Goal: Task Accomplishment & Management: Use online tool/utility

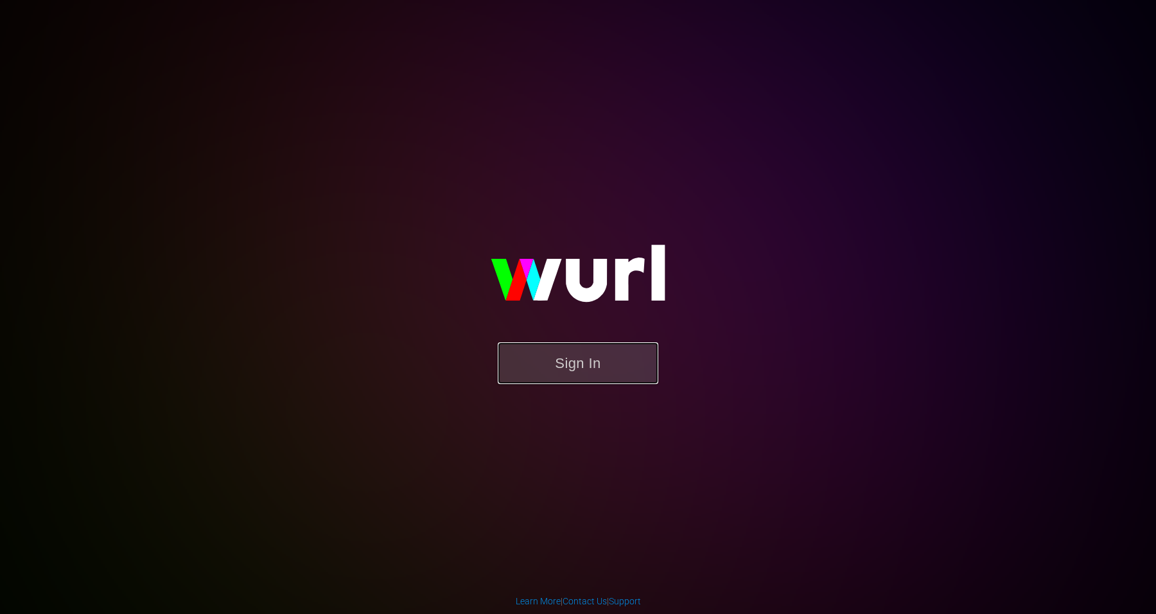
click at [587, 360] on button "Sign In" at bounding box center [578, 363] width 161 height 42
click at [586, 359] on button "Sign In" at bounding box center [578, 363] width 161 height 42
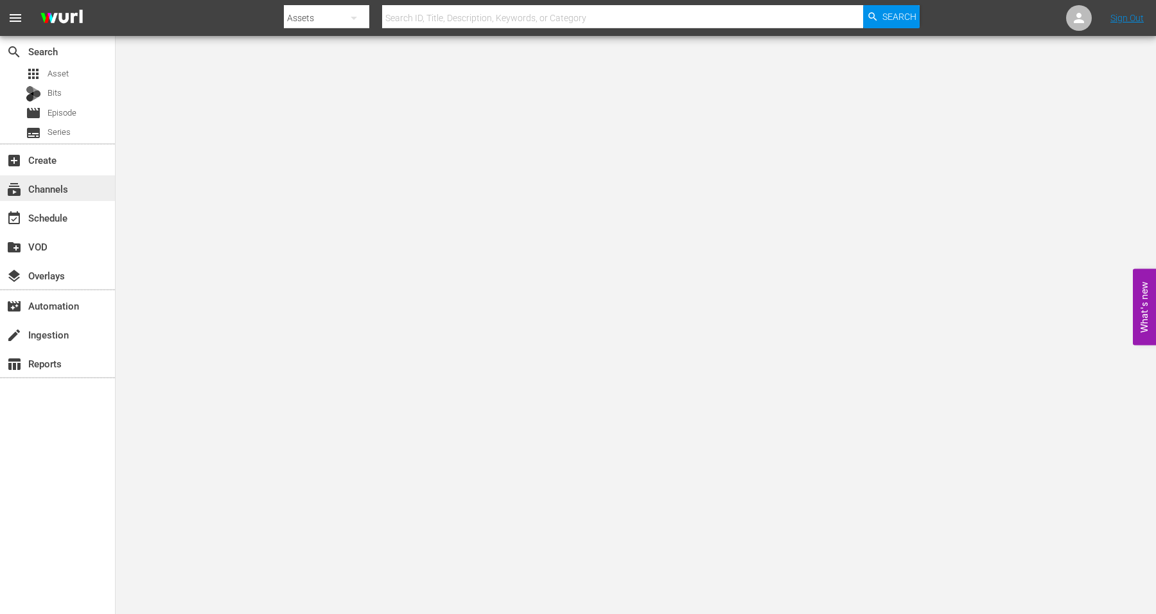
click at [54, 184] on div "subscriptions Channels" at bounding box center [36, 187] width 72 height 12
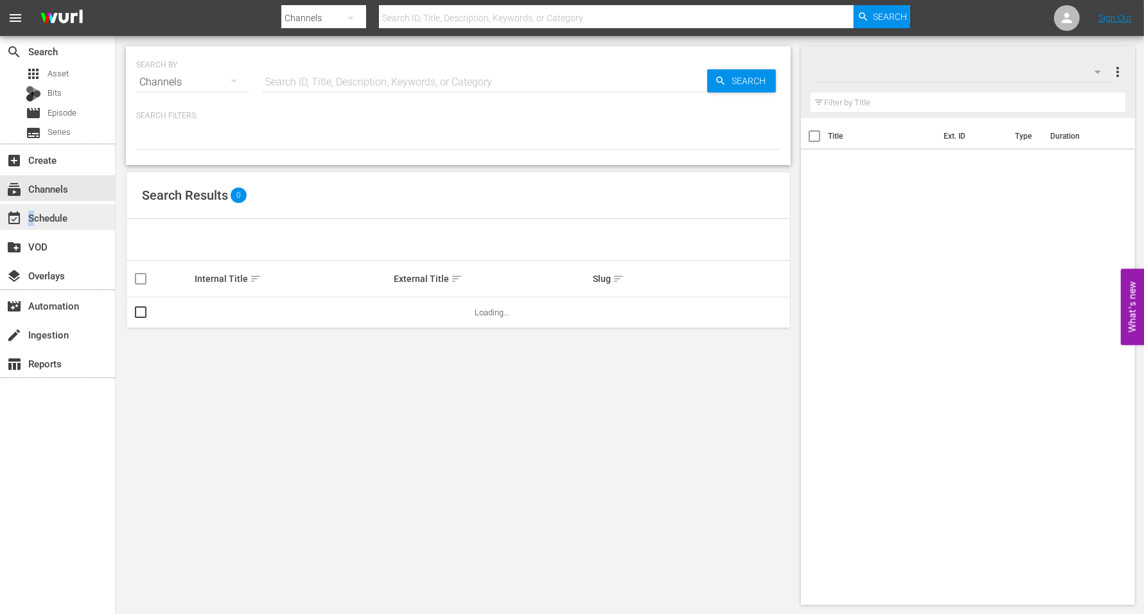
drag, startPoint x: 29, startPoint y: 215, endPoint x: 37, endPoint y: 219, distance: 8.6
click at [37, 219] on div "event_available Schedule" at bounding box center [36, 216] width 72 height 12
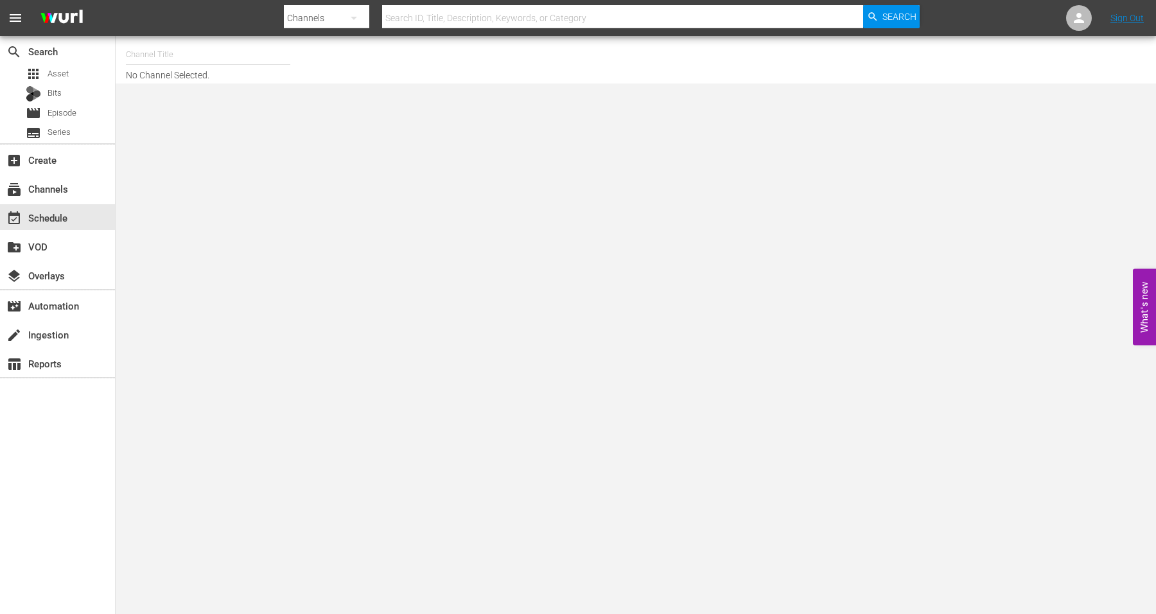
click at [161, 55] on input "text" at bounding box center [208, 54] width 164 height 31
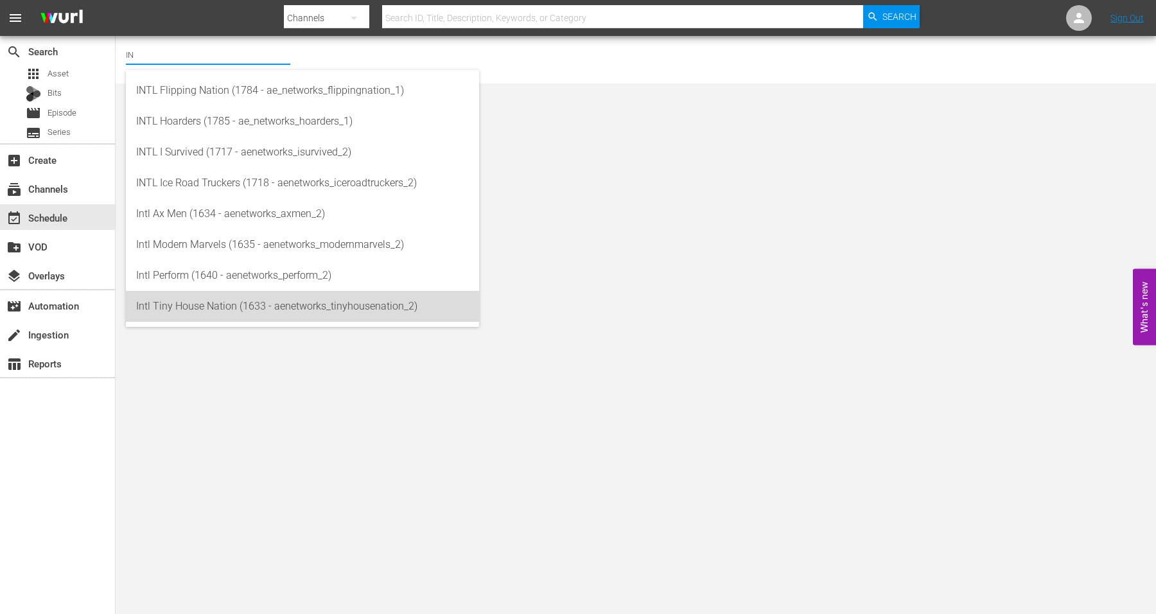
click at [177, 305] on div "Intl Tiny House Nation (1633 - aenetworks_tinyhousenation_2)" at bounding box center [302, 306] width 333 height 31
type input "Intl Tiny House Nation (1633 - aenetworks_tinyhousenation_2)"
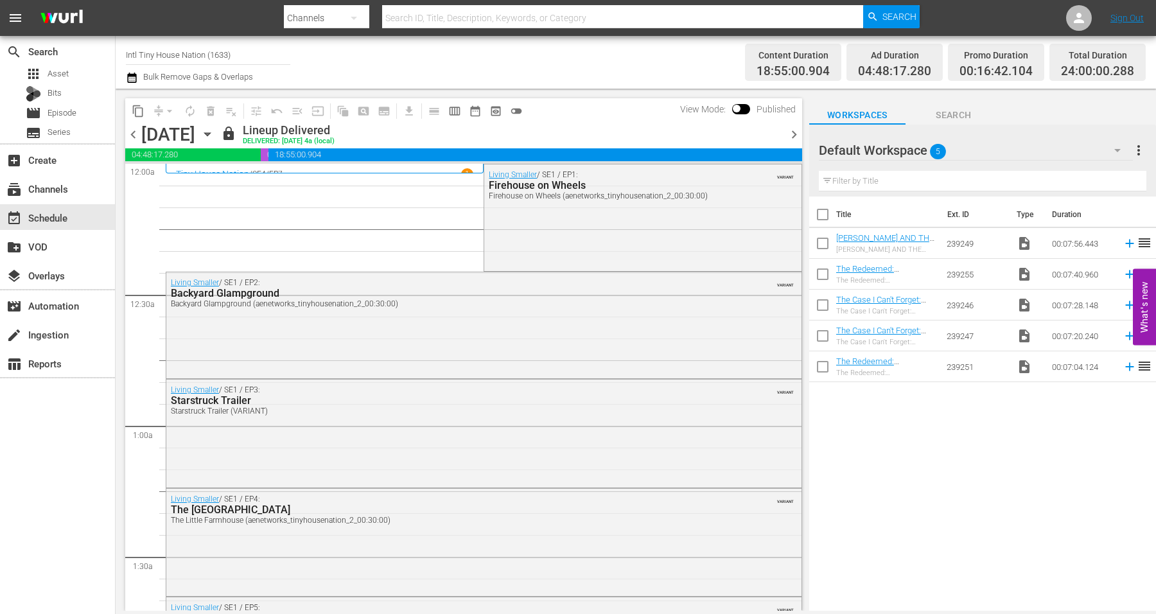
click at [215, 136] on icon "button" at bounding box center [207, 134] width 14 height 14
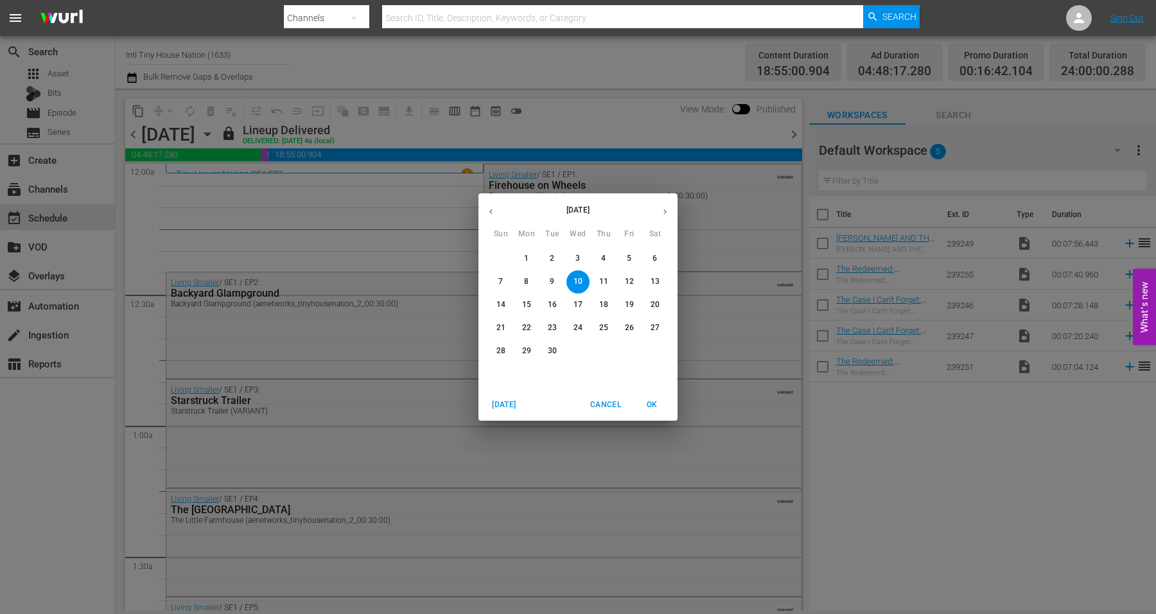
click at [524, 331] on p "22" at bounding box center [526, 327] width 9 height 11
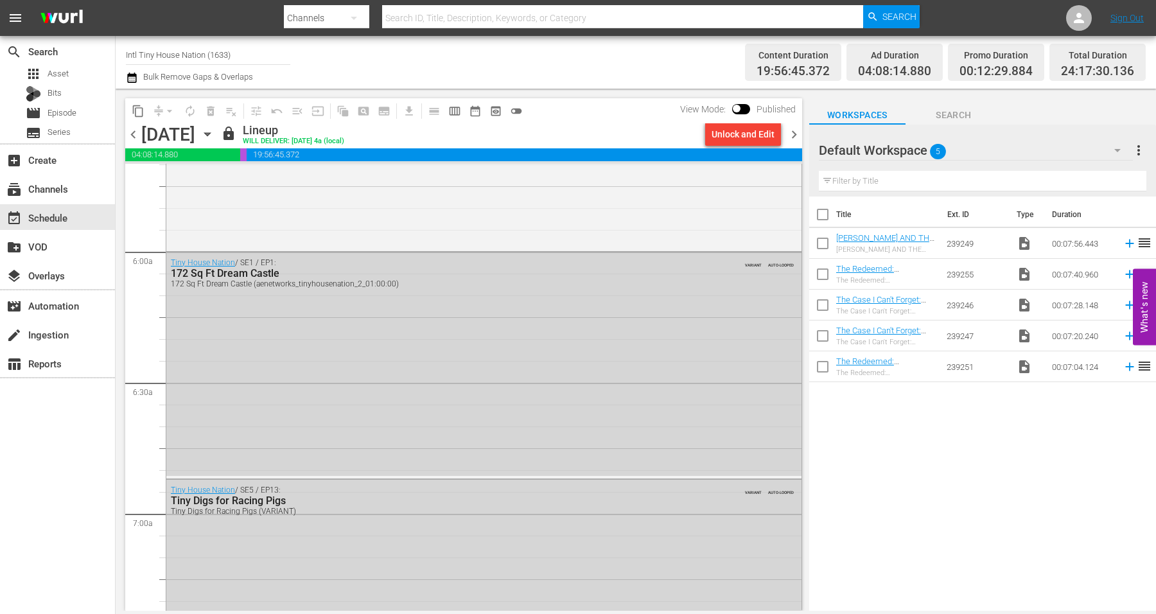
scroll to position [1526, 0]
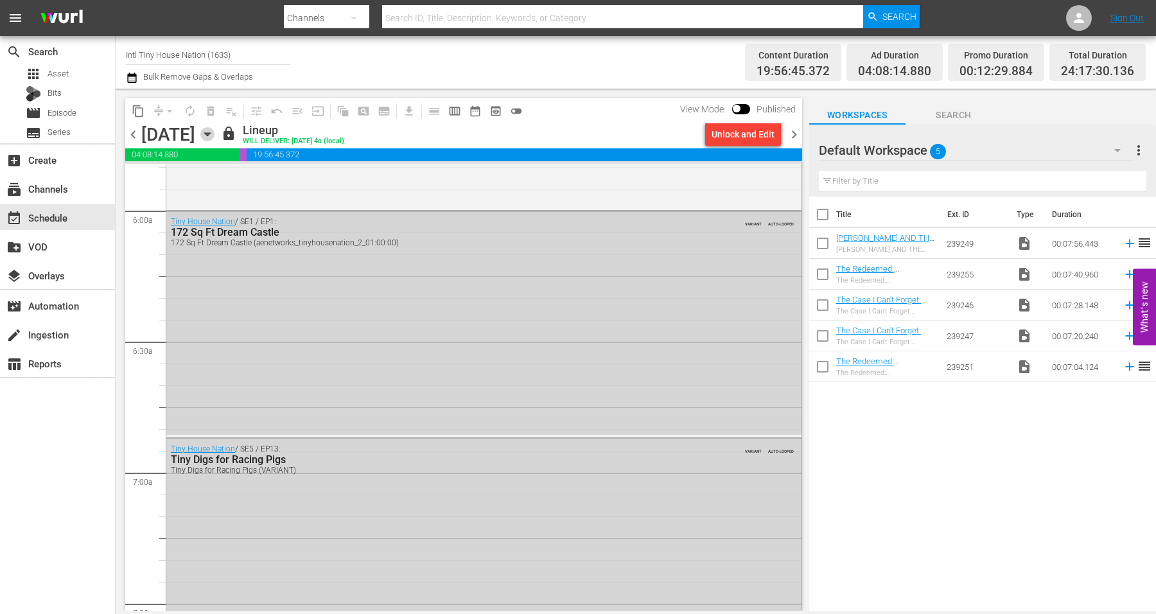
click at [215, 132] on icon "button" at bounding box center [207, 134] width 14 height 14
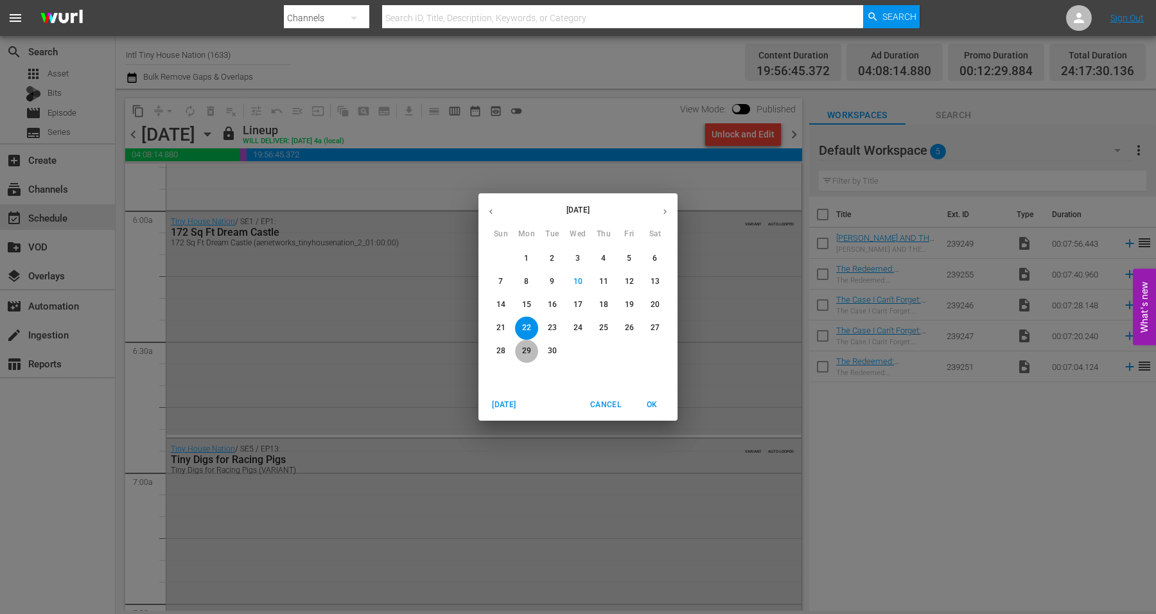
click at [521, 351] on span "29" at bounding box center [526, 351] width 23 height 11
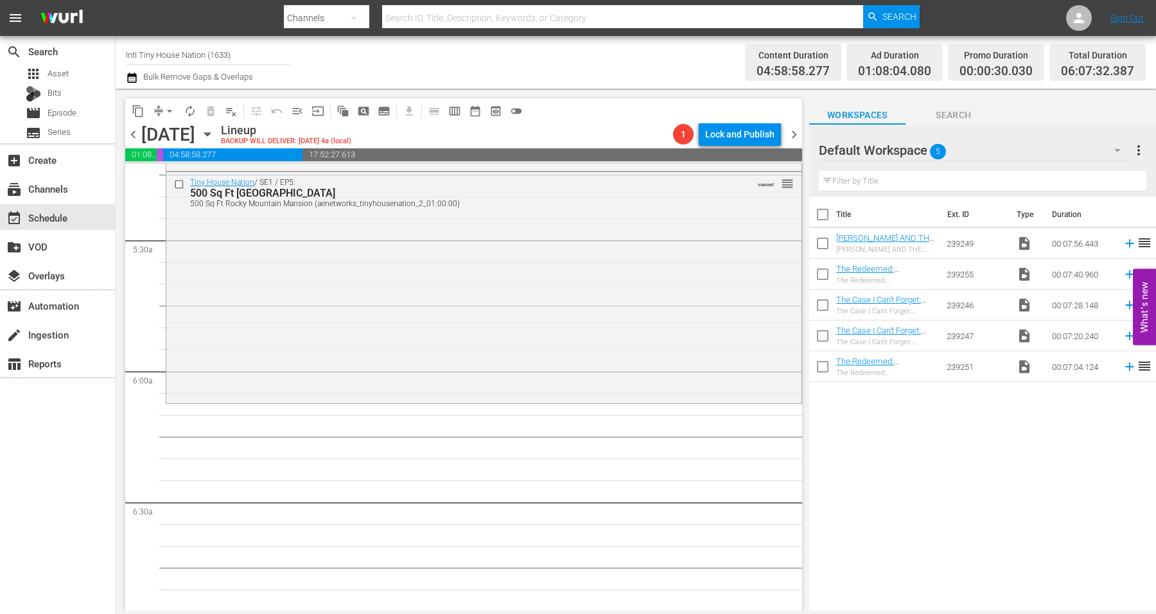
scroll to position [1445, 0]
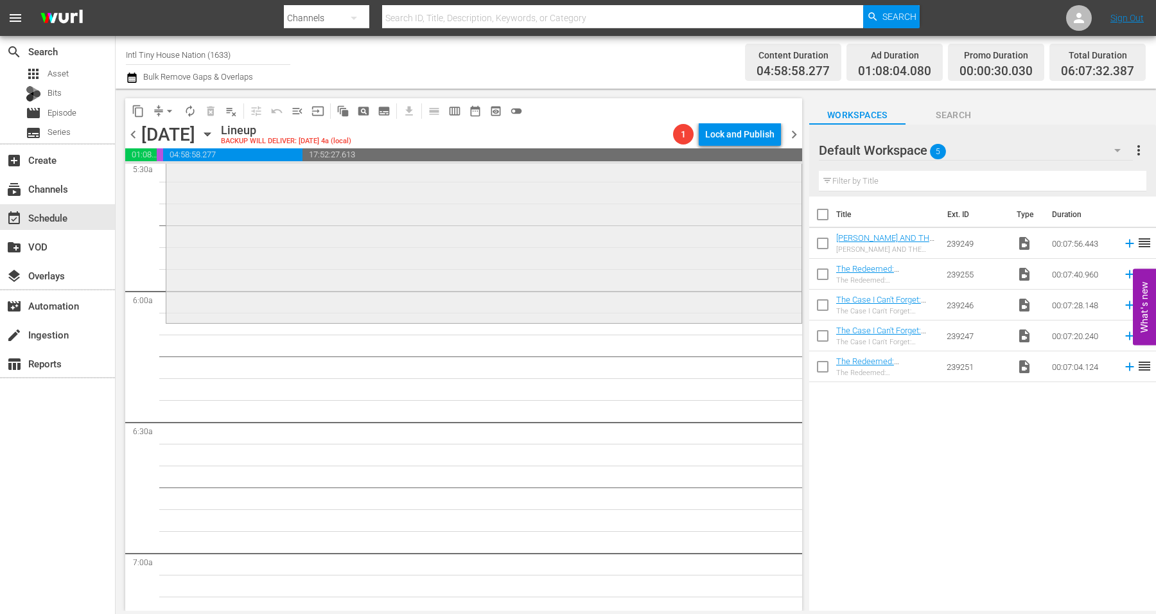
click at [353, 241] on div "Tiny House Nation / SE1 / EP5: 500 Sq Ft Rocky Mountain Mansion 500 Sq Ft Rocky…" at bounding box center [483, 206] width 635 height 229
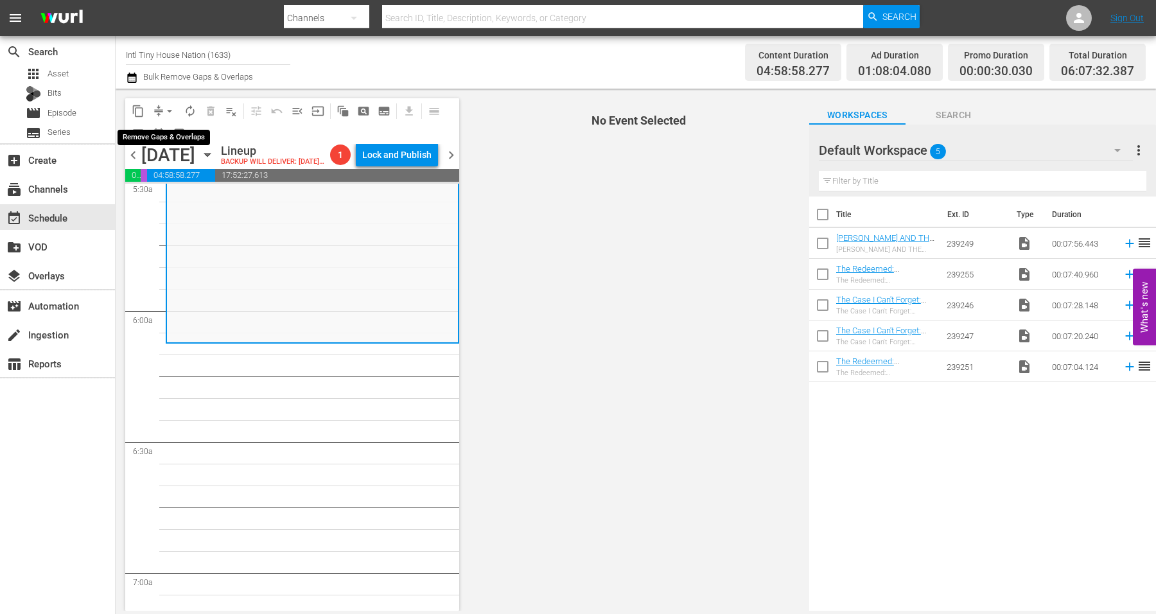
click at [171, 109] on span "arrow_drop_down" at bounding box center [169, 111] width 13 height 13
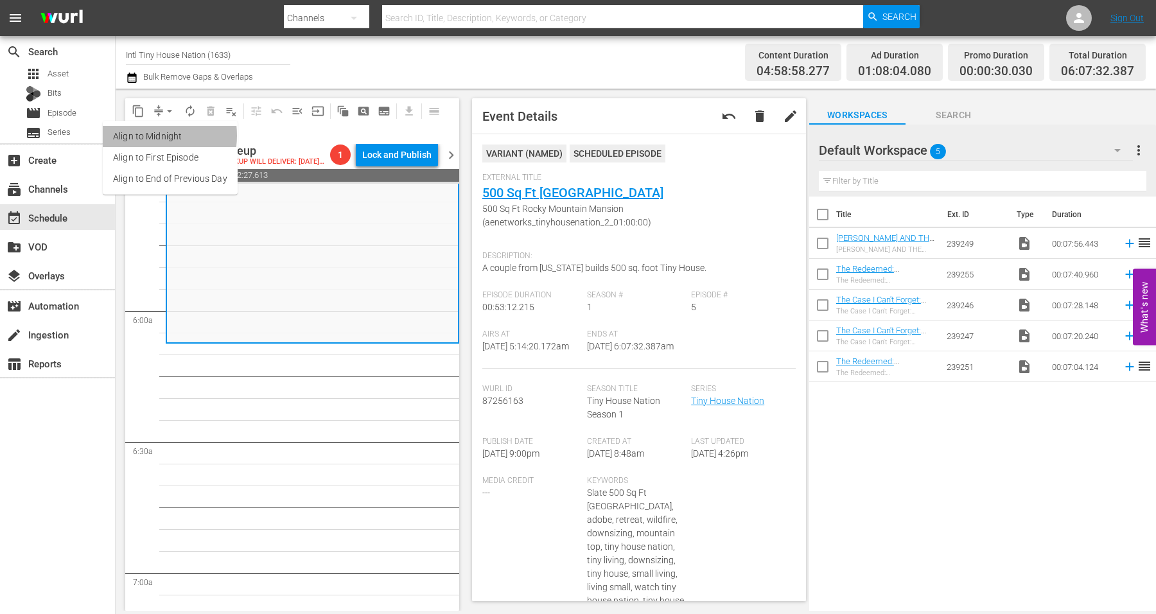
click at [139, 136] on li "Align to Midnight" at bounding box center [170, 136] width 135 height 21
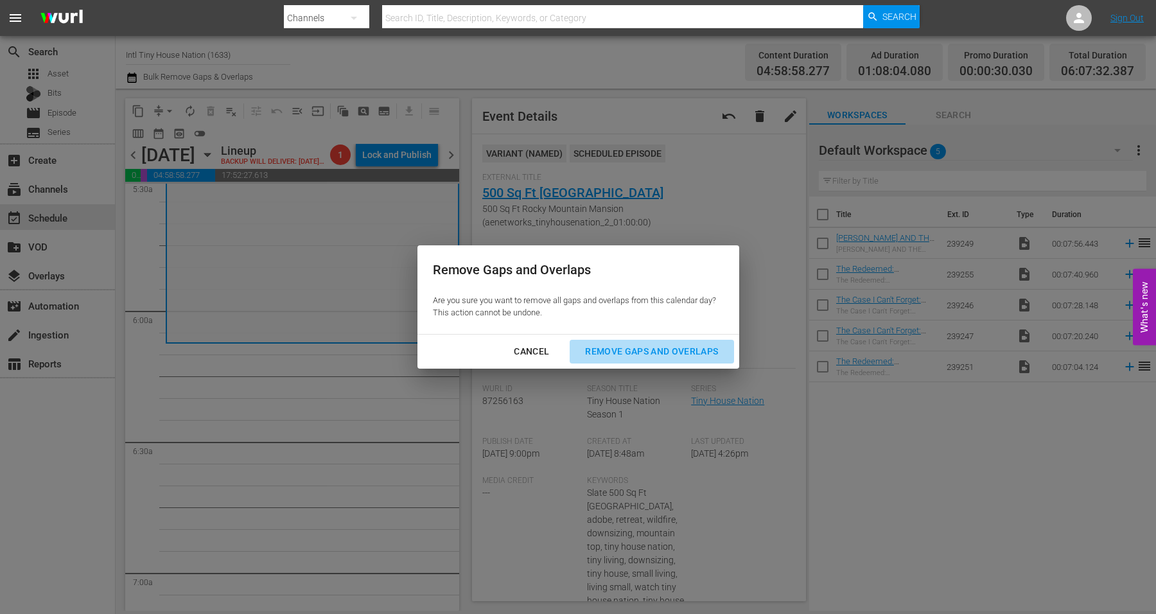
click at [622, 351] on div "Remove Gaps and Overlaps" at bounding box center [652, 352] width 154 height 16
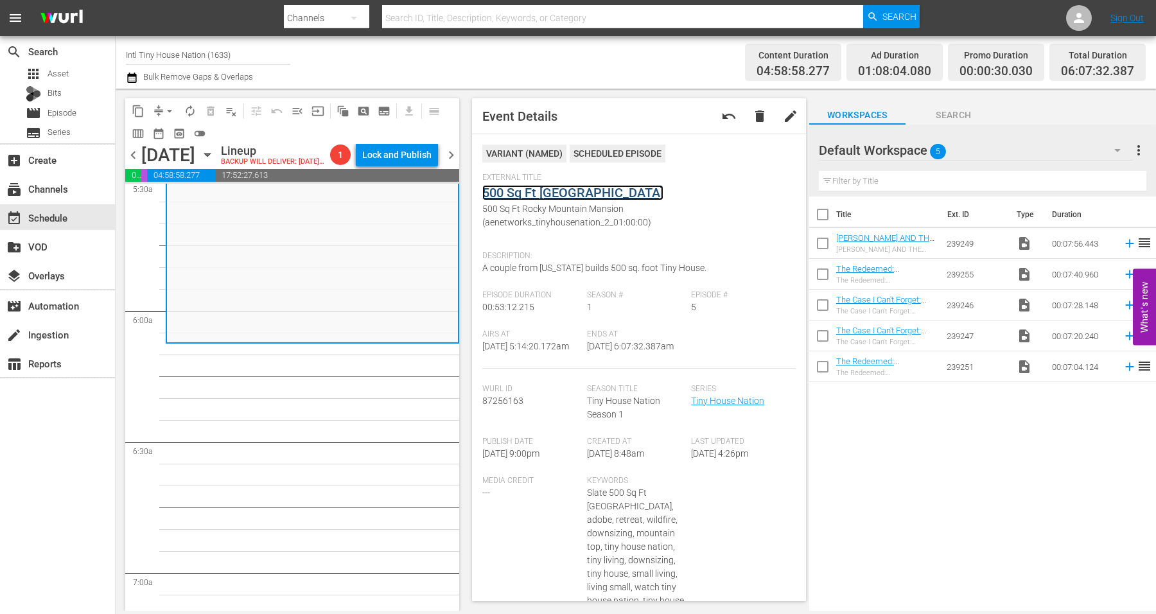
scroll to position [0, 0]
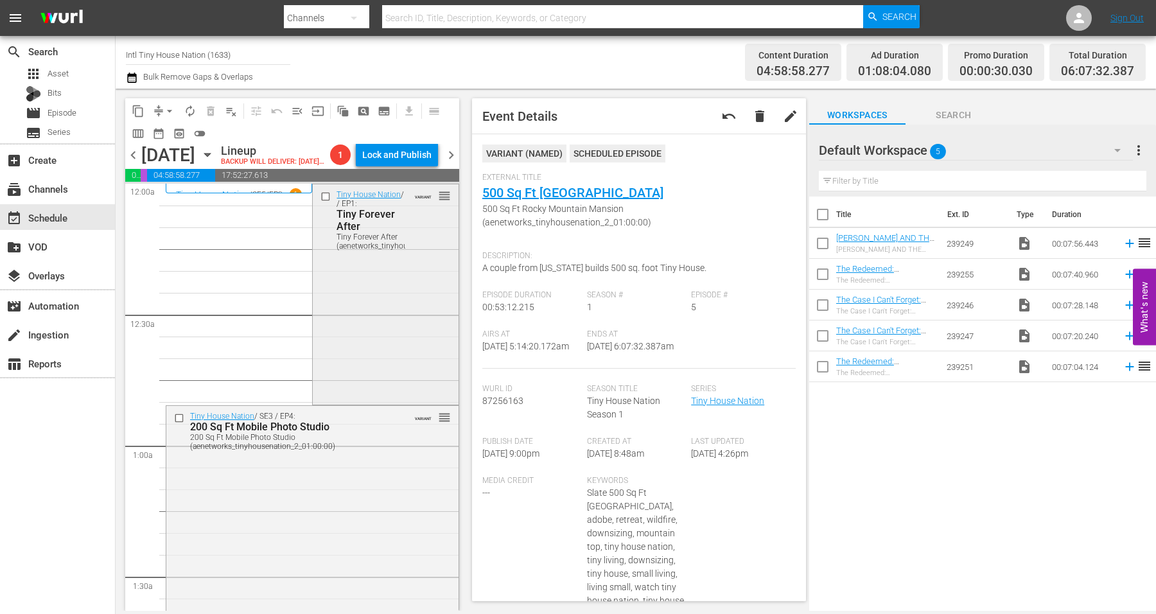
click at [380, 290] on div "Tiny House Nation / SE5 / EP1: Tiny Forever After Tiny Forever After (aenetwork…" at bounding box center [385, 292] width 145 height 217
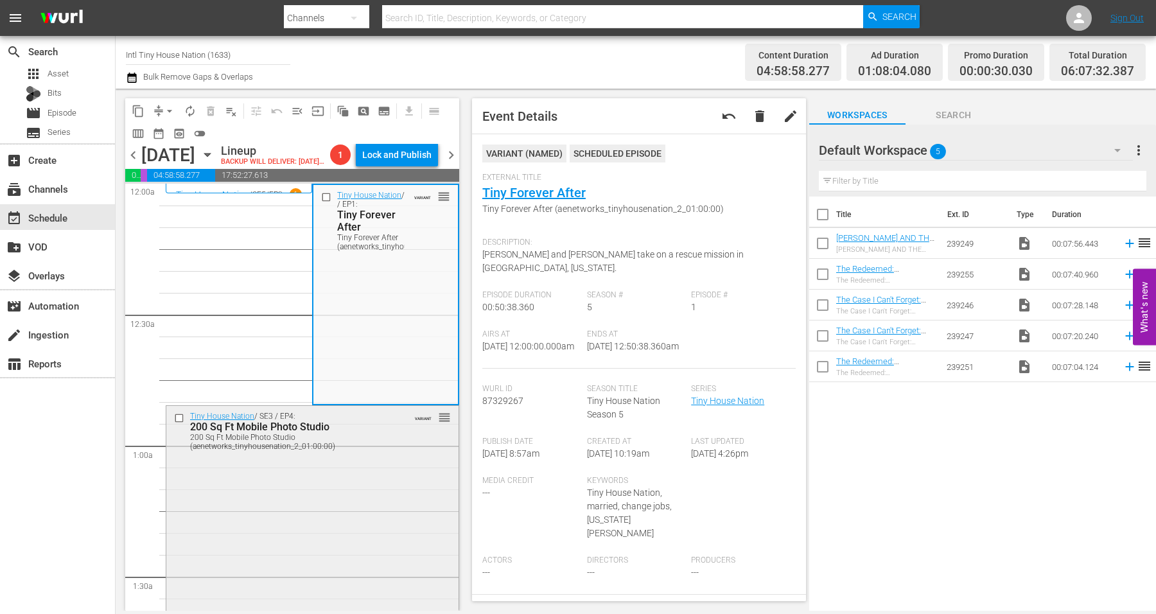
click at [358, 515] on div "Tiny House Nation / SE3 / EP4: 200 Sq Ft Mobile Photo Studio 200 Sq Ft Mobile P…" at bounding box center [312, 517] width 292 height 222
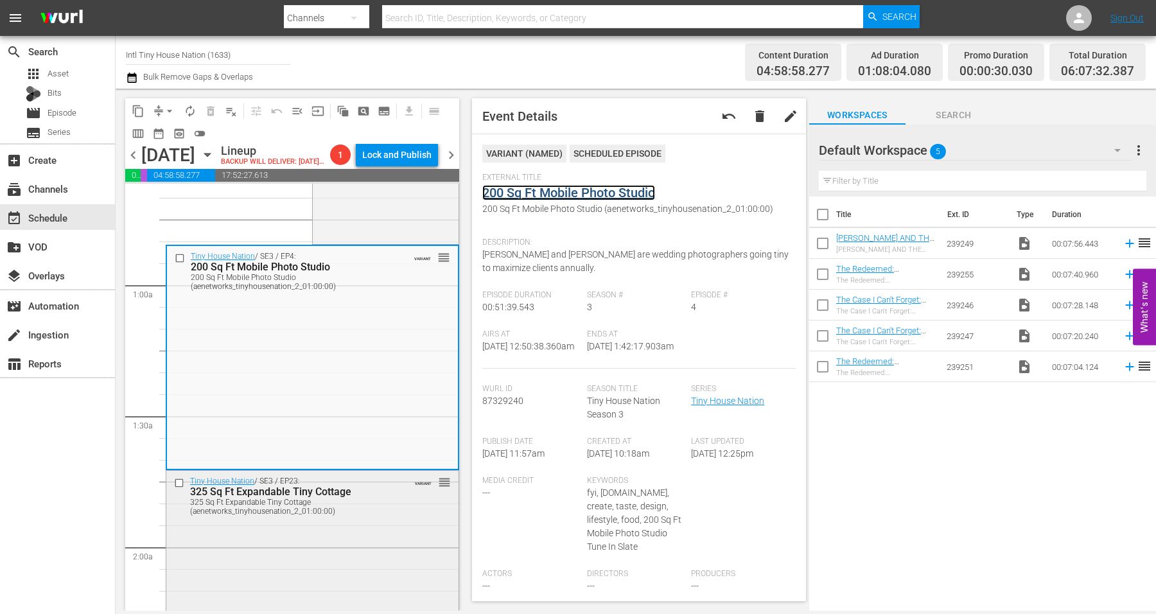
scroll to position [241, 0]
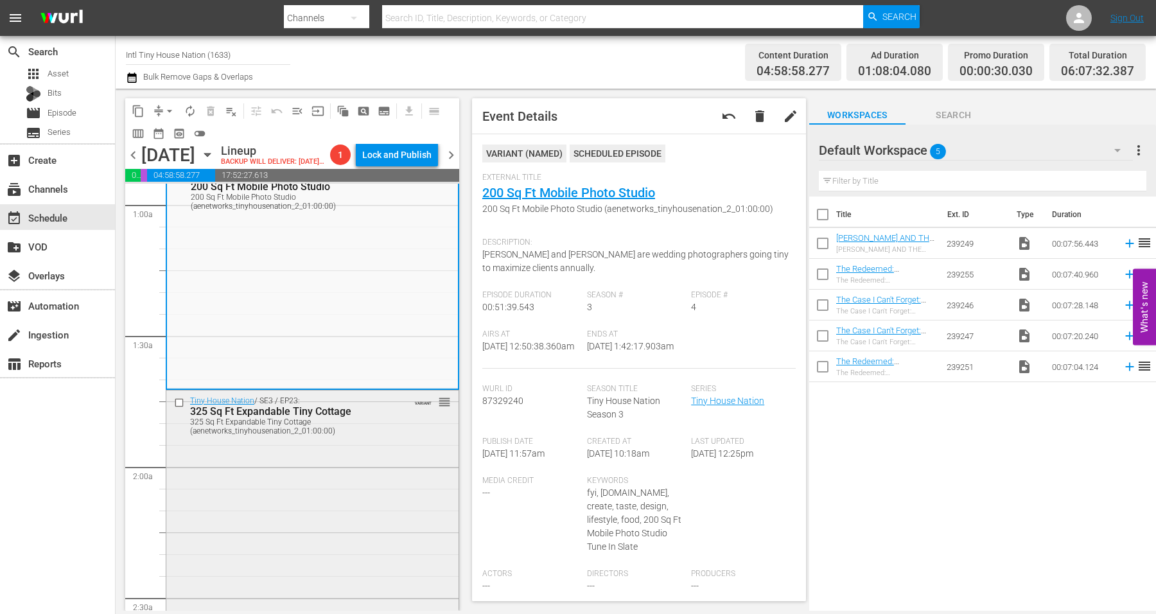
click at [337, 476] on div "Tiny House Nation / SE3 / EP23: 325 Sq Ft Expandable Tiny Cottage 325 Sq Ft Exp…" at bounding box center [312, 505] width 292 height 229
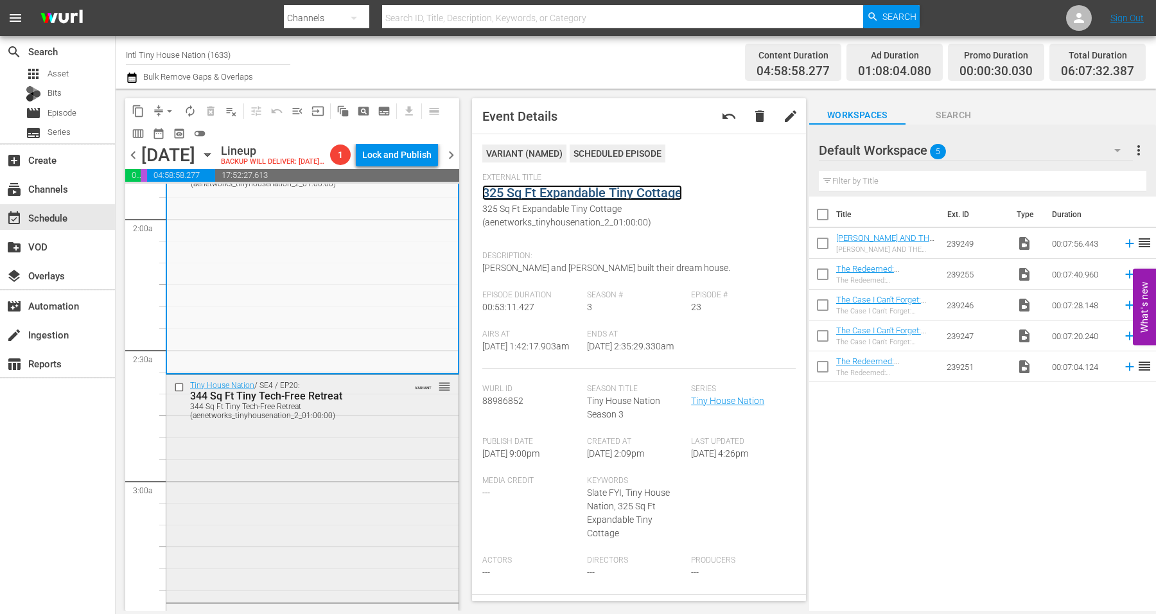
scroll to position [562, 0]
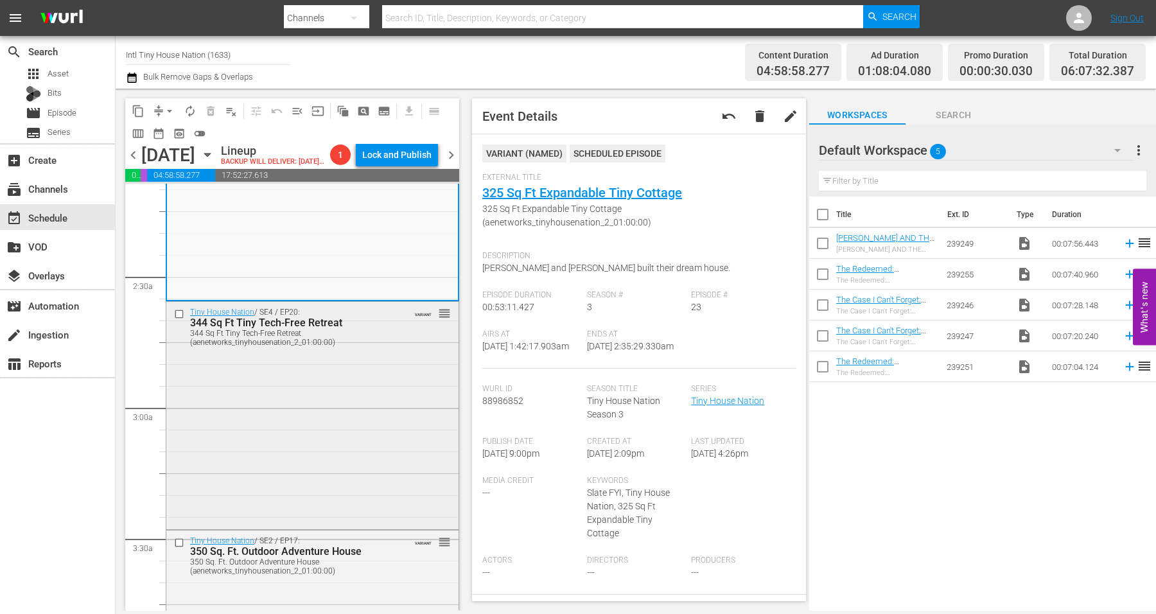
click at [281, 456] on div "Tiny House Nation / SE4 / EP20: 344 Sq Ft Tiny Tech-Free Retreat 344 Sq Ft Tiny…" at bounding box center [312, 414] width 292 height 225
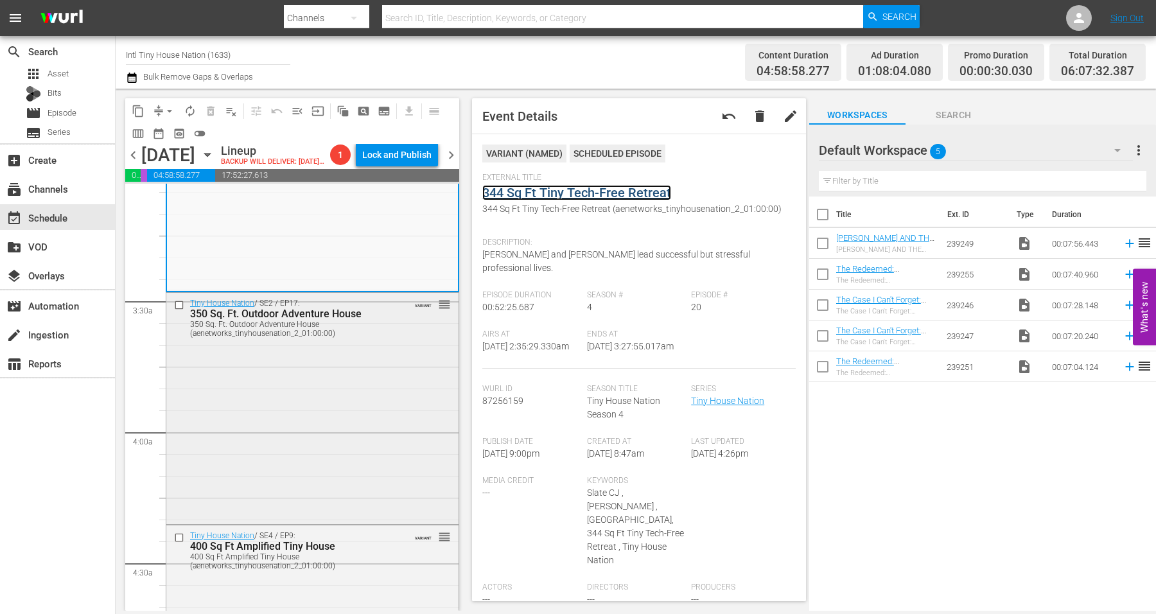
scroll to position [883, 0]
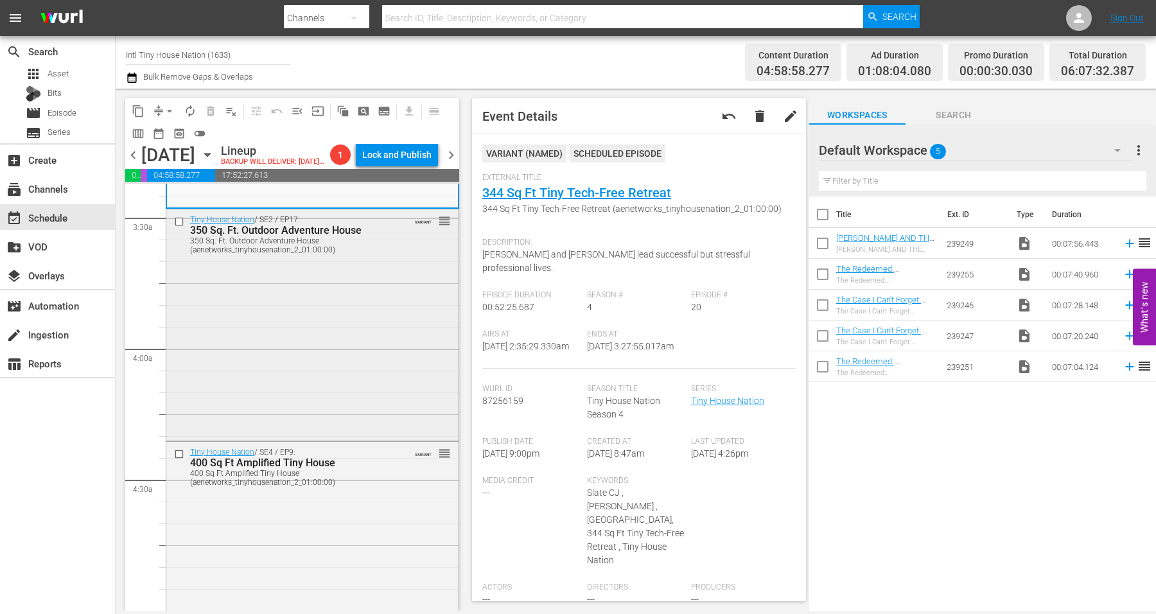
click at [299, 320] on div "Tiny House Nation / SE2 / EP17: 350 Sq. Ft. Outdoor Adventure House 350 Sq. Ft.…" at bounding box center [312, 323] width 292 height 229
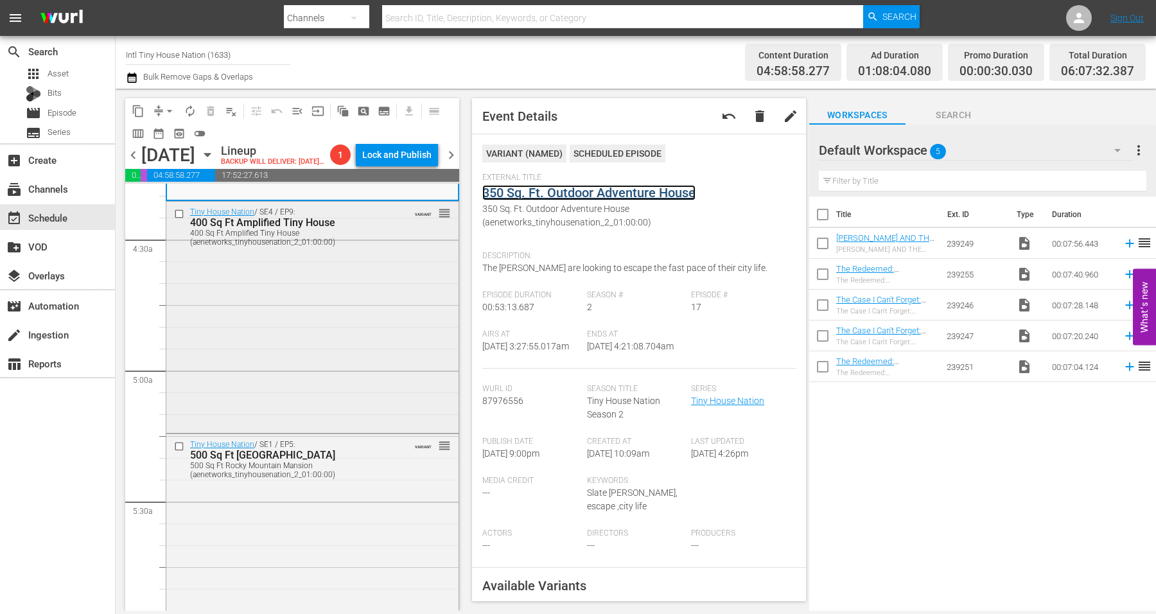
scroll to position [1124, 0]
click at [285, 355] on div "Tiny House Nation / SE4 / EP9: 400 Sq Ft Amplified Tiny House 400 Sq Ft Amplifi…" at bounding box center [312, 315] width 292 height 229
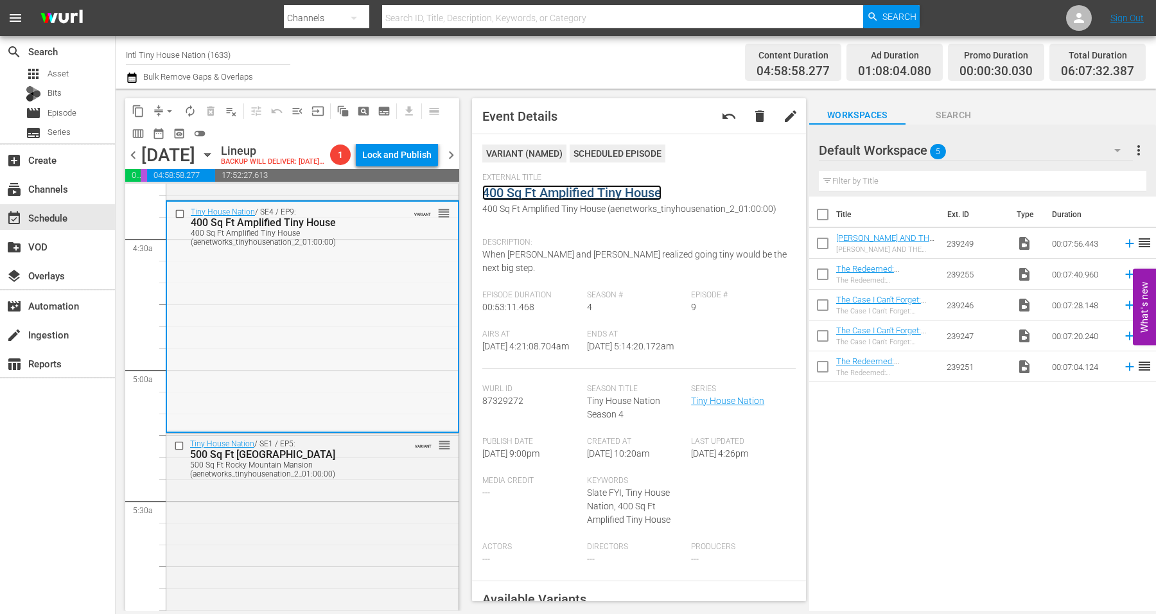
scroll to position [1205, 0]
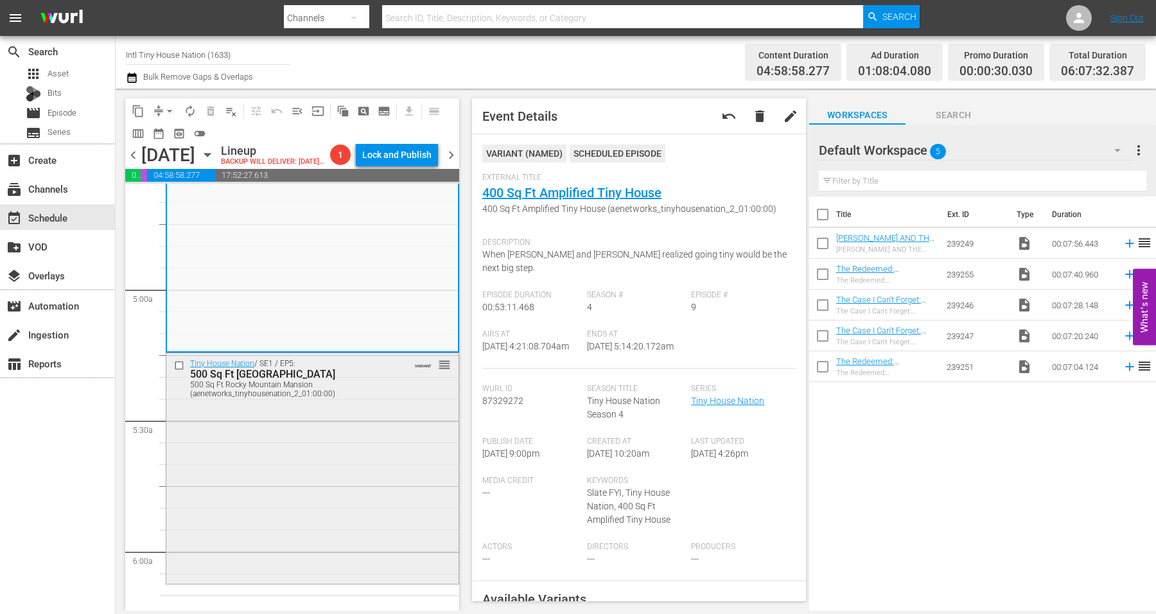
click at [351, 450] on div "Tiny House Nation / SE1 / EP5: 500 Sq Ft Rocky Mountain Mansion 500 Sq Ft Rocky…" at bounding box center [312, 467] width 292 height 229
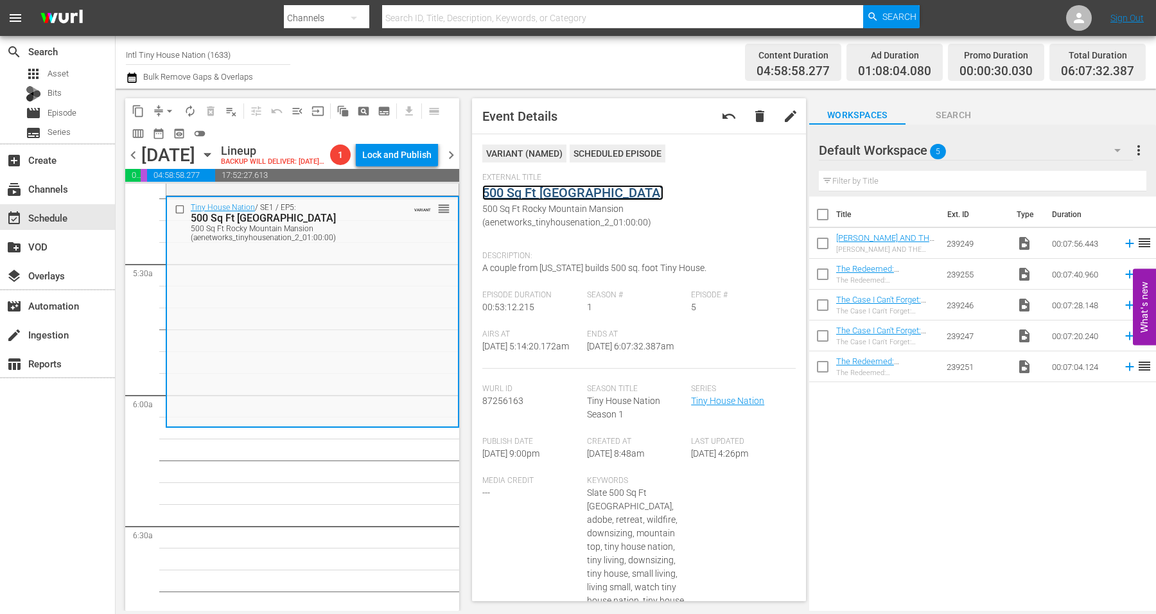
scroll to position [1445, 0]
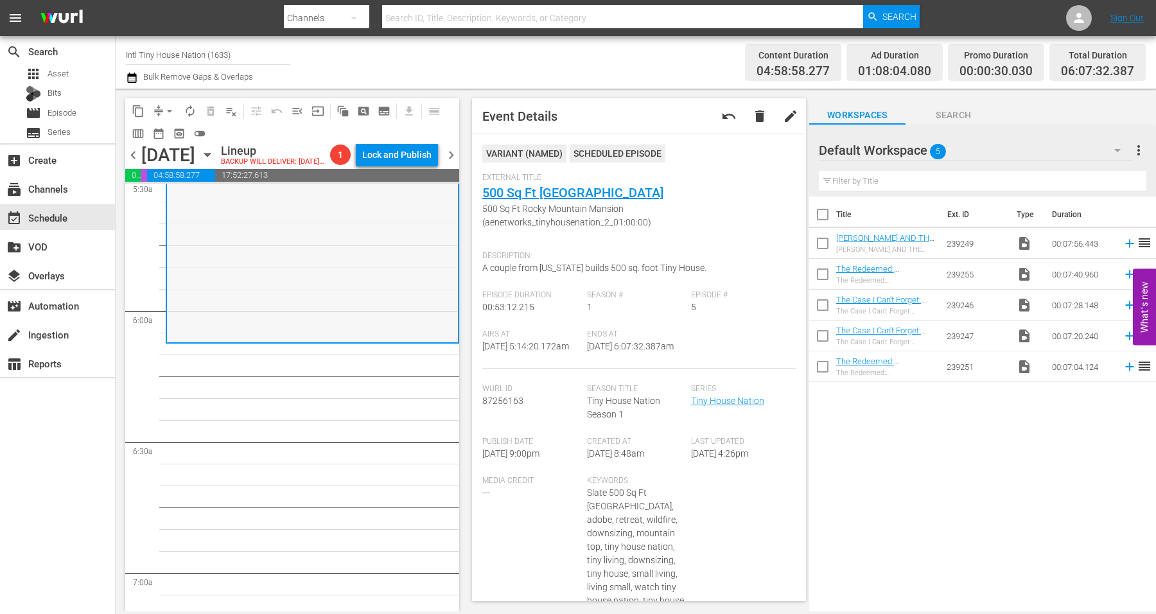
click at [293, 283] on div "Tiny House Nation / SE1 / EP5: 500 Sq Ft Rocky Mountain Mansion 500 Sq Ft Rocky…" at bounding box center [312, 227] width 291 height 229
click at [168, 109] on span "arrow_drop_down" at bounding box center [169, 111] width 13 height 13
click at [169, 131] on li "Align to Midnight" at bounding box center [170, 136] width 135 height 21
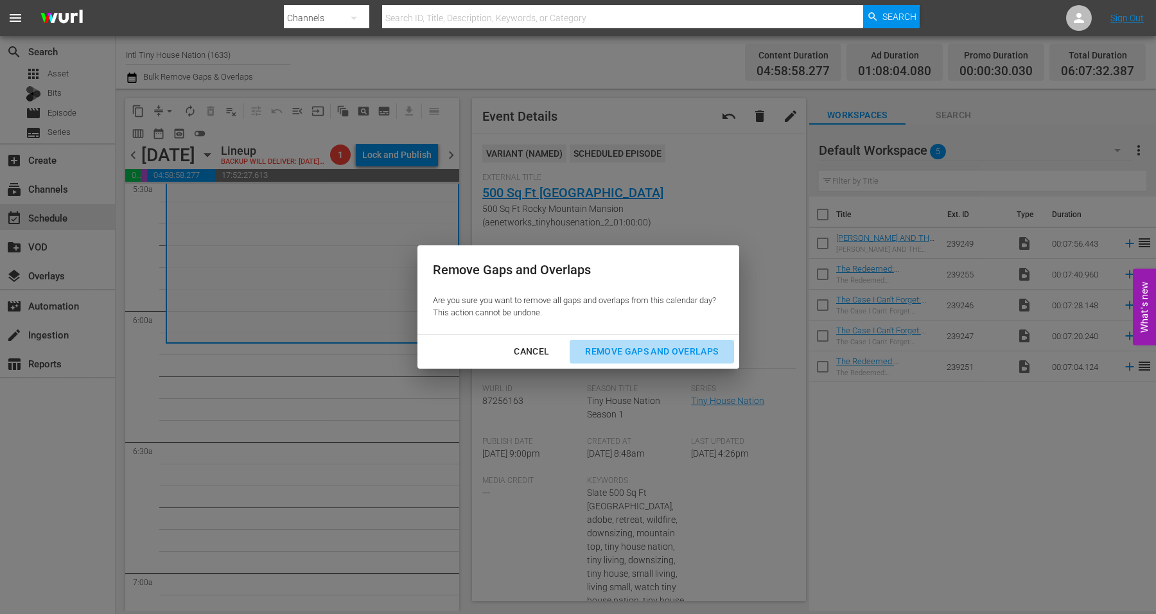
click at [646, 351] on div "Remove Gaps and Overlaps" at bounding box center [652, 352] width 154 height 16
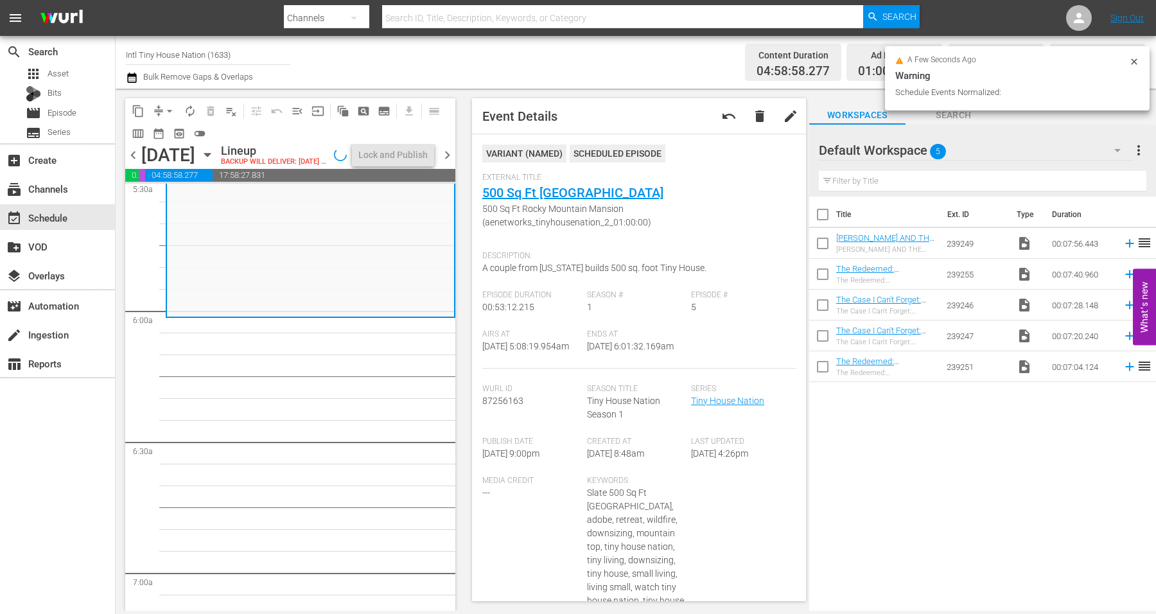
scroll to position [1467, 0]
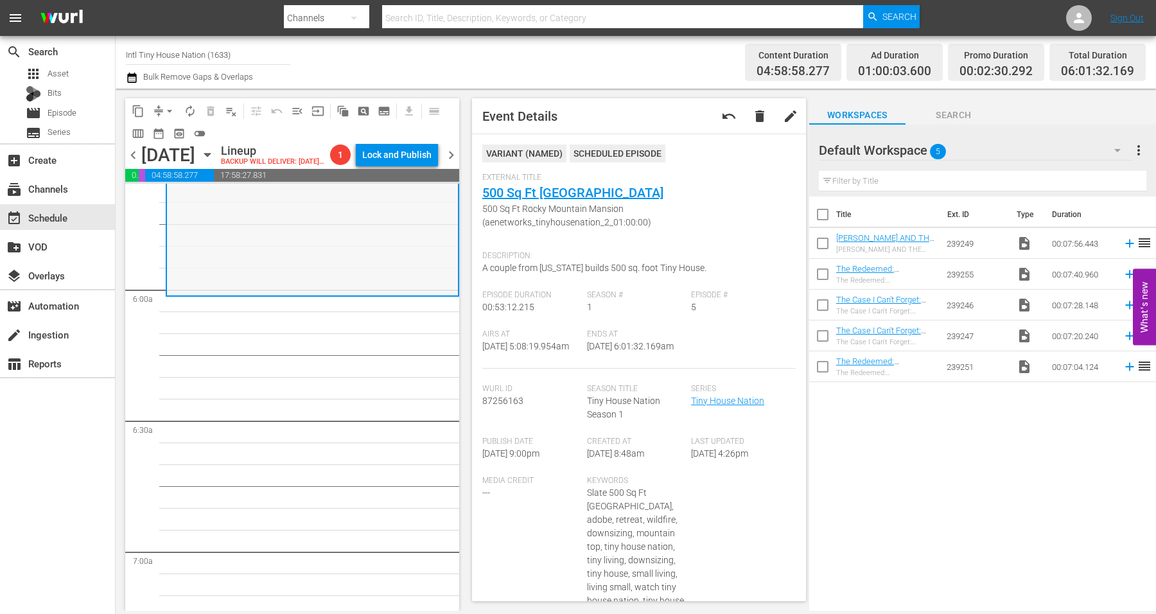
click at [313, 281] on div "Tiny House Nation / SE1 / EP5: 500 Sq Ft Rocky Mountain Mansion 500 Sq Ft Rocky…" at bounding box center [312, 180] width 291 height 229
click at [170, 109] on span "arrow_drop_down" at bounding box center [169, 111] width 13 height 13
click at [167, 134] on li "Align to Midnight" at bounding box center [170, 136] width 135 height 21
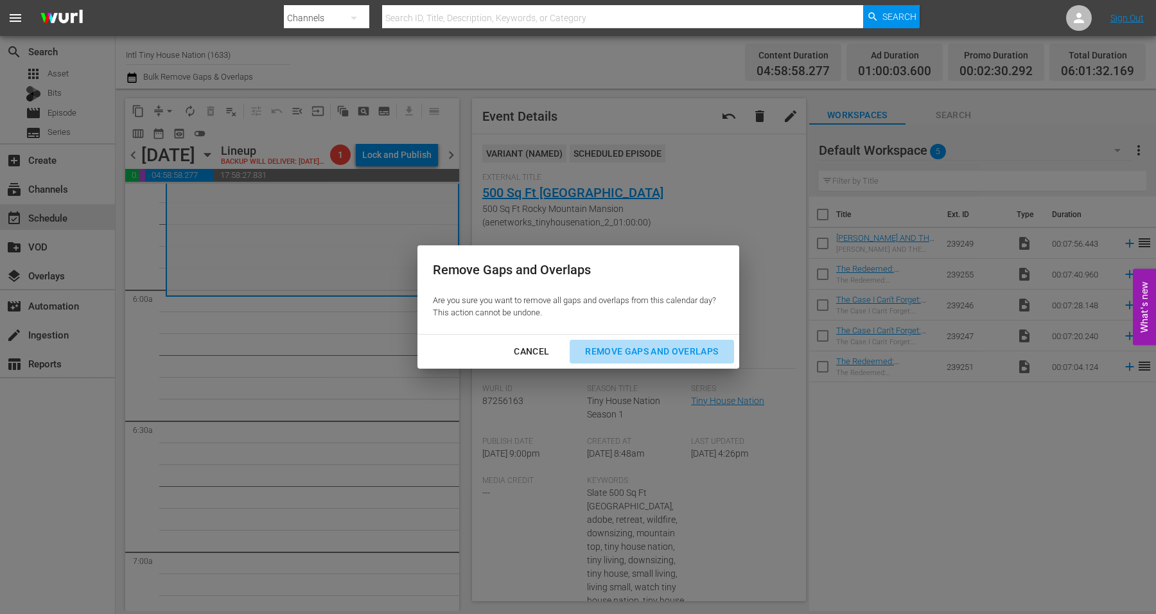
click at [684, 350] on div "Remove Gaps and Overlaps" at bounding box center [652, 352] width 154 height 16
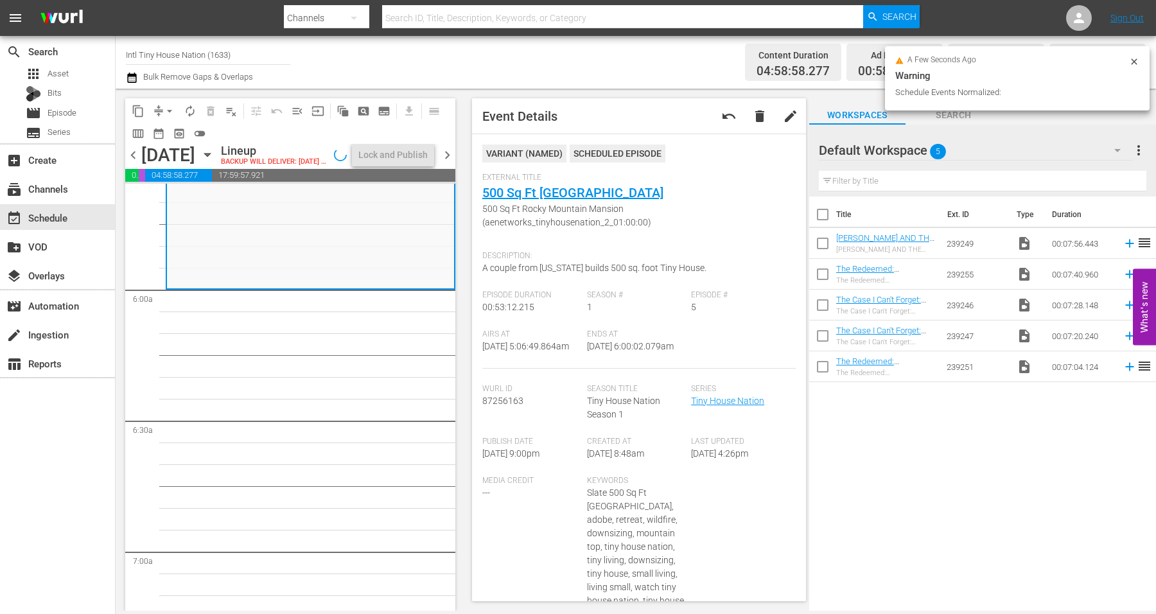
scroll to position [1445, 0]
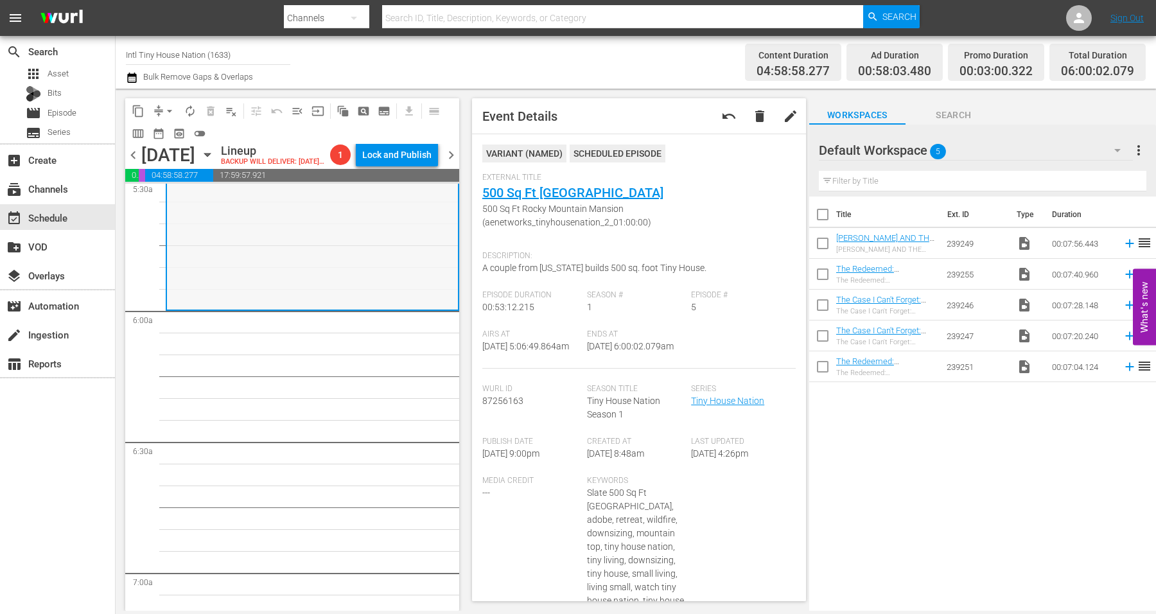
click at [269, 275] on div "Tiny House Nation / SE1 / EP5: 500 Sq Ft Rocky Mountain Mansion 500 Sq Ft Rocky…" at bounding box center [312, 194] width 291 height 229
click at [167, 108] on span "arrow_drop_down" at bounding box center [169, 111] width 13 height 13
click at [170, 130] on li "Align to Midnight" at bounding box center [170, 136] width 135 height 21
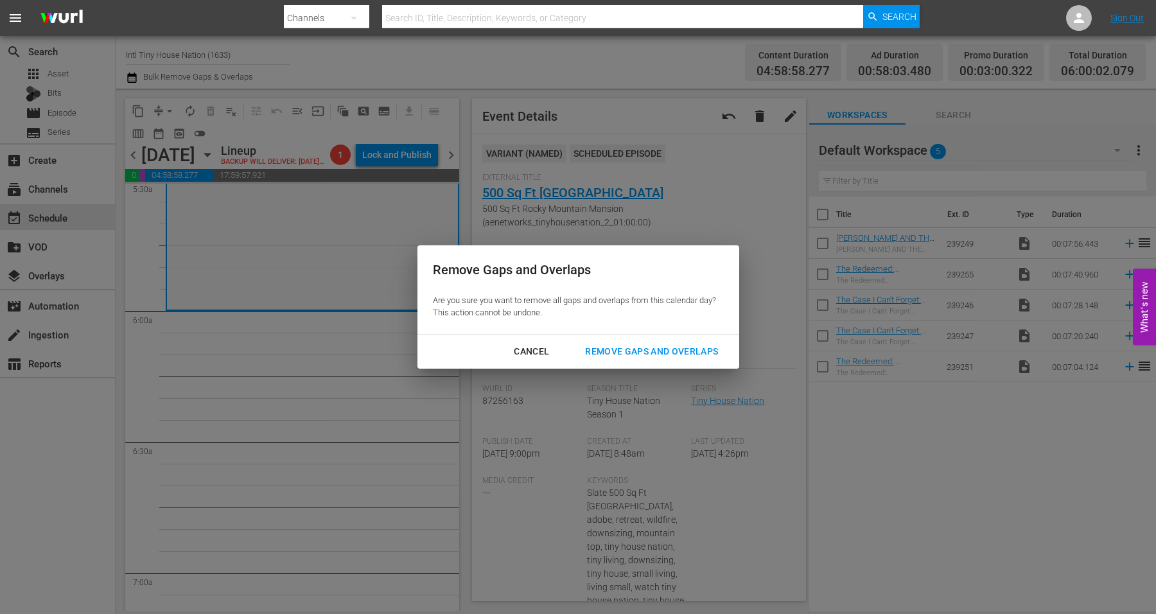
click at [666, 351] on div "Remove Gaps and Overlaps" at bounding box center [652, 352] width 154 height 16
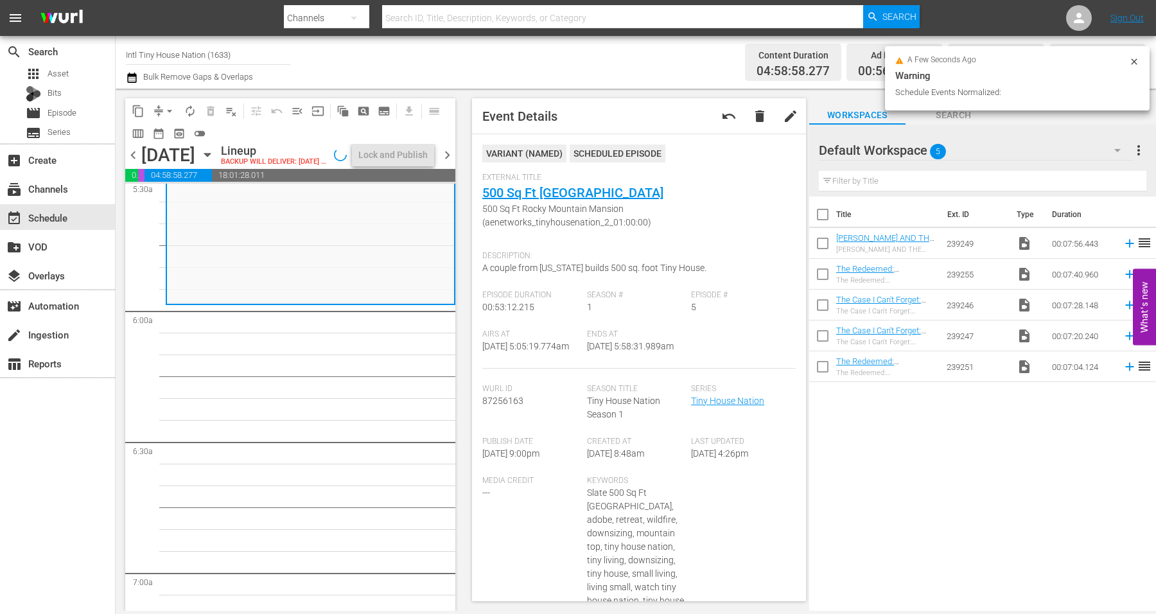
scroll to position [1467, 0]
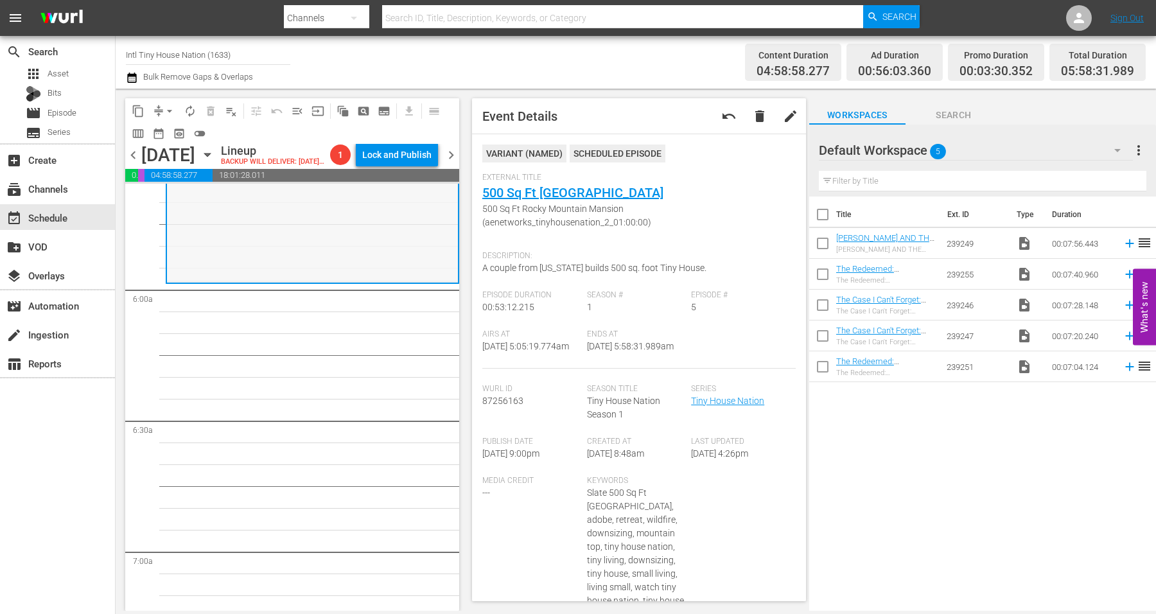
click at [232, 264] on div "Tiny House Nation / SE1 / EP5: 500 Sq Ft Rocky Mountain Mansion 500 Sq Ft Rocky…" at bounding box center [312, 166] width 291 height 229
click at [166, 116] on span "arrow_drop_down" at bounding box center [169, 111] width 13 height 13
click at [172, 136] on li "Align to Midnight" at bounding box center [170, 136] width 135 height 21
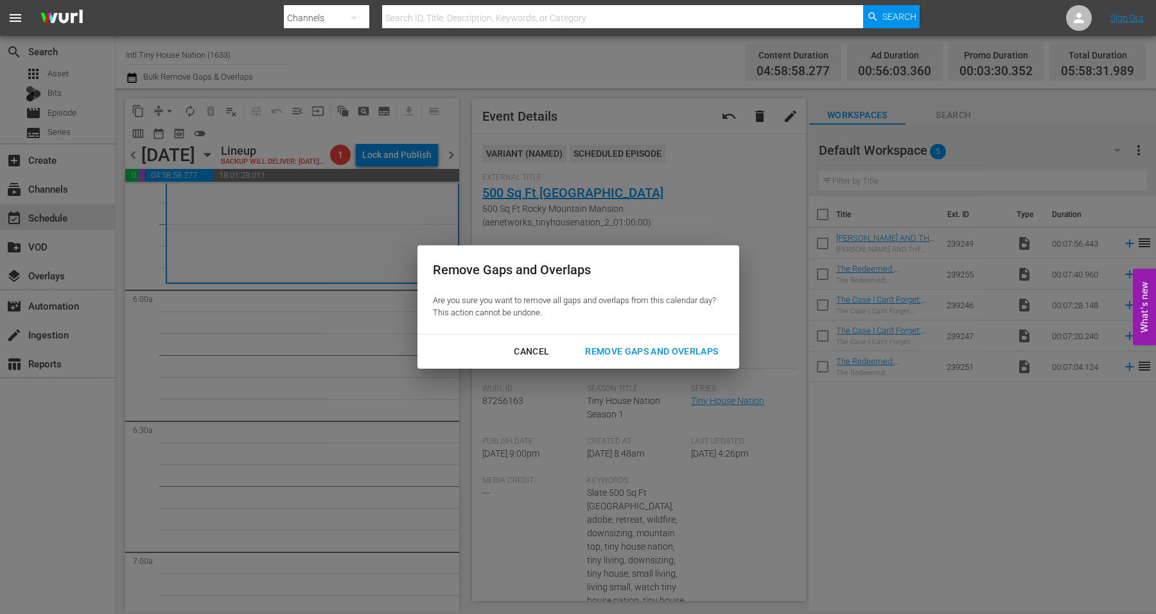
click at [622, 342] on button "Remove Gaps and Overlaps" at bounding box center [652, 352] width 164 height 24
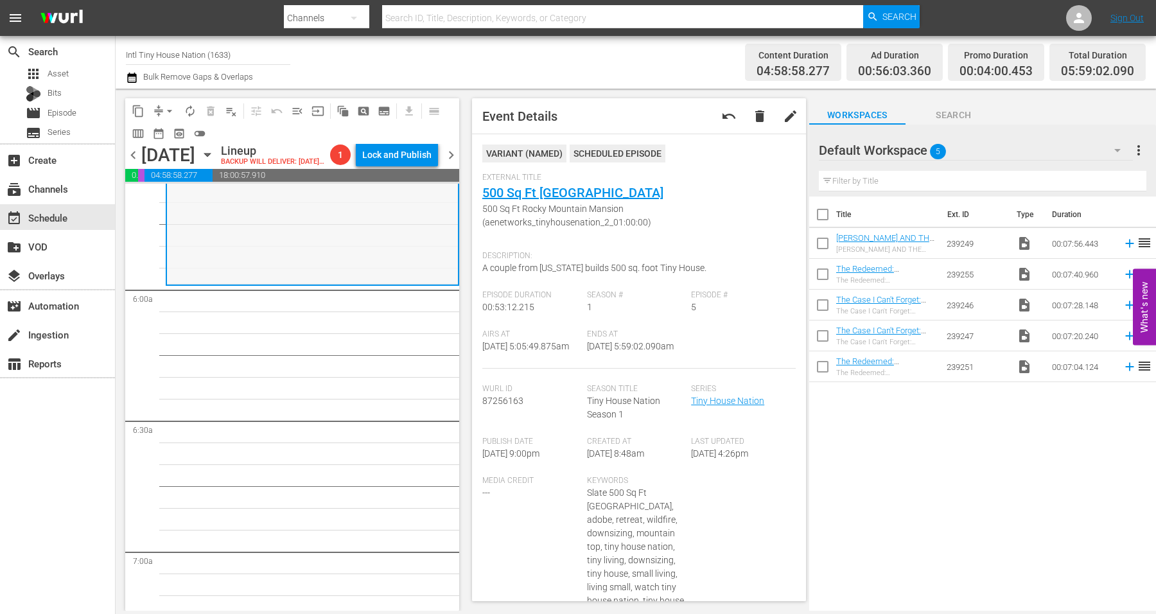
click at [236, 282] on div "Tiny House Nation / SE1 / EP5: 500 Sq Ft Rocky Mountain Mansion 500 Sq Ft Rocky…" at bounding box center [312, 169] width 291 height 229
click at [167, 107] on span "arrow_drop_down" at bounding box center [169, 111] width 13 height 13
click at [161, 135] on li "Align to Midnight" at bounding box center [170, 136] width 135 height 21
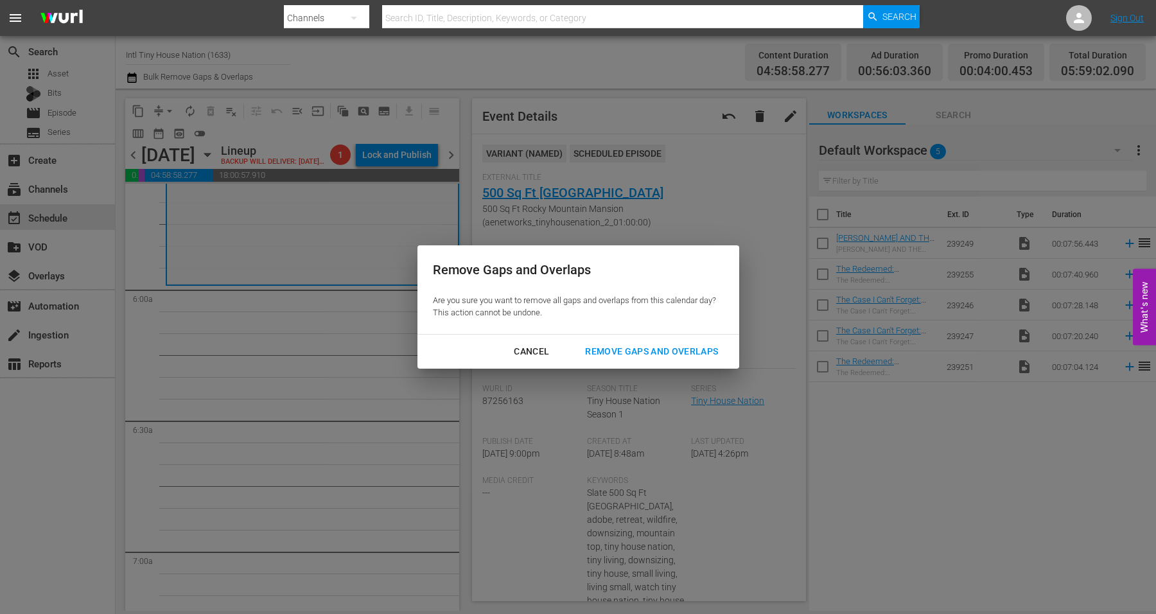
click at [627, 349] on div "Remove Gaps and Overlaps" at bounding box center [652, 352] width 154 height 16
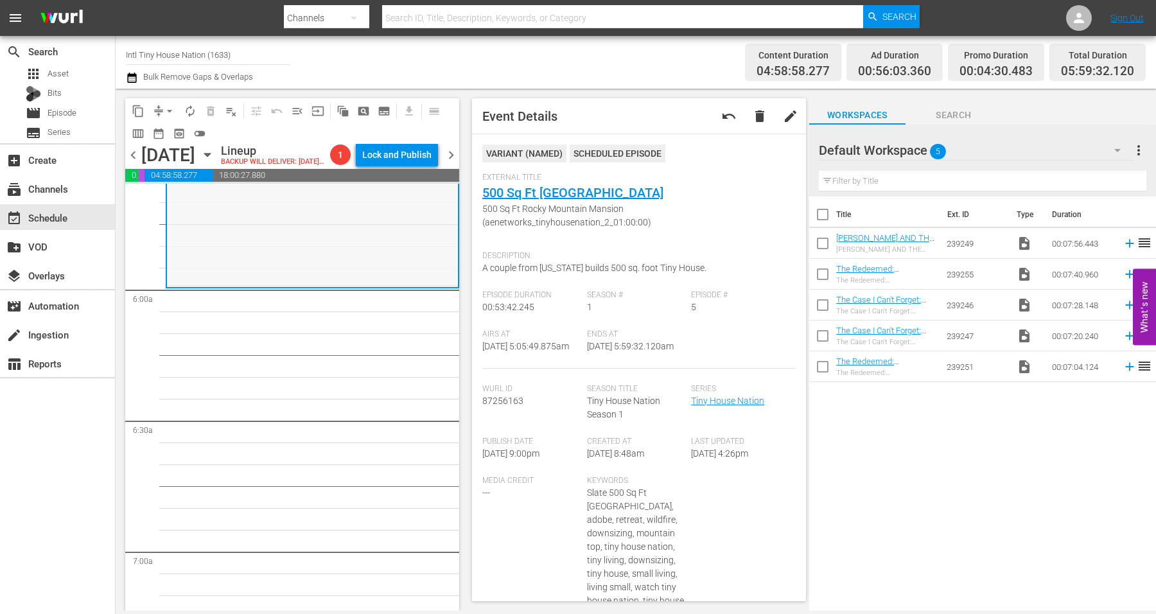
click at [339, 270] on div "Tiny House Nation / SE1 / EP5: 500 Sq Ft Rocky Mountain Mansion 500 Sq Ft Rocky…" at bounding box center [312, 170] width 291 height 231
click at [241, 267] on div "Tiny House Nation / SE1 / EP5: 500 Sq Ft Rocky Mountain Mansion 500 Sq Ft Rocky…" at bounding box center [312, 170] width 291 height 231
click at [245, 285] on div "Tiny House Nation / SE1 / EP5: 500 Sq Ft Rocky Mountain Mansion 500 Sq Ft Rocky…" at bounding box center [312, 170] width 291 height 231
click at [166, 107] on span "arrow_drop_down" at bounding box center [169, 111] width 13 height 13
click at [166, 129] on li "Align to Midnight" at bounding box center [170, 136] width 135 height 21
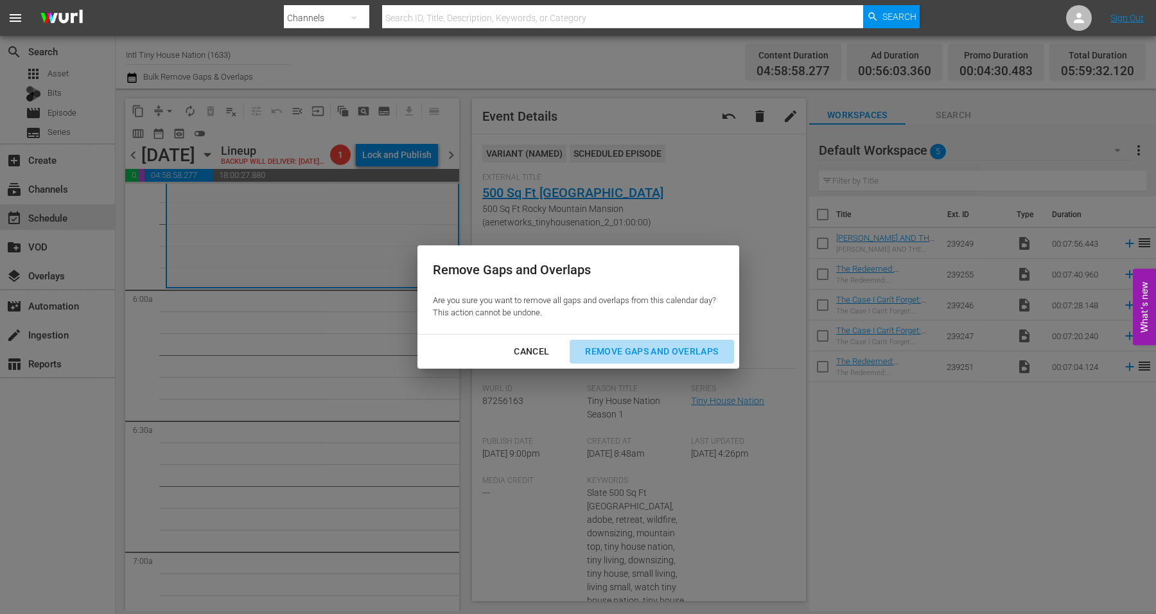
click at [661, 348] on div "Remove Gaps and Overlaps" at bounding box center [652, 352] width 154 height 16
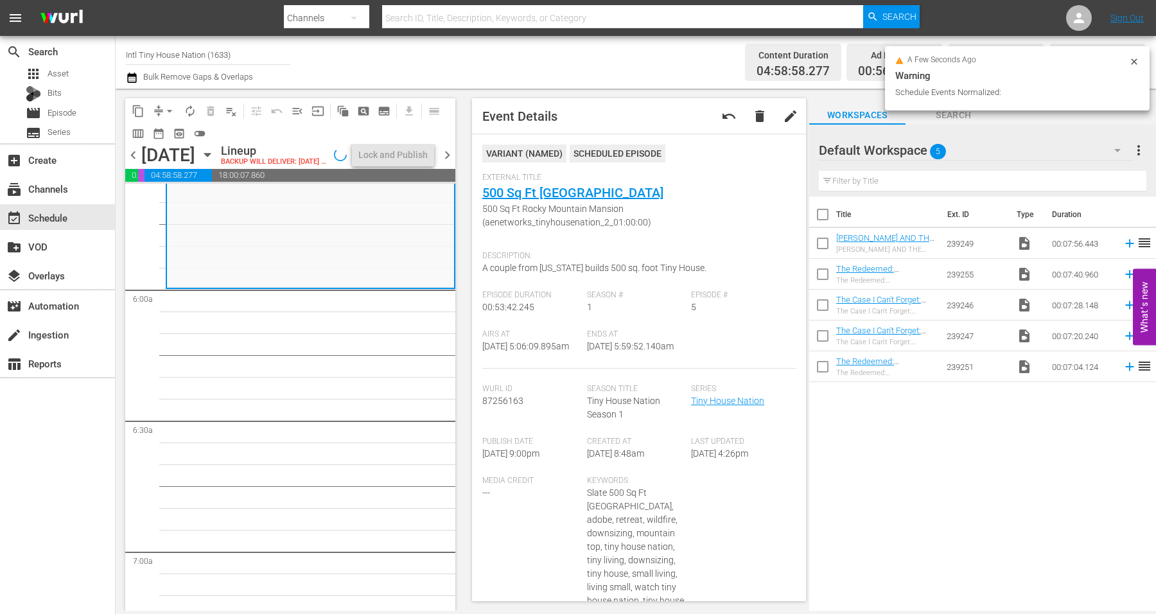
scroll to position [1423, 0]
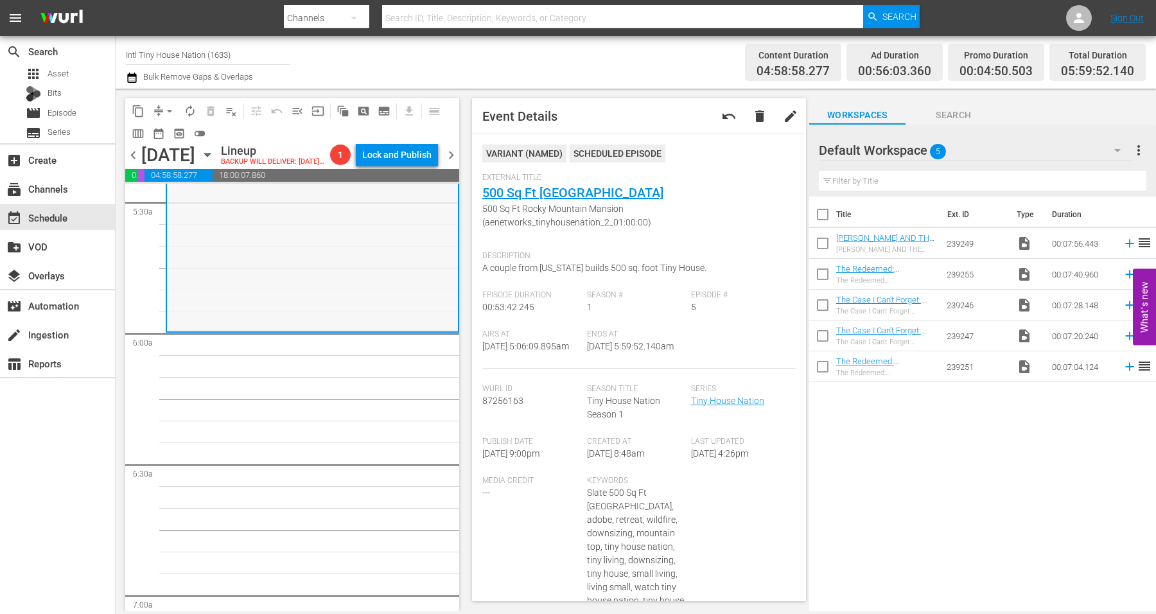
click at [232, 275] on div "Tiny House Nation / SE1 / EP5: 500 Sq Ft Rocky Mountain Mansion 500 Sq Ft Rocky…" at bounding box center [312, 215] width 291 height 231
click at [167, 107] on span "arrow_drop_down" at bounding box center [169, 111] width 13 height 13
click at [177, 132] on li "Align to Midnight" at bounding box center [170, 136] width 135 height 21
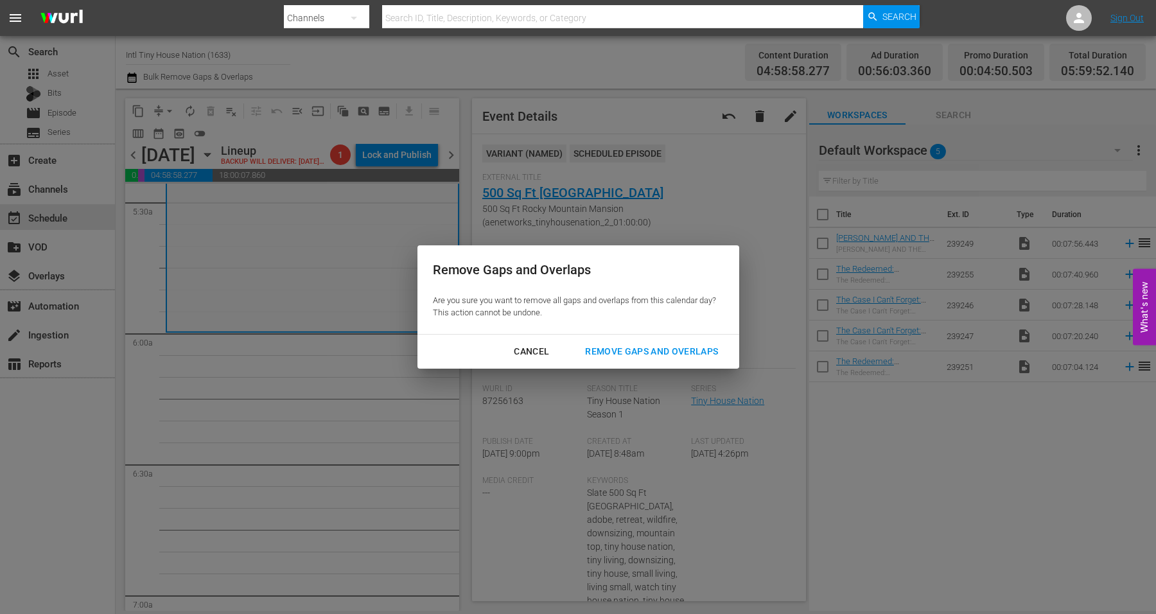
click at [637, 346] on div "Remove Gaps and Overlaps" at bounding box center [652, 352] width 154 height 16
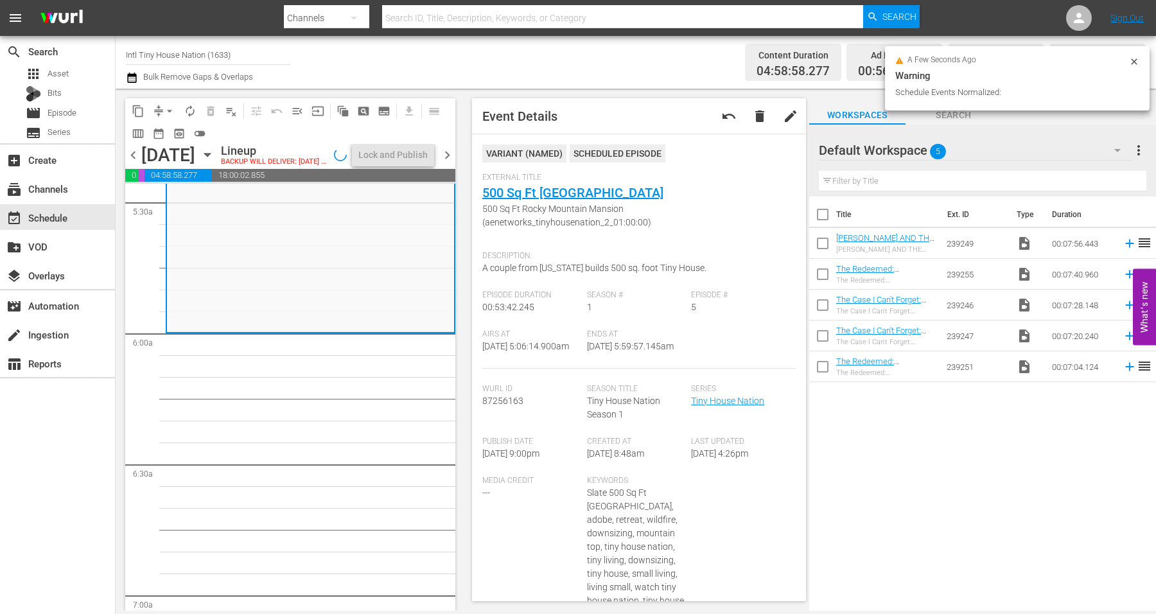
scroll to position [1445, 0]
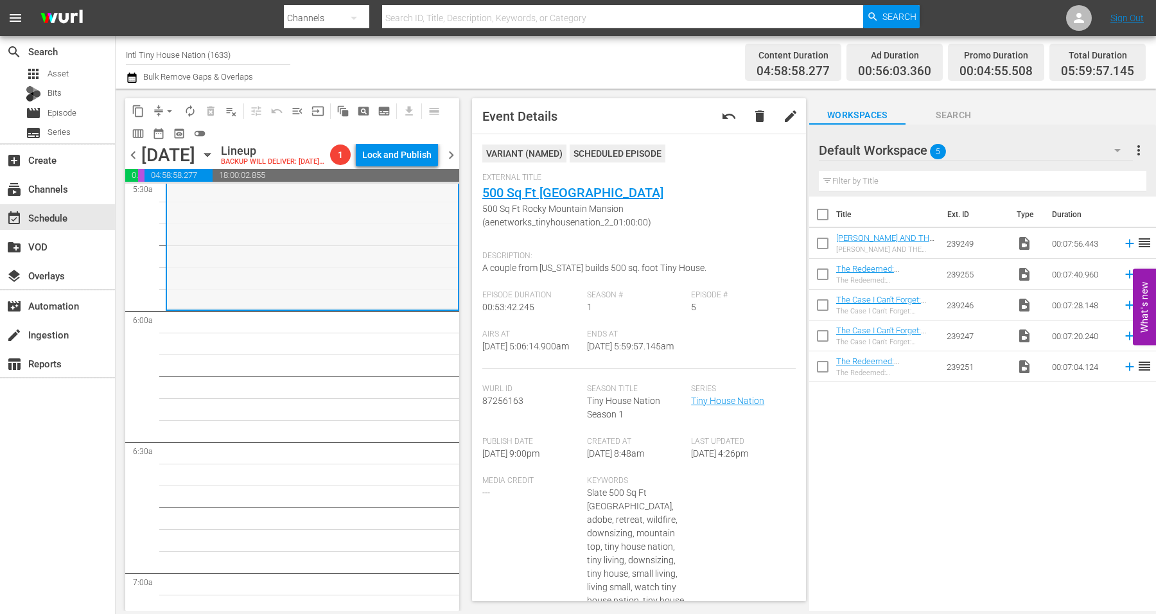
click at [239, 287] on div "Tiny House Nation / SE1 / EP5: 500 Sq Ft Rocky Mountain Mansion 500 Sq Ft Rocky…" at bounding box center [312, 193] width 291 height 231
click at [169, 109] on span "arrow_drop_down" at bounding box center [169, 111] width 13 height 13
click at [164, 135] on li "Align to Midnight" at bounding box center [170, 136] width 135 height 21
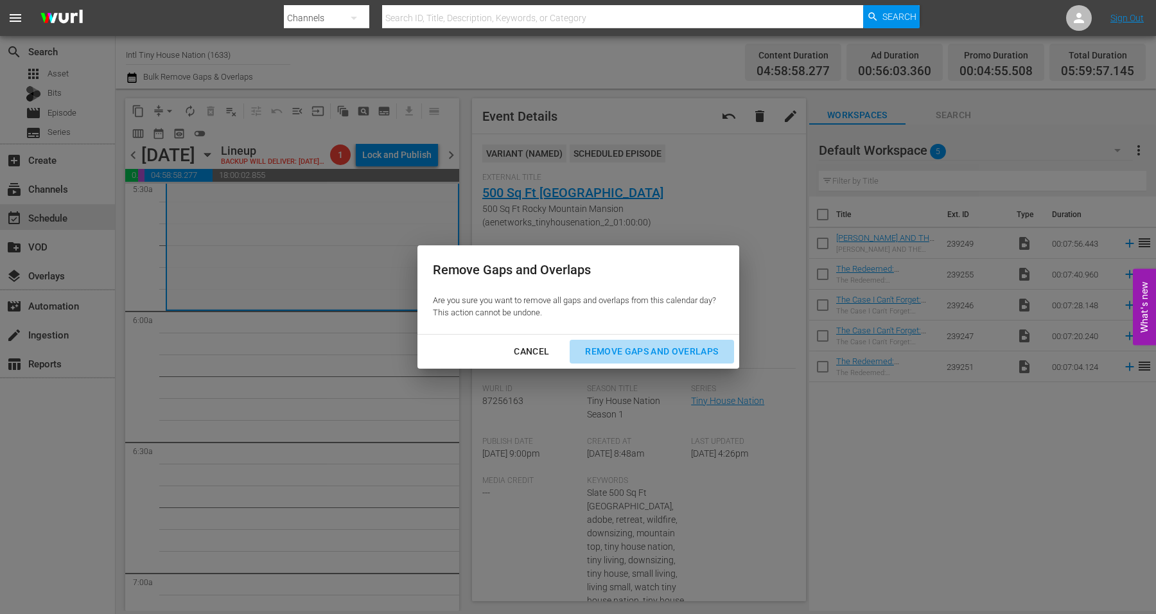
click at [619, 344] on div "Remove Gaps and Overlaps" at bounding box center [652, 352] width 154 height 16
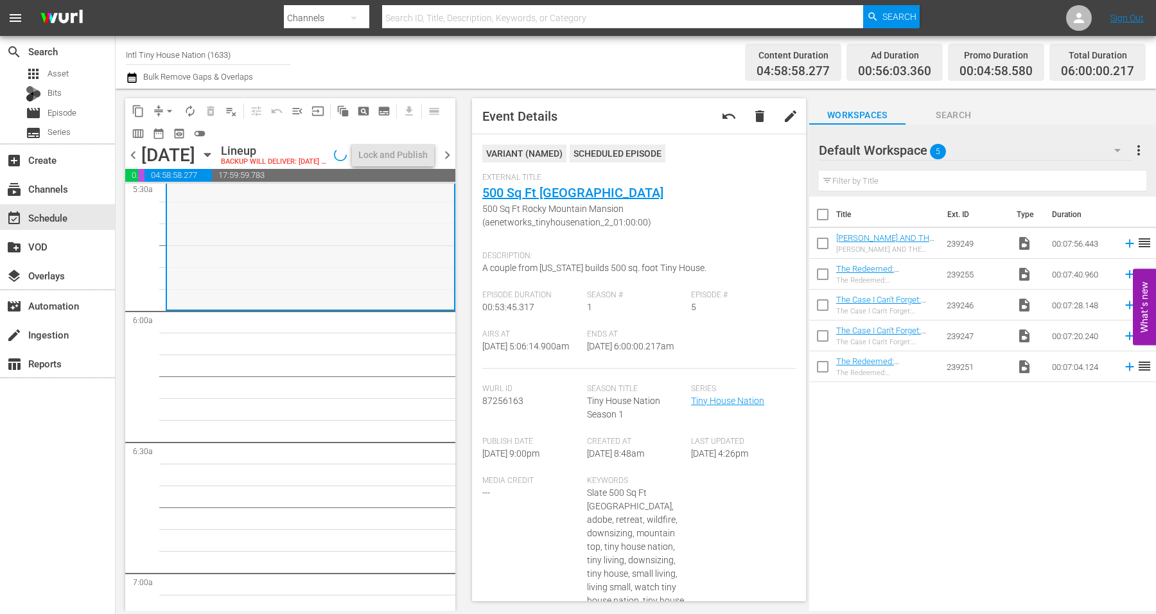
click at [291, 269] on div "Tiny House Nation / SE1 / EP5: 500 Sq Ft Rocky Mountain Mansion 500 Sq Ft Rocky…" at bounding box center [310, 193] width 287 height 231
click at [191, 107] on span "autorenew_outlined" at bounding box center [190, 111] width 13 height 13
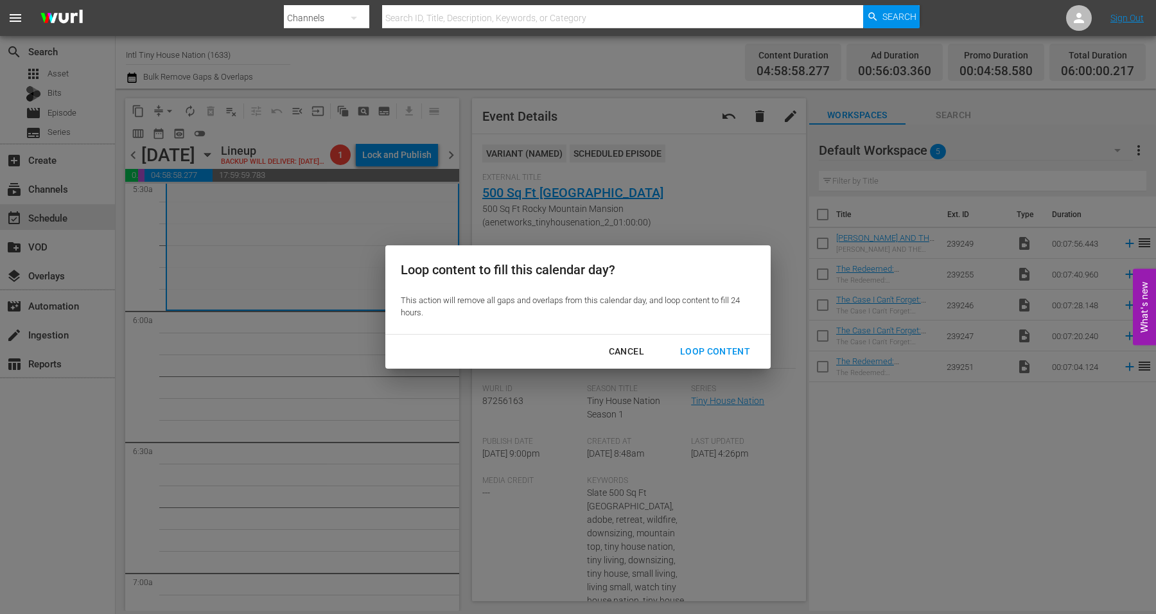
click at [709, 350] on div "Loop Content" at bounding box center [715, 352] width 91 height 16
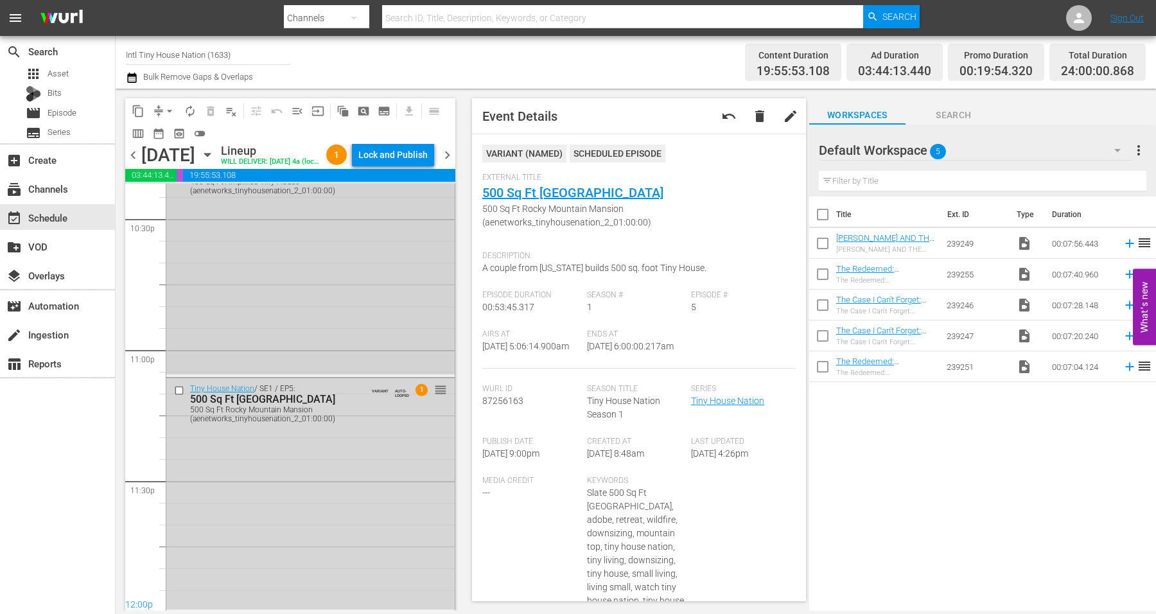
scroll to position [5884, 0]
click at [251, 534] on div "Tiny House Nation / SE1 / EP5: 500 Sq Ft Rocky Mountain Mansion 500 Sq Ft Rocky…" at bounding box center [310, 492] width 288 height 231
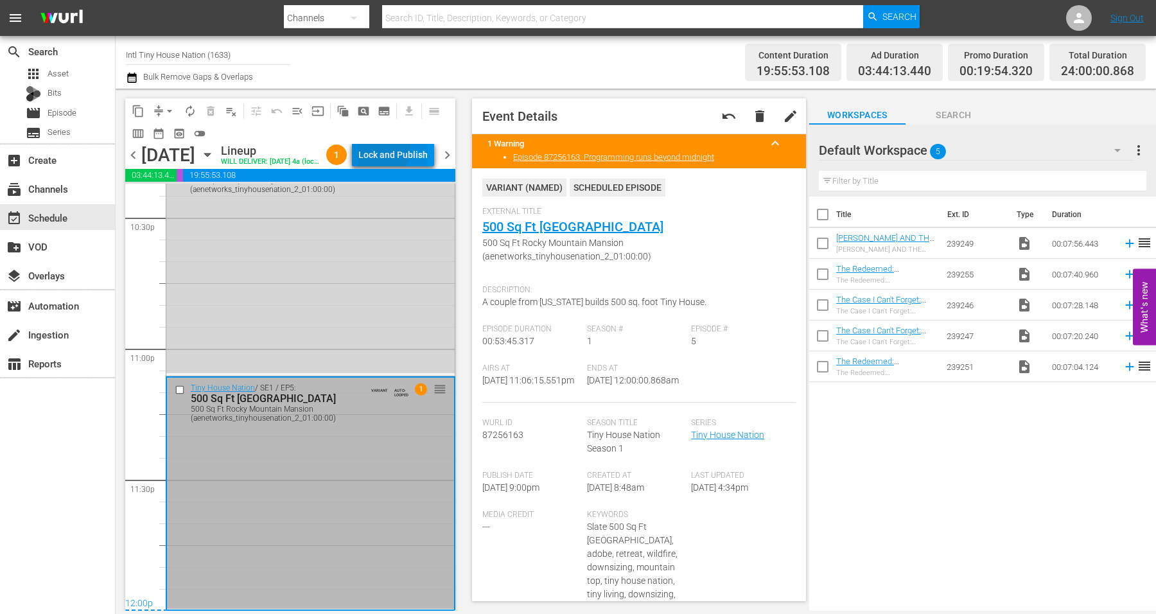
click at [402, 152] on div "Lock and Publish" at bounding box center [392, 154] width 69 height 23
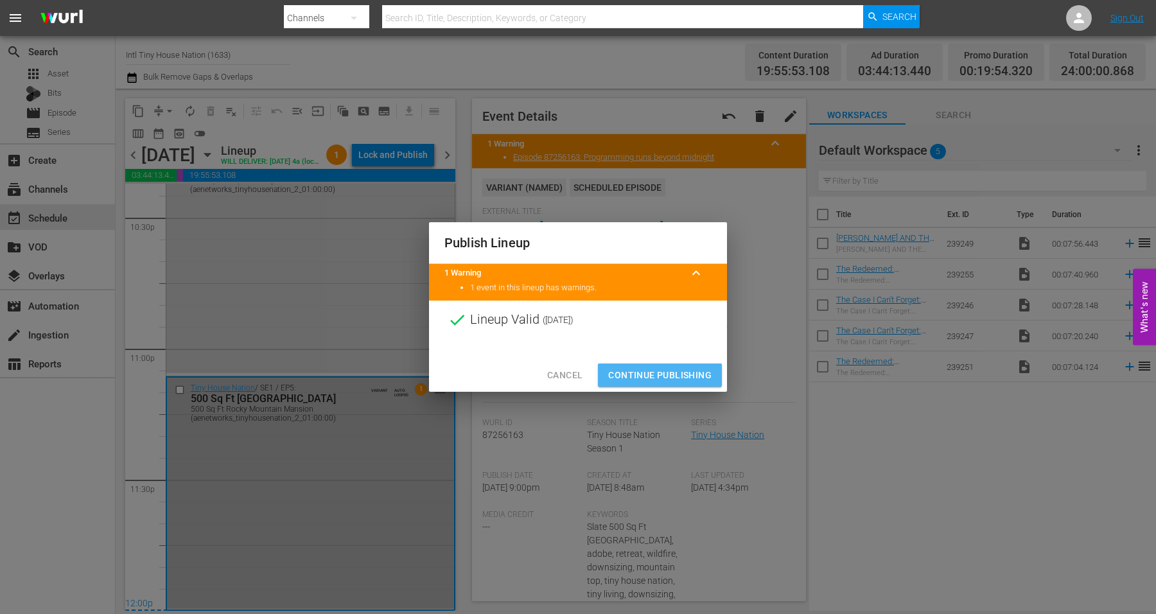
click at [643, 378] on span "Continue Publishing" at bounding box center [659, 375] width 103 height 16
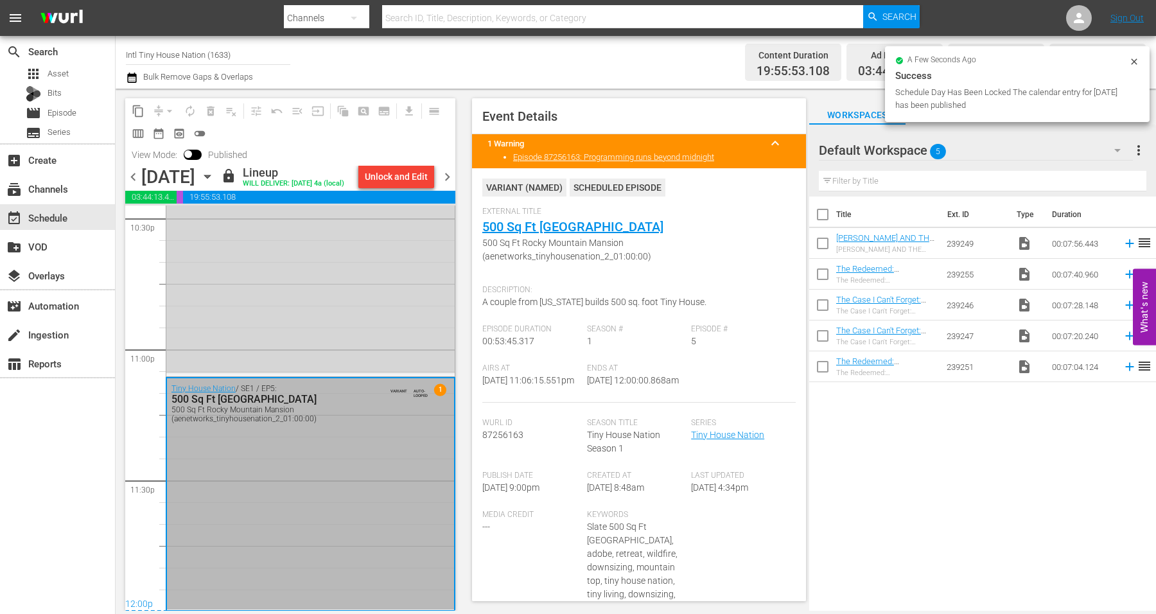
click at [215, 183] on icon "button" at bounding box center [207, 177] width 14 height 14
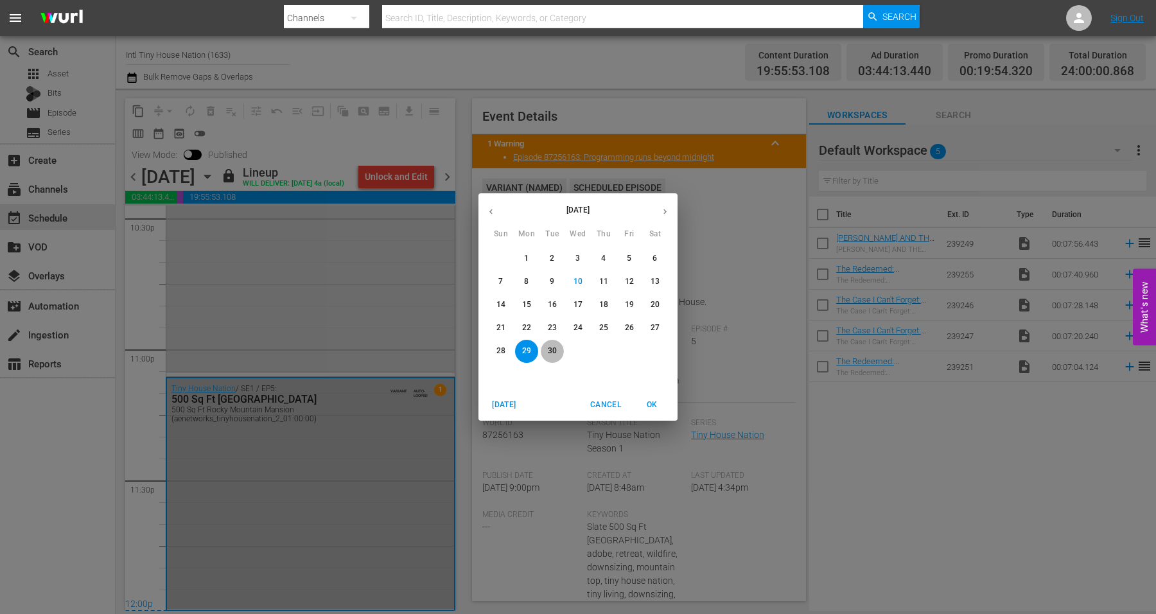
click at [551, 349] on p "30" at bounding box center [552, 351] width 9 height 11
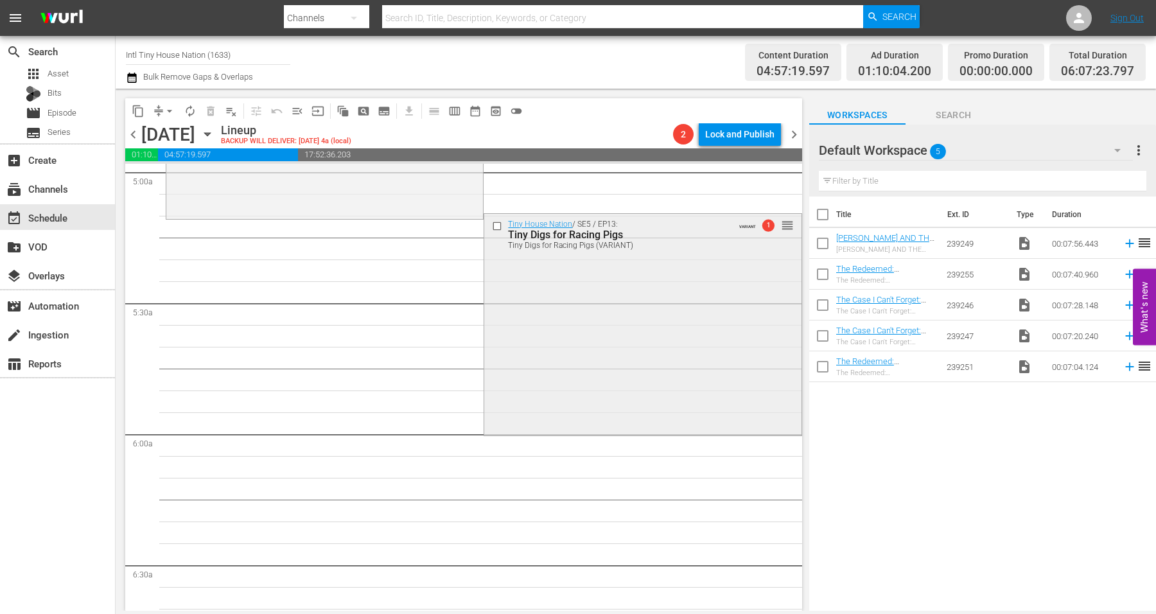
scroll to position [1285, 0]
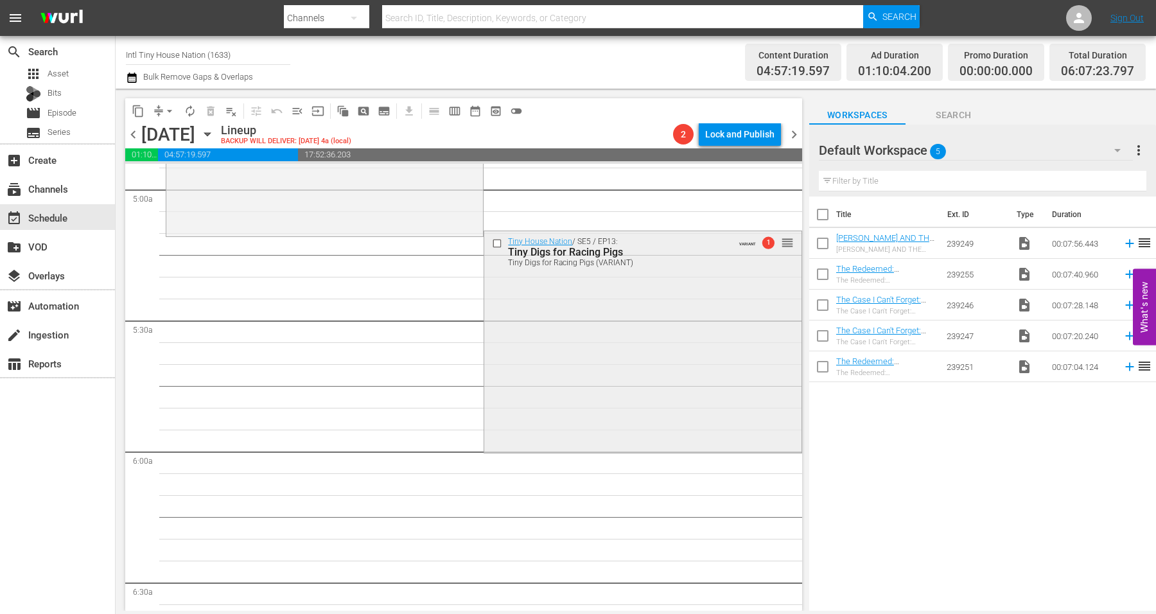
click at [540, 372] on div "Tiny House Nation / SE5 / EP13: Tiny Digs for Racing Pigs Tiny Digs for Racing …" at bounding box center [642, 340] width 317 height 219
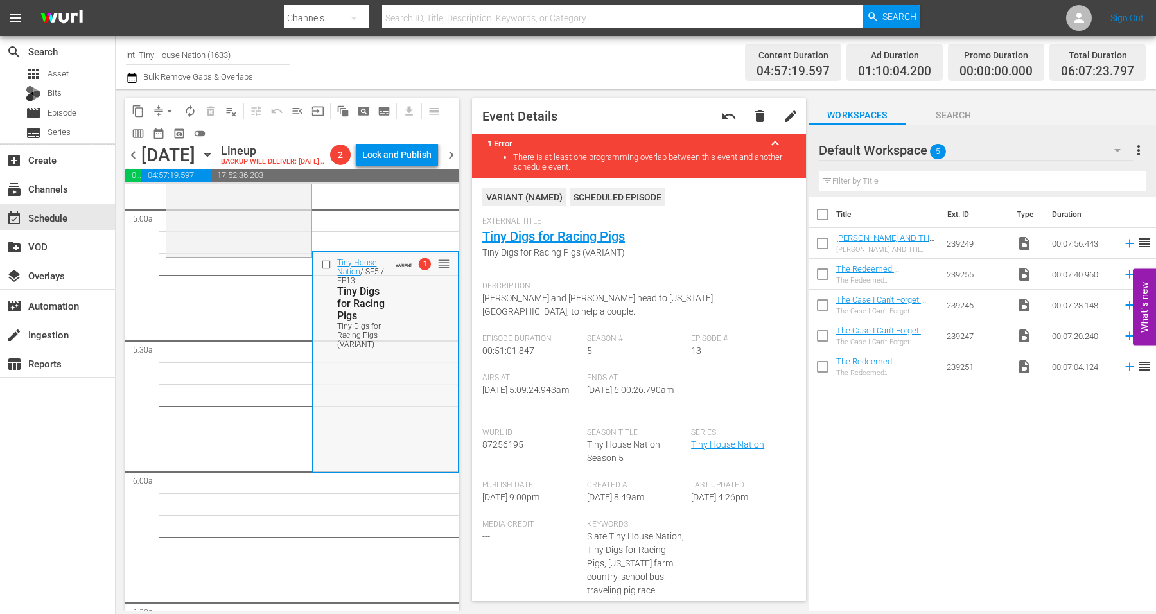
click at [357, 427] on div "Tiny House Nation / SE5 / EP13: Tiny Digs for Racing Pigs Tiny Digs for Racing …" at bounding box center [385, 361] width 144 height 219
click at [165, 107] on span "arrow_drop_down" at bounding box center [169, 111] width 13 height 13
click at [159, 137] on li "Align to Midnight" at bounding box center [170, 136] width 135 height 21
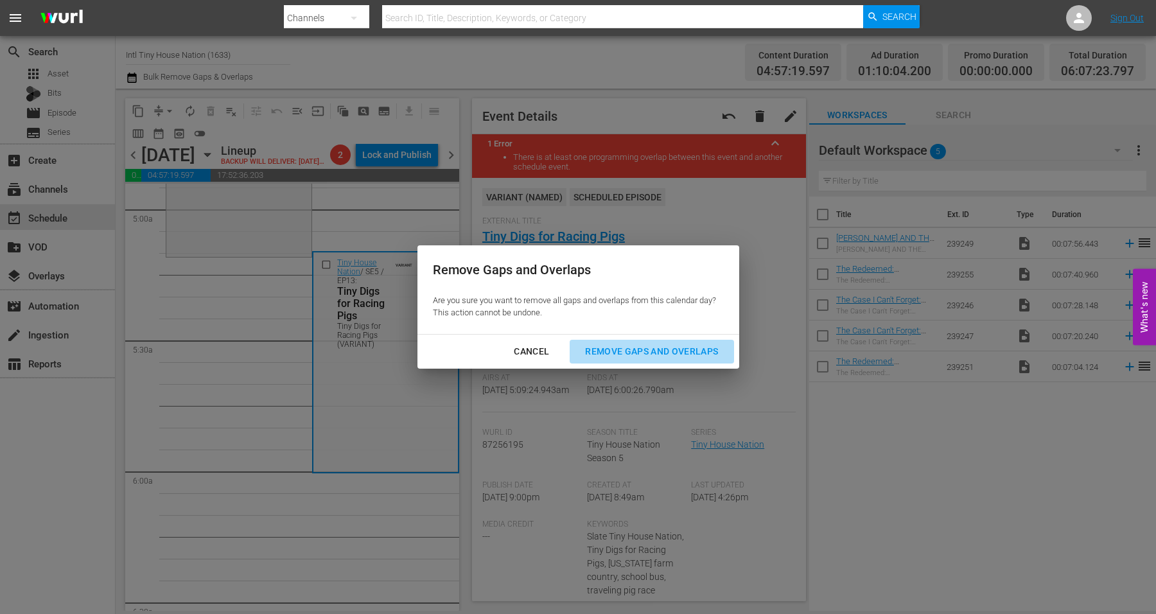
click at [620, 341] on button "Remove Gaps and Overlaps" at bounding box center [652, 352] width 164 height 24
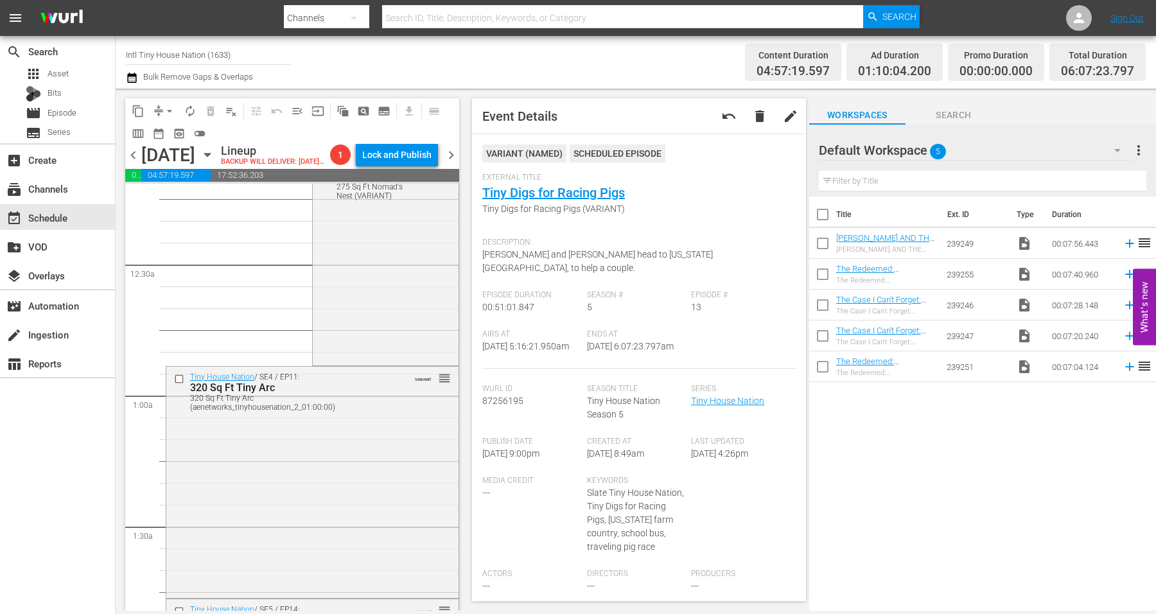
scroll to position [0, 0]
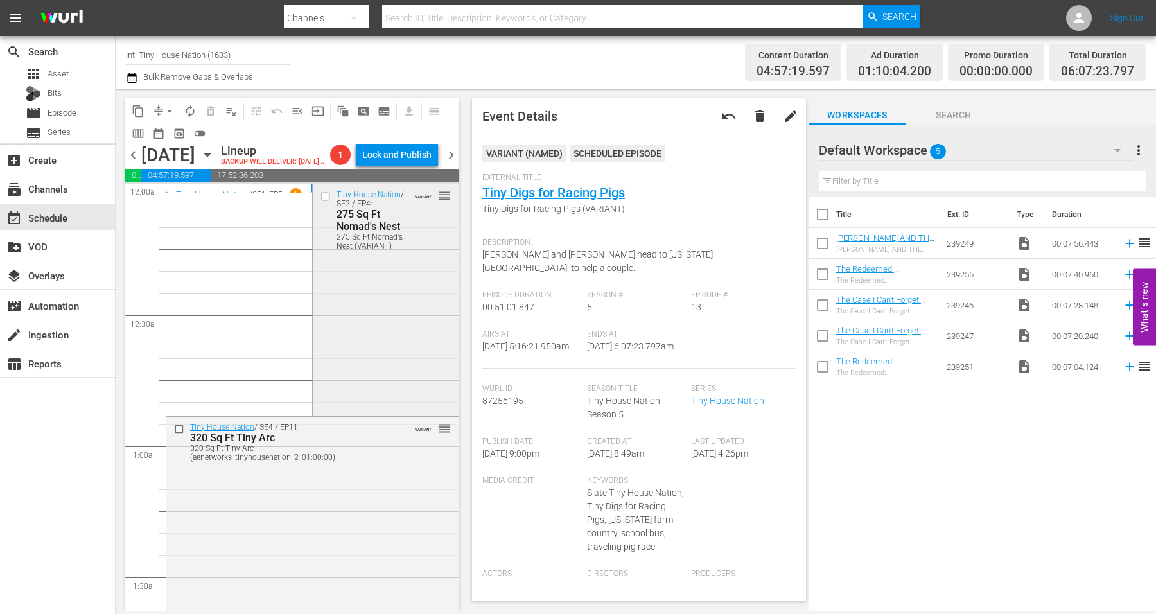
click at [364, 331] on div "Tiny House Nation / SE2 / EP4: 275 Sq Ft Nomad's Nest 275 Sq Ft Nomad's Nest (V…" at bounding box center [385, 298] width 145 height 229
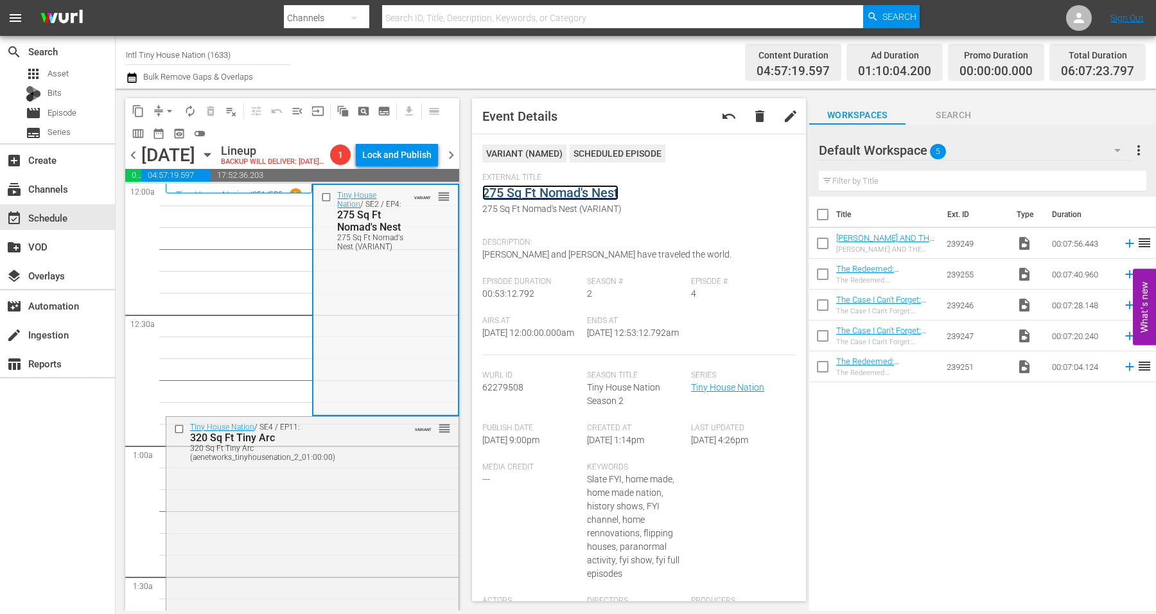
scroll to position [161, 0]
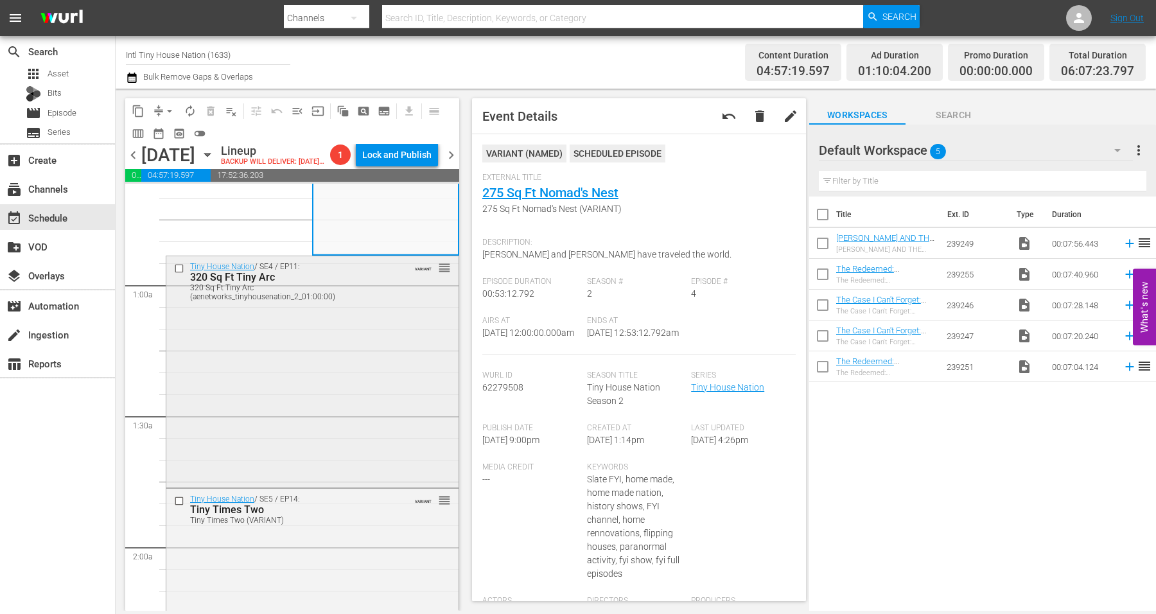
click at [326, 376] on div "Tiny House Nation / SE4 / EP11: 320 Sq Ft Tiny Arc 320 Sq Ft Tiny Arc (aenetwor…" at bounding box center [312, 370] width 292 height 229
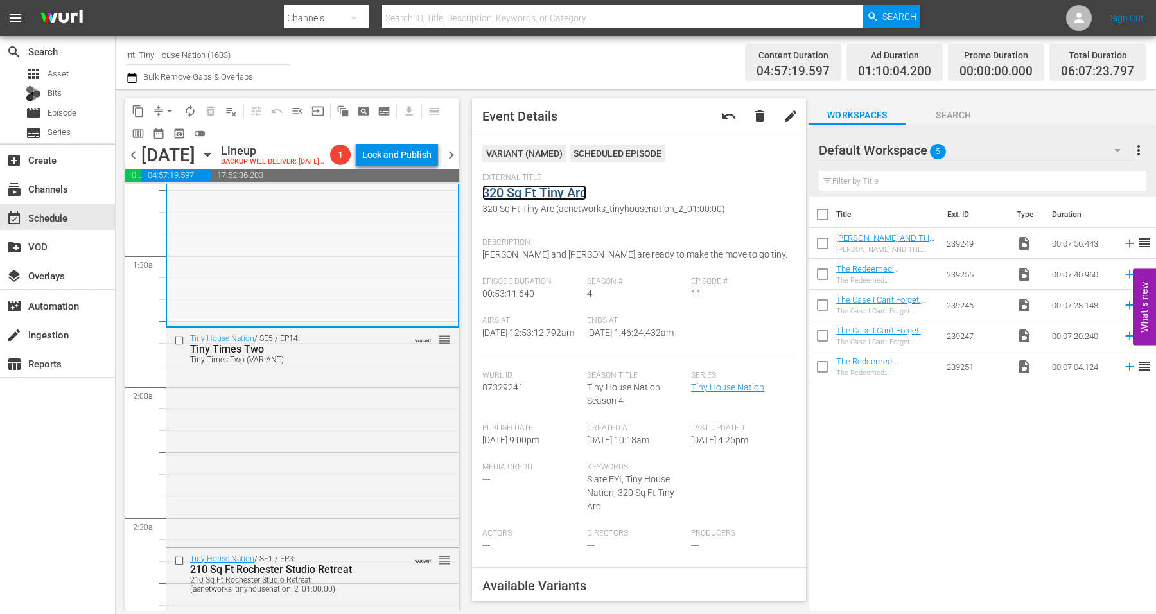
scroll to position [402, 0]
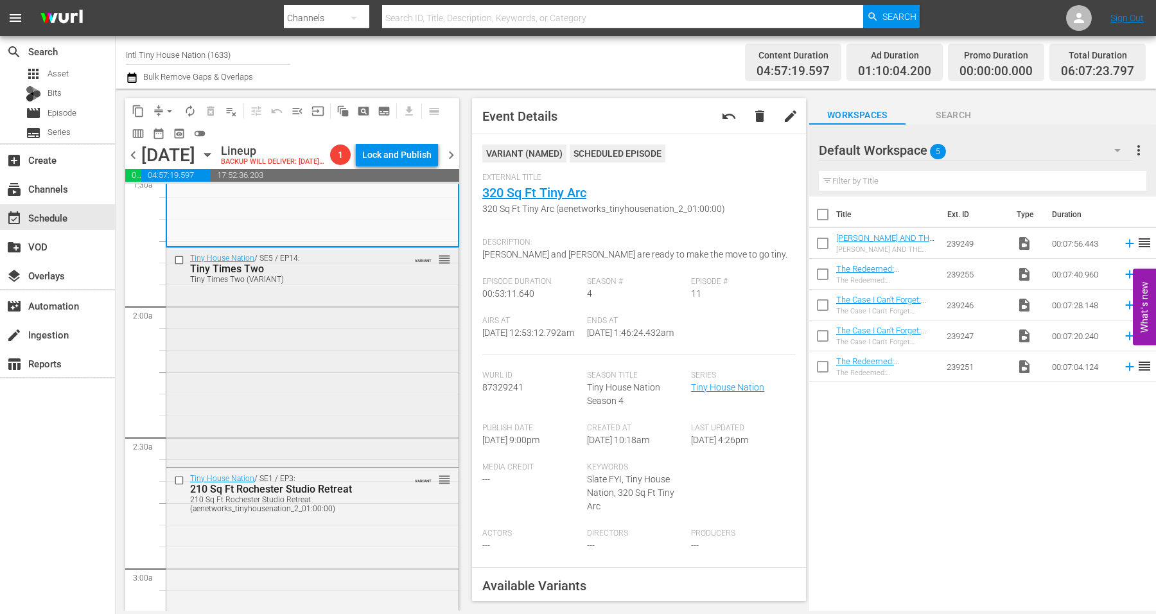
click at [328, 364] on div "Tiny House Nation / SE5 / EP14: Tiny Times Two Tiny Times Two (VARIANT) VARIANT…" at bounding box center [312, 356] width 292 height 216
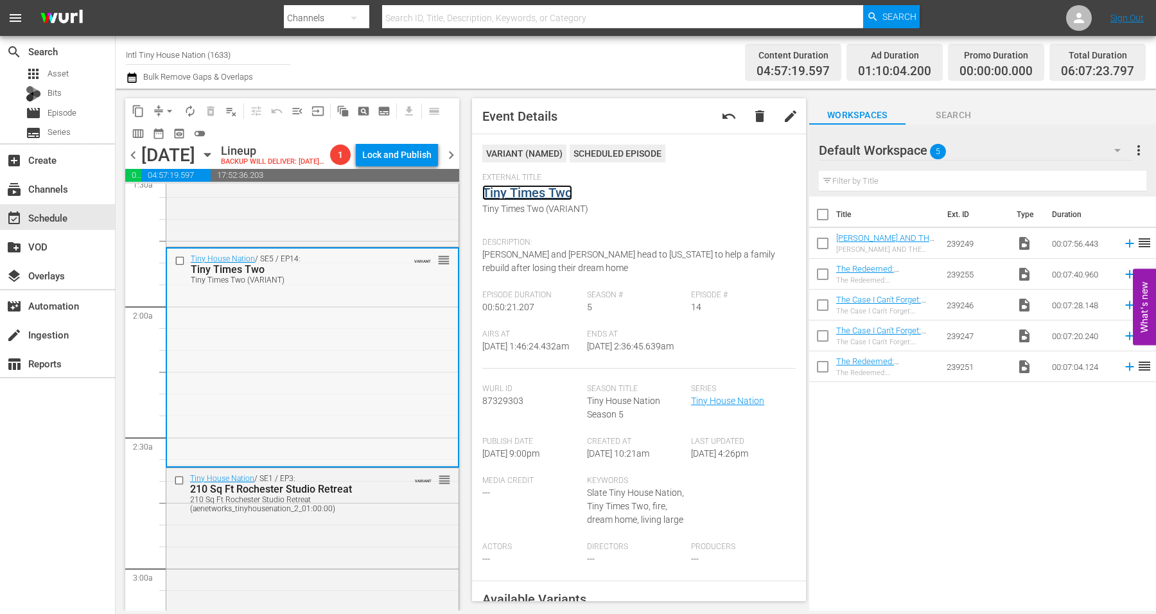
scroll to position [562, 0]
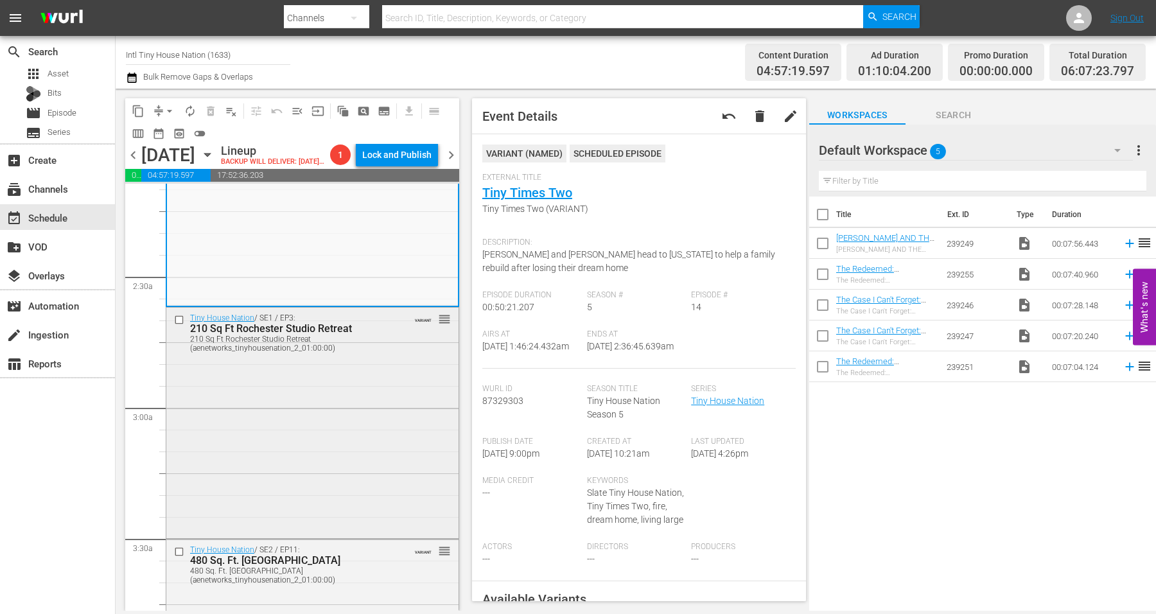
click at [346, 392] on div "Tiny House Nation / SE1 / EP3: 210 Sq Ft Rochester Studio Retreat 210 Sq Ft Roc…" at bounding box center [312, 422] width 292 height 229
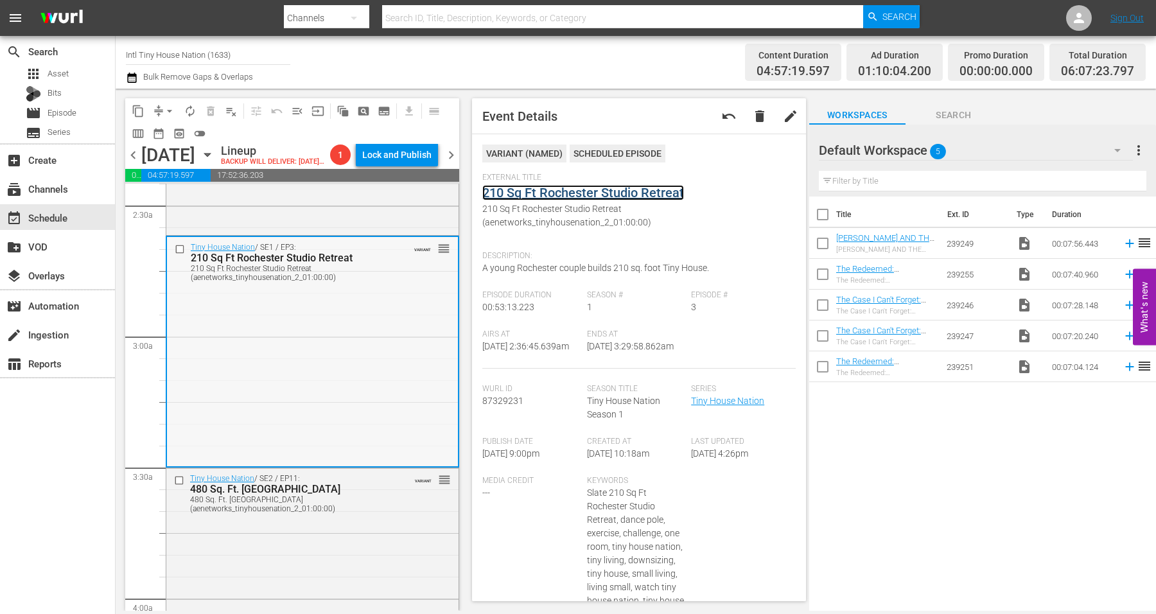
scroll to position [723, 0]
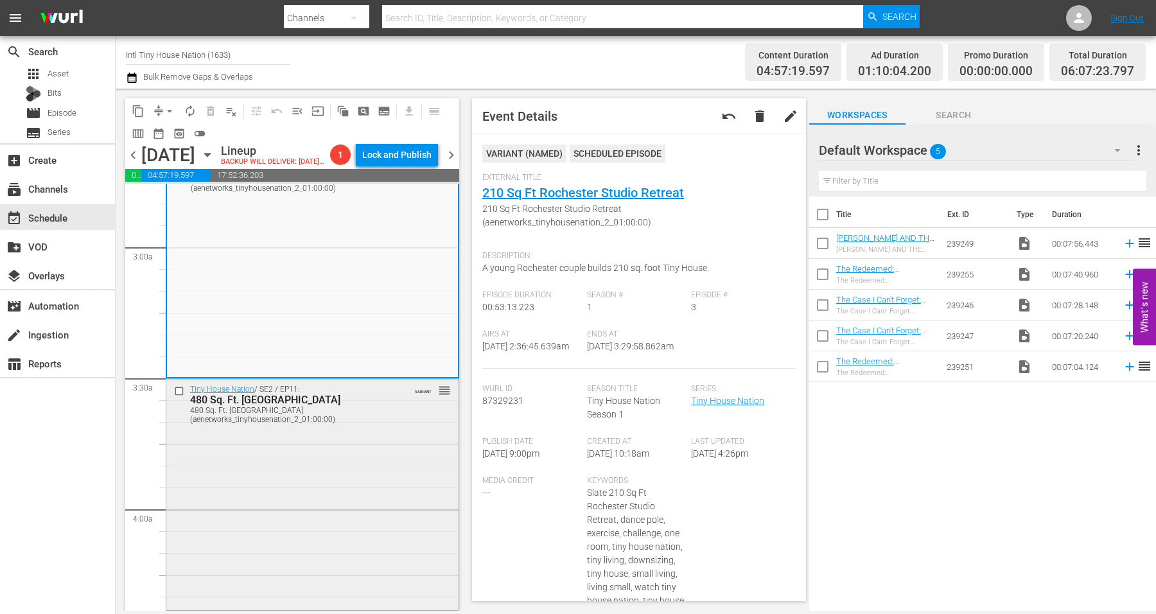
click at [313, 489] on div "Tiny House Nation / SE2 / EP11: 480 Sq. Ft. Gothic Castle House 480 Sq. Ft. Got…" at bounding box center [312, 493] width 292 height 229
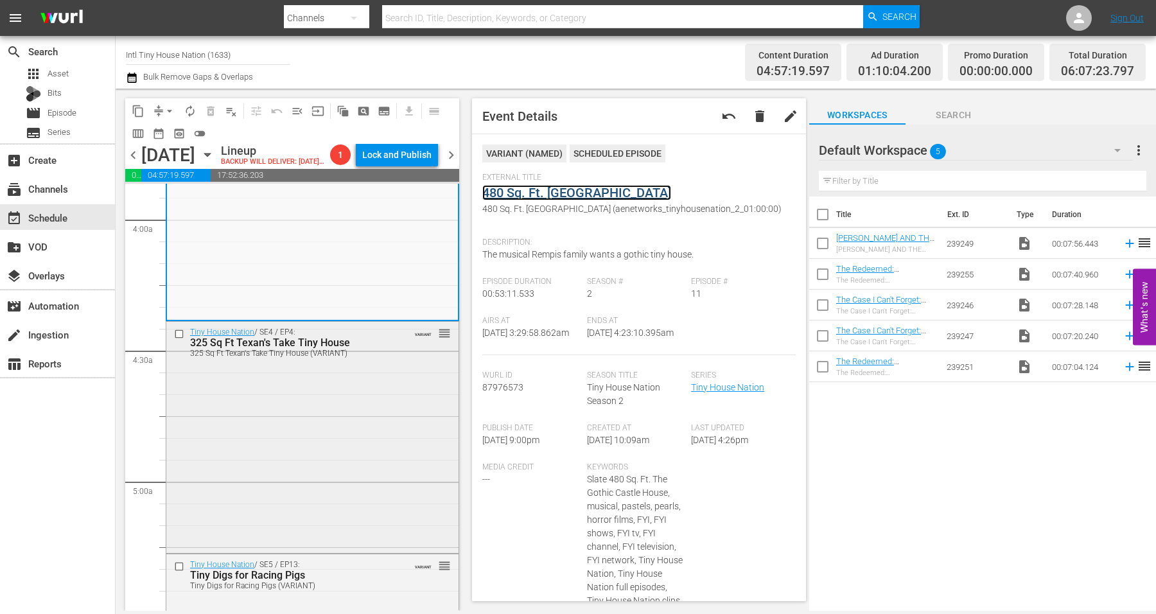
scroll to position [1044, 0]
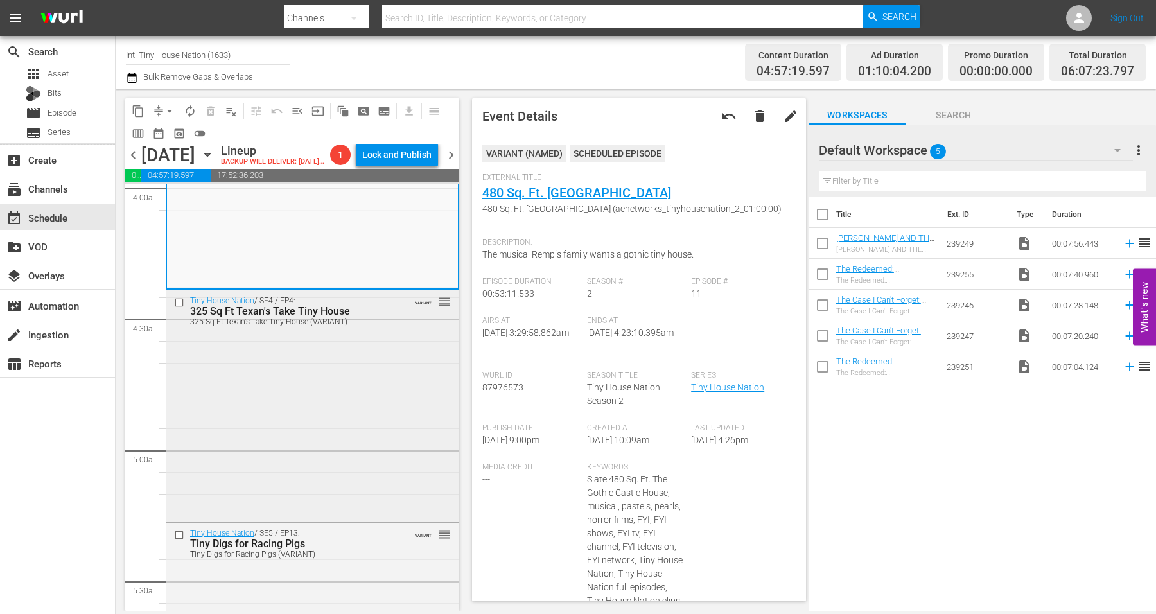
click at [346, 420] on div "Tiny House Nation / SE4 / EP4: 325 Sq Ft Texan's Take Tiny House 325 Sq Ft Texa…" at bounding box center [312, 404] width 292 height 229
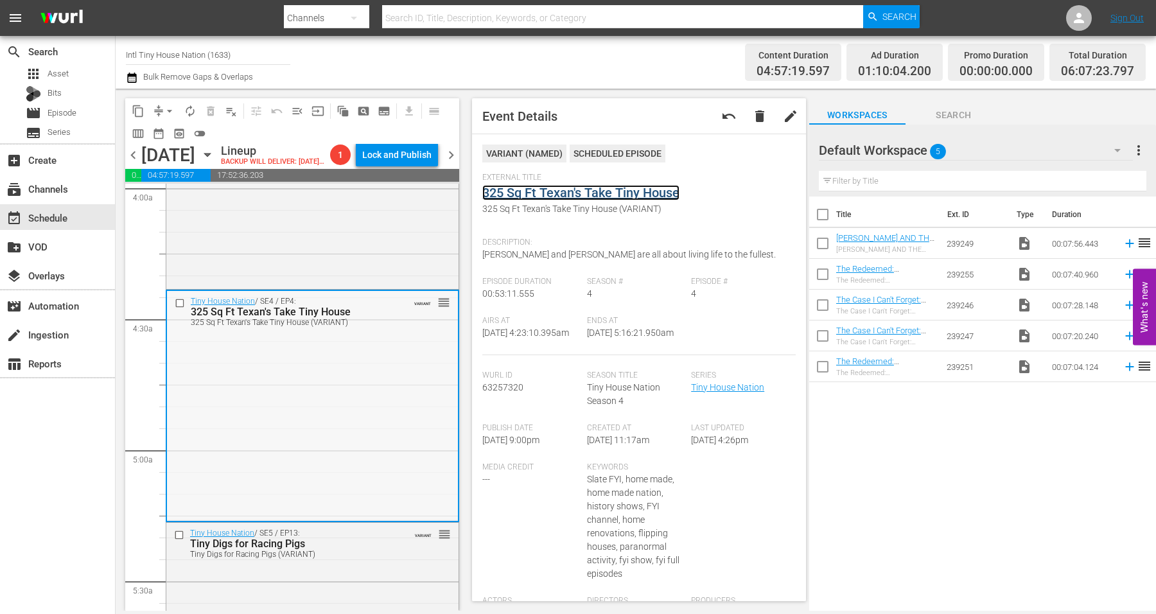
scroll to position [1285, 0]
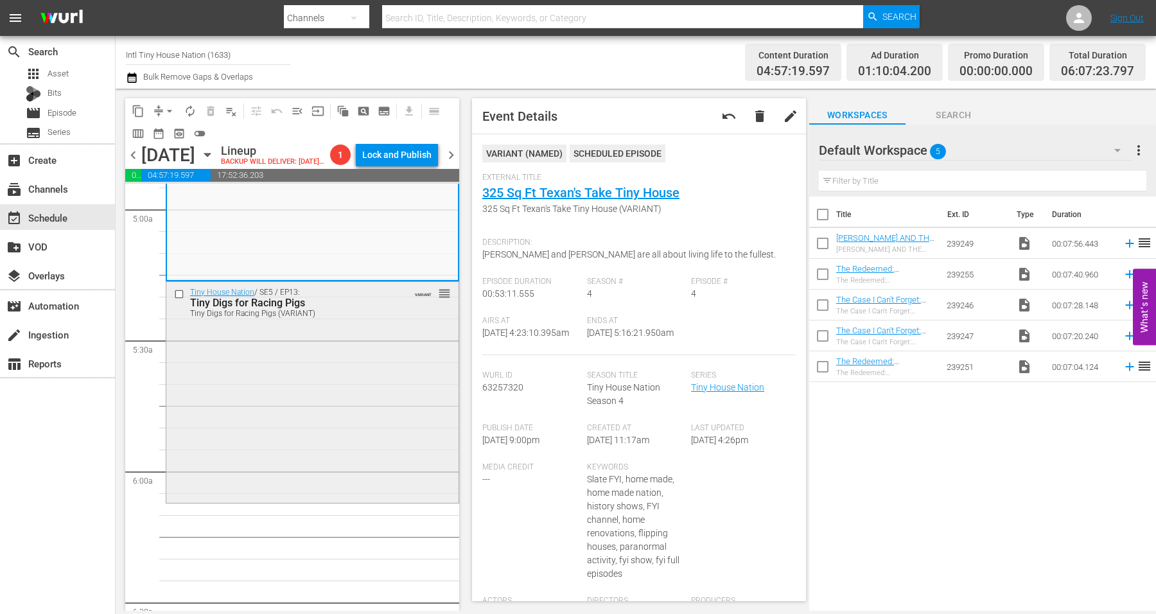
click at [356, 397] on div "Tiny House Nation / SE5 / EP13: Tiny Digs for Racing Pigs Tiny Digs for Racing …" at bounding box center [312, 391] width 292 height 219
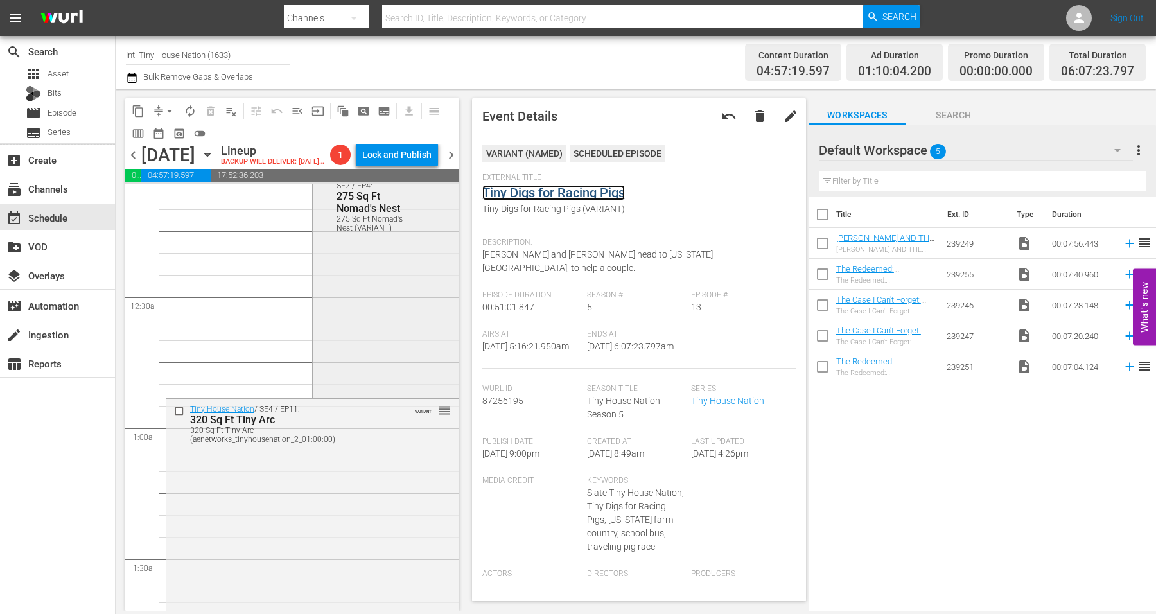
scroll to position [11, 0]
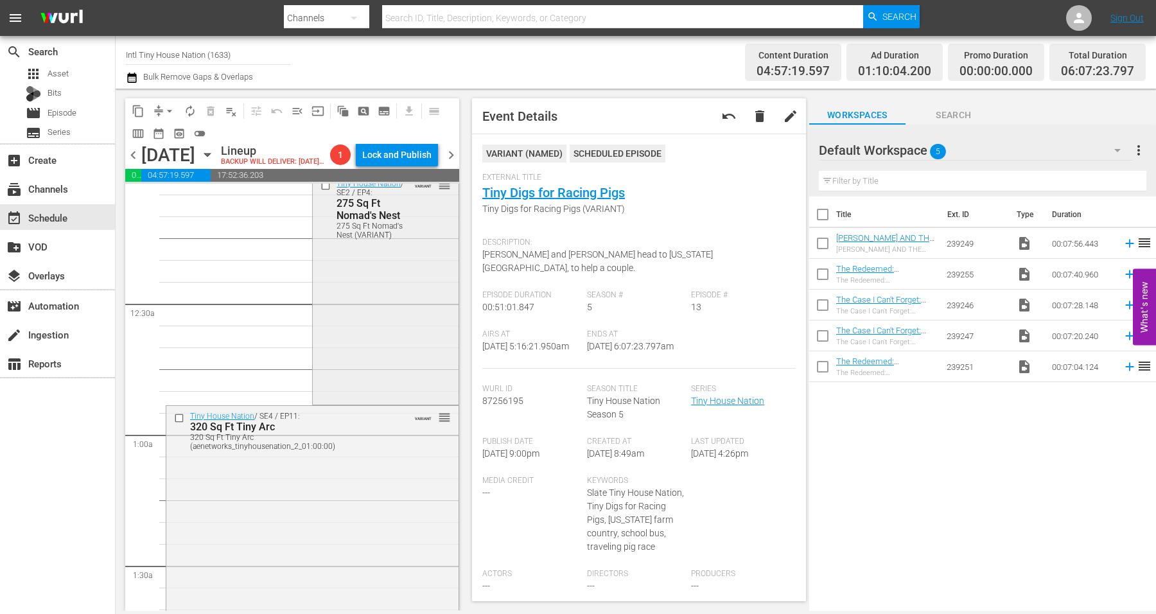
click at [409, 308] on div "Tiny House Nation / SE2 / EP4: 275 Sq Ft Nomad's Nest 275 Sq Ft Nomad's Nest (V…" at bounding box center [385, 287] width 145 height 229
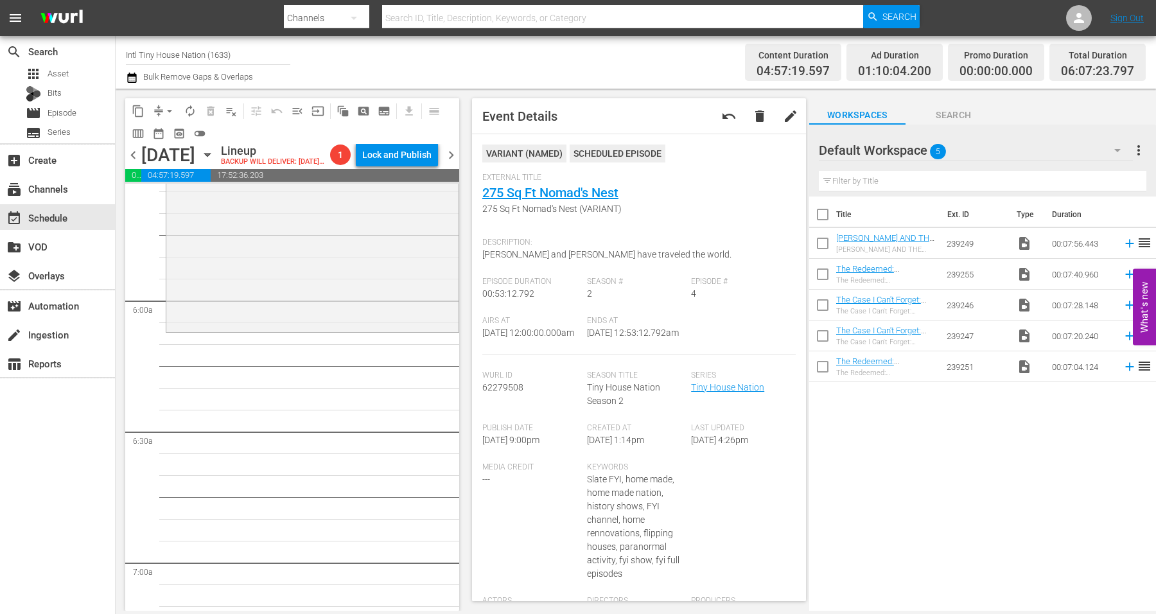
scroll to position [1456, 0]
click at [250, 275] on div "Tiny House Nation / SE5 / EP13: Tiny Digs for Racing Pigs Tiny Digs for Racing …" at bounding box center [312, 219] width 292 height 219
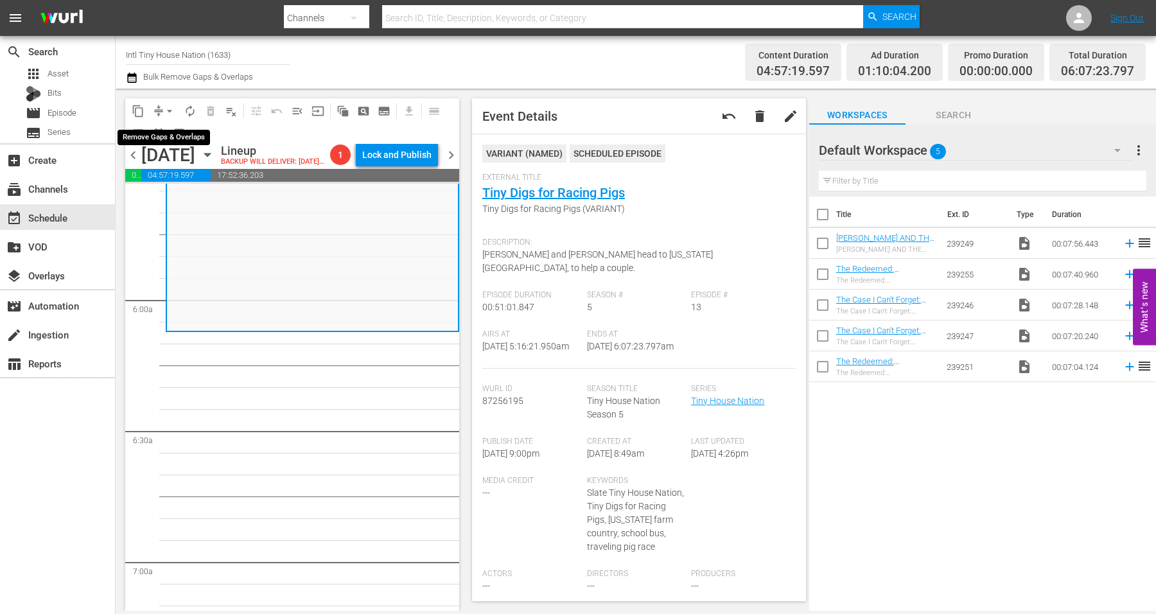
click at [172, 109] on span "arrow_drop_down" at bounding box center [169, 111] width 13 height 13
click at [158, 135] on li "Align to Midnight" at bounding box center [170, 136] width 135 height 21
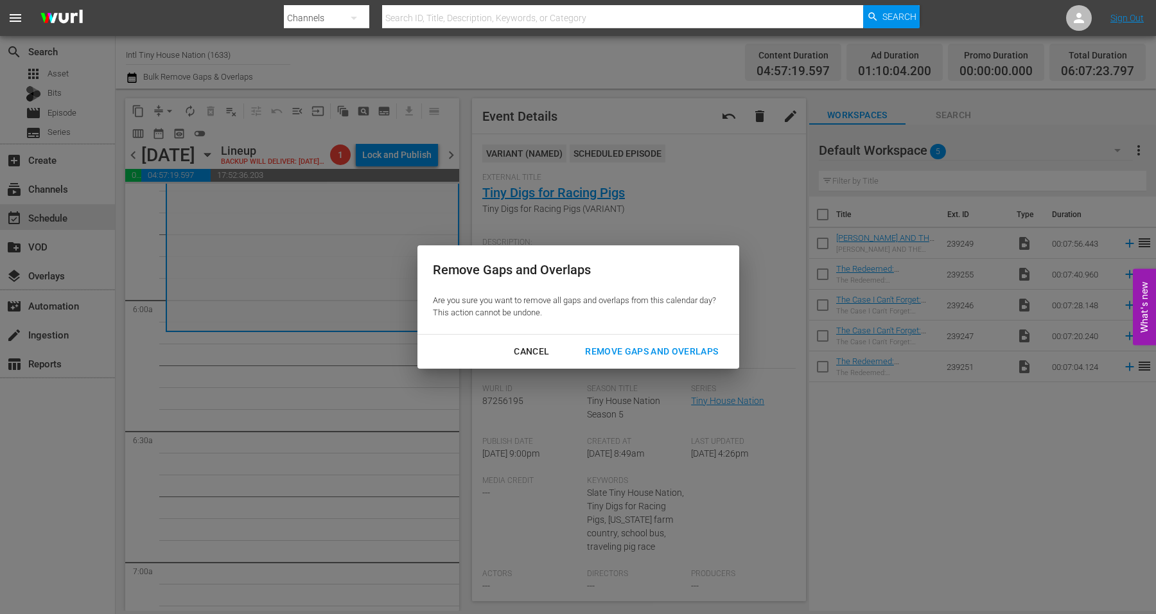
click at [620, 346] on div "Remove Gaps and Overlaps" at bounding box center [652, 352] width 154 height 16
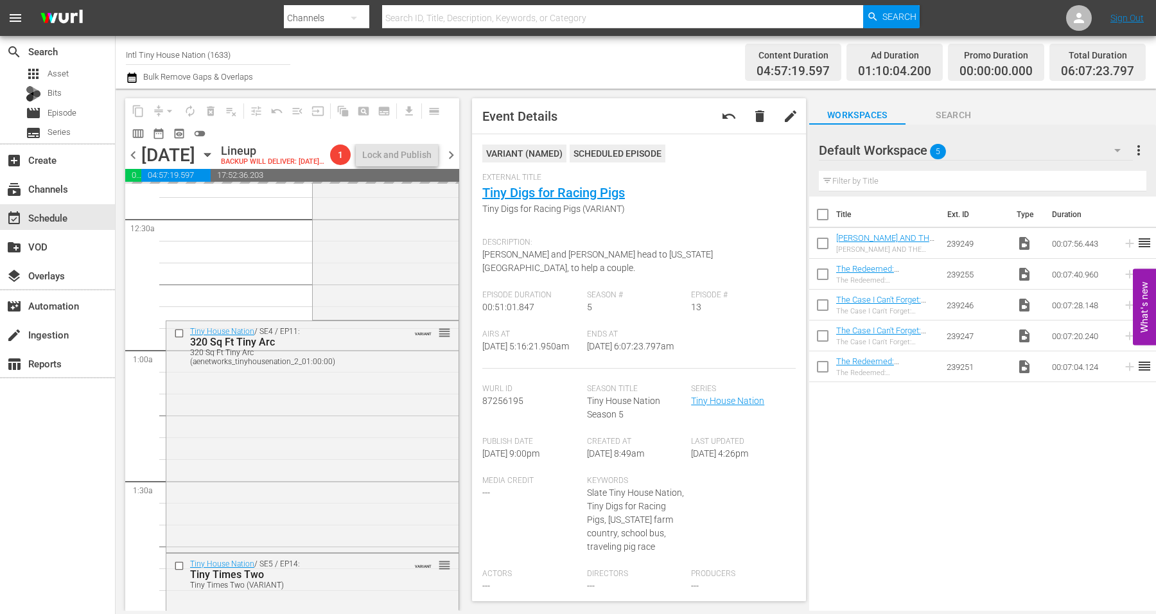
scroll to position [0, 0]
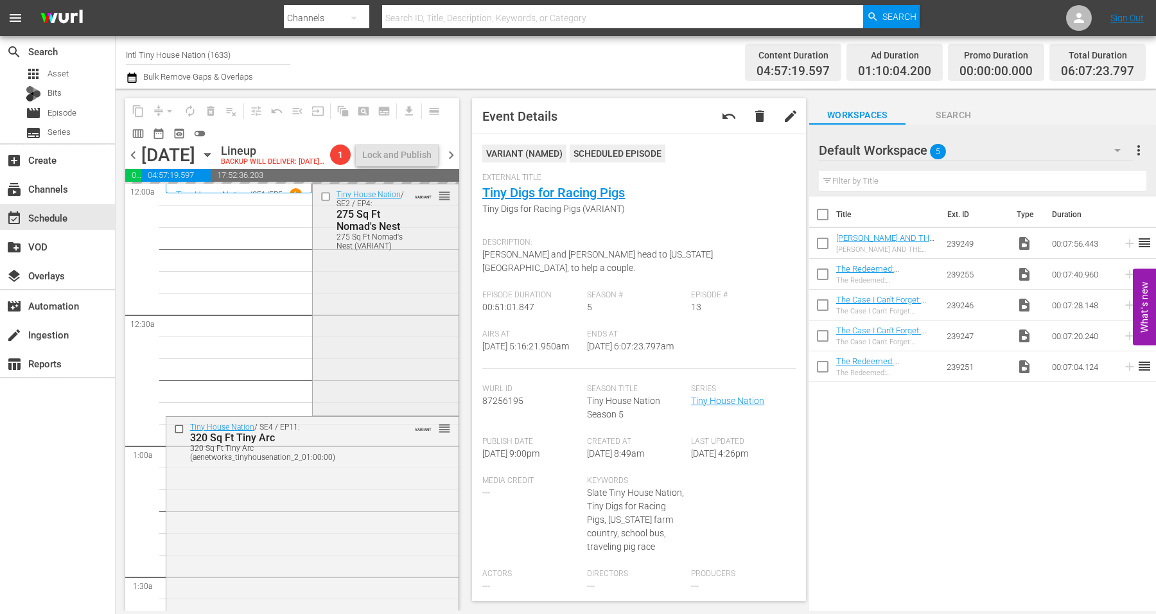
click at [396, 324] on div "Tiny House Nation / SE2 / EP4: 275 Sq Ft Nomad's Nest 275 Sq Ft Nomad's Nest (V…" at bounding box center [385, 298] width 145 height 229
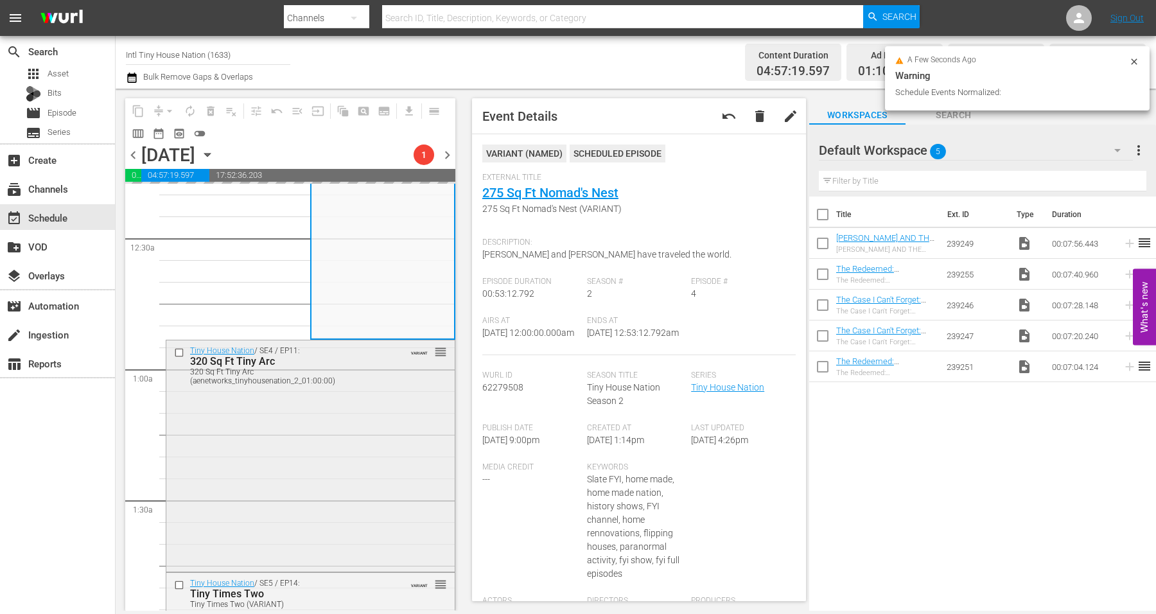
scroll to position [161, 0]
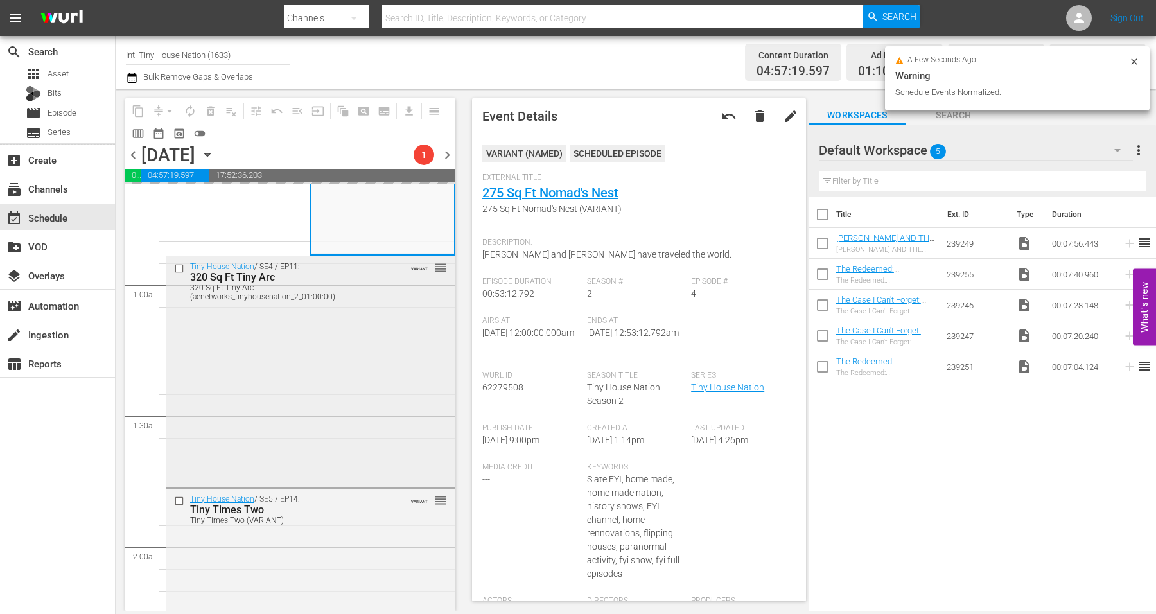
click at [328, 334] on div "Tiny House Nation / SE4 / EP11: 320 Sq Ft Tiny Arc 320 Sq Ft Tiny Arc (aenetwor…" at bounding box center [310, 370] width 288 height 229
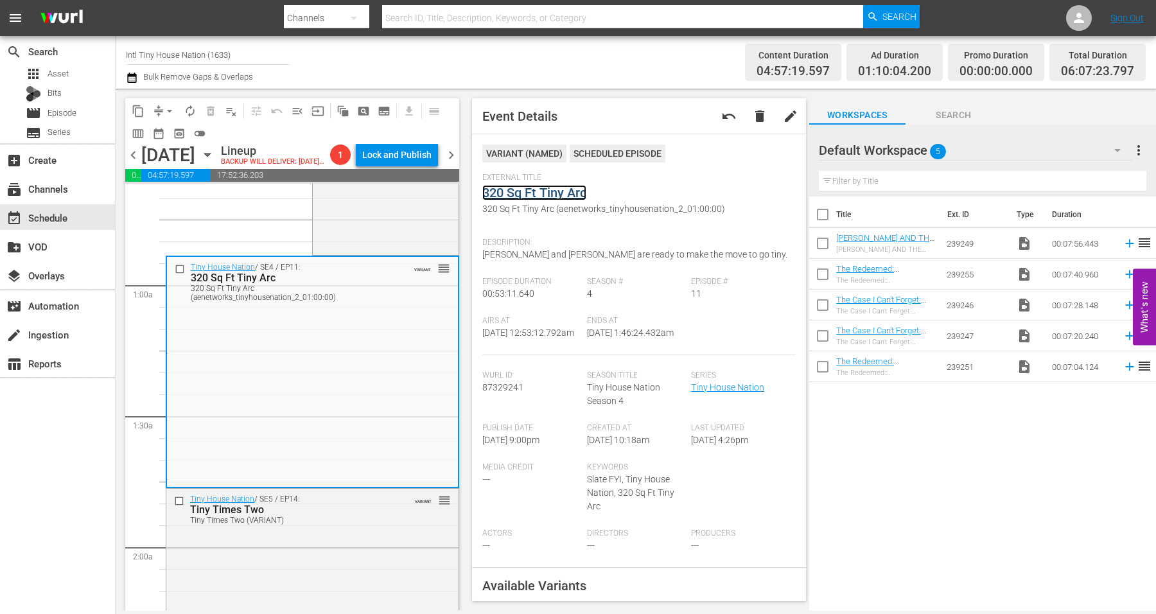
click at [531, 191] on link "320 Sq Ft Tiny Arc" at bounding box center [534, 192] width 104 height 15
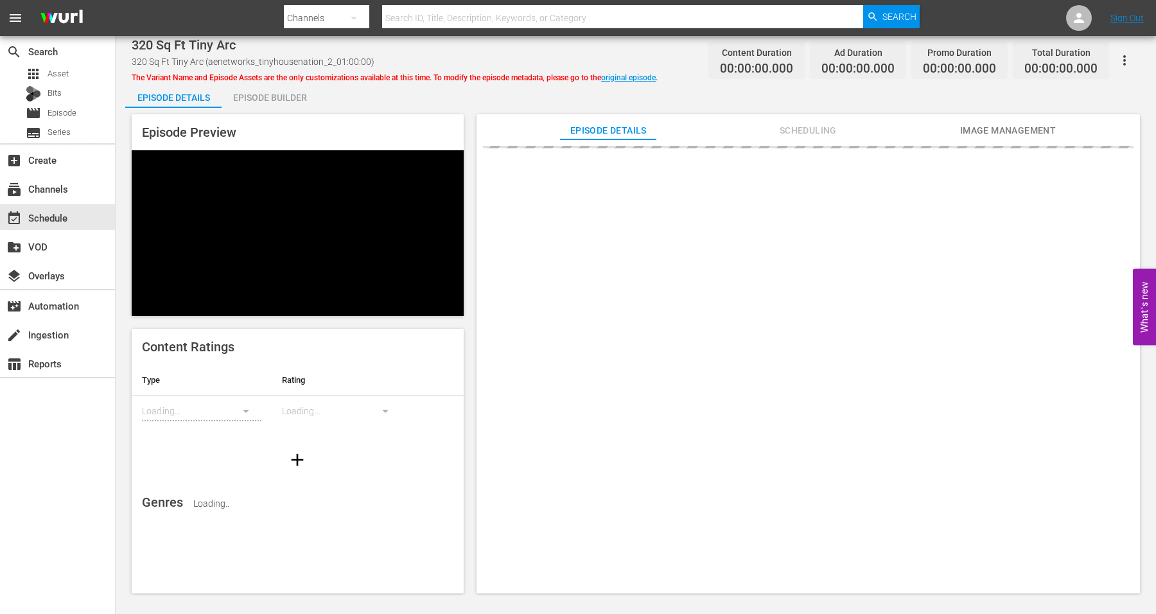
click at [252, 98] on div "Episode Builder" at bounding box center [270, 97] width 96 height 31
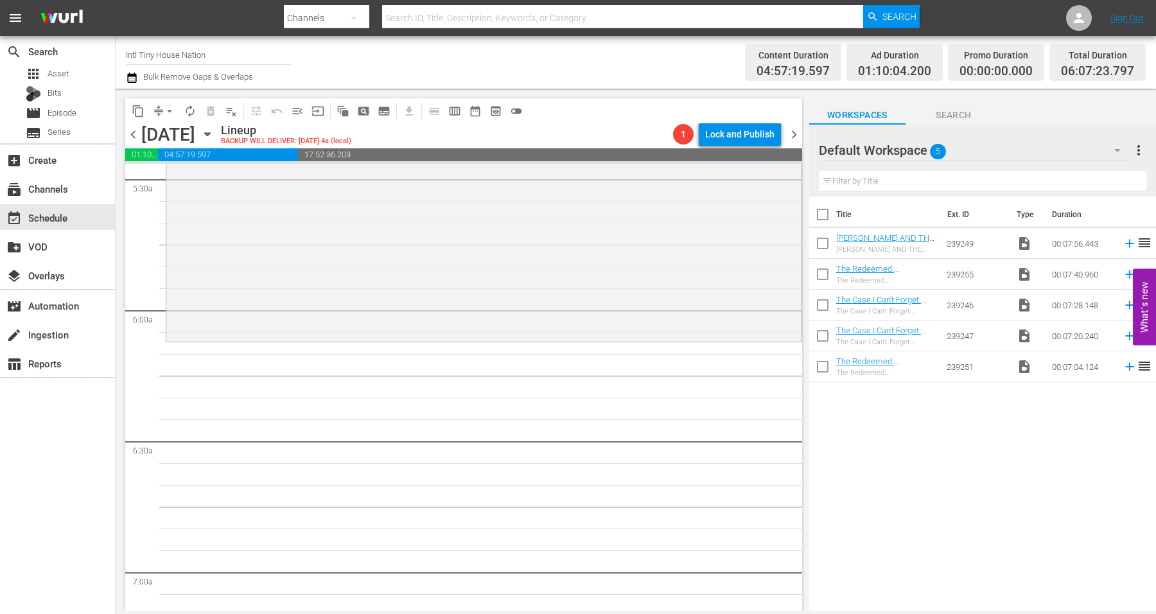
scroll to position [1285, 0]
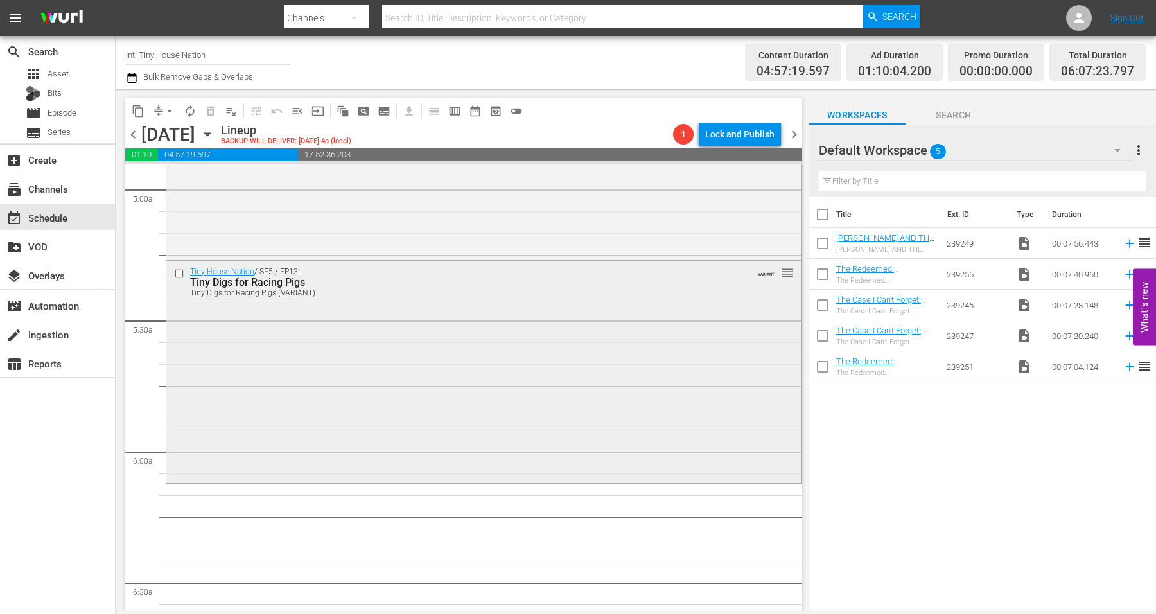
click at [346, 407] on div "Tiny House Nation / SE5 / EP13: Tiny Digs for Racing Pigs Tiny Digs for Racing …" at bounding box center [483, 370] width 635 height 219
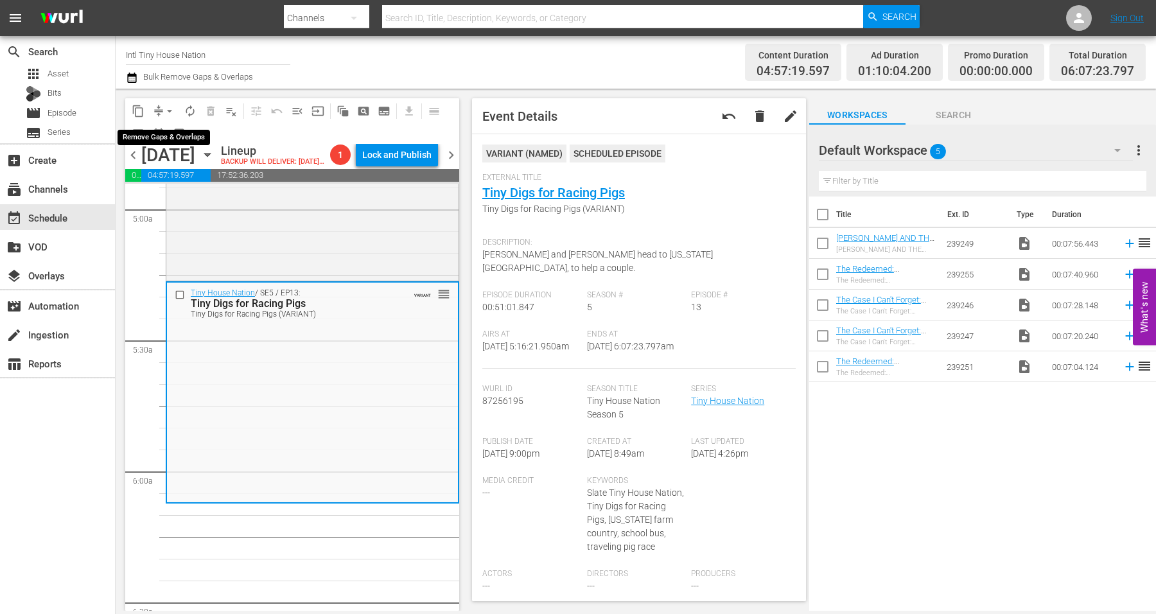
click at [164, 105] on span "arrow_drop_down" at bounding box center [169, 111] width 13 height 13
click at [171, 133] on li "Align to Midnight" at bounding box center [170, 136] width 135 height 21
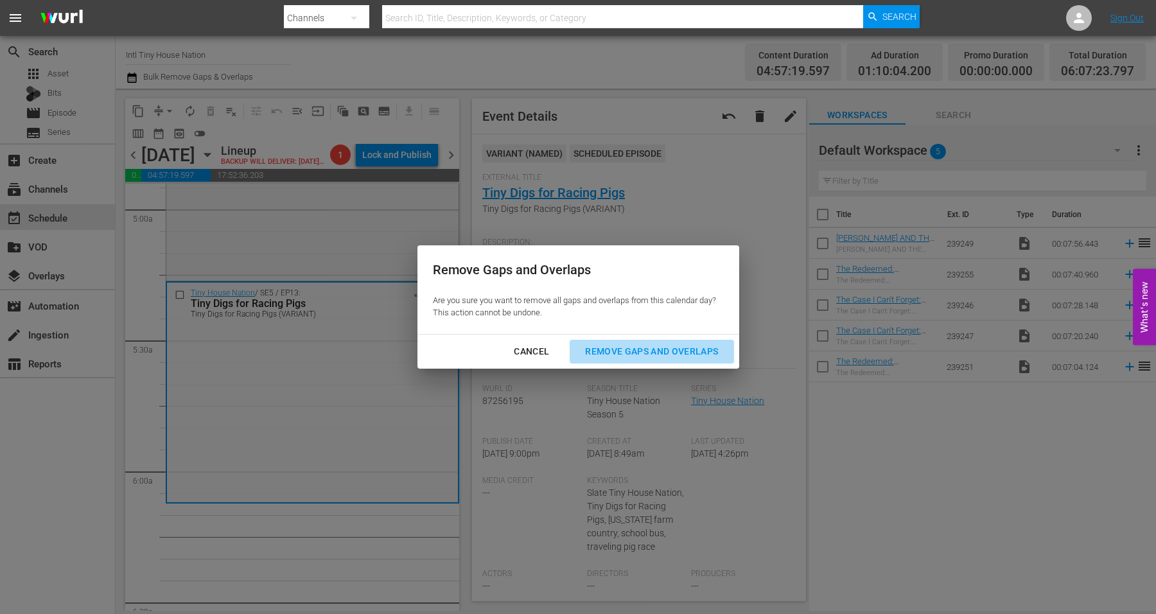
click at [628, 349] on div "Remove Gaps and Overlaps" at bounding box center [652, 352] width 154 height 16
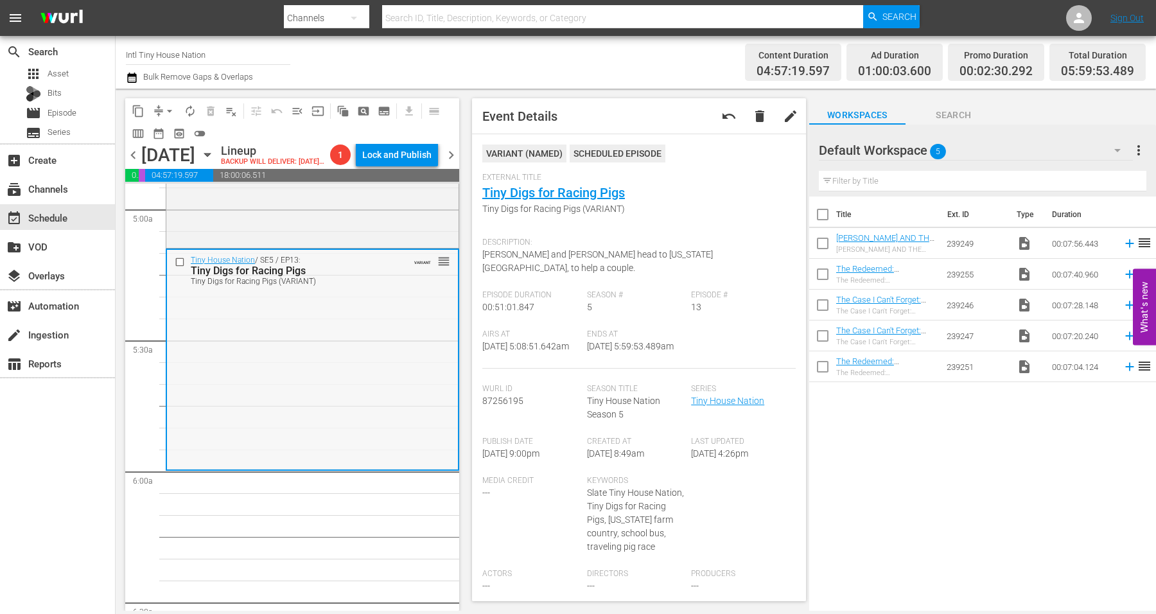
click at [319, 468] on div "Tiny House Nation / SE5 / EP13: Tiny Digs for Racing Pigs Tiny Digs for Racing …" at bounding box center [312, 359] width 291 height 219
click at [170, 112] on span "arrow_drop_down" at bounding box center [169, 111] width 13 height 13
click at [170, 129] on li "Align to Midnight" at bounding box center [170, 136] width 135 height 21
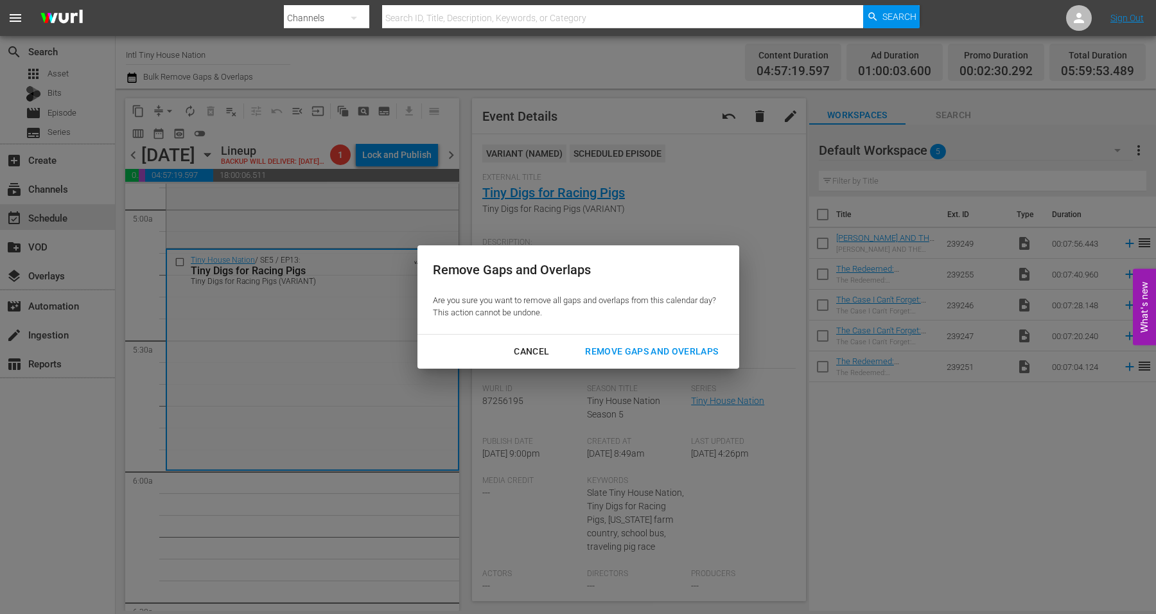
click at [656, 351] on div "Remove Gaps and Overlaps" at bounding box center [652, 352] width 154 height 16
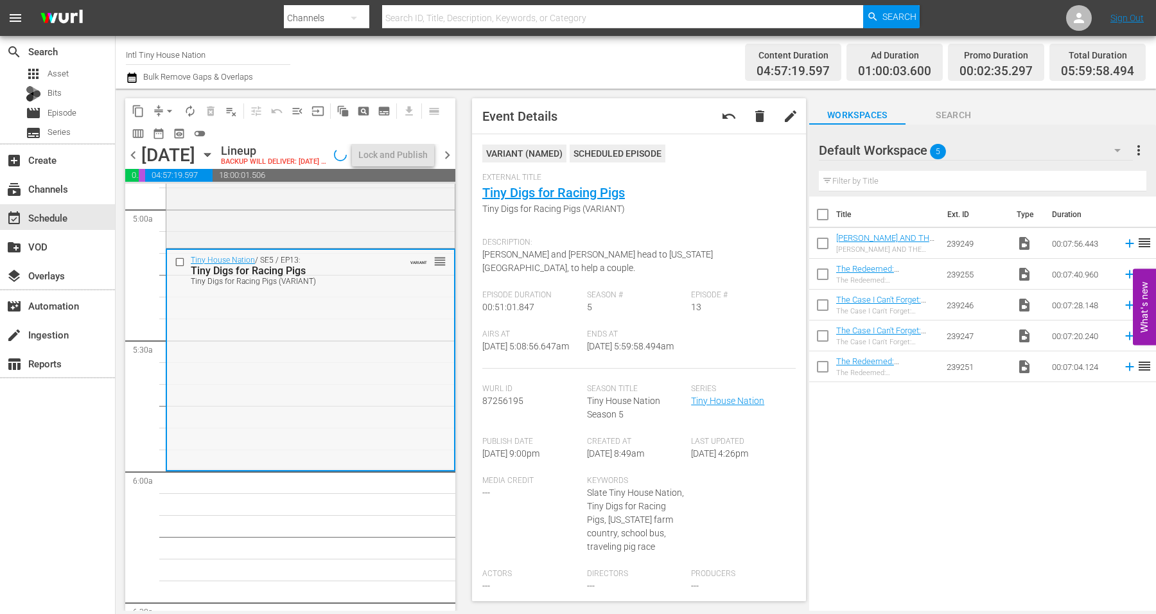
scroll to position [1306, 0]
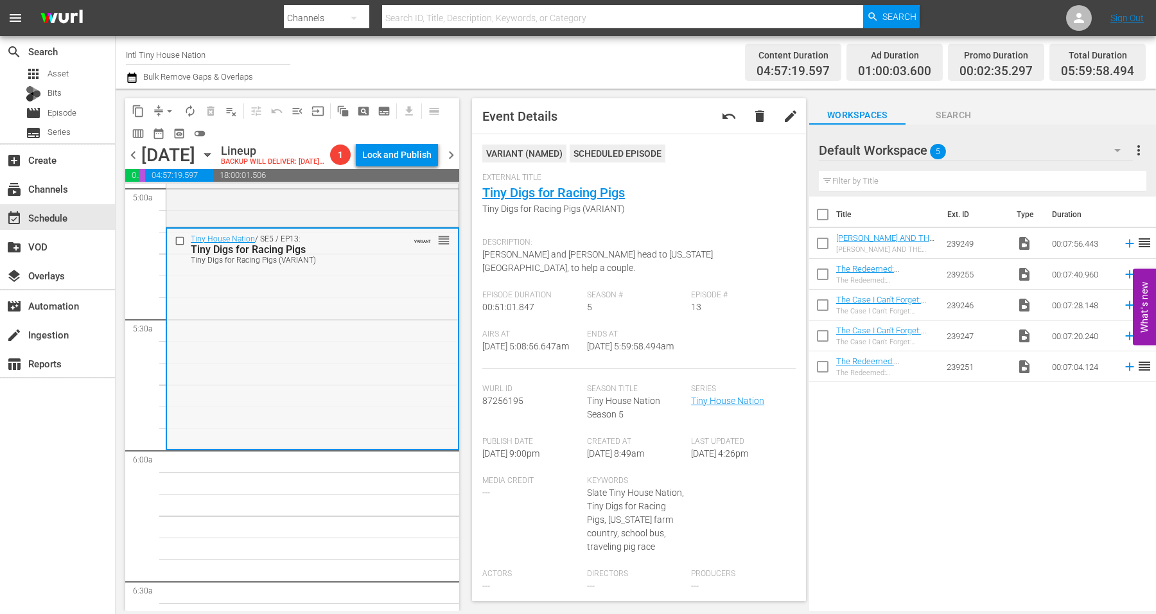
click at [336, 376] on div "Tiny House Nation / SE5 / EP13: Tiny Digs for Racing Pigs Tiny Digs for Racing …" at bounding box center [312, 338] width 291 height 219
click at [164, 109] on span "arrow_drop_down" at bounding box center [169, 111] width 13 height 13
click at [159, 136] on li "Align to Midnight" at bounding box center [170, 136] width 135 height 21
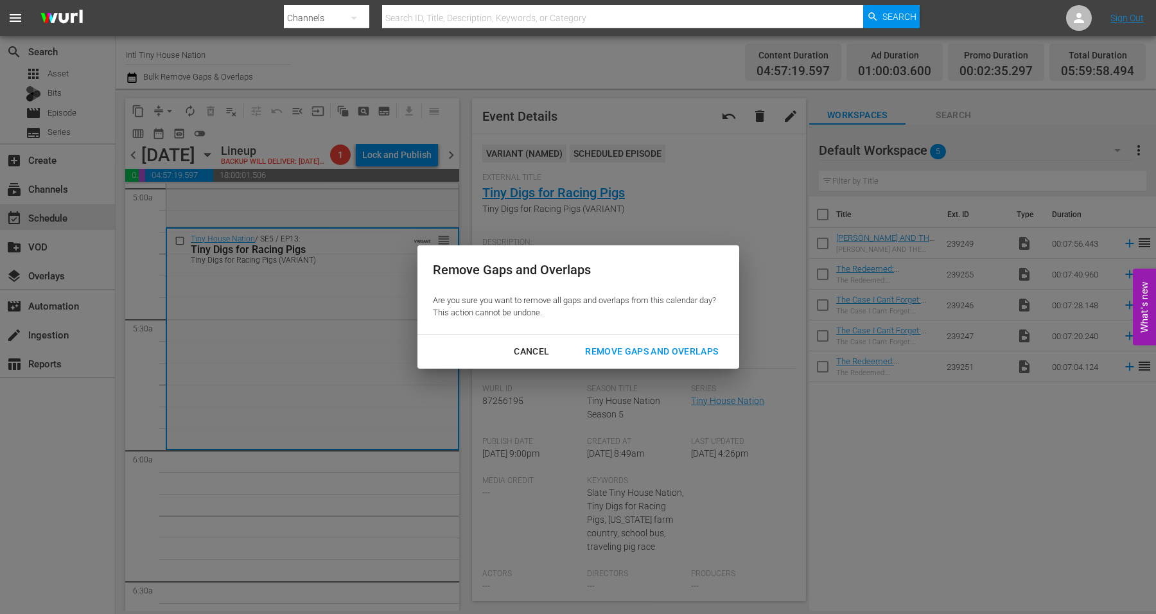
click at [633, 351] on div "Remove Gaps and Overlaps" at bounding box center [652, 352] width 154 height 16
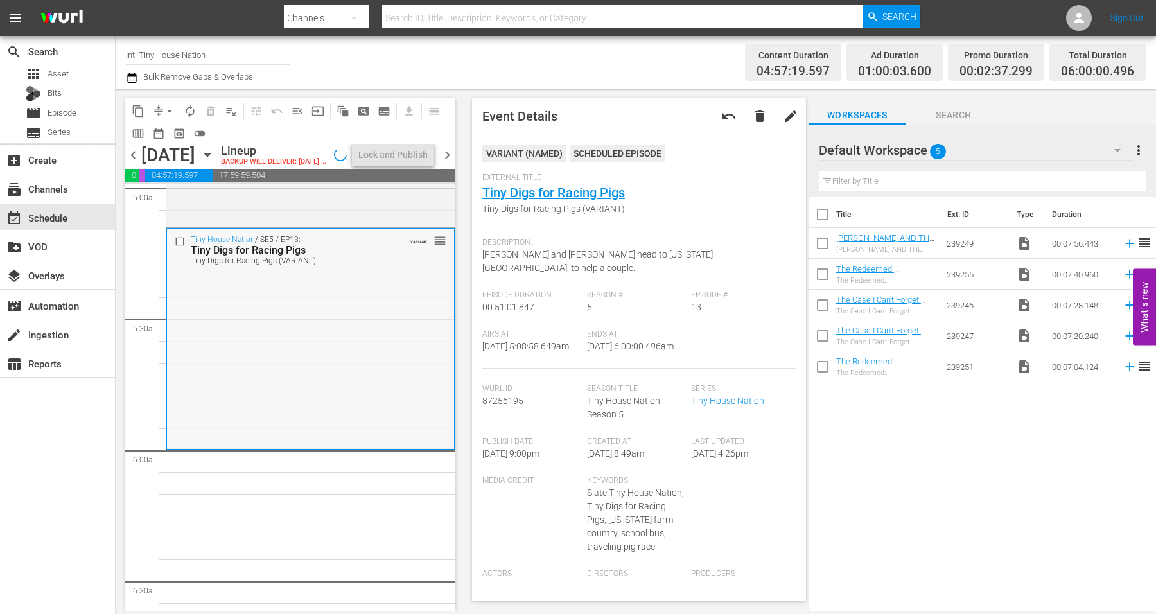
click at [228, 400] on div "Tiny House Nation / SE5 / EP13: Tiny Digs for Racing Pigs Tiny Digs for Racing …" at bounding box center [310, 338] width 287 height 219
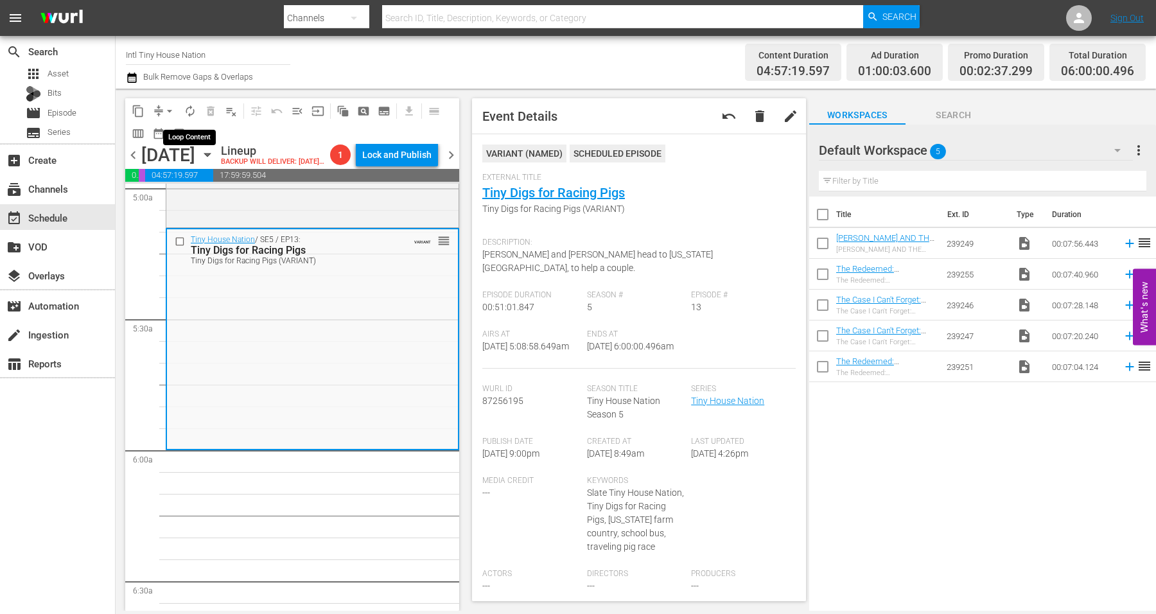
click at [190, 114] on span "autorenew_outlined" at bounding box center [190, 111] width 13 height 13
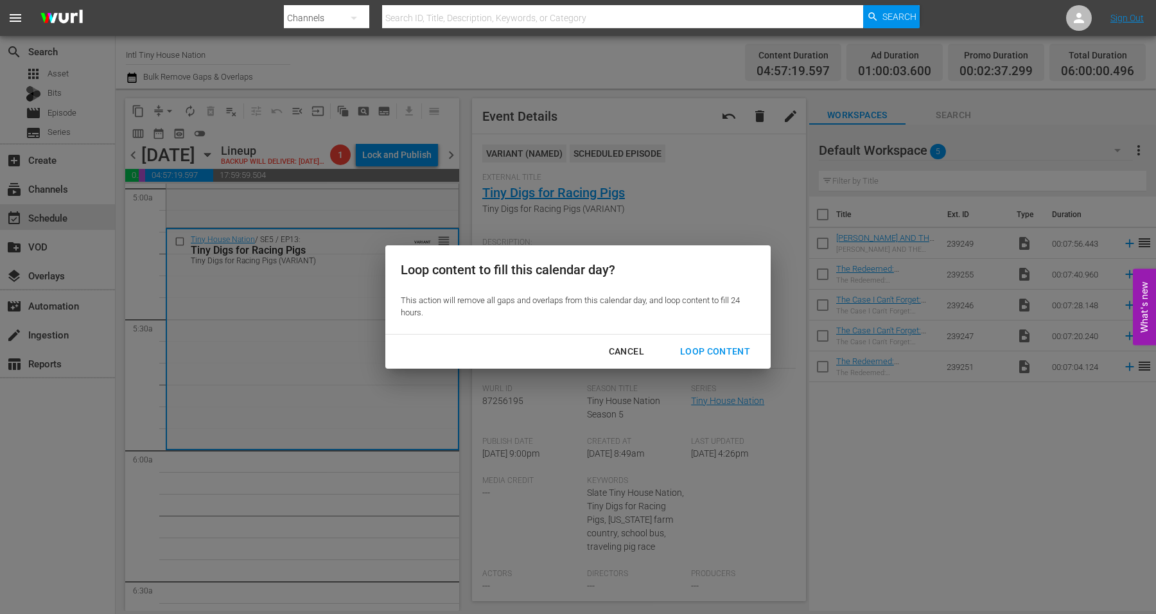
click at [630, 344] on div "Cancel" at bounding box center [627, 352] width 56 height 16
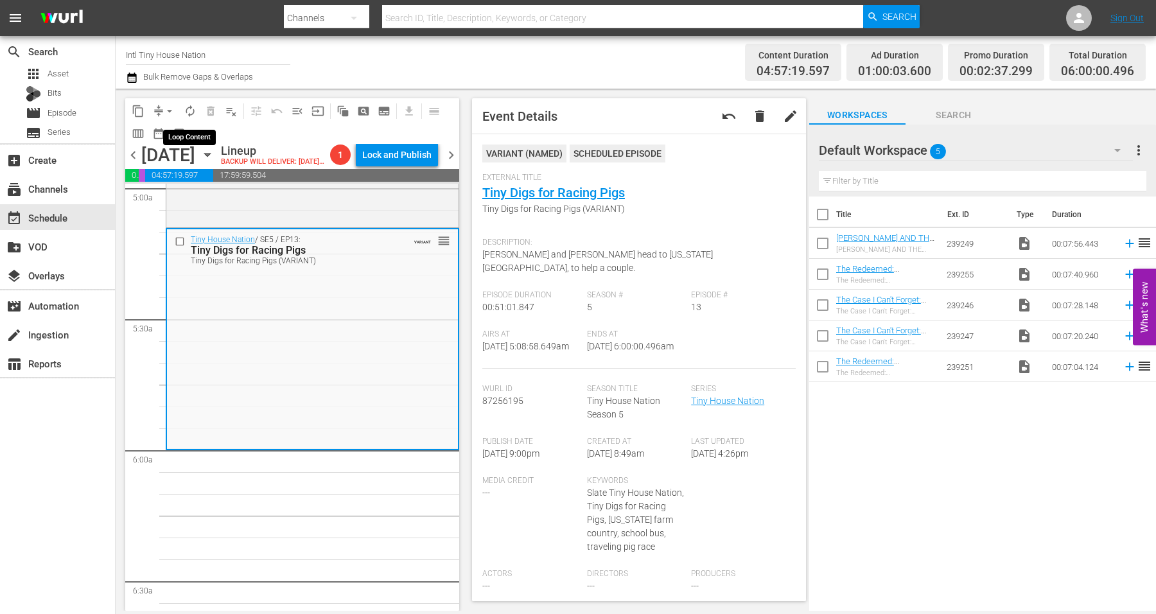
click at [188, 111] on span "autorenew_outlined" at bounding box center [190, 111] width 13 height 13
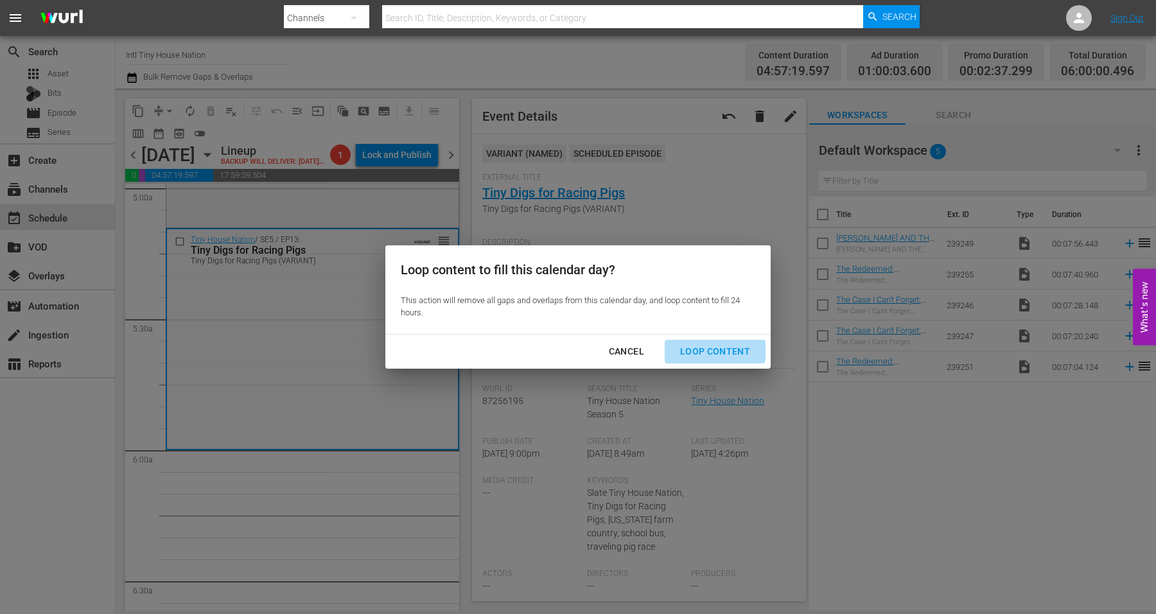
click at [694, 342] on button "Loop Content" at bounding box center [715, 352] width 101 height 24
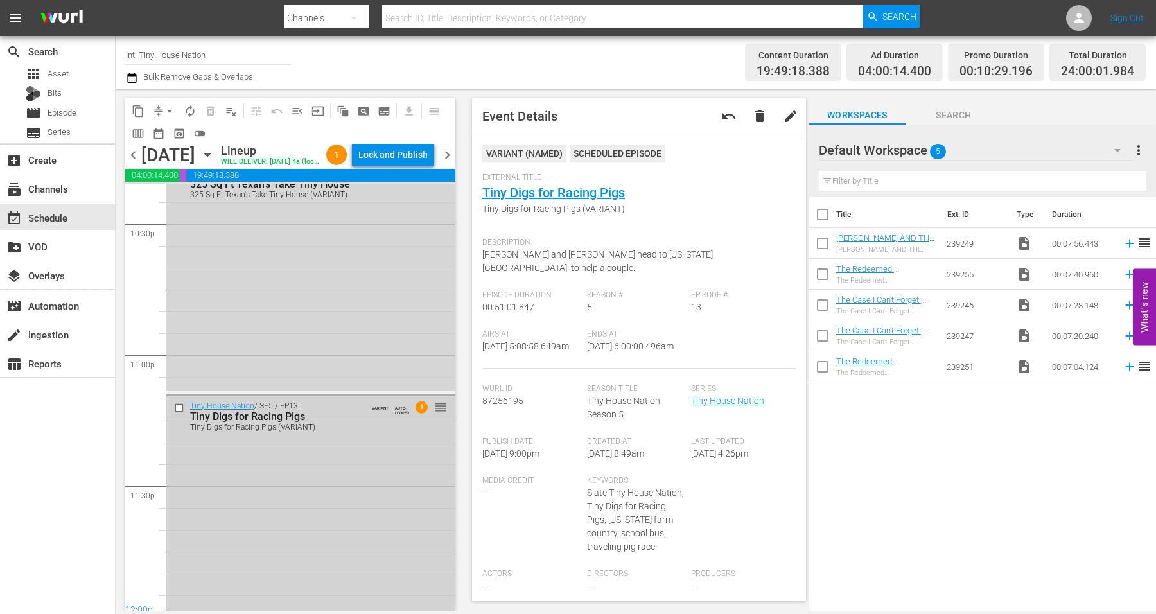
scroll to position [5884, 0]
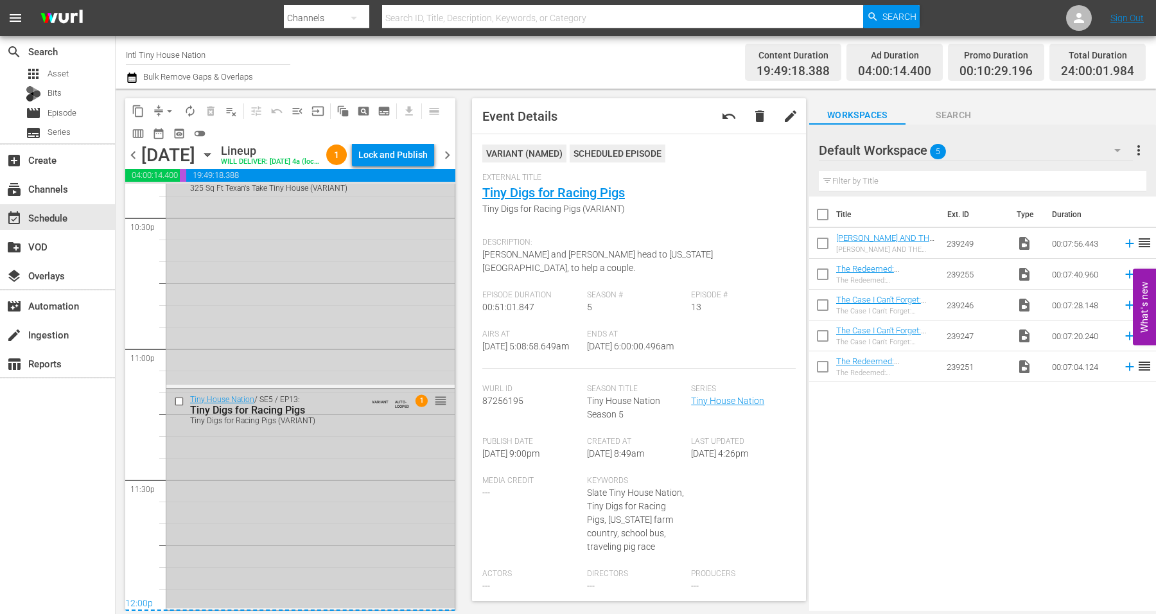
click at [367, 521] on div "Tiny House Nation / SE5 / EP13: Tiny Digs for Racing Pigs Tiny Digs for Racing …" at bounding box center [310, 498] width 288 height 219
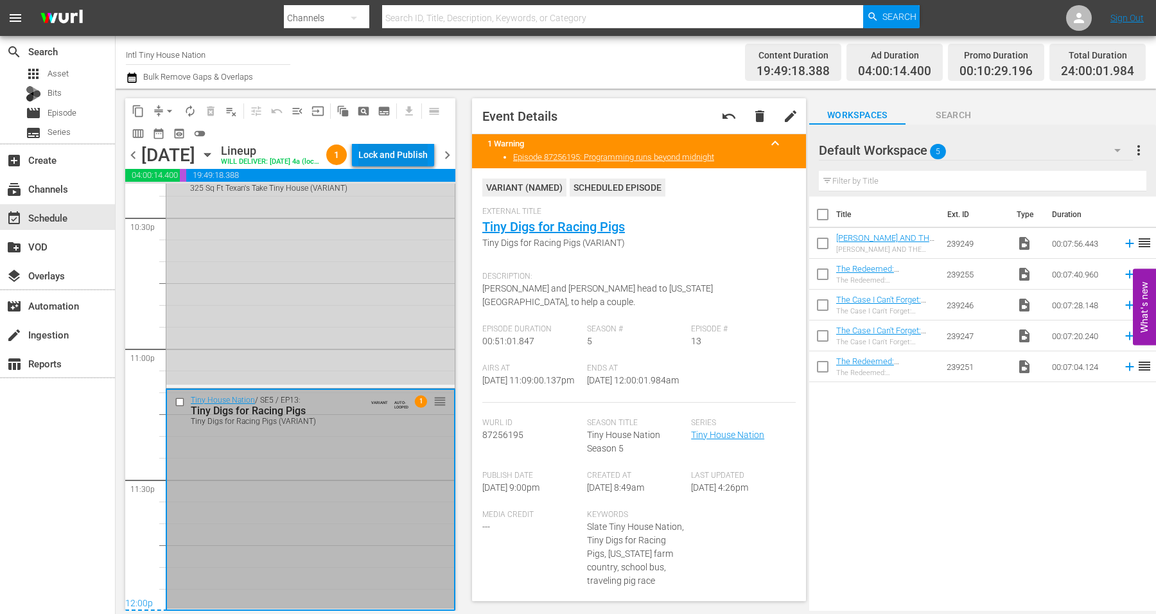
click at [411, 161] on div "Lock and Publish" at bounding box center [392, 154] width 69 height 23
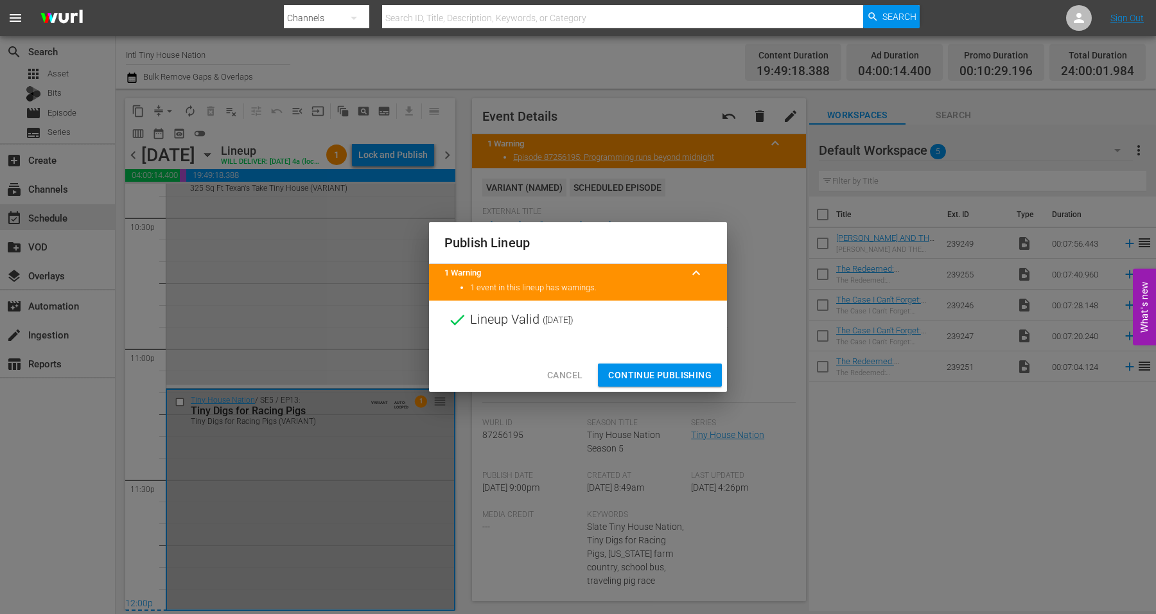
click at [657, 368] on span "Continue Publishing" at bounding box center [659, 375] width 103 height 16
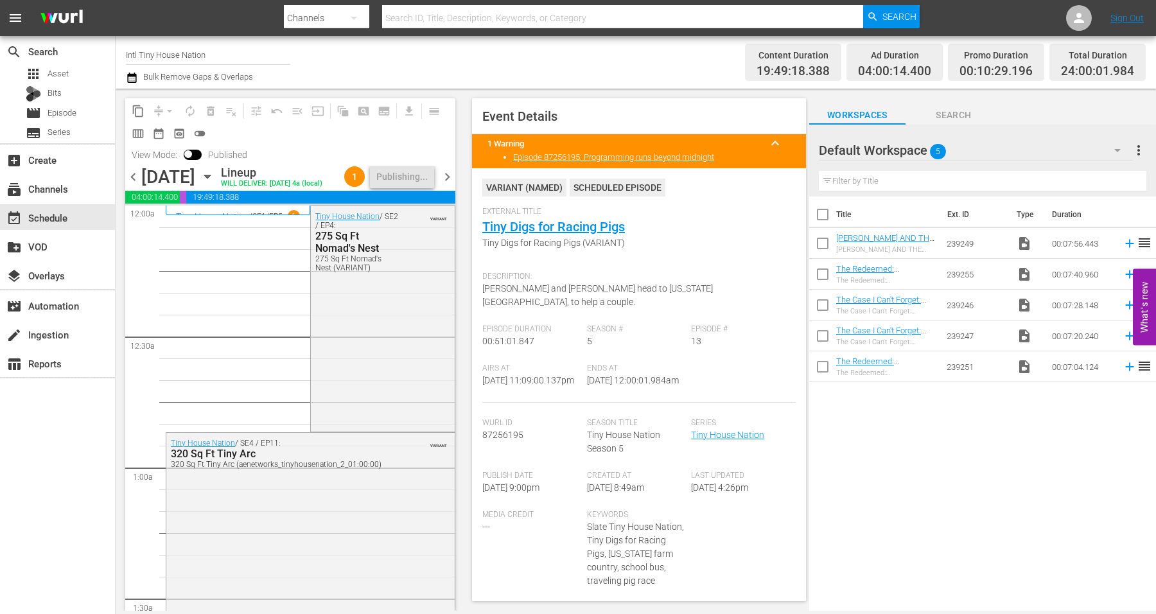
scroll to position [5906, 0]
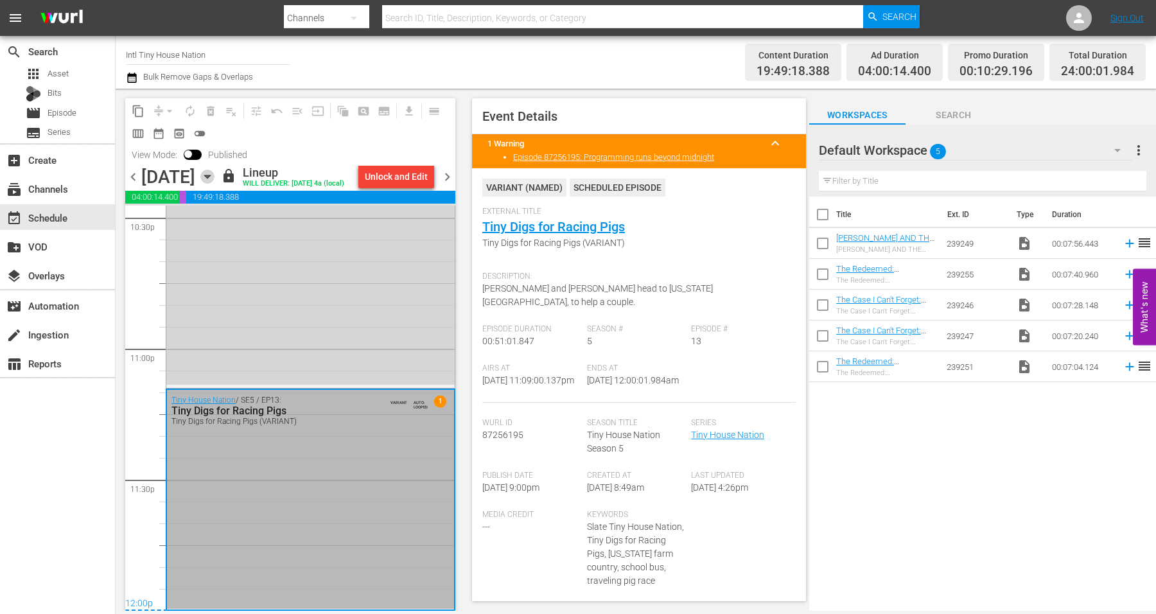
click at [210, 179] on icon "button" at bounding box center [207, 176] width 6 height 3
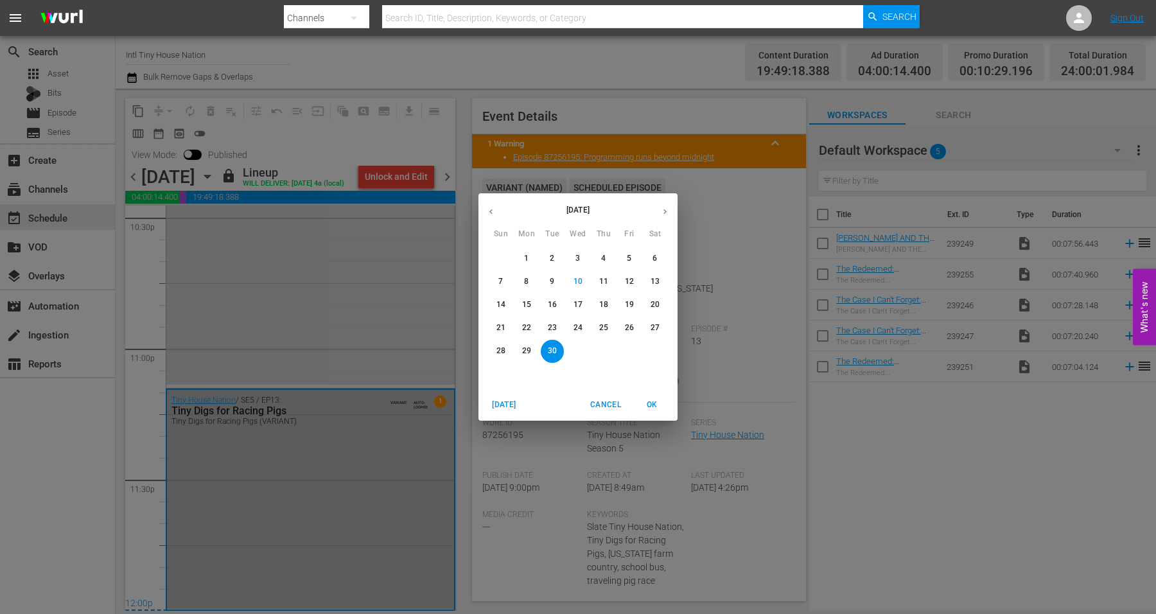
click at [669, 209] on icon "button" at bounding box center [665, 212] width 10 height 10
click at [578, 254] on p "1" at bounding box center [578, 258] width 4 height 11
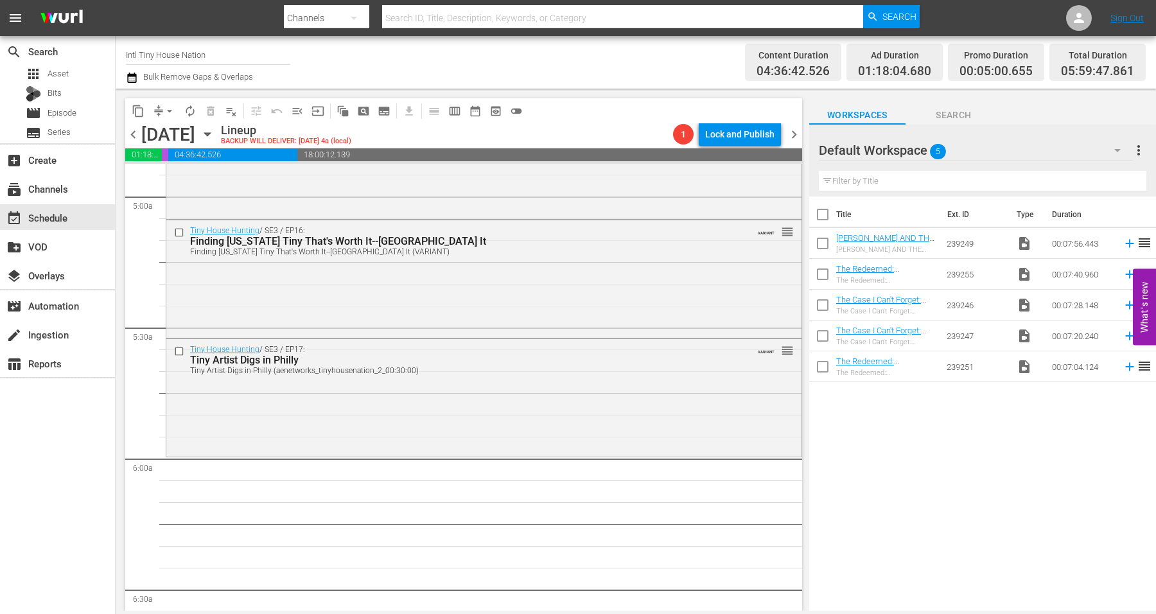
scroll to position [1272, 0]
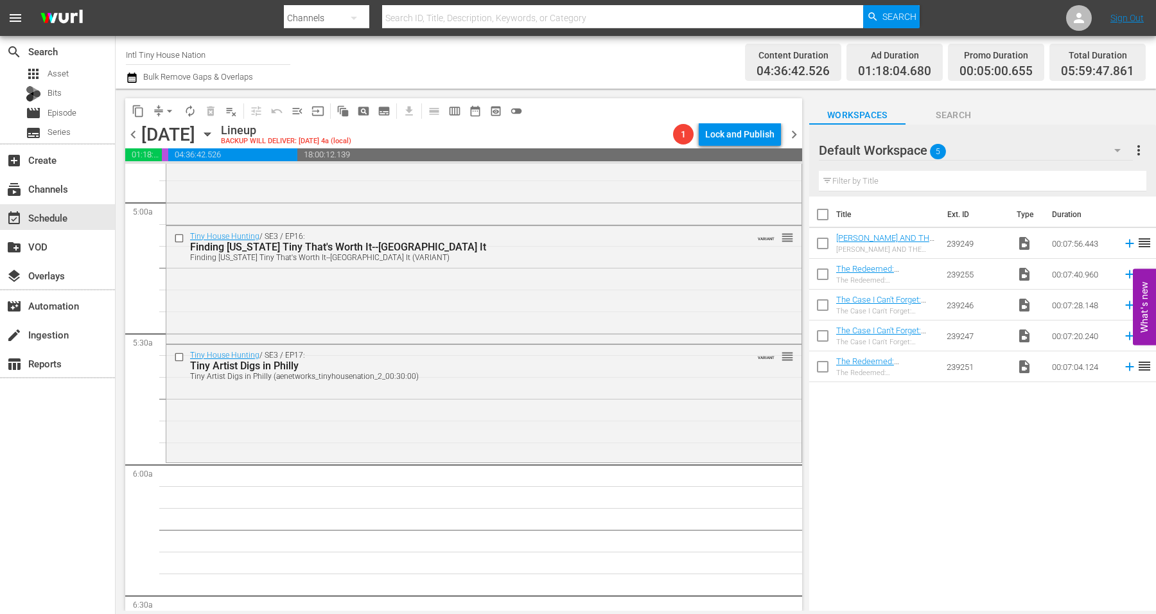
click at [558, 403] on div "Tiny House Hunting / SE3 / EP17: Tiny Artist Digs in Philly Tiny Artist Digs in…" at bounding box center [483, 403] width 635 height 116
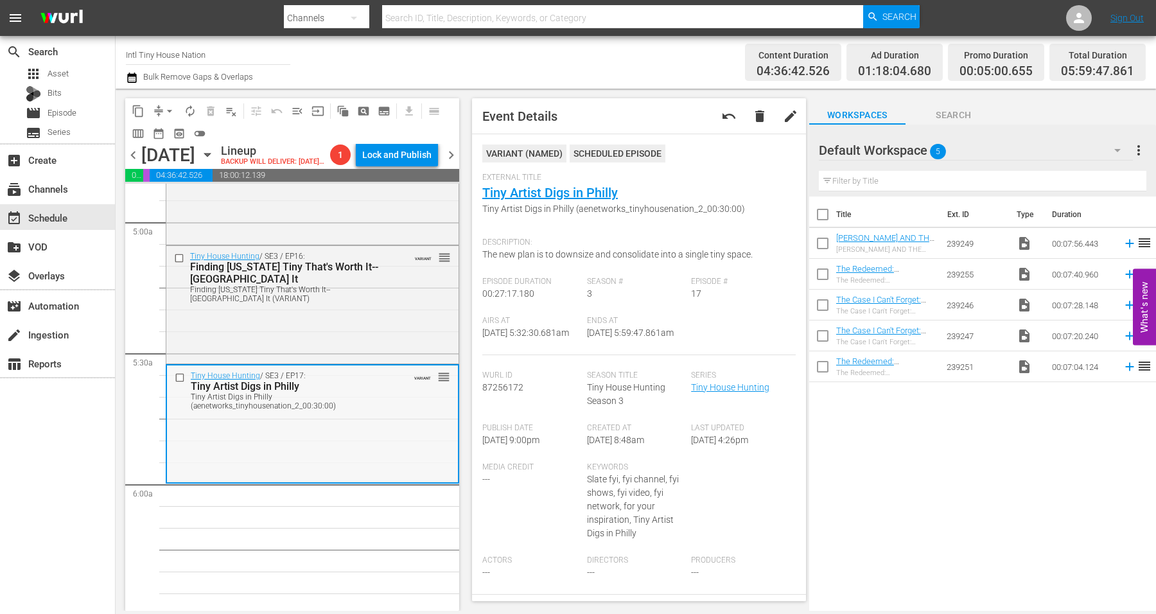
click at [374, 445] on div "Tiny House Hunting / SE3 / EP17: Tiny Artist Digs in Philly Tiny Artist Digs in…" at bounding box center [312, 424] width 291 height 116
click at [171, 110] on span "arrow_drop_down" at bounding box center [169, 111] width 13 height 13
click at [168, 133] on li "Align to Midnight" at bounding box center [170, 136] width 135 height 21
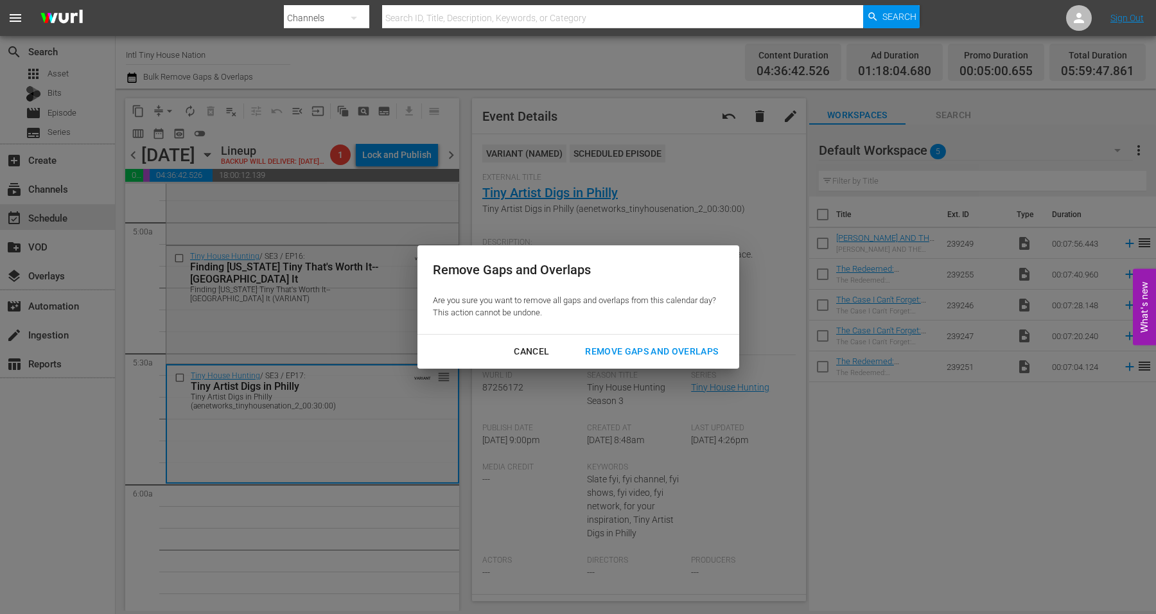
click at [615, 353] on div "Remove Gaps and Overlaps" at bounding box center [652, 352] width 154 height 16
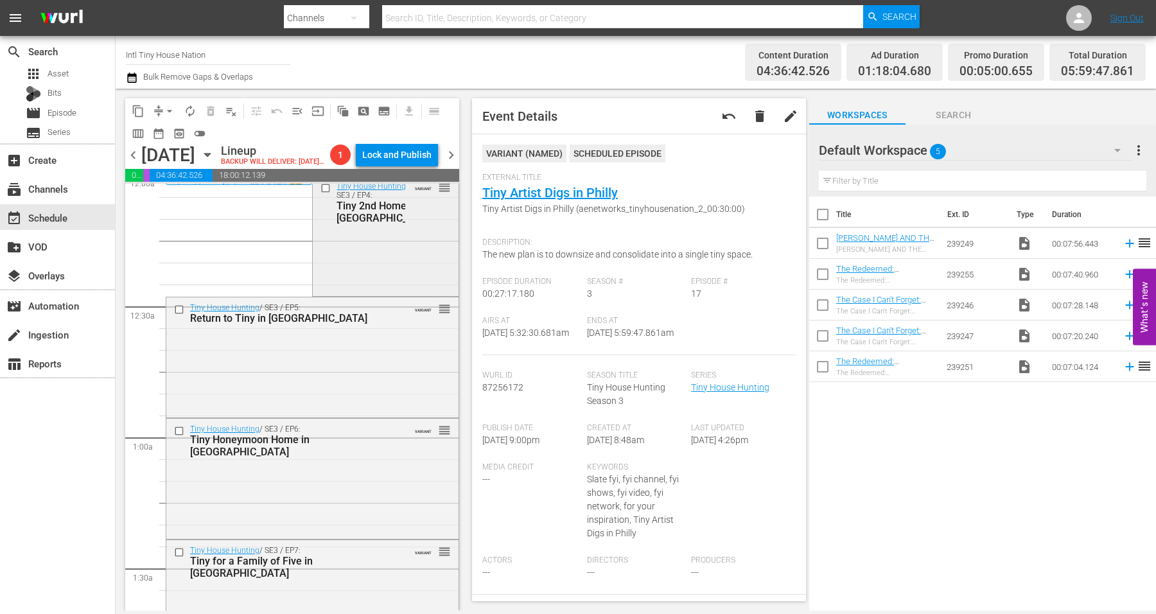
scroll to position [0, 0]
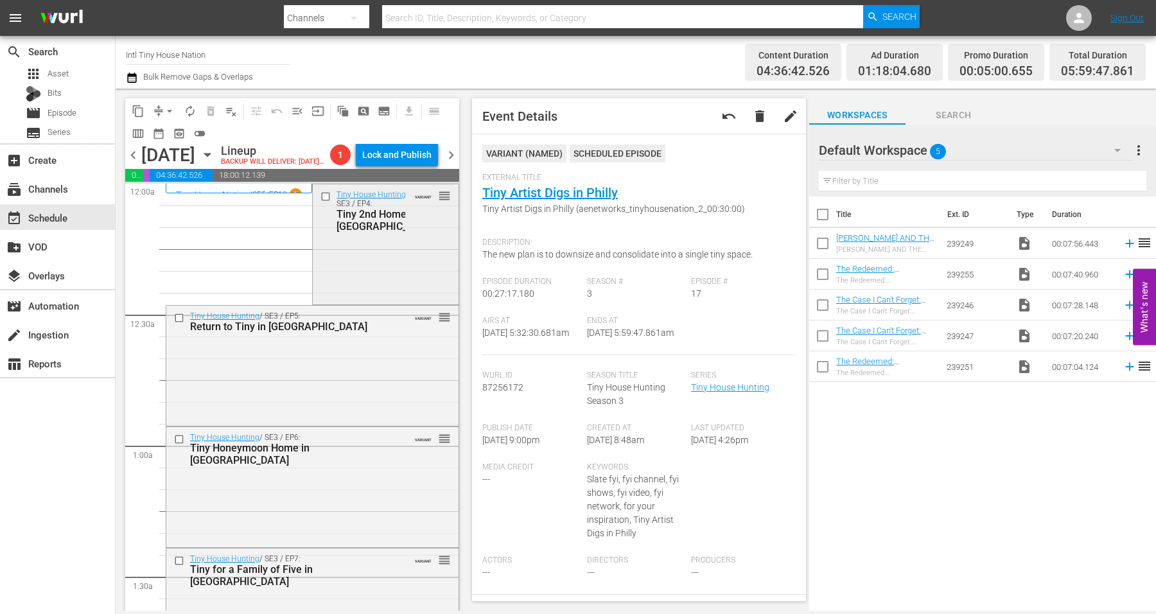
click at [402, 237] on div "Tiny House Hunting / SE3 / EP4: Tiny 2nd Home in Honolulu VARIANT reorder" at bounding box center [385, 210] width 145 height 53
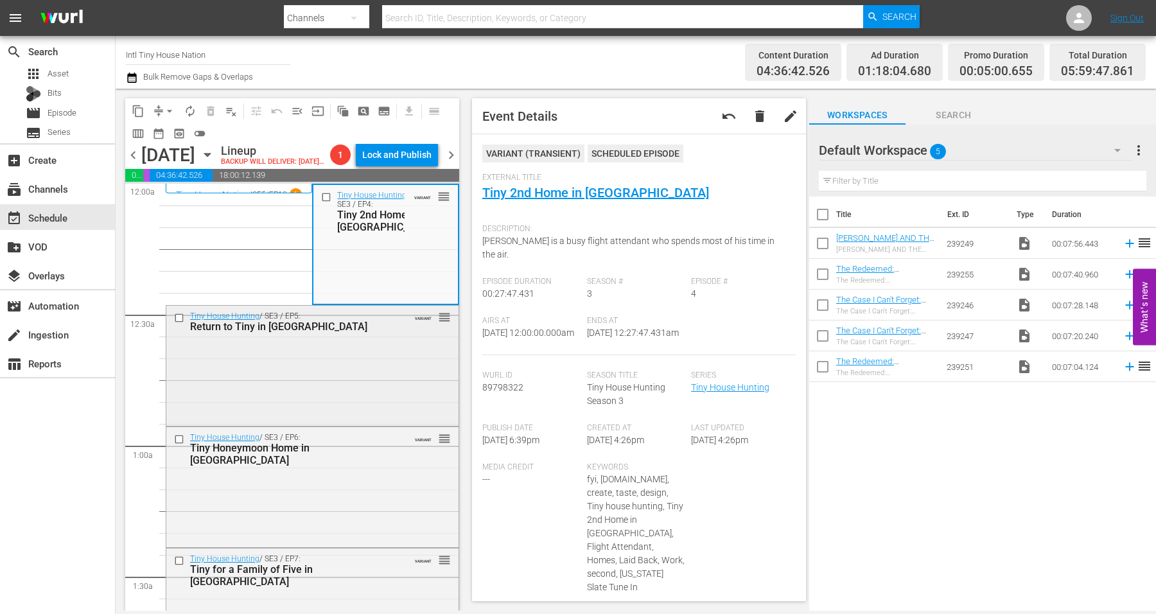
click at [289, 392] on div "Tiny House Hunting / SE3 / EP5: Return to Tiny in Boise VARIANT reorder" at bounding box center [312, 365] width 292 height 118
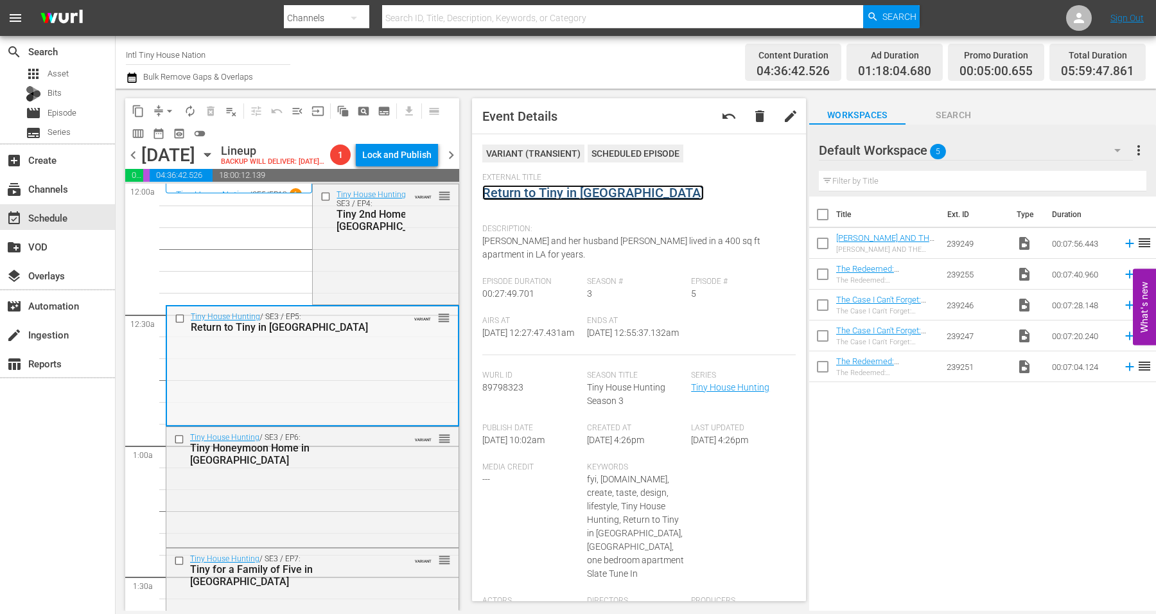
scroll to position [161, 0]
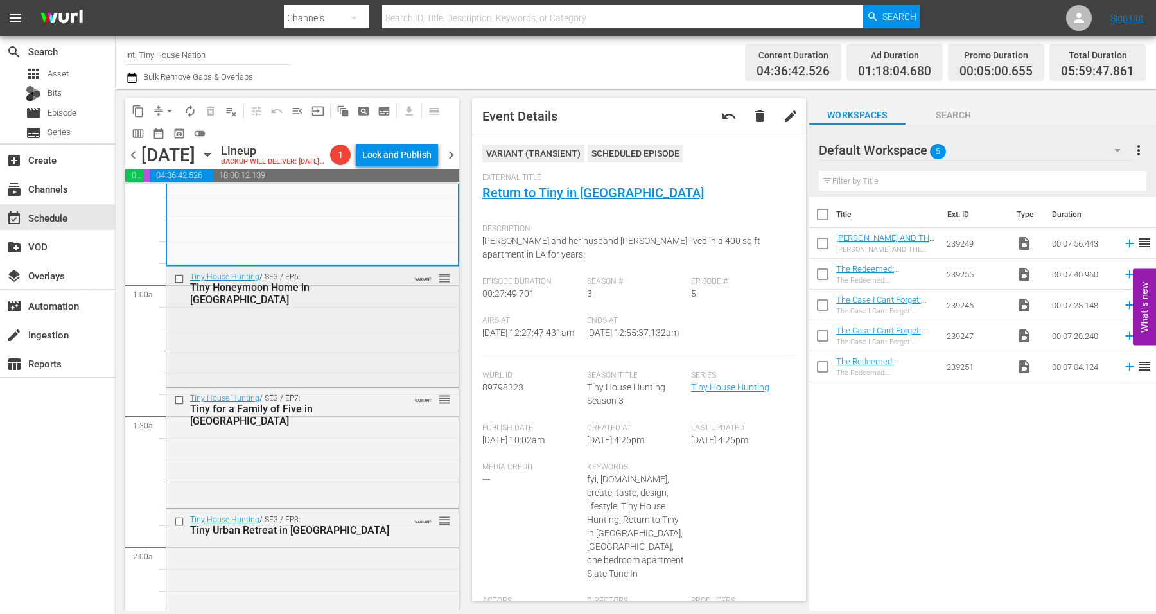
click at [352, 356] on div "Tiny House Hunting / SE3 / EP6: Tiny Honeymoon Home in San Diego VARIANT reorder" at bounding box center [312, 326] width 292 height 118
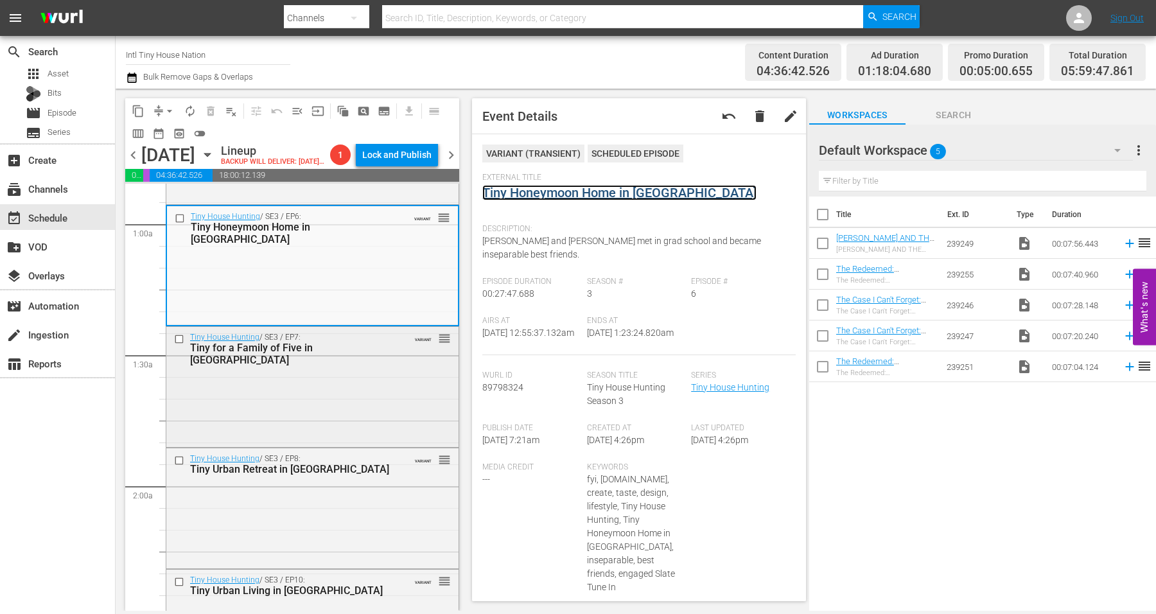
scroll to position [241, 0]
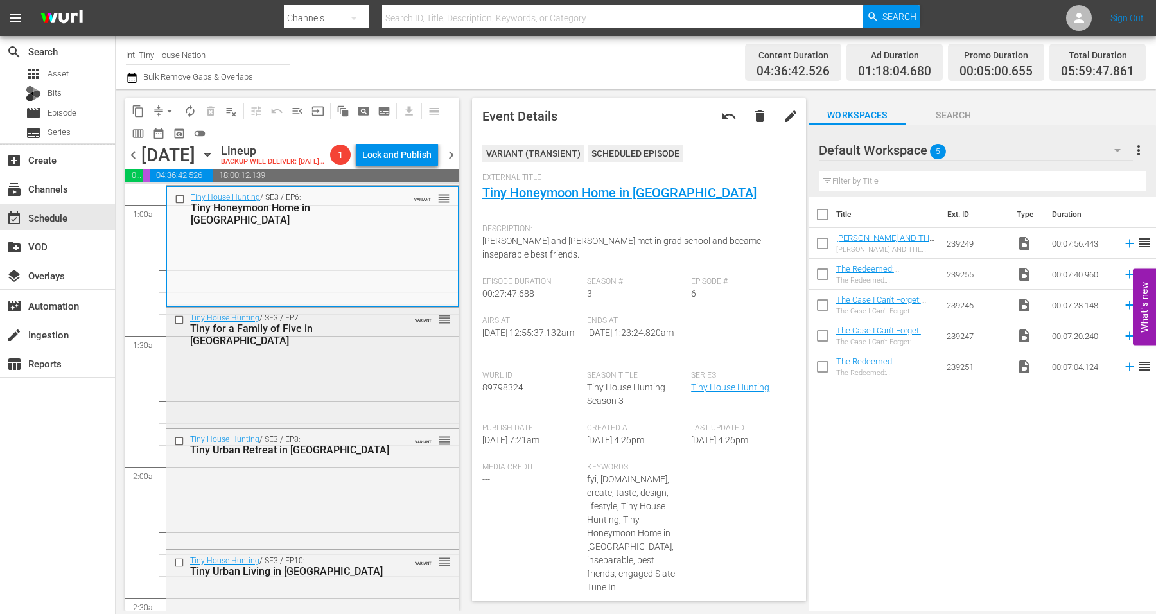
click at [342, 387] on div "Tiny House Hunting / SE3 / EP7: Tiny for a Family of Five in Temecula VARIANT r…" at bounding box center [312, 367] width 292 height 118
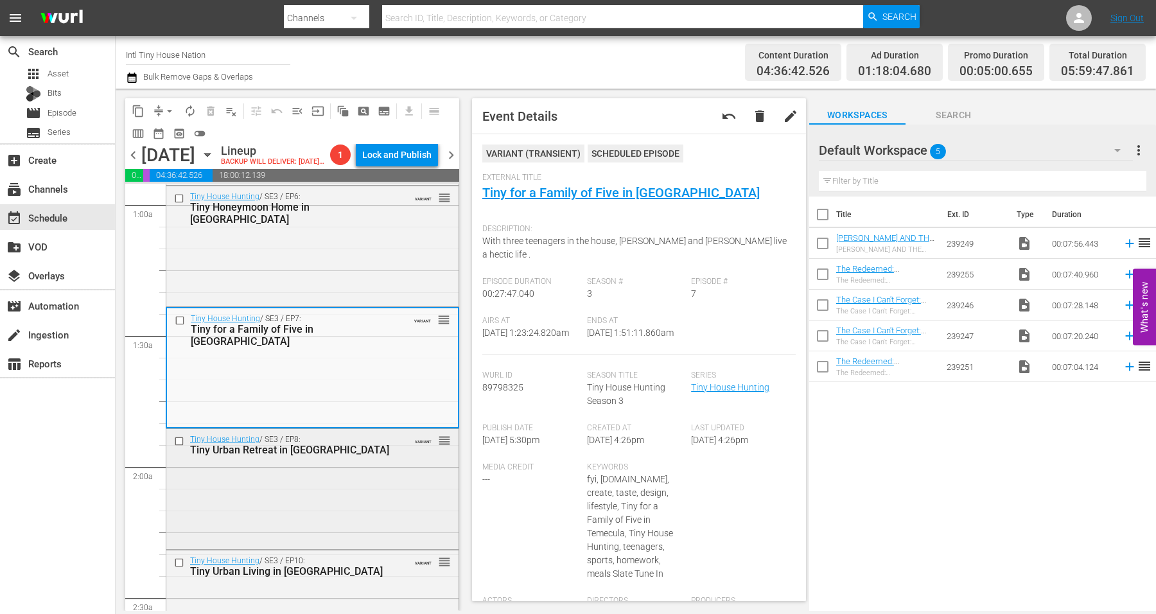
click at [322, 509] on div "Tiny House Hunting / SE3 / EP8: Tiny Urban Retreat in Seattle VARIANT reorder" at bounding box center [312, 488] width 292 height 118
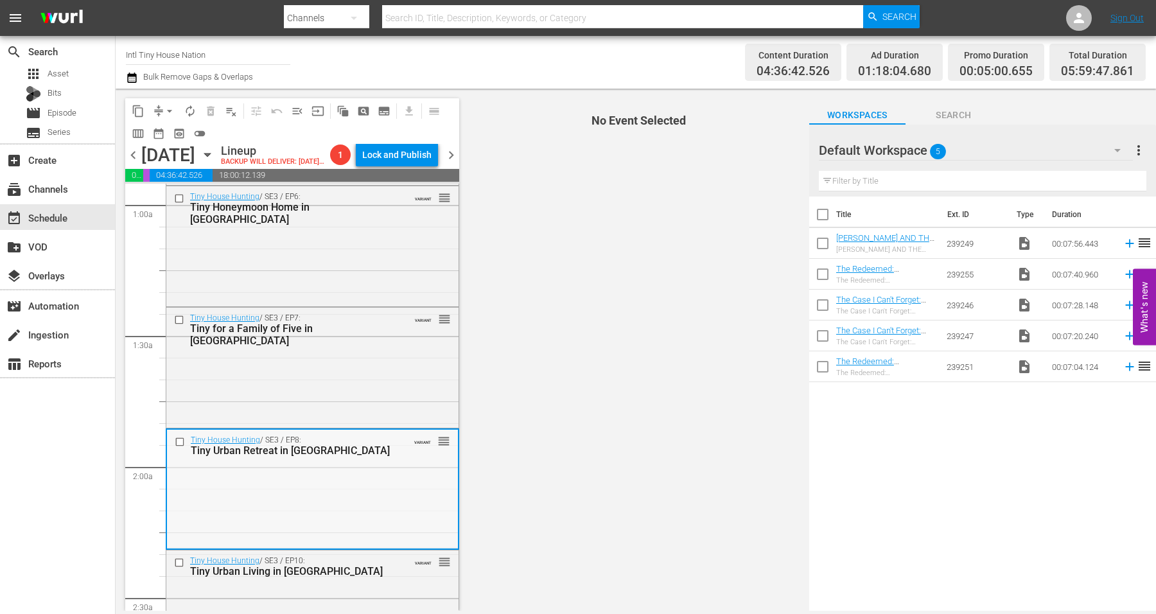
scroll to position [402, 0]
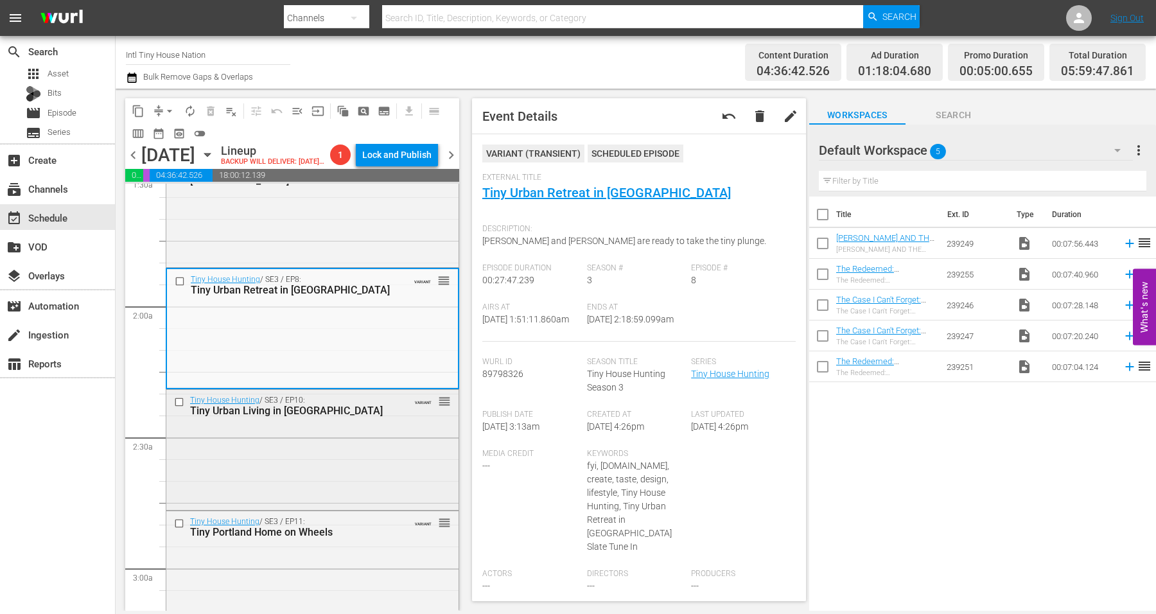
click at [324, 480] on div "Tiny House Hunting / SE3 / EP10: Tiny Urban Living in Boston VARIANT reorder" at bounding box center [312, 449] width 292 height 118
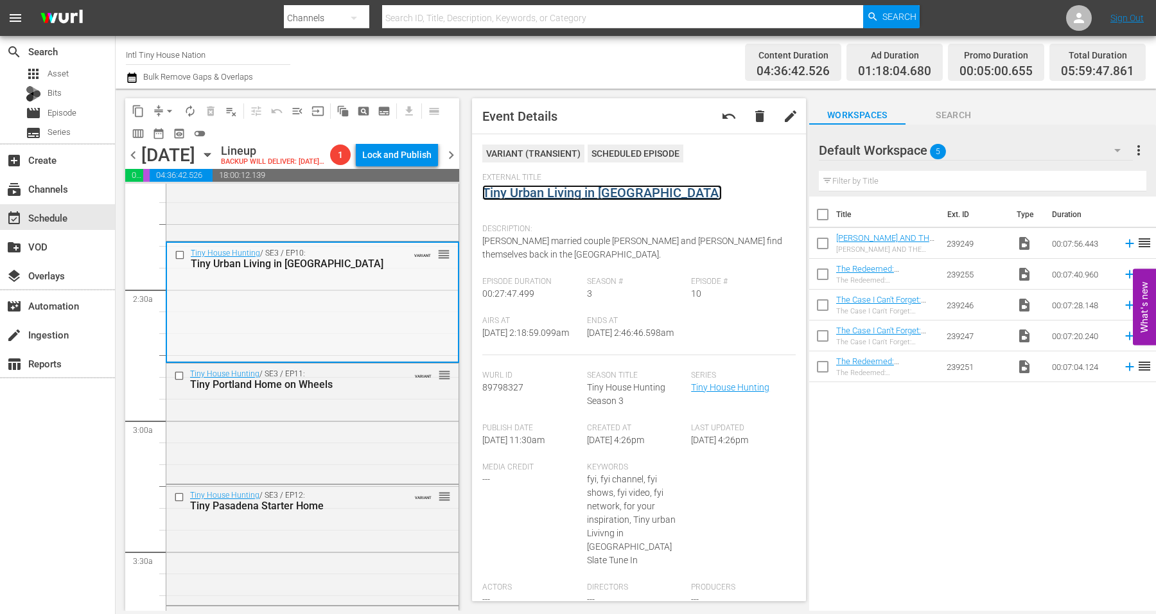
scroll to position [562, 0]
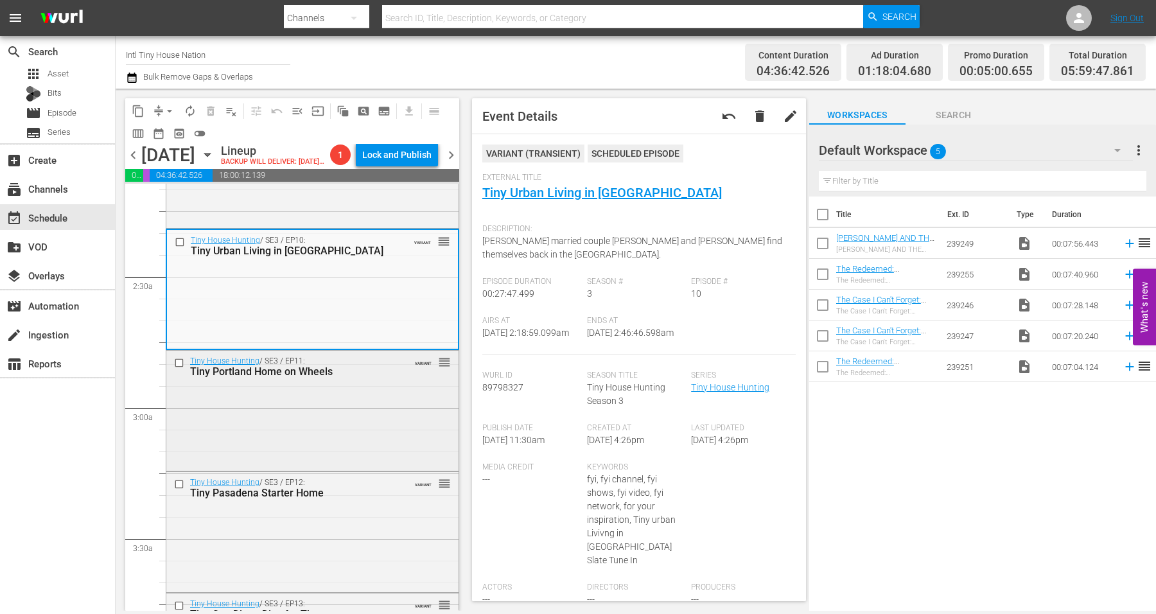
click at [303, 425] on div "Tiny House Hunting / SE3 / EP11: Tiny Portland Home on Wheels VARIANT reorder" at bounding box center [312, 410] width 292 height 118
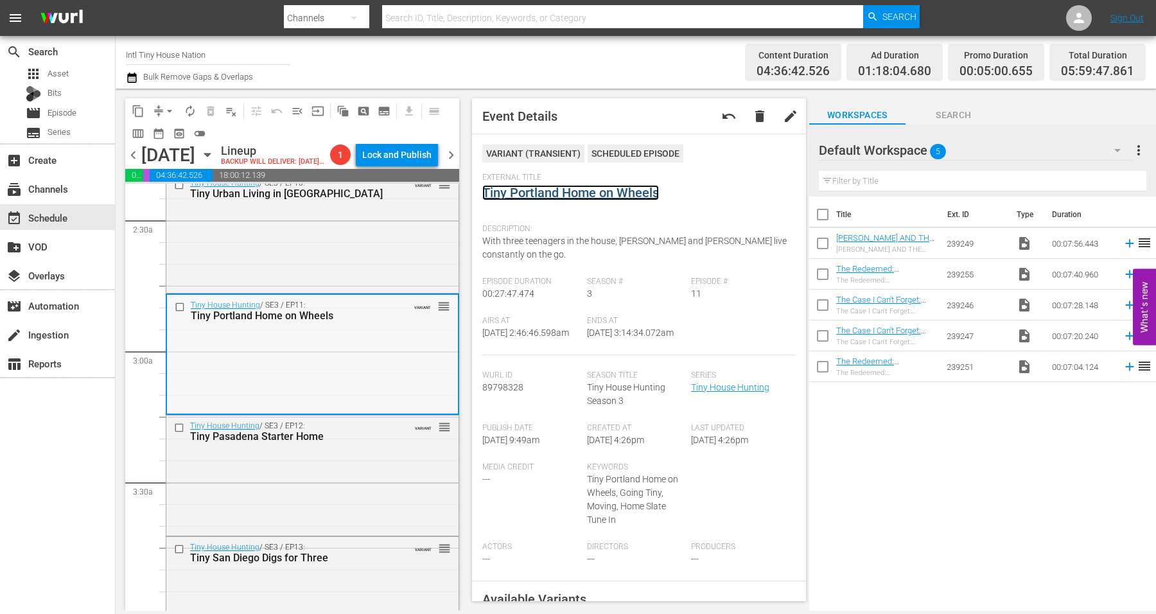
scroll to position [723, 0]
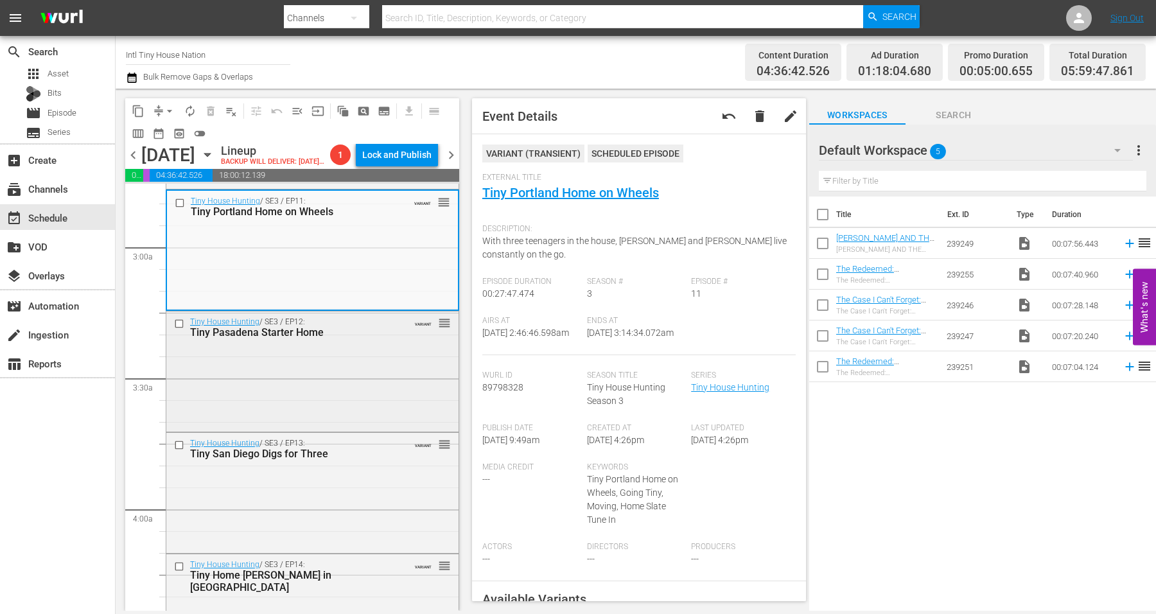
click at [371, 384] on div "Tiny House Hunting / SE3 / EP12: Tiny Pasadena Starter Home VARIANT reorder" at bounding box center [312, 371] width 292 height 118
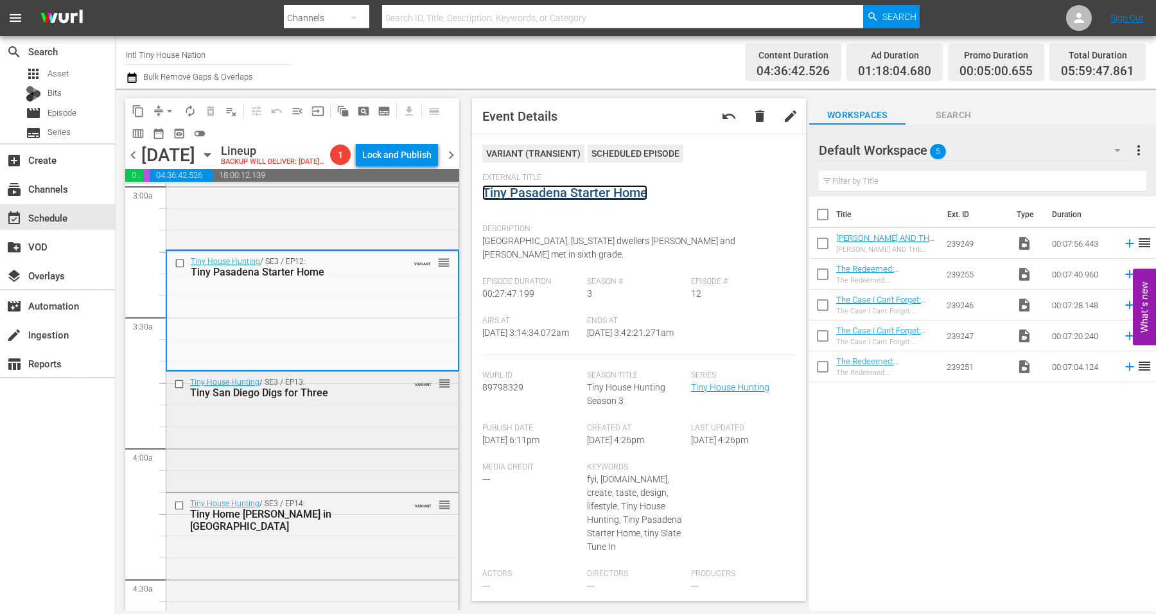
scroll to position [803, 0]
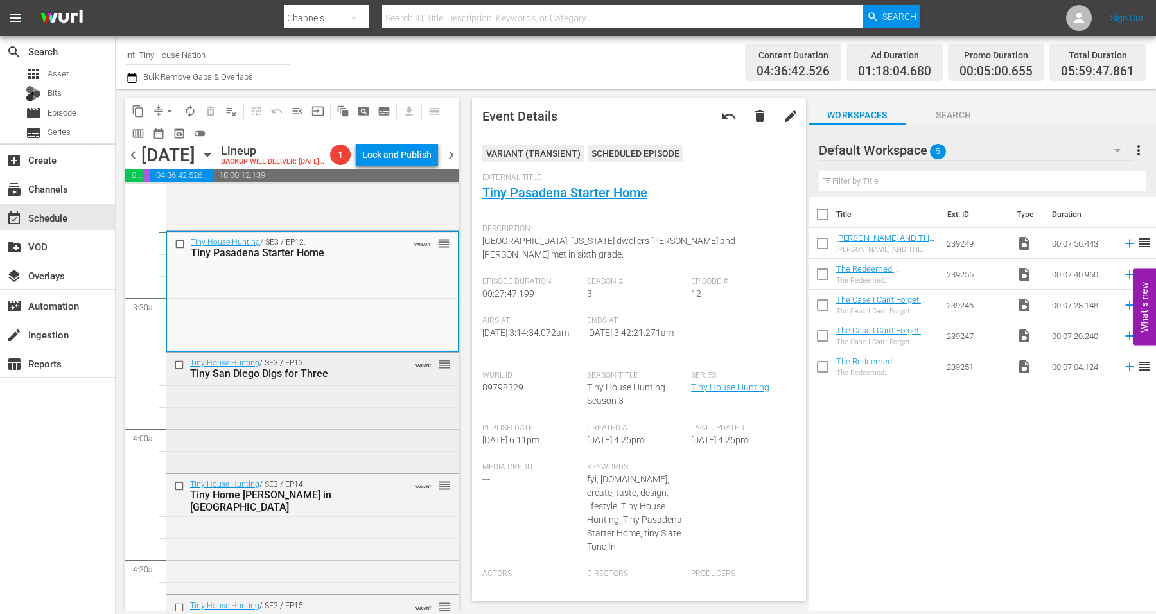
click at [349, 430] on div "Tiny House Hunting / SE3 / EP13: Tiny San Diego Digs for Three VARIANT reorder" at bounding box center [312, 412] width 292 height 118
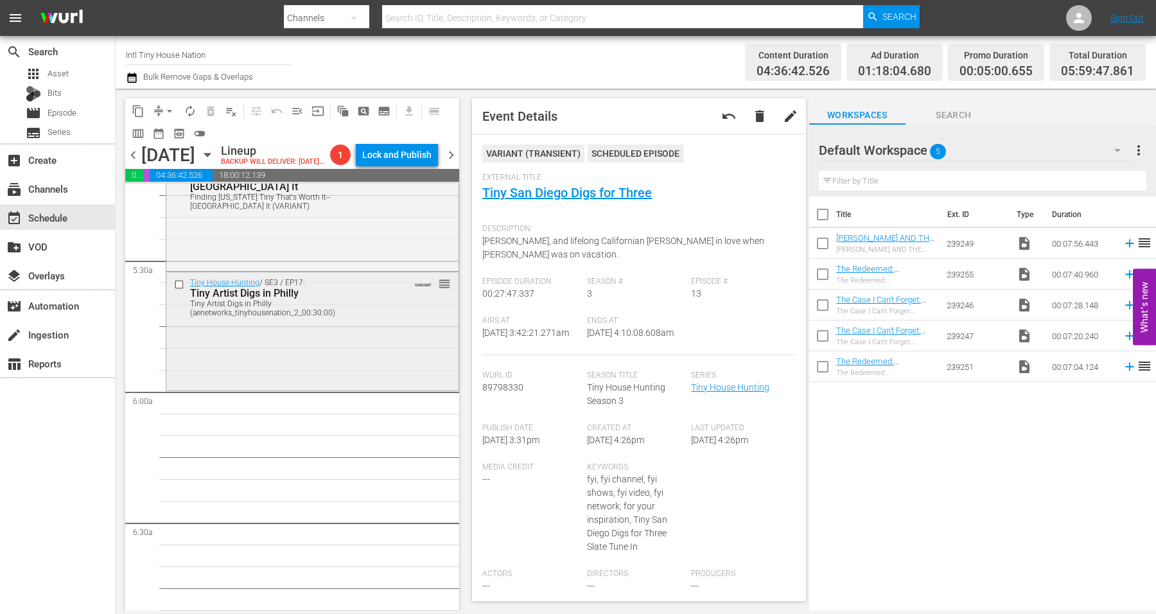
scroll to position [1365, 0]
click at [324, 373] on div "Tiny House Hunting / SE3 / EP17: Tiny Artist Digs in Philly Tiny Artist Digs in…" at bounding box center [312, 330] width 292 height 116
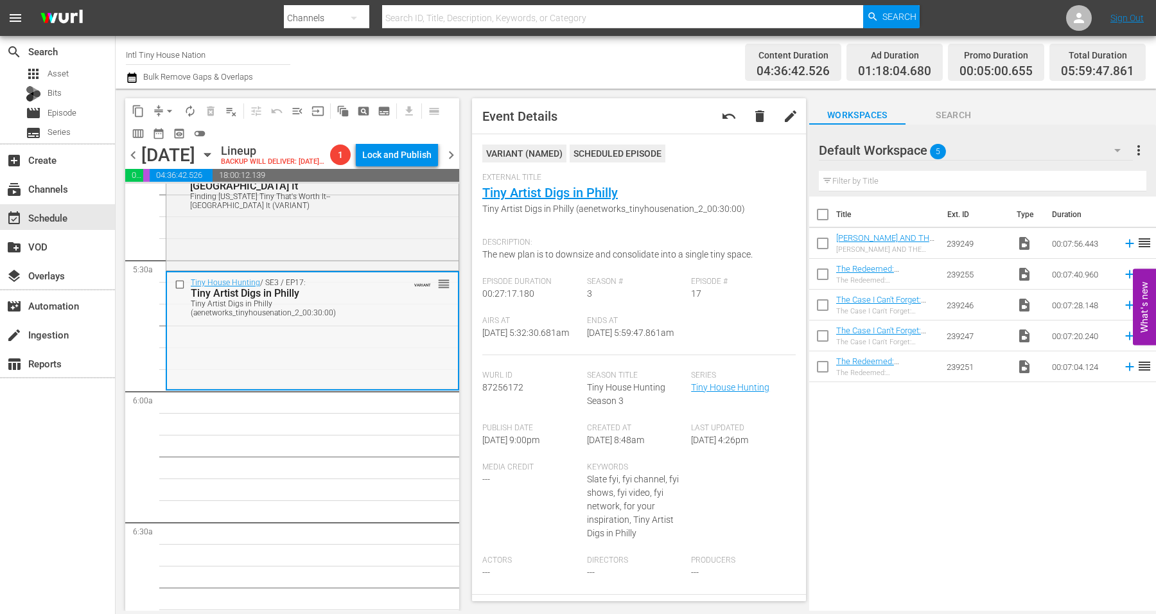
click at [322, 381] on div "Tiny House Hunting / SE3 / EP17: Tiny Artist Digs in Philly Tiny Artist Digs in…" at bounding box center [312, 330] width 291 height 116
click at [170, 108] on span "arrow_drop_down" at bounding box center [169, 111] width 13 height 13
click at [167, 132] on li "Align to Midnight" at bounding box center [170, 136] width 135 height 21
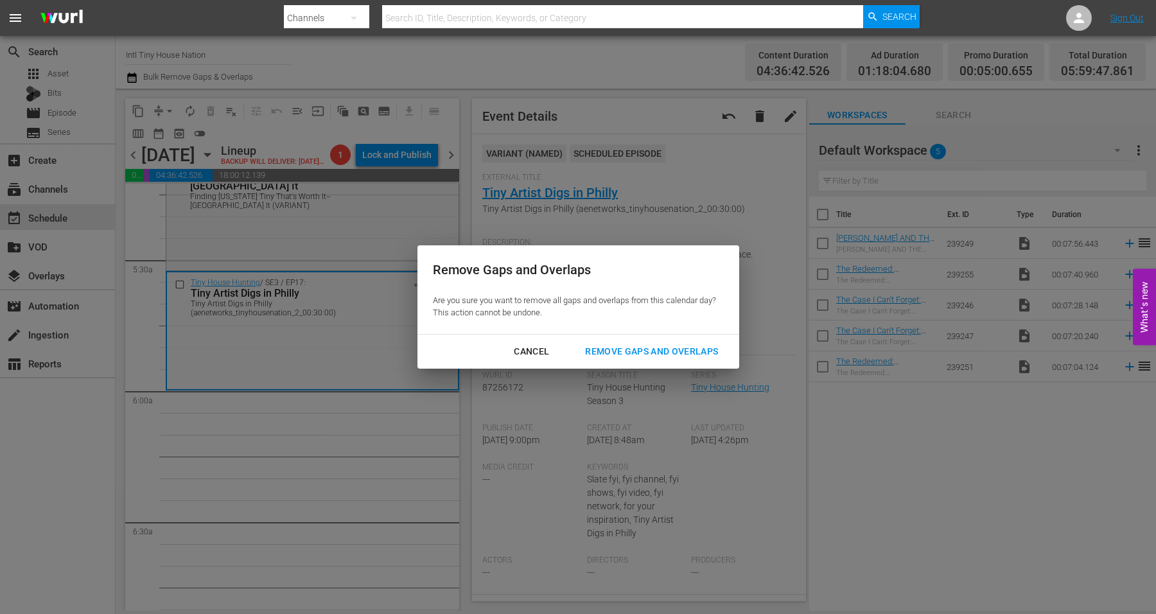
click at [664, 347] on div "Remove Gaps and Overlaps" at bounding box center [652, 352] width 154 height 16
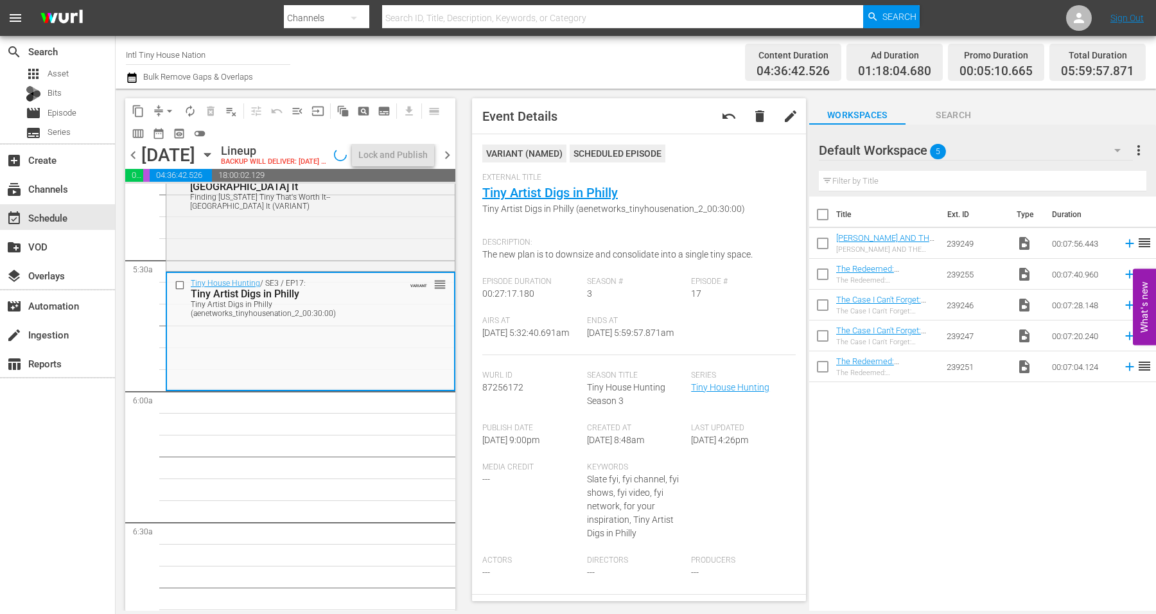
scroll to position [1387, 0]
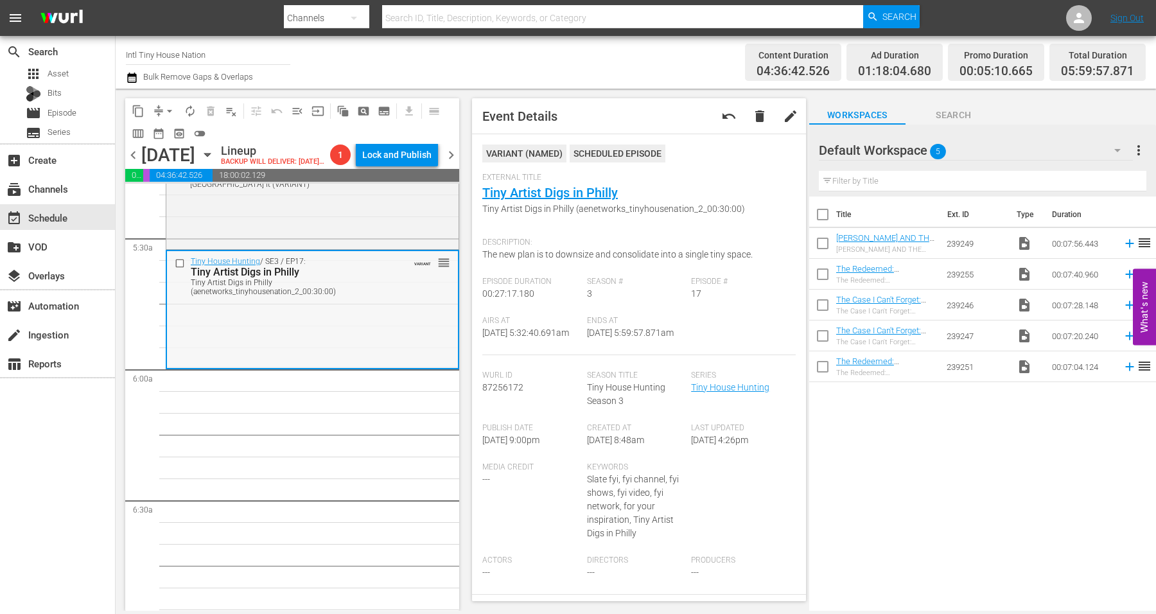
click at [251, 333] on div "Tiny House Hunting / SE3 / EP17: Tiny Artist Digs in Philly Tiny Artist Digs in…" at bounding box center [312, 309] width 291 height 116
click at [171, 109] on span "arrow_drop_down" at bounding box center [169, 111] width 13 height 13
click at [161, 134] on li "Align to Midnight" at bounding box center [170, 136] width 135 height 21
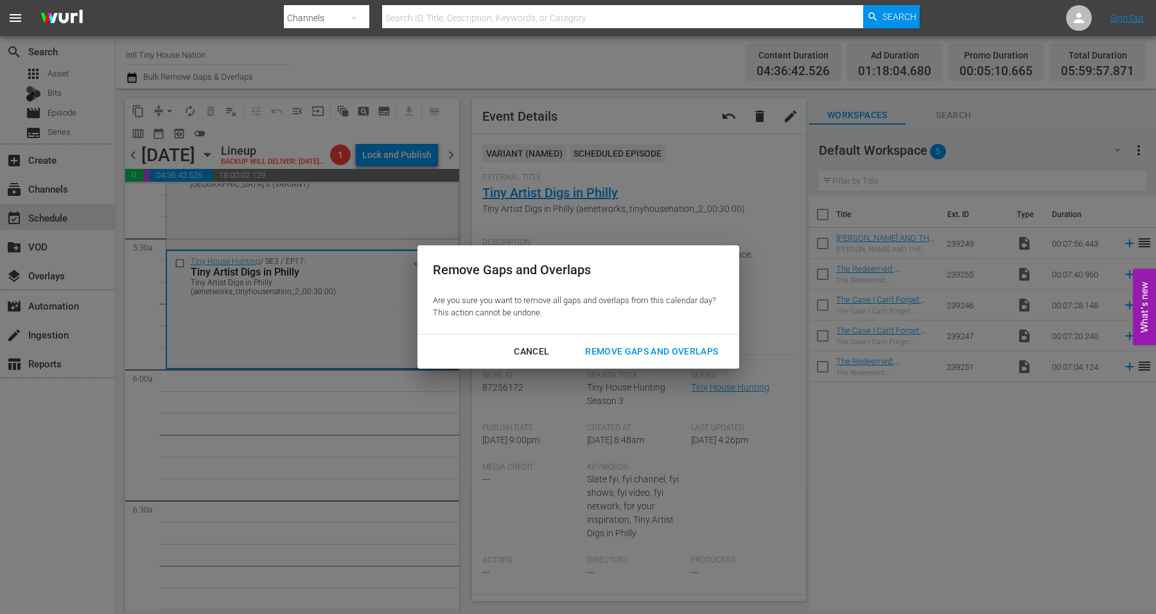
click at [670, 353] on div "Remove Gaps and Overlaps" at bounding box center [652, 352] width 154 height 16
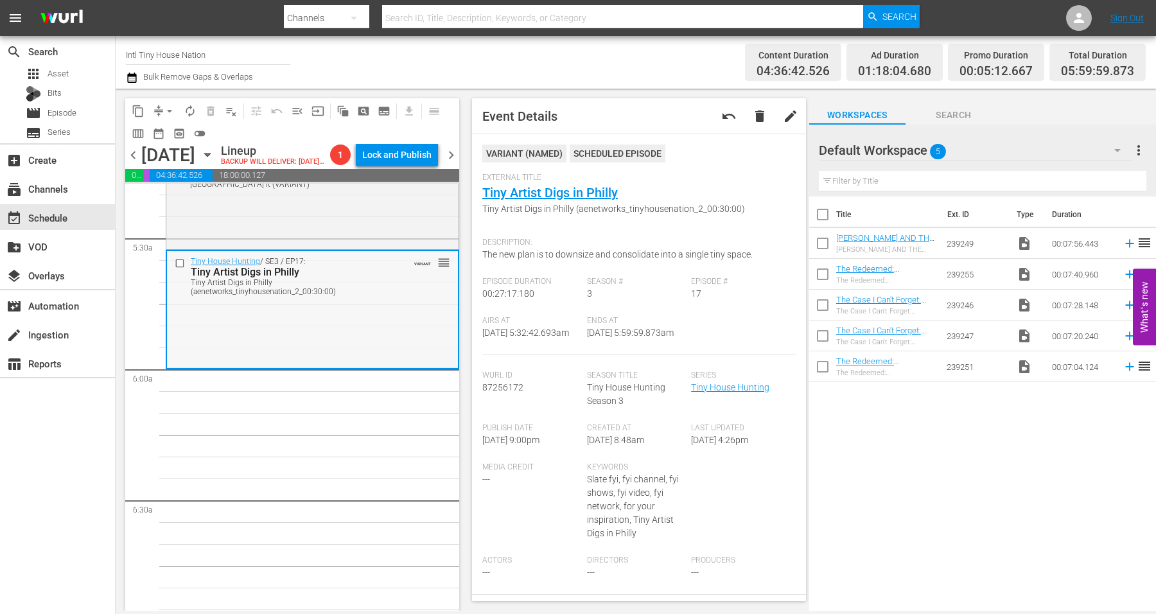
click at [267, 360] on div "Tiny House Hunting / SE3 / EP17: Tiny Artist Digs in Philly Tiny Artist Digs in…" at bounding box center [312, 309] width 291 height 116
click at [166, 107] on span "arrow_drop_down" at bounding box center [169, 111] width 13 height 13
click at [161, 136] on li "Align to Midnight" at bounding box center [170, 136] width 135 height 21
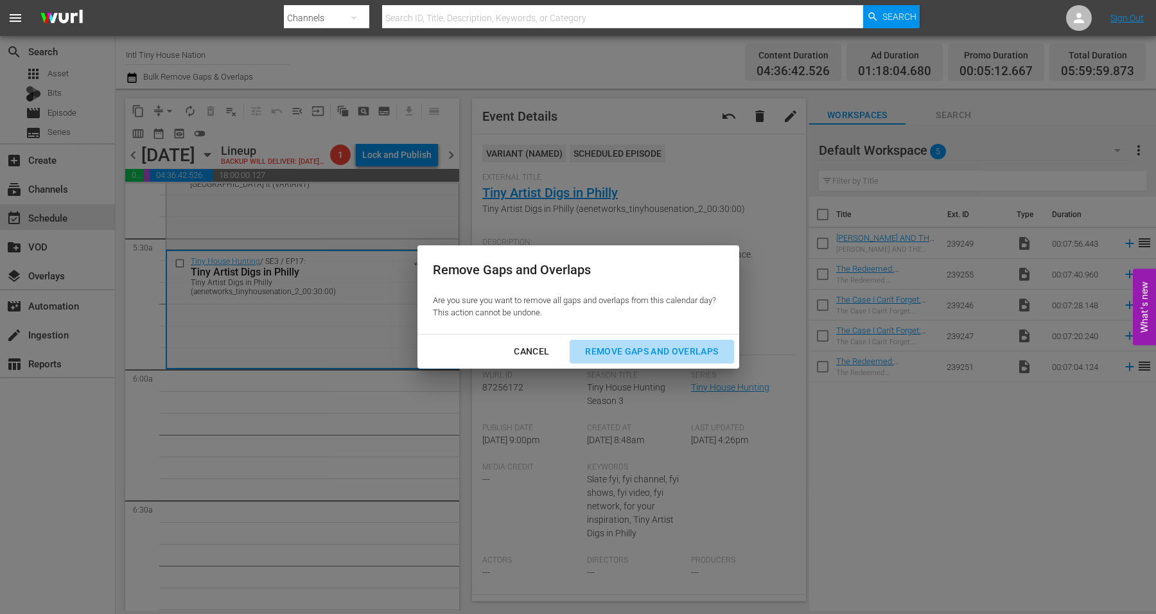
click at [614, 344] on div "Remove Gaps and Overlaps" at bounding box center [652, 352] width 154 height 16
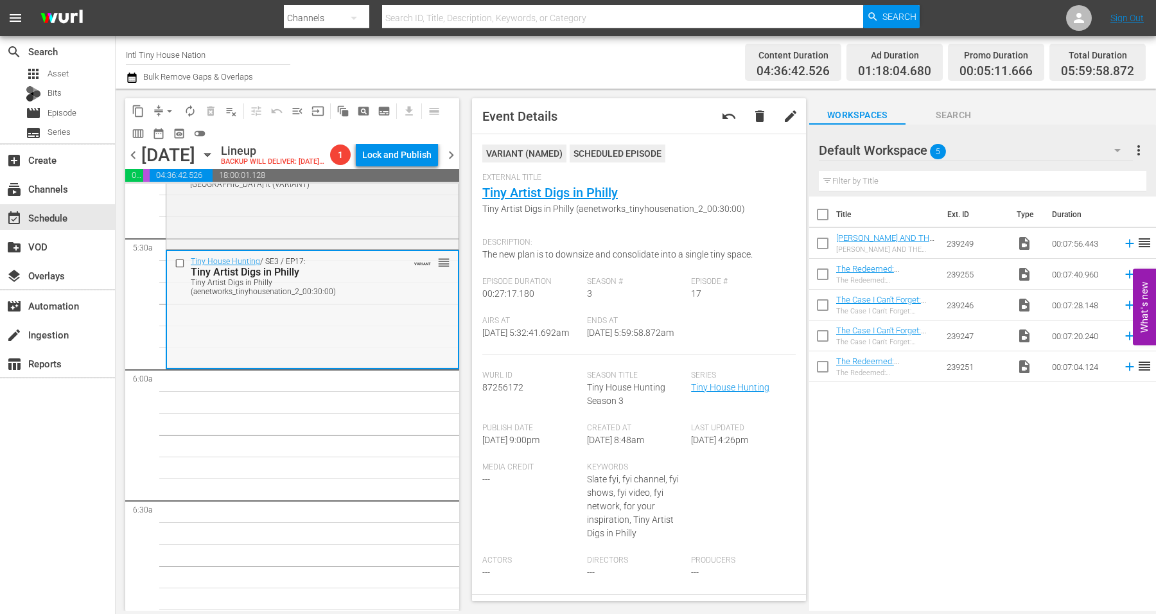
click at [281, 328] on div "Tiny House Hunting / SE3 / EP17: Tiny Artist Digs in Philly Tiny Artist Digs in…" at bounding box center [312, 309] width 291 height 116
click at [167, 109] on span "arrow_drop_down" at bounding box center [169, 111] width 13 height 13
click at [157, 130] on li "Align to Midnight" at bounding box center [170, 136] width 135 height 21
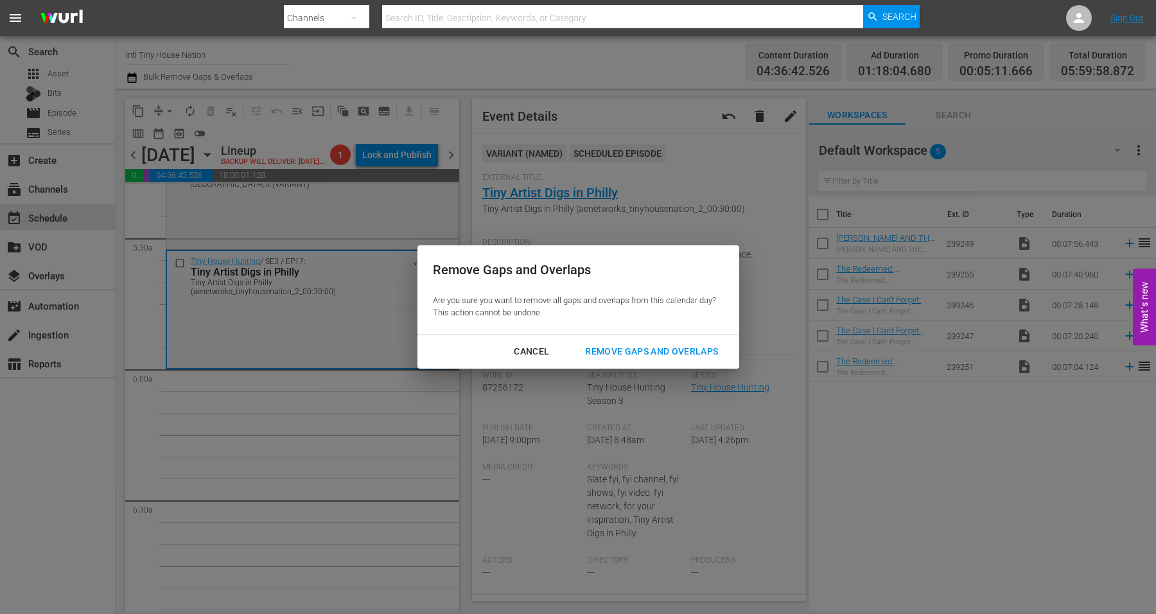
click at [671, 352] on div "Remove Gaps and Overlaps" at bounding box center [652, 352] width 154 height 16
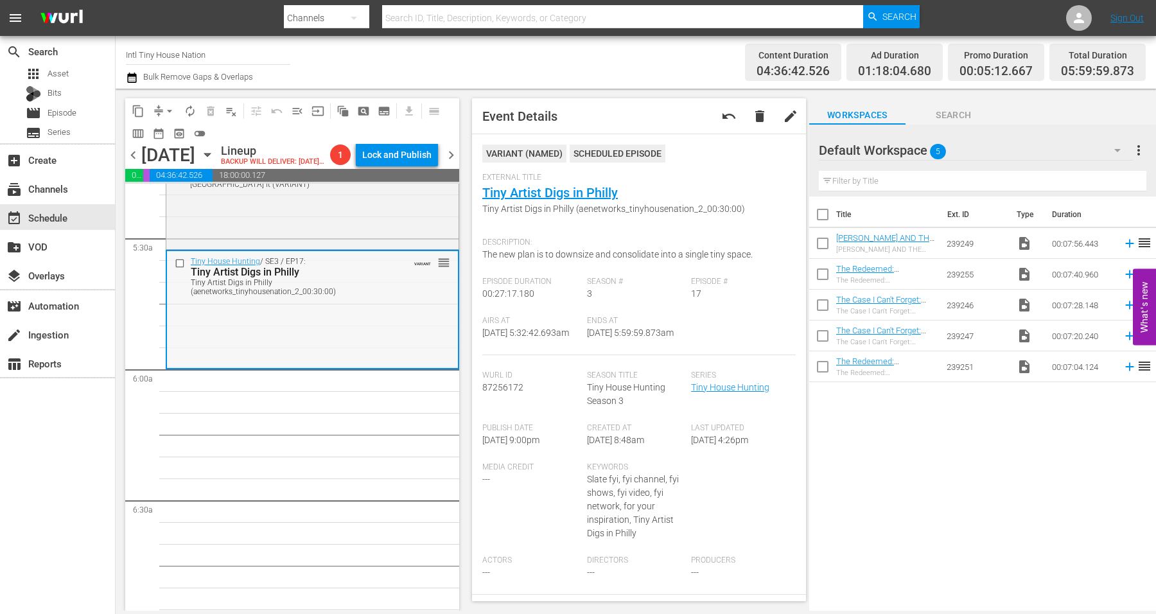
click at [348, 347] on div "Tiny House Hunting / SE3 / EP17: Tiny Artist Digs in Philly Tiny Artist Digs in…" at bounding box center [312, 309] width 291 height 116
click at [290, 339] on div "Tiny House Hunting / SE3 / EP17: Tiny Artist Digs in Philly Tiny Artist Digs in…" at bounding box center [312, 309] width 291 height 116
click at [166, 109] on span "arrow_drop_down" at bounding box center [169, 111] width 13 height 13
click at [173, 136] on li "Align to Midnight" at bounding box center [170, 136] width 135 height 21
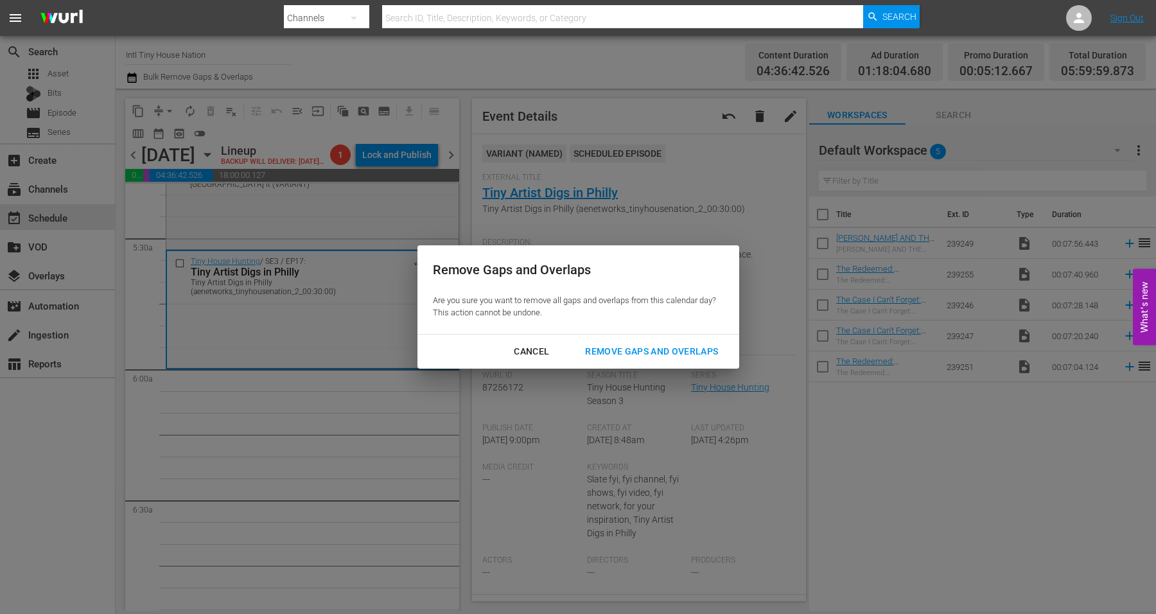
click at [639, 353] on div "Remove Gaps and Overlaps" at bounding box center [652, 352] width 154 height 16
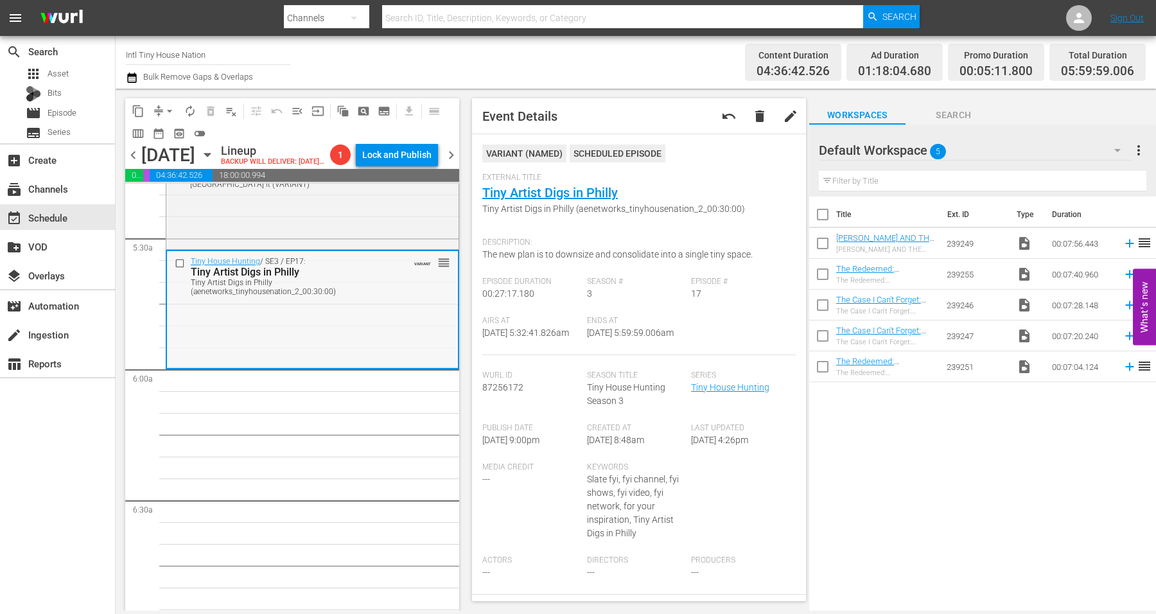
click at [260, 347] on div "Tiny House Hunting / SE3 / EP17: Tiny Artist Digs in Philly Tiny Artist Digs in…" at bounding box center [312, 309] width 291 height 116
click at [161, 105] on button "arrow_drop_down" at bounding box center [169, 111] width 21 height 21
click at [168, 139] on li "Align to Midnight" at bounding box center [170, 136] width 135 height 21
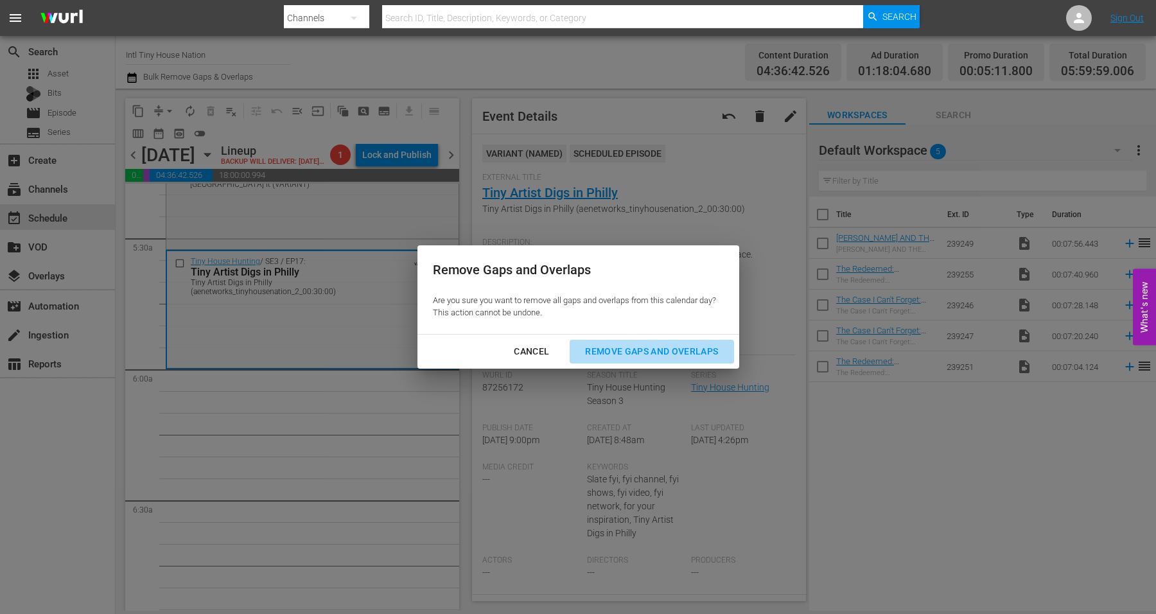
click at [635, 349] on div "Remove Gaps and Overlaps" at bounding box center [652, 352] width 154 height 16
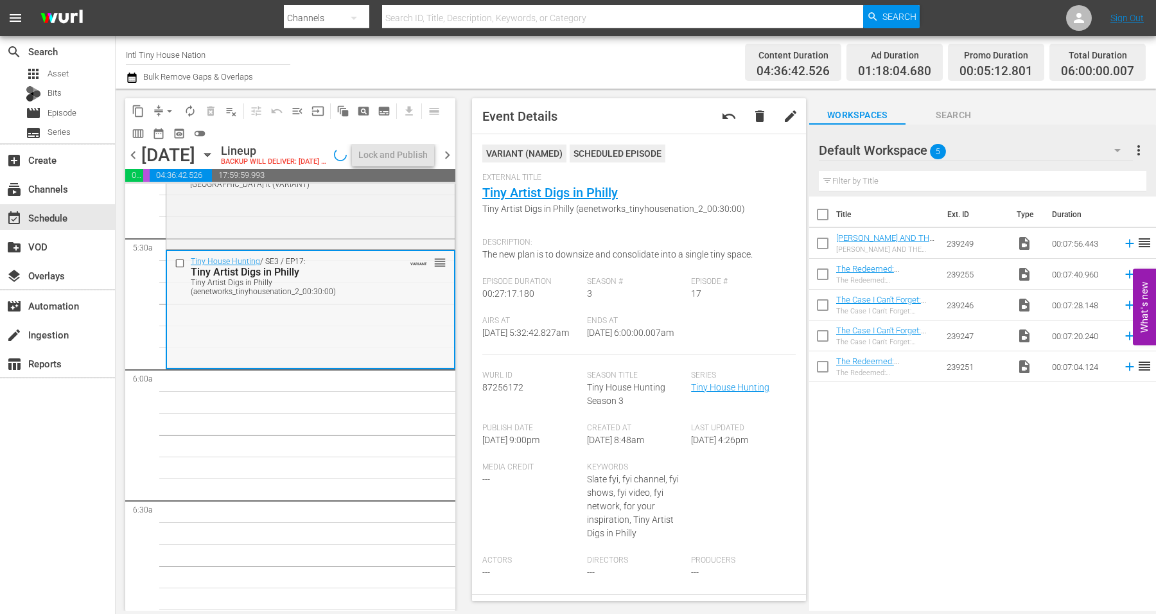
click at [371, 364] on div "Tiny House Hunting / SE3 / EP17: Tiny Artist Digs in Philly Tiny Artist Digs in…" at bounding box center [310, 309] width 287 height 116
click at [191, 107] on span "autorenew_outlined" at bounding box center [190, 111] width 13 height 13
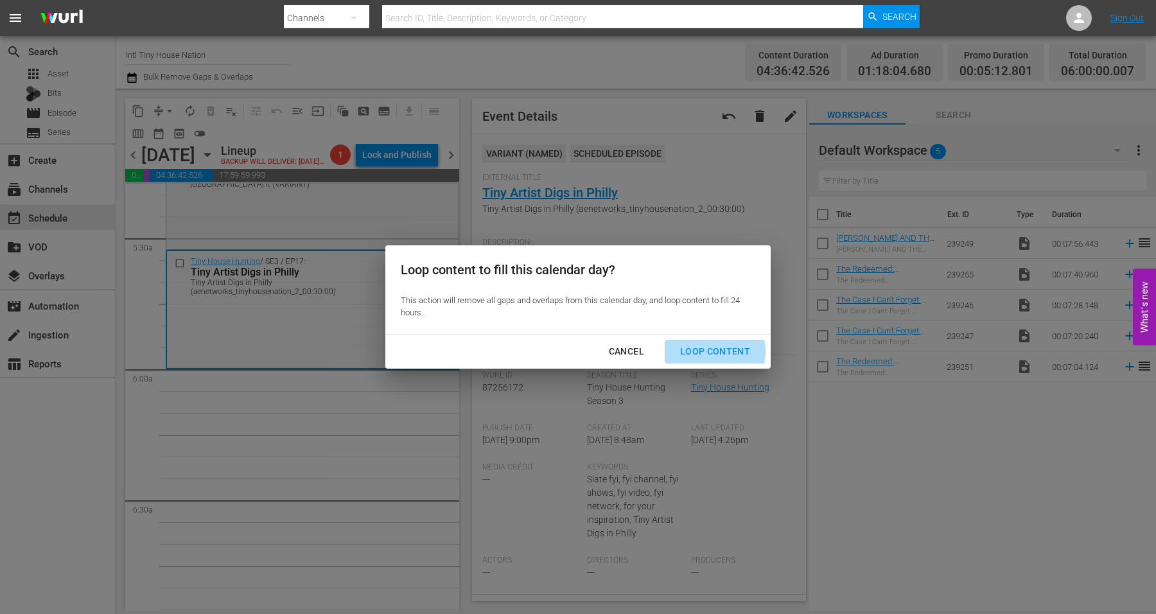
click at [711, 351] on div "Loop Content" at bounding box center [715, 352] width 91 height 16
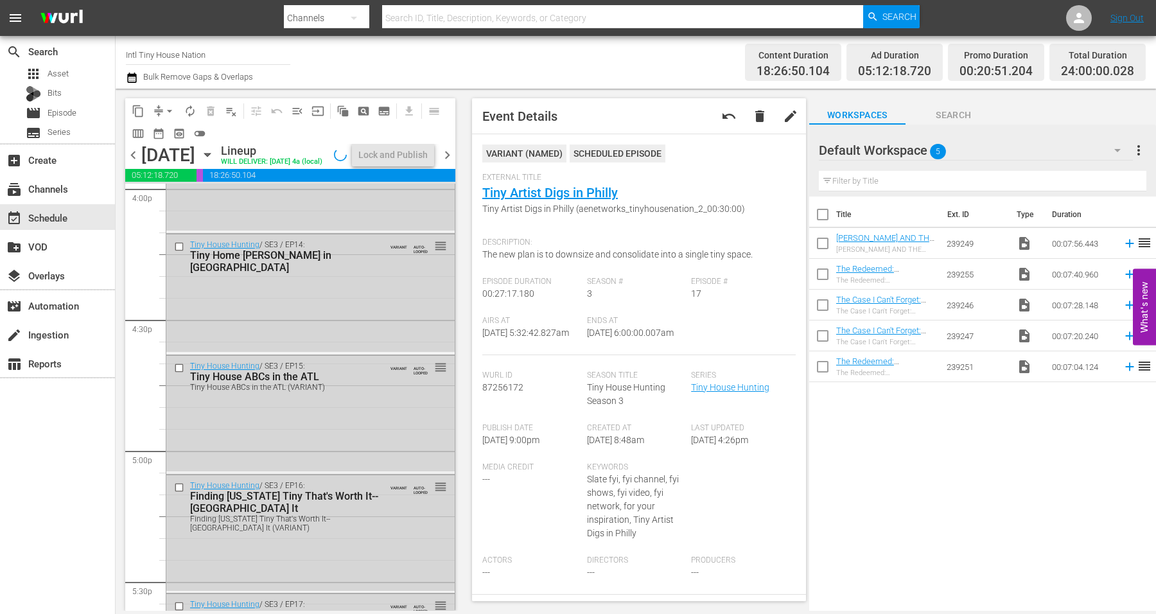
scroll to position [5884, 0]
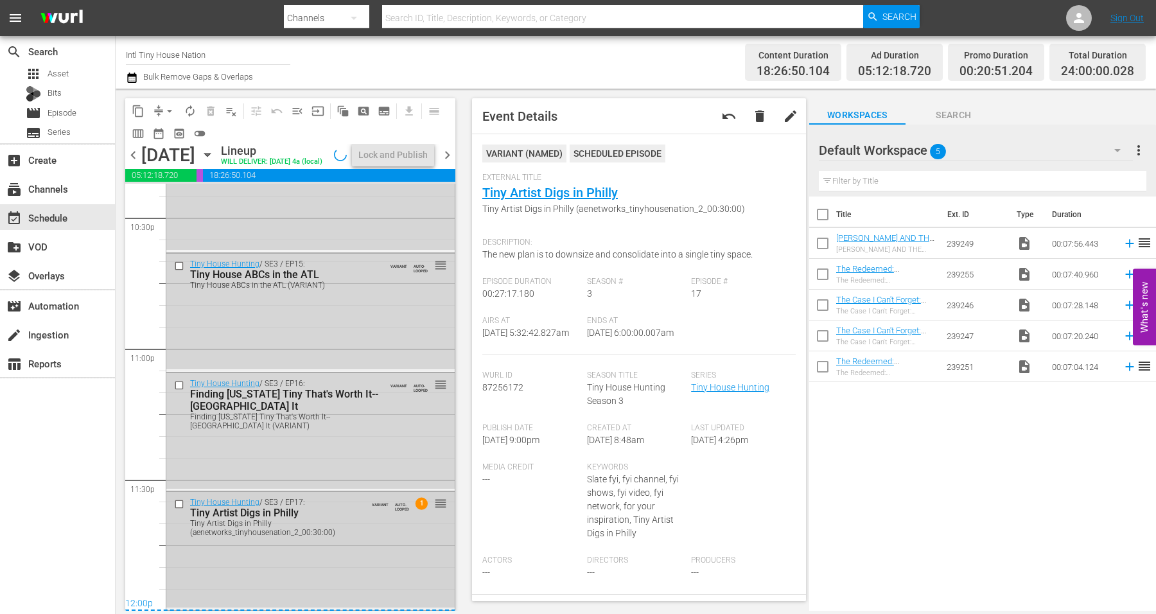
click at [332, 549] on div "Tiny House Hunting / SE3 / EP17: Tiny Artist Digs in Philly Tiny Artist Digs in…" at bounding box center [310, 550] width 288 height 116
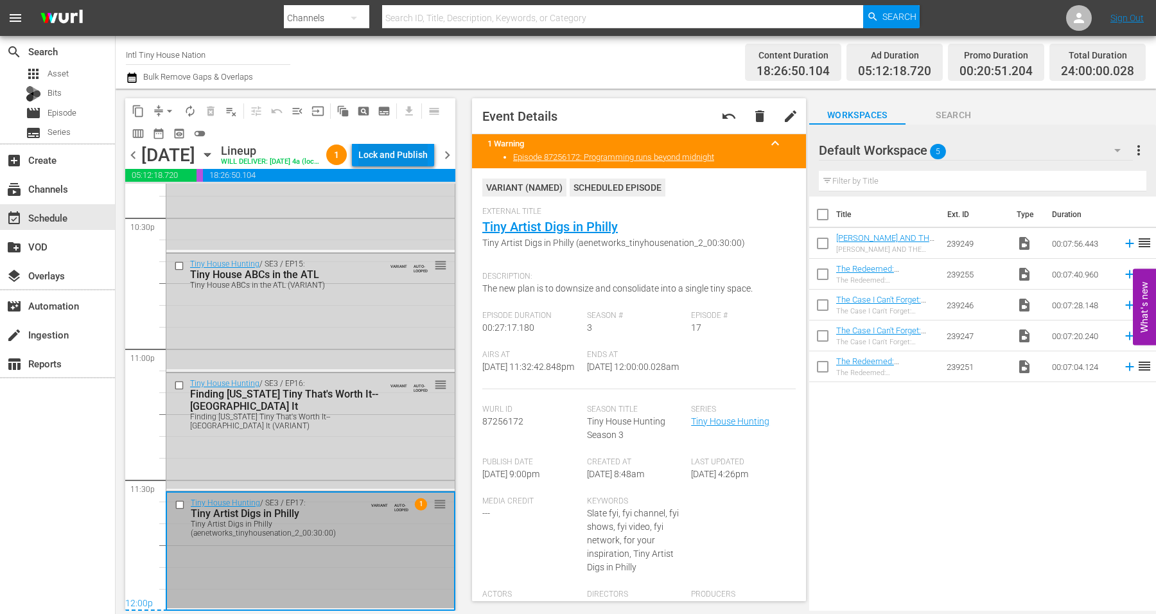
click at [394, 151] on div "Lock and Publish" at bounding box center [392, 154] width 69 height 23
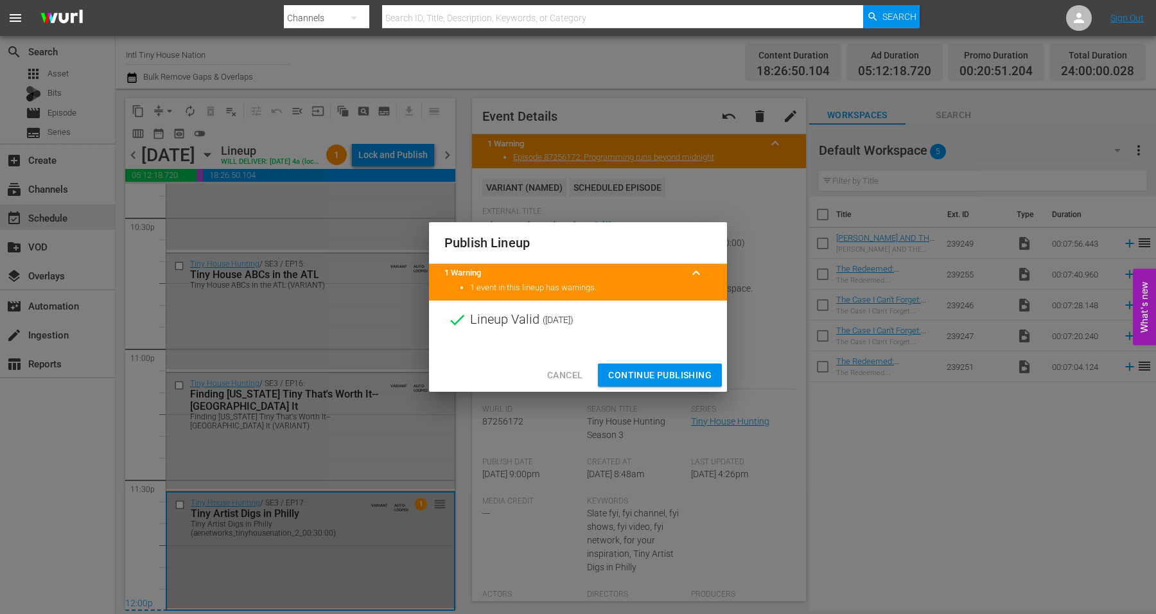
click at [650, 371] on span "Continue Publishing" at bounding box center [659, 375] width 103 height 16
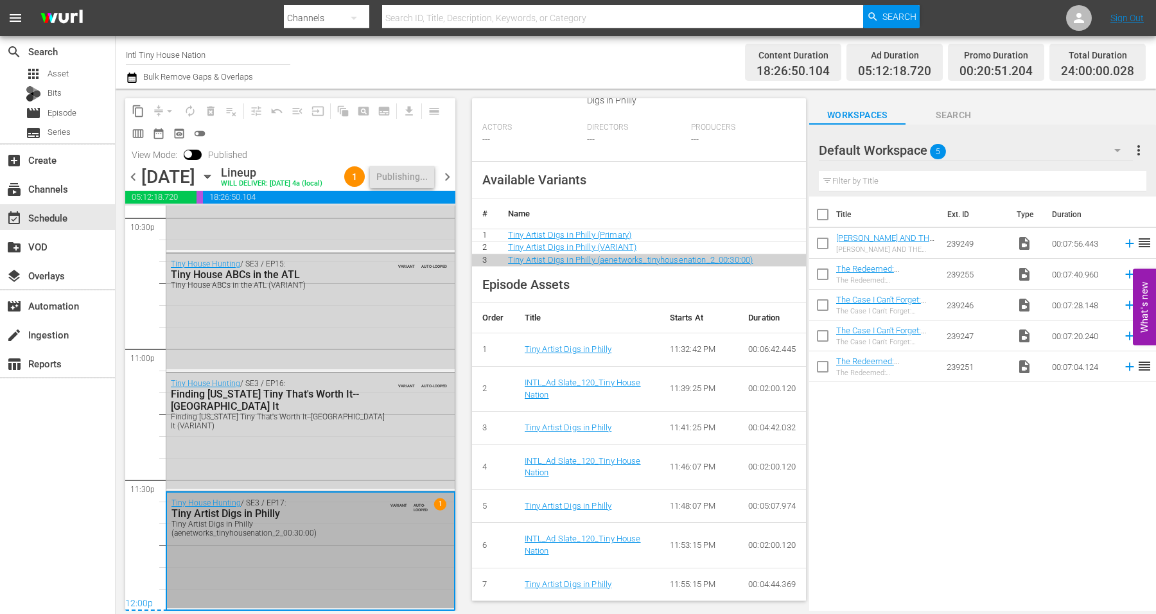
scroll to position [5906, 0]
click at [363, 538] on div "Tiny House Hunting / SE3 / EP17: Tiny Artist Digs in Philly Tiny Artist Digs in…" at bounding box center [310, 517] width 287 height 49
click at [360, 441] on div "Tiny House Hunting / SE3 / EP16: Finding Texas Tiny That's Worth It--Fort Worth…" at bounding box center [310, 431] width 288 height 116
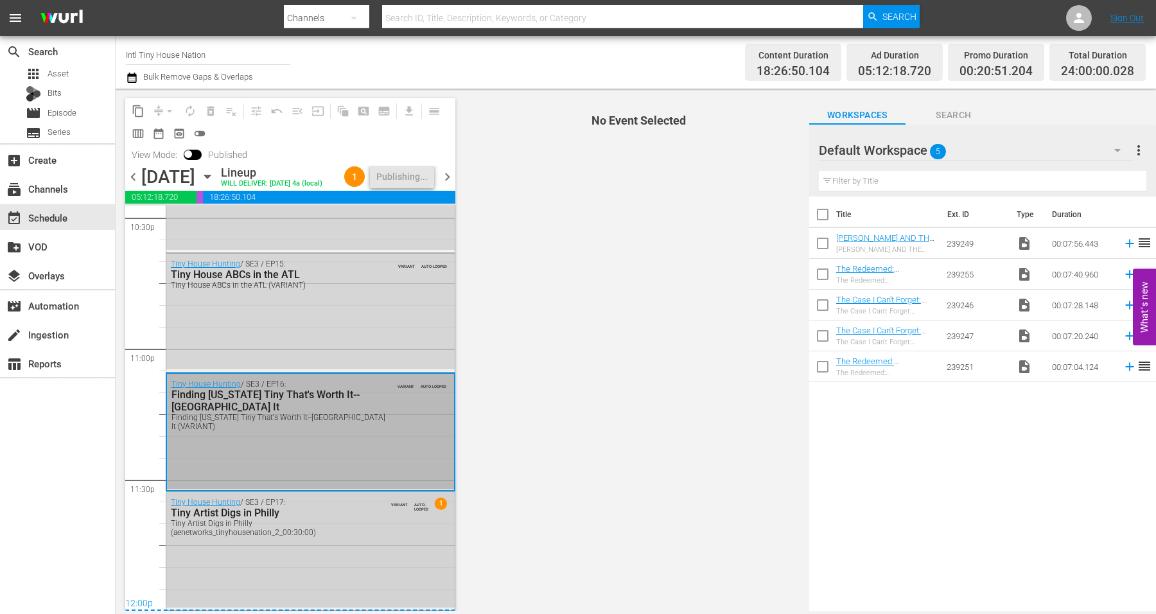
click at [332, 556] on div "Tiny House Hunting / SE3 / EP17: Tiny Artist Digs in Philly Tiny Artist Digs in…" at bounding box center [310, 550] width 288 height 116
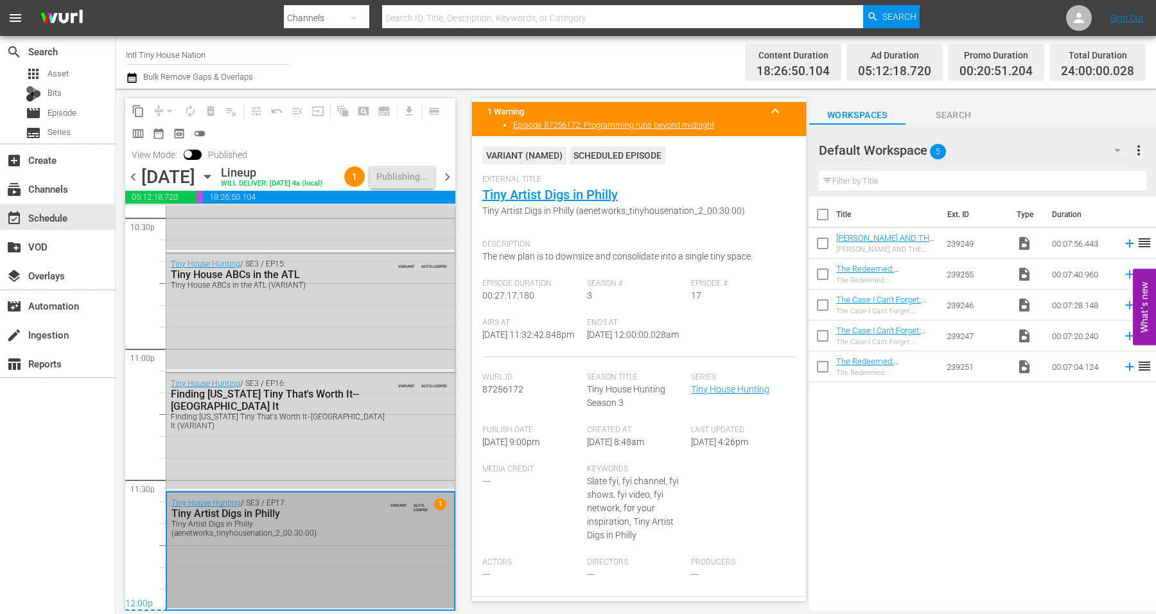
scroll to position [0, 0]
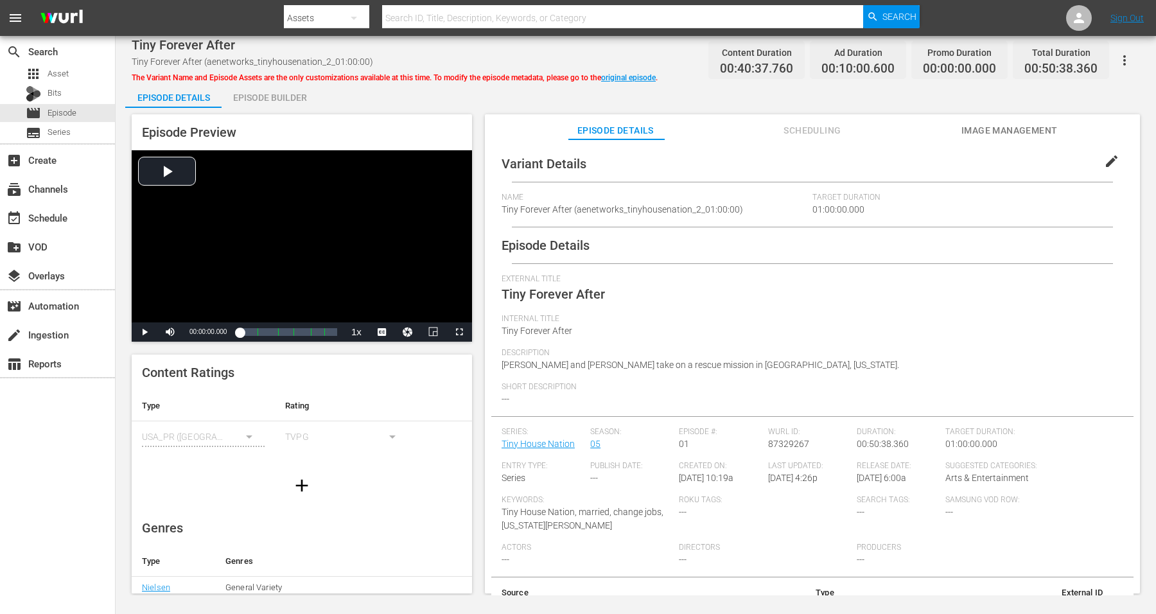
click at [253, 91] on div "Episode Builder" at bounding box center [270, 97] width 96 height 31
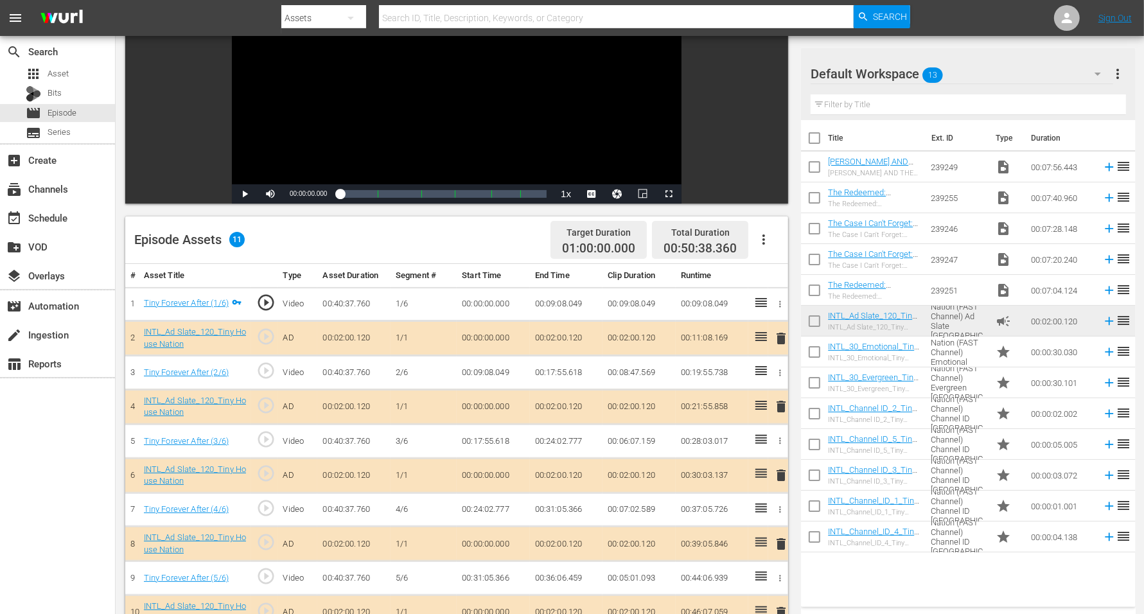
scroll to position [161, 0]
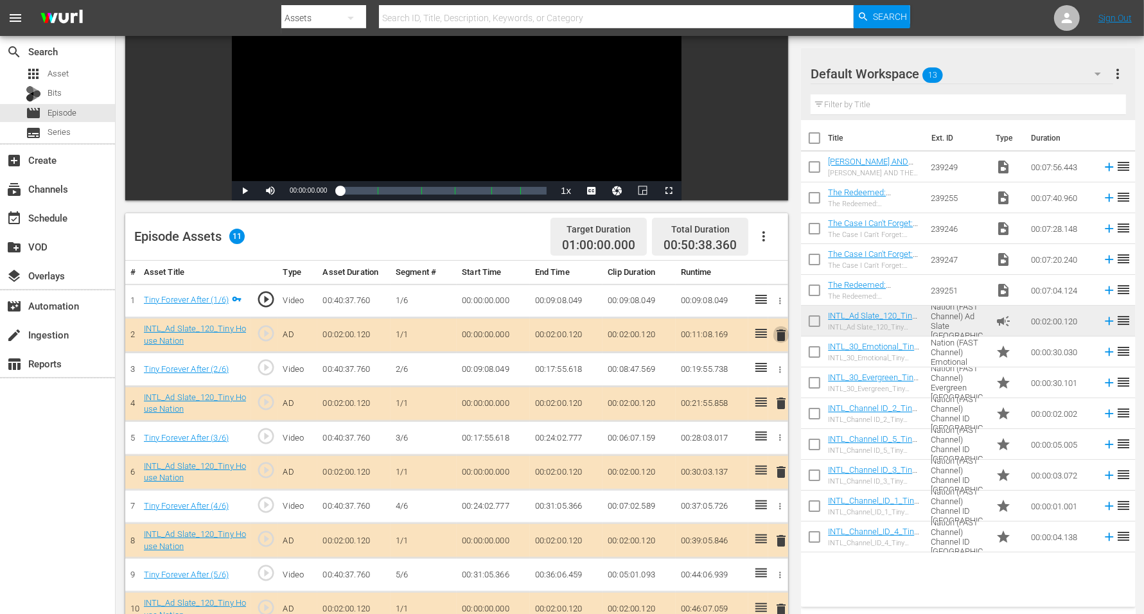
click at [784, 331] on span "delete" at bounding box center [780, 335] width 15 height 15
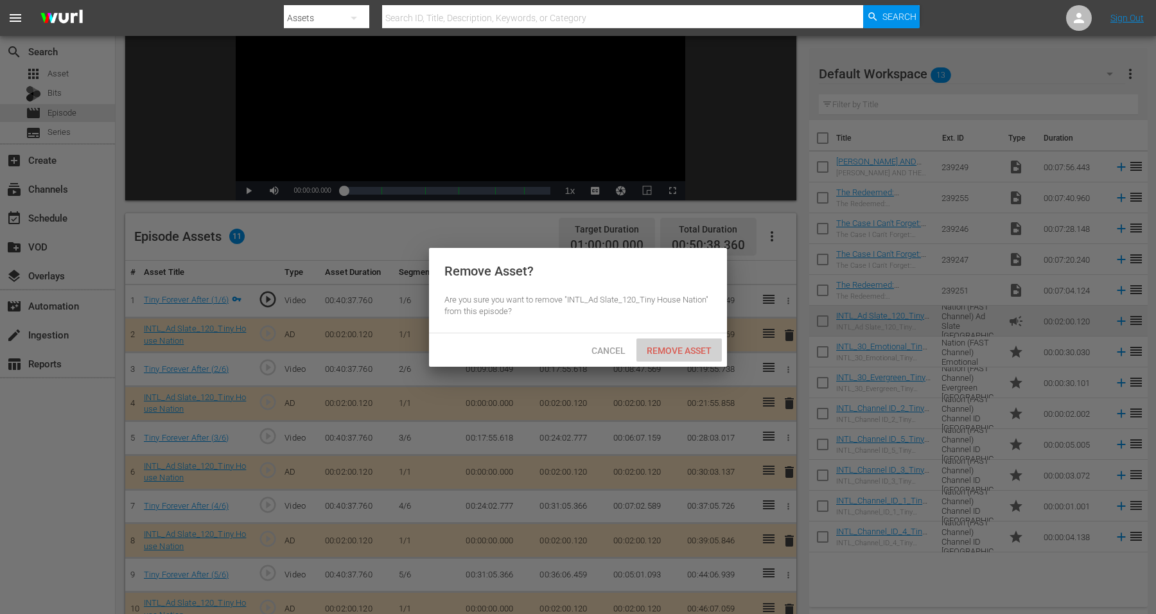
click at [694, 346] on span "Remove Asset" at bounding box center [679, 351] width 85 height 10
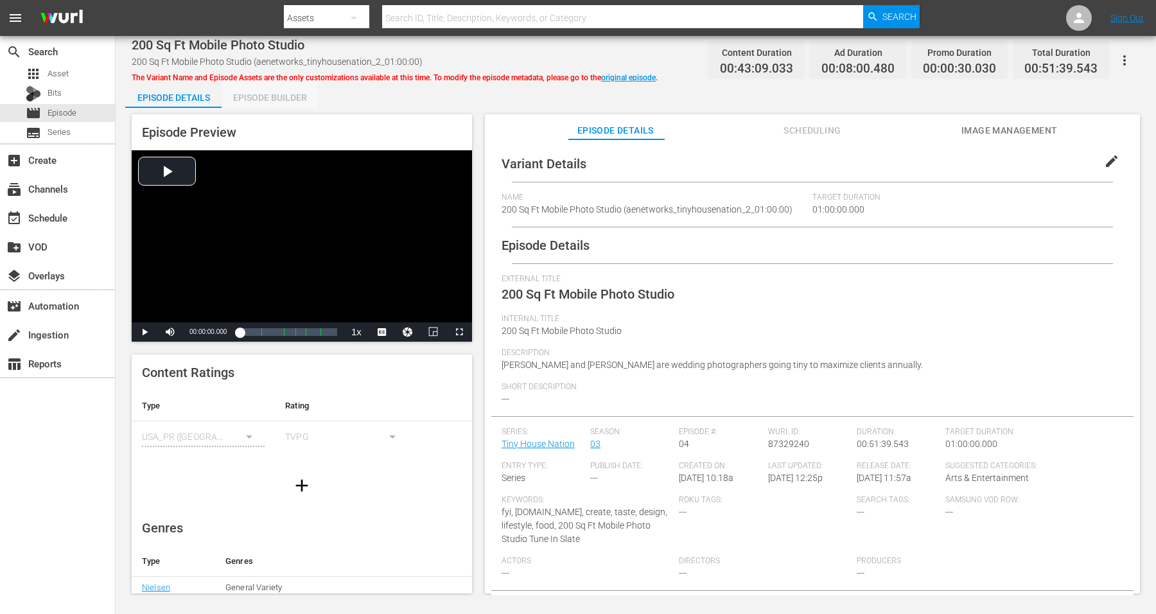
click at [245, 96] on div "Episode Builder" at bounding box center [270, 97] width 96 height 31
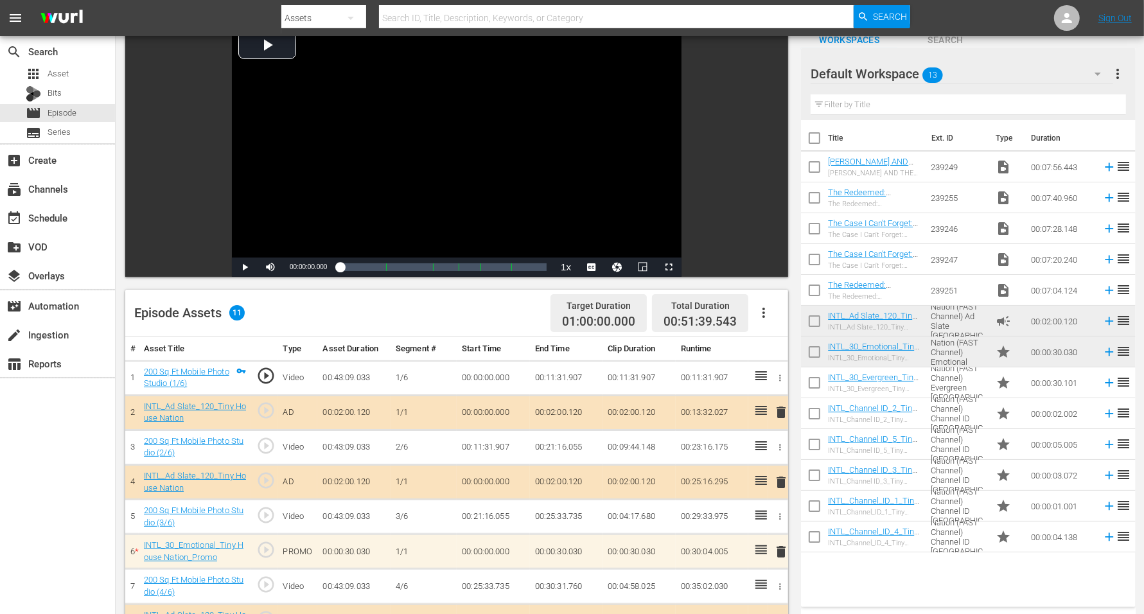
scroll to position [161, 0]
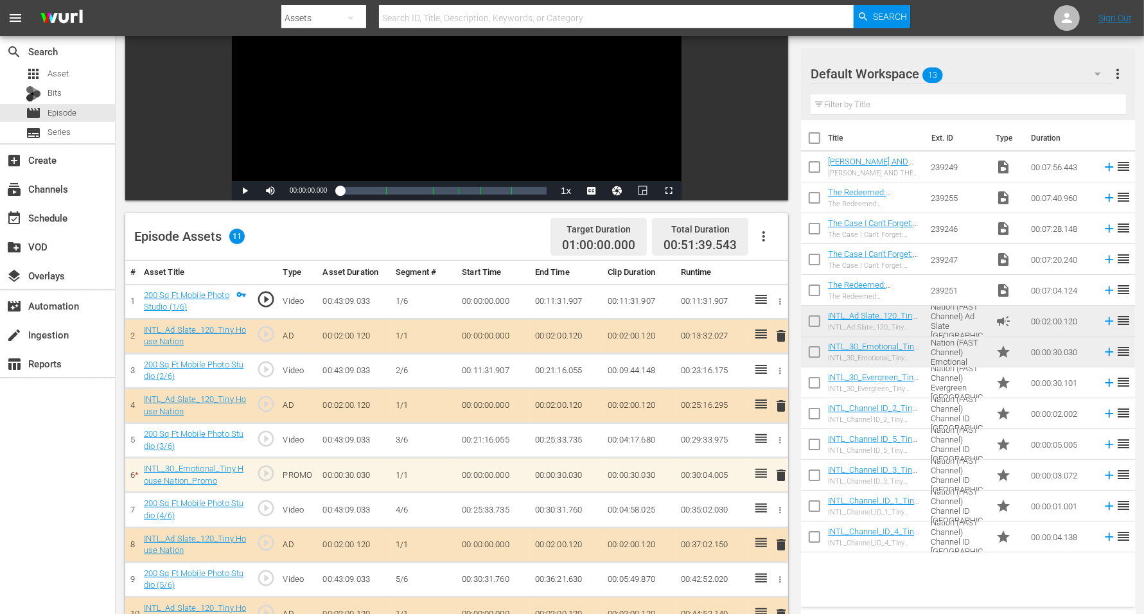
click at [777, 401] on span "delete" at bounding box center [780, 405] width 15 height 15
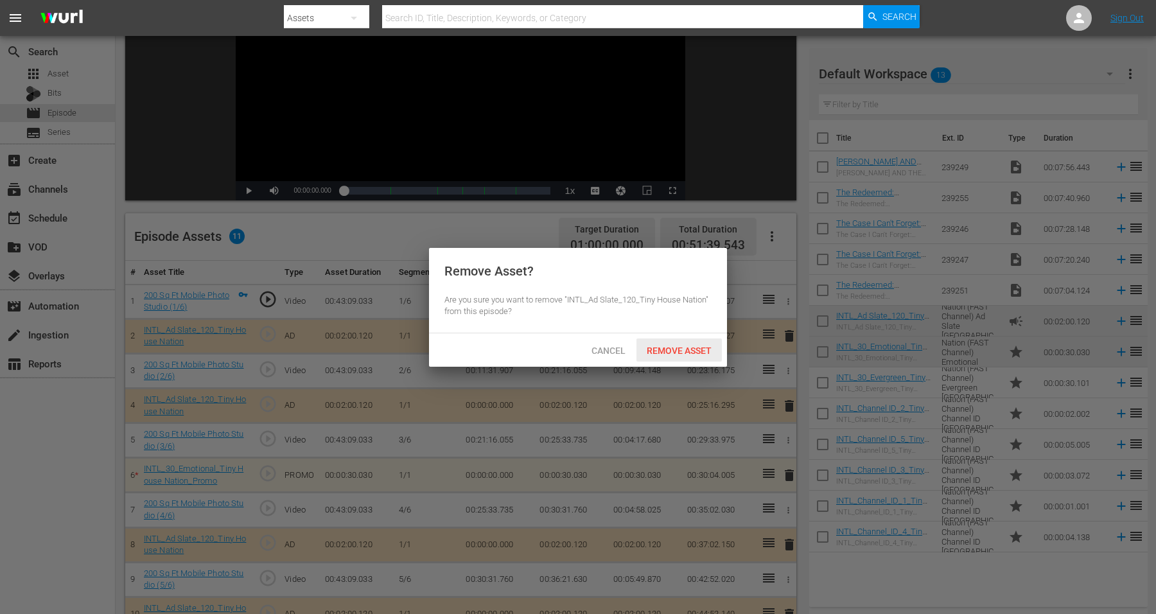
click at [662, 346] on span "Remove Asset" at bounding box center [679, 351] width 85 height 10
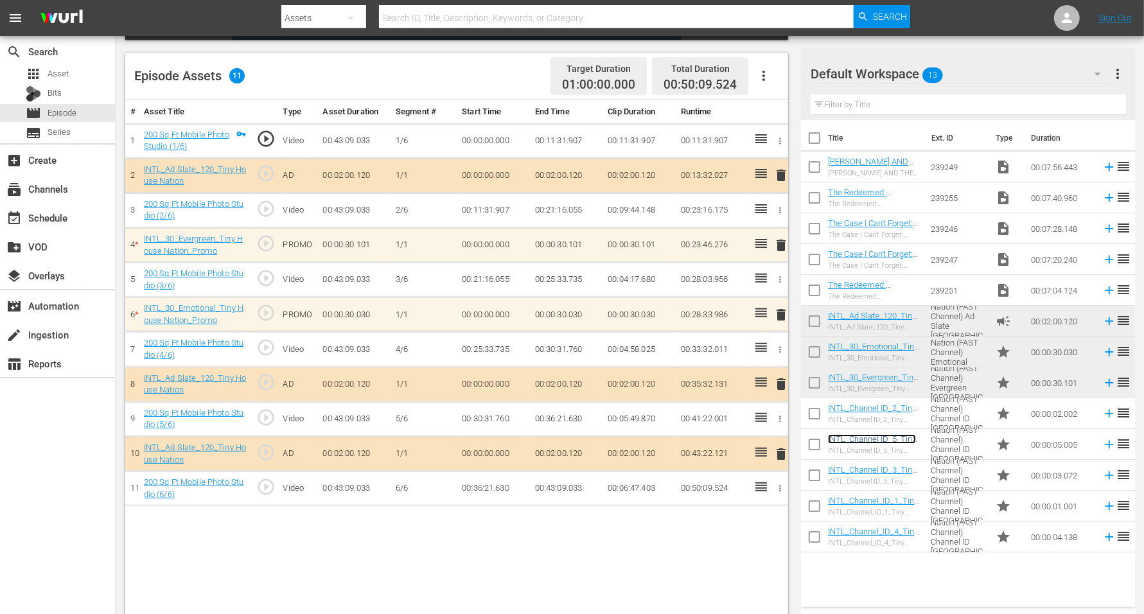
scroll to position [334, 0]
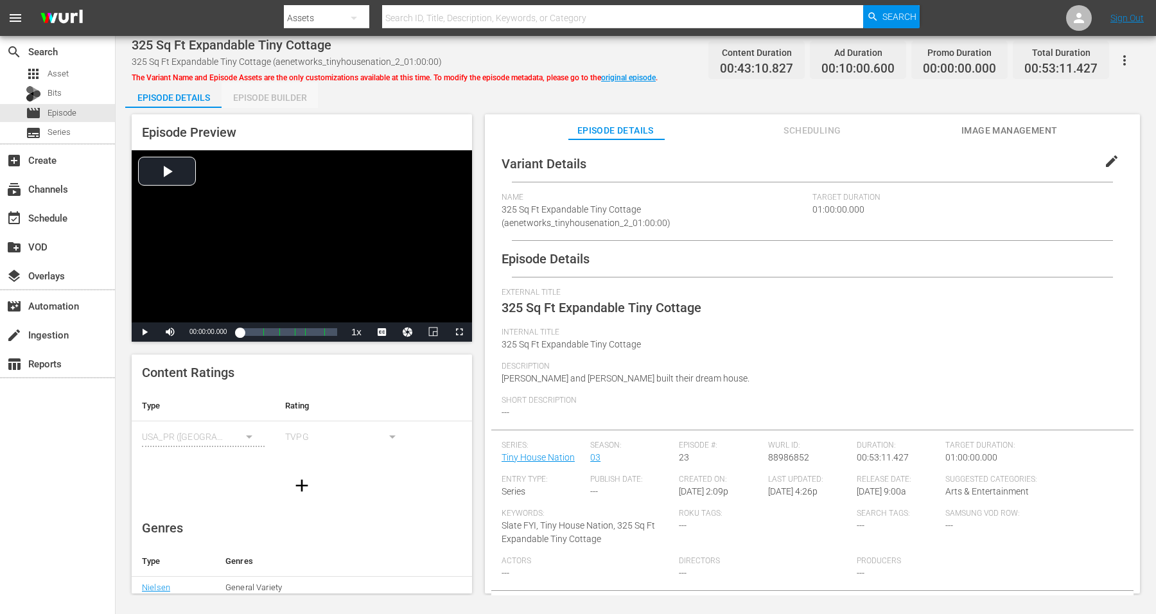
click at [269, 103] on div "Episode Builder" at bounding box center [270, 97] width 96 height 31
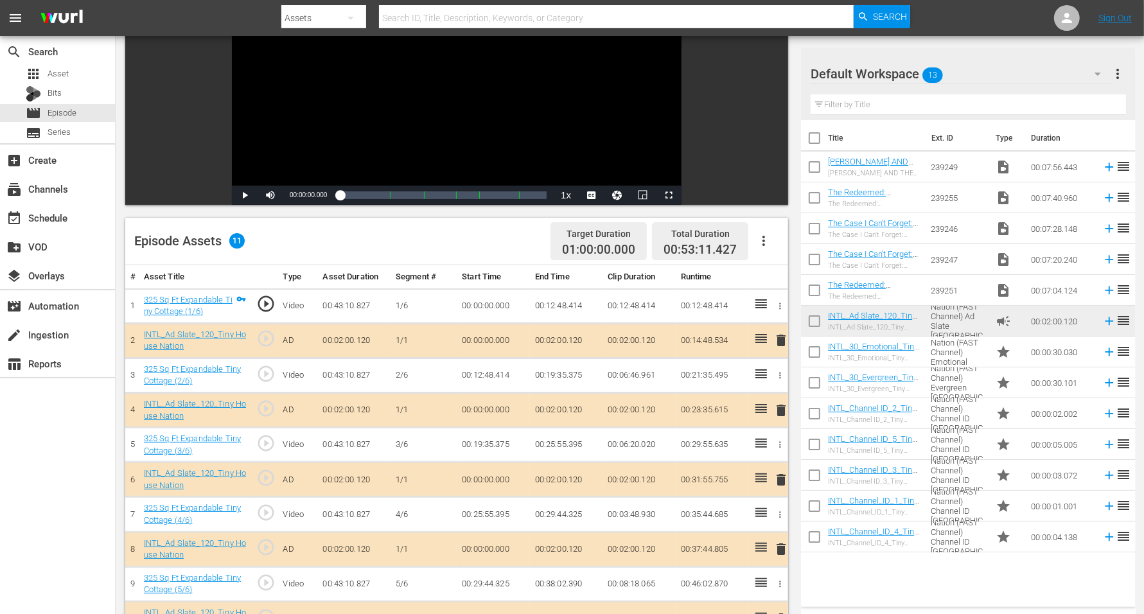
scroll to position [161, 0]
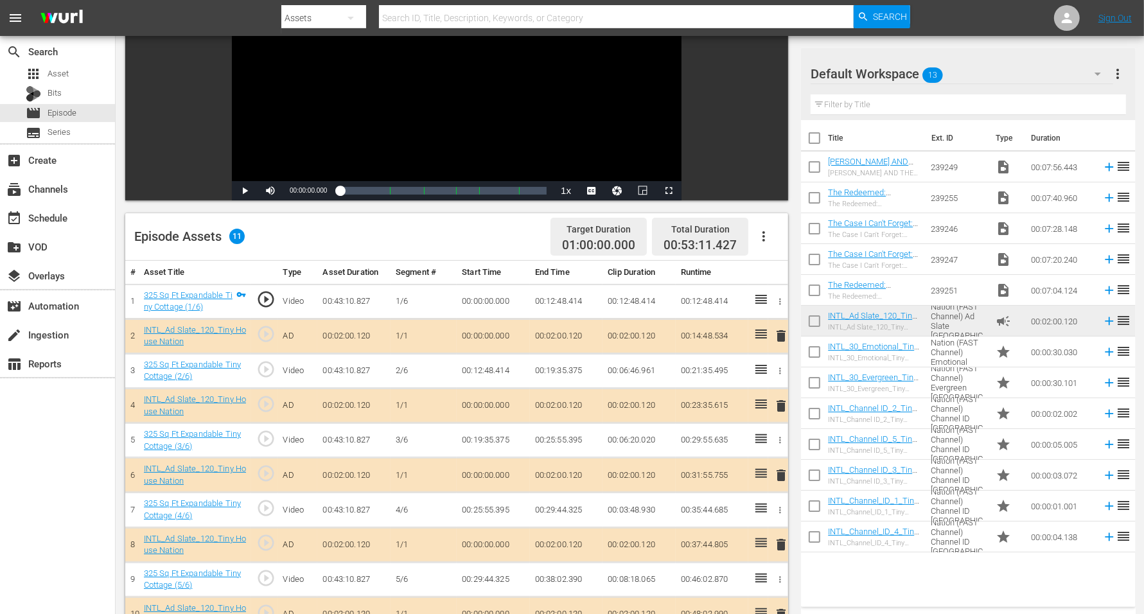
click at [784, 471] on span "delete" at bounding box center [780, 475] width 15 height 15
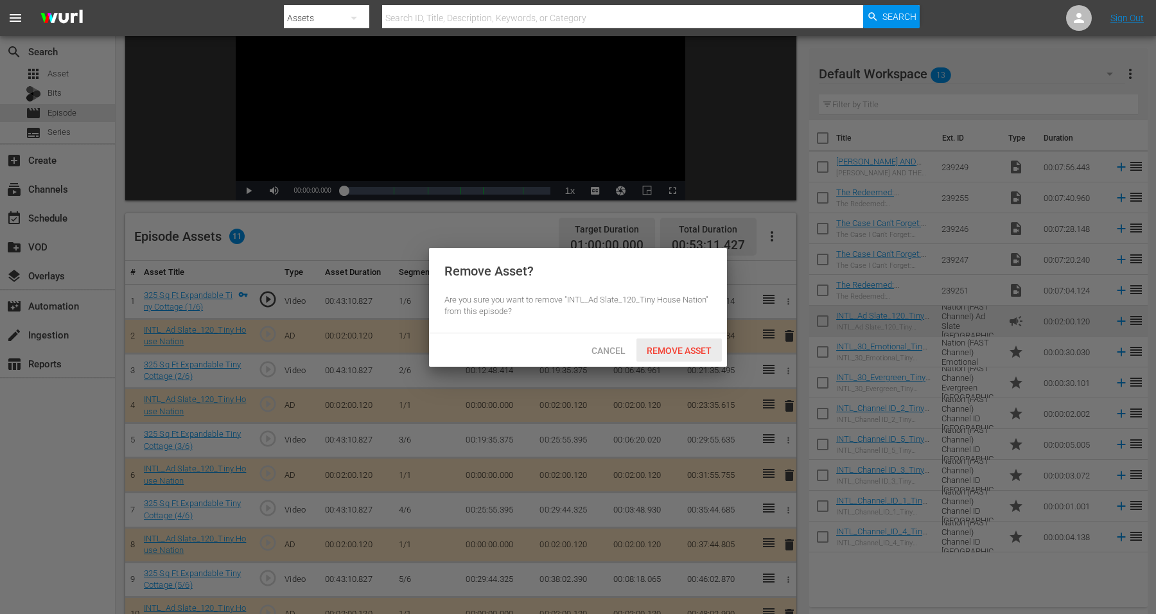
click at [681, 340] on div "Remove Asset" at bounding box center [679, 351] width 85 height 24
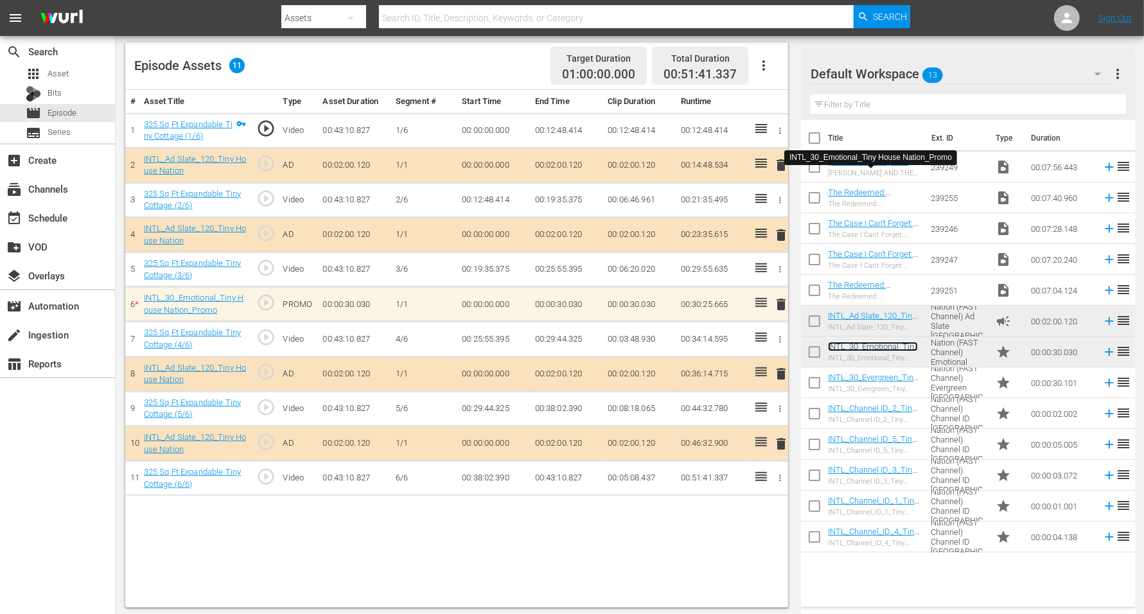
scroll to position [334, 0]
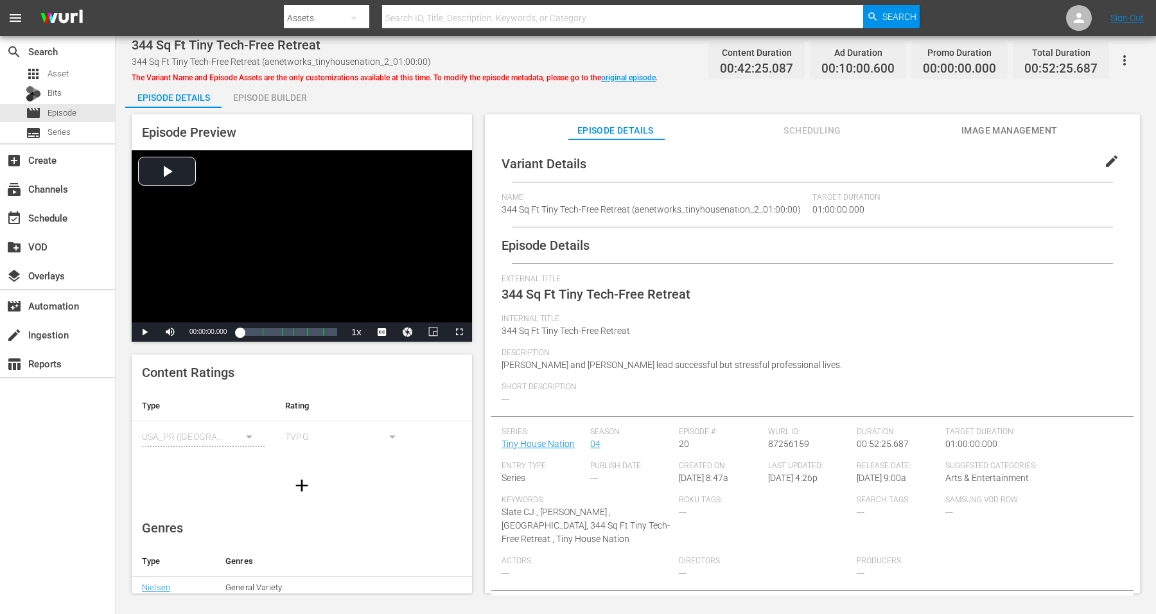
click at [270, 94] on div "Episode Builder" at bounding box center [270, 97] width 96 height 31
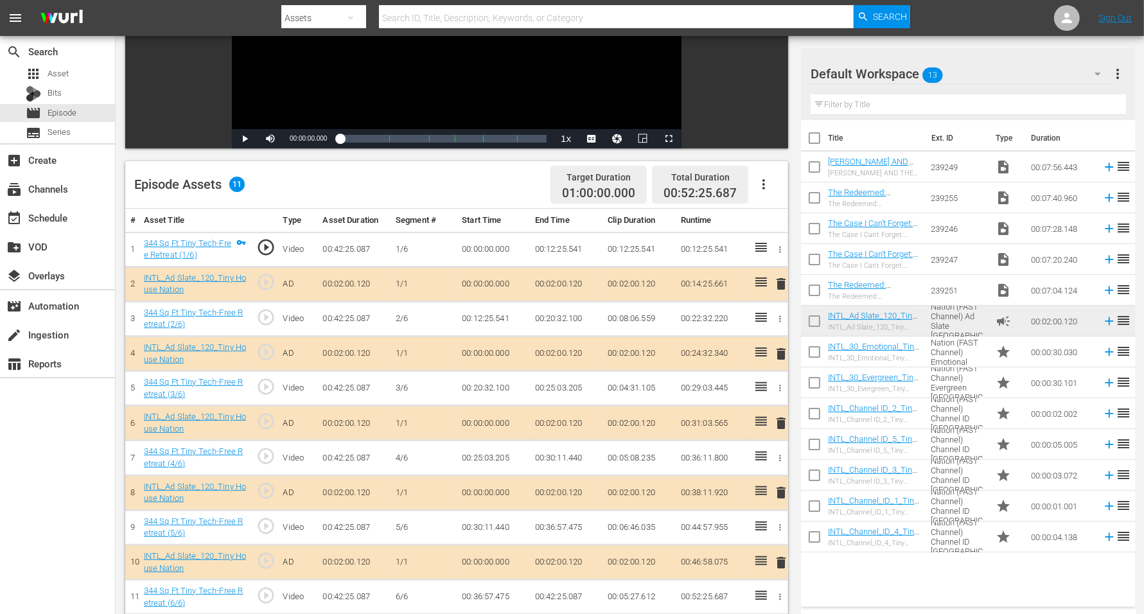
scroll to position [241, 0]
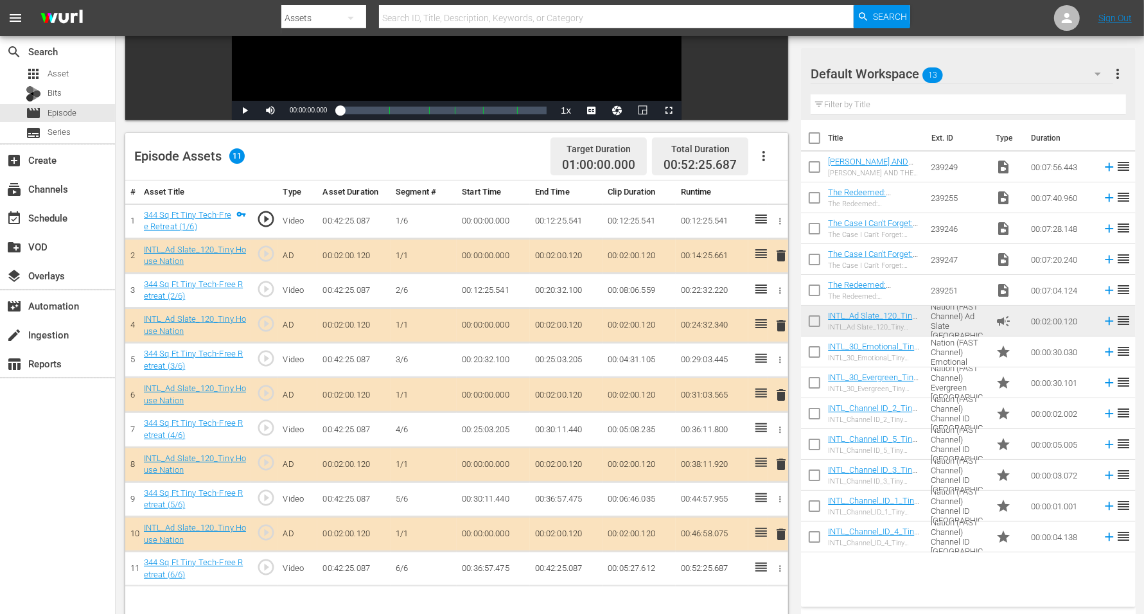
click at [780, 462] on span "delete" at bounding box center [780, 464] width 15 height 15
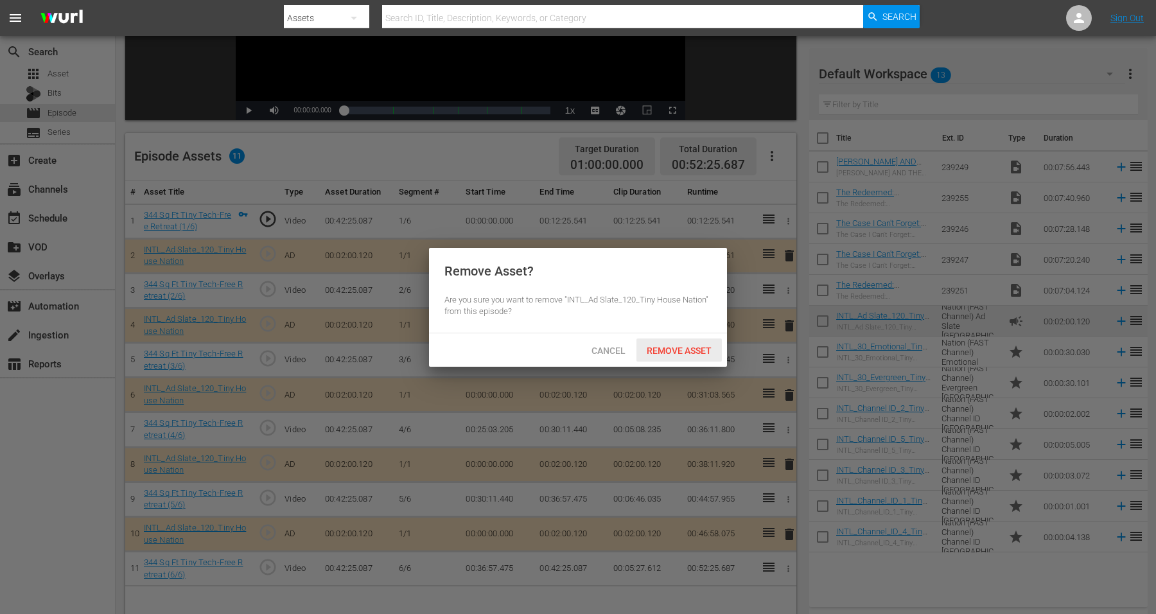
click at [675, 349] on span "Remove Asset" at bounding box center [679, 351] width 85 height 10
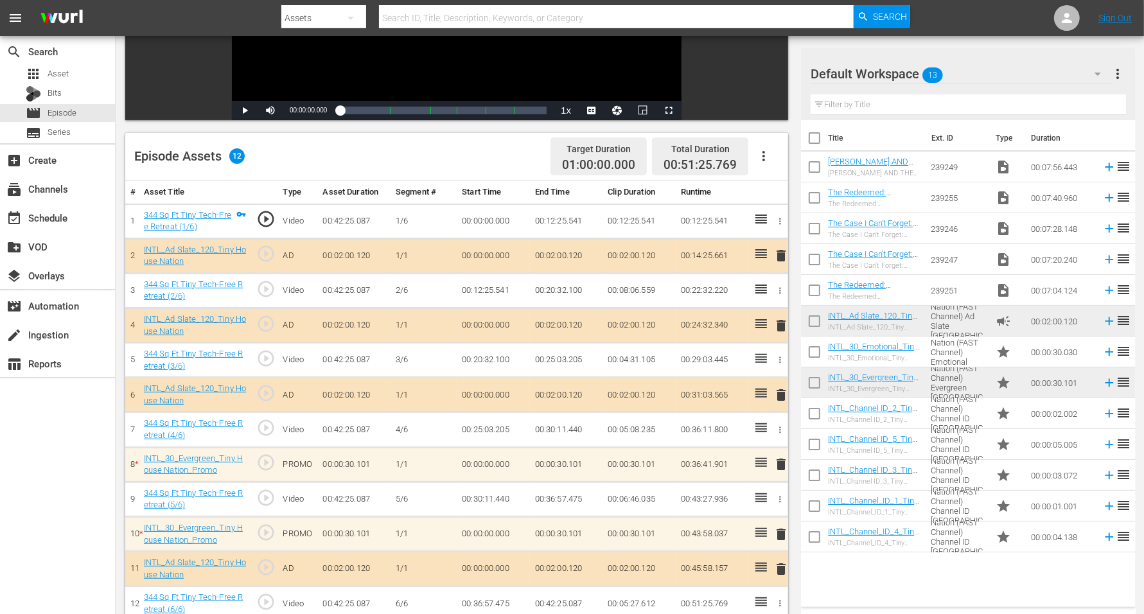
click at [784, 491] on span "delete" at bounding box center [780, 534] width 15 height 15
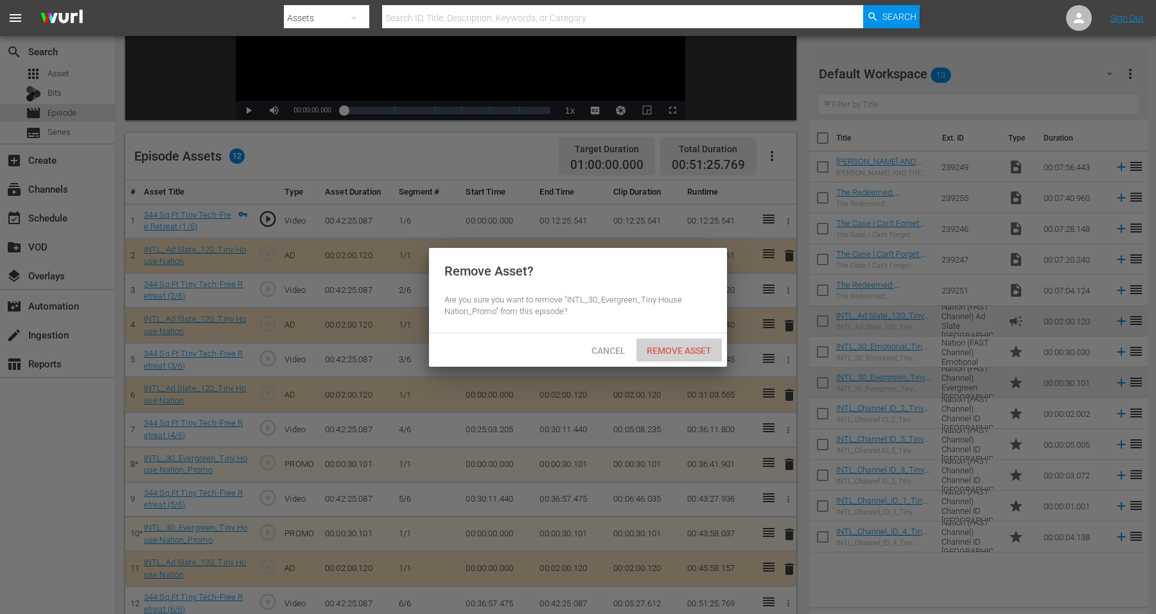
click at [675, 353] on span "Remove Asset" at bounding box center [679, 351] width 85 height 10
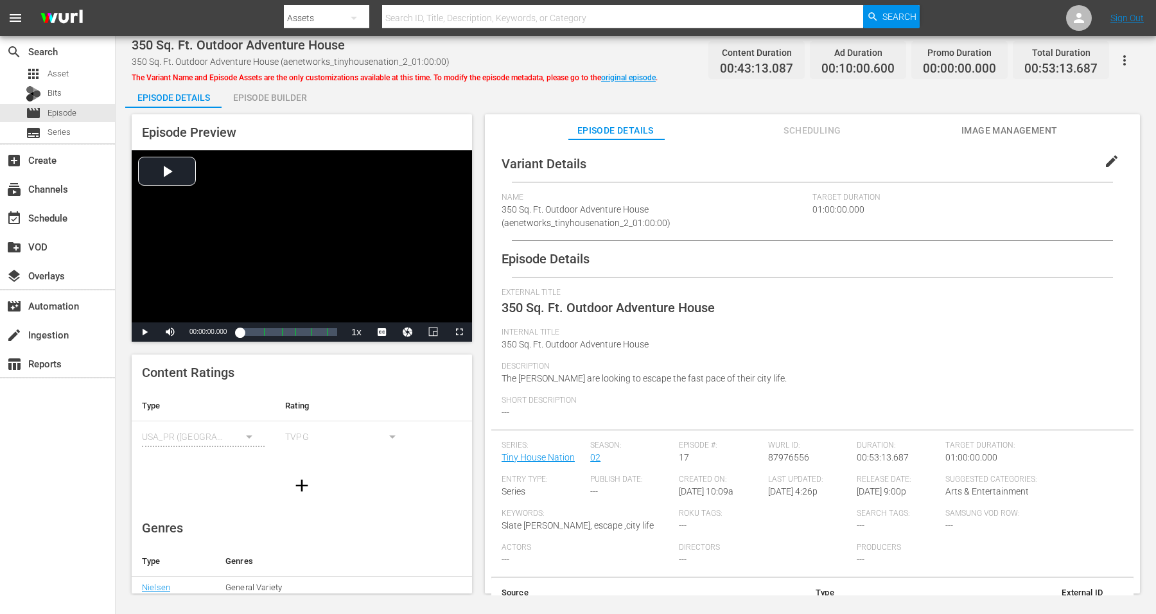
click at [285, 96] on div "Episode Builder" at bounding box center [270, 97] width 96 height 31
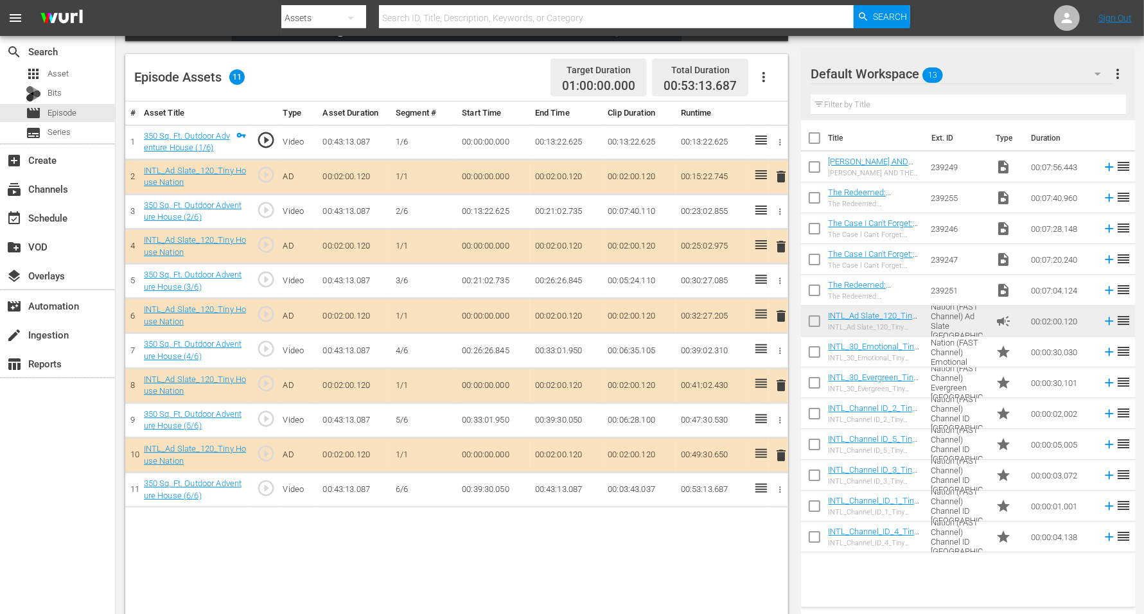
scroll to position [321, 0]
click at [778, 450] on span "delete" at bounding box center [780, 453] width 15 height 15
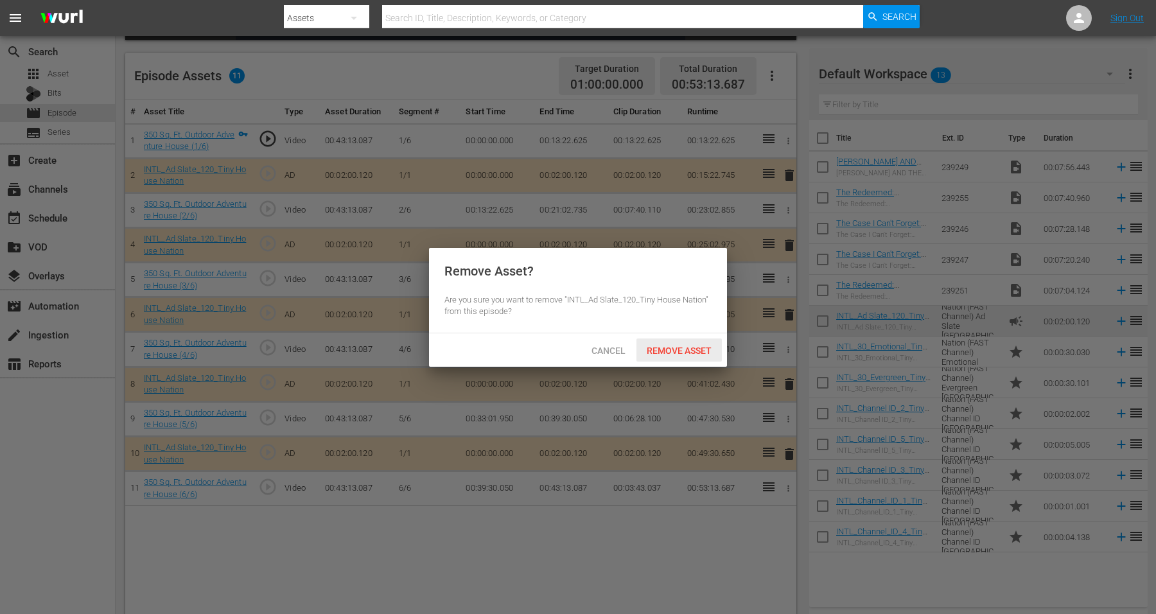
click at [649, 348] on span "Remove Asset" at bounding box center [679, 351] width 85 height 10
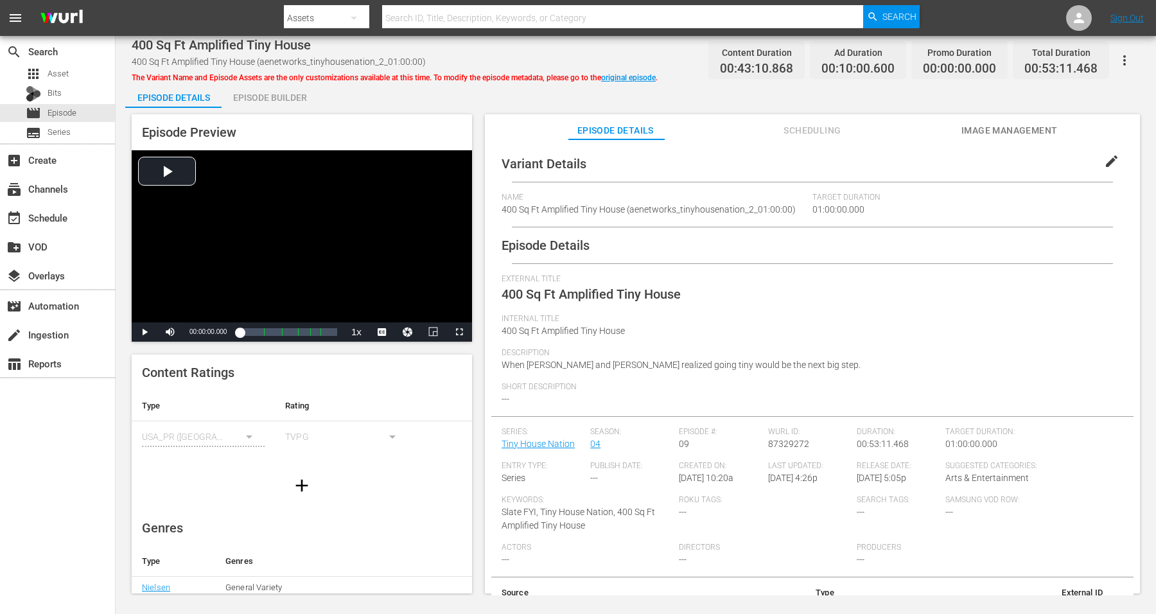
click at [255, 97] on div "Episode Builder" at bounding box center [270, 97] width 96 height 31
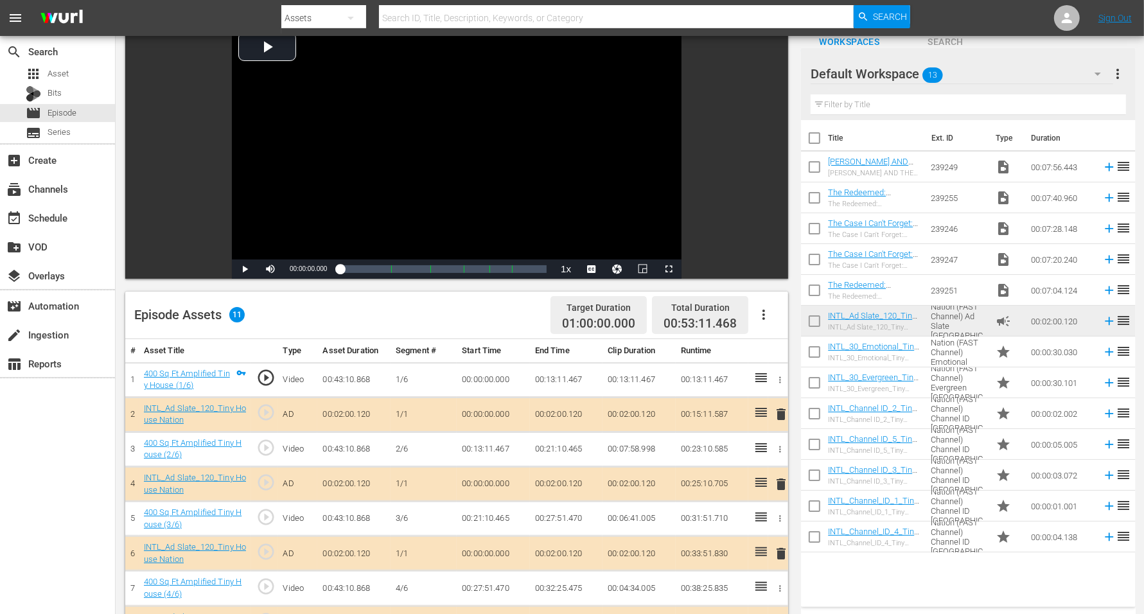
scroll to position [161, 0]
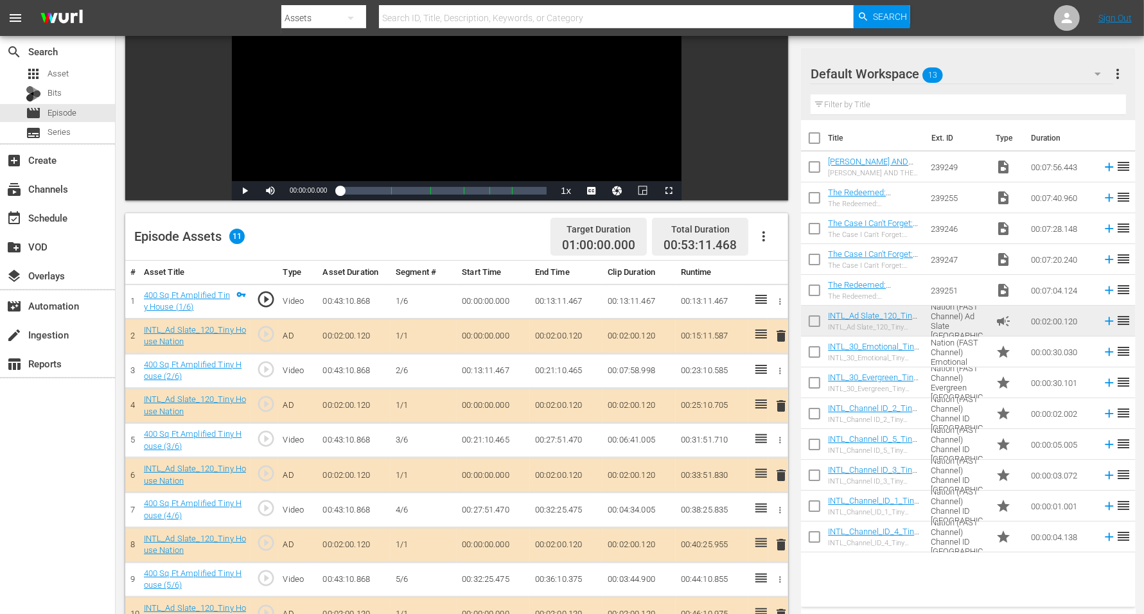
click at [779, 334] on span "delete" at bounding box center [780, 335] width 15 height 15
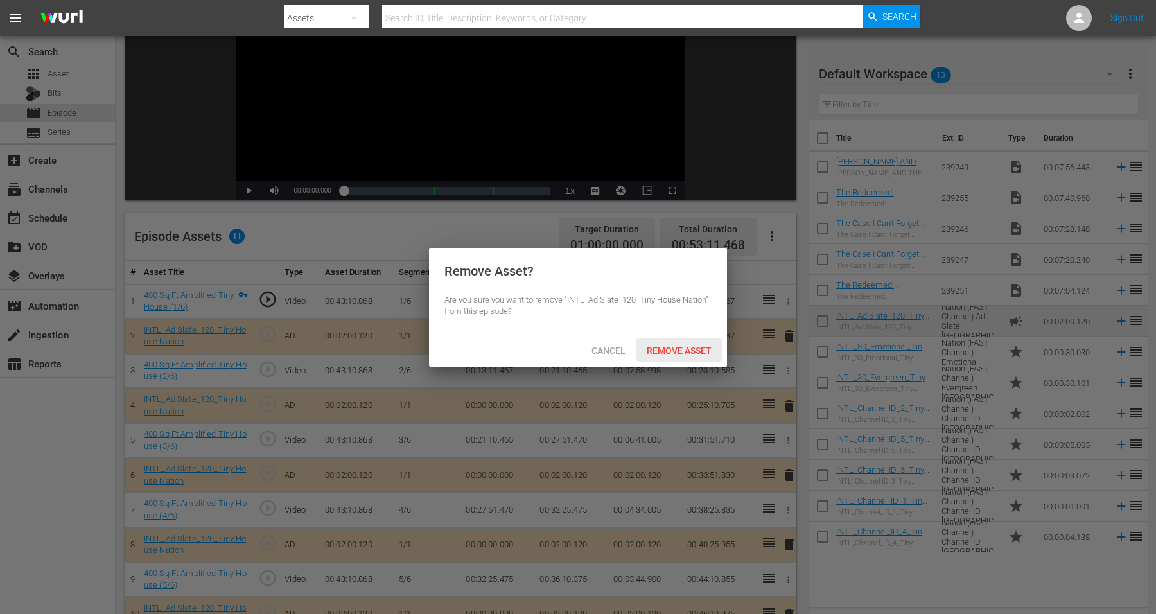
click at [664, 346] on span "Remove Asset" at bounding box center [679, 351] width 85 height 10
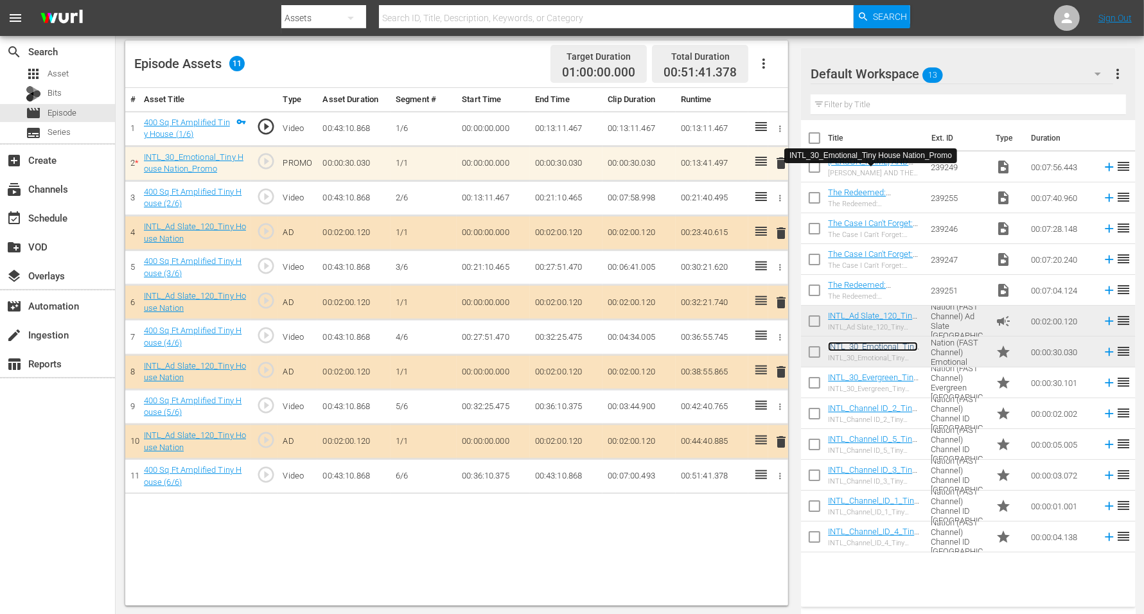
scroll to position [334, 0]
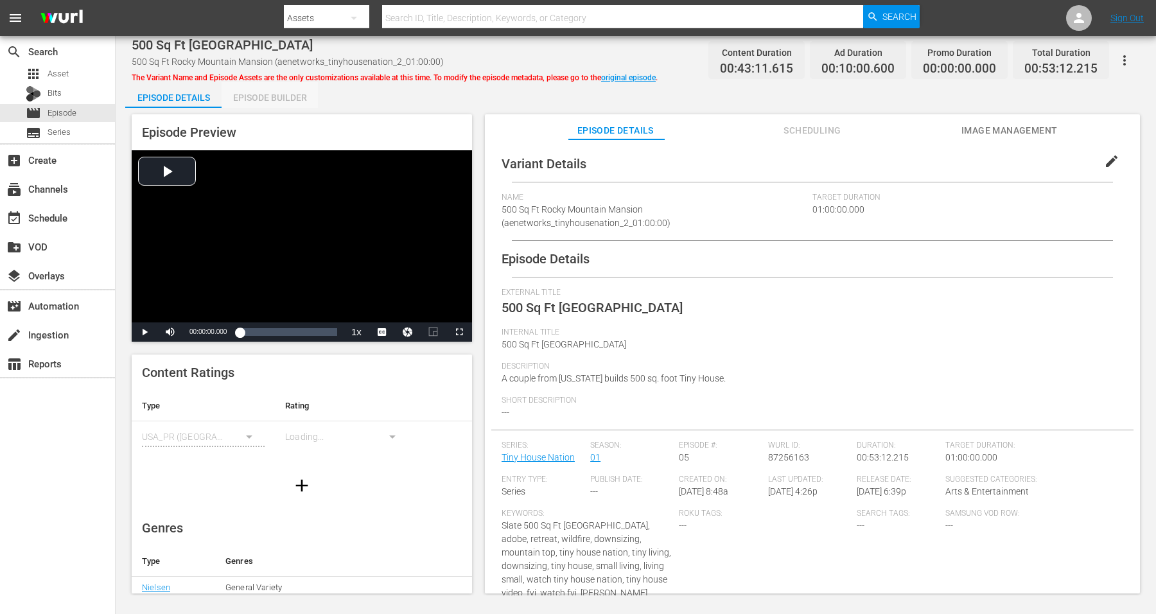
click at [258, 94] on div "Episode Builder" at bounding box center [270, 97] width 96 height 31
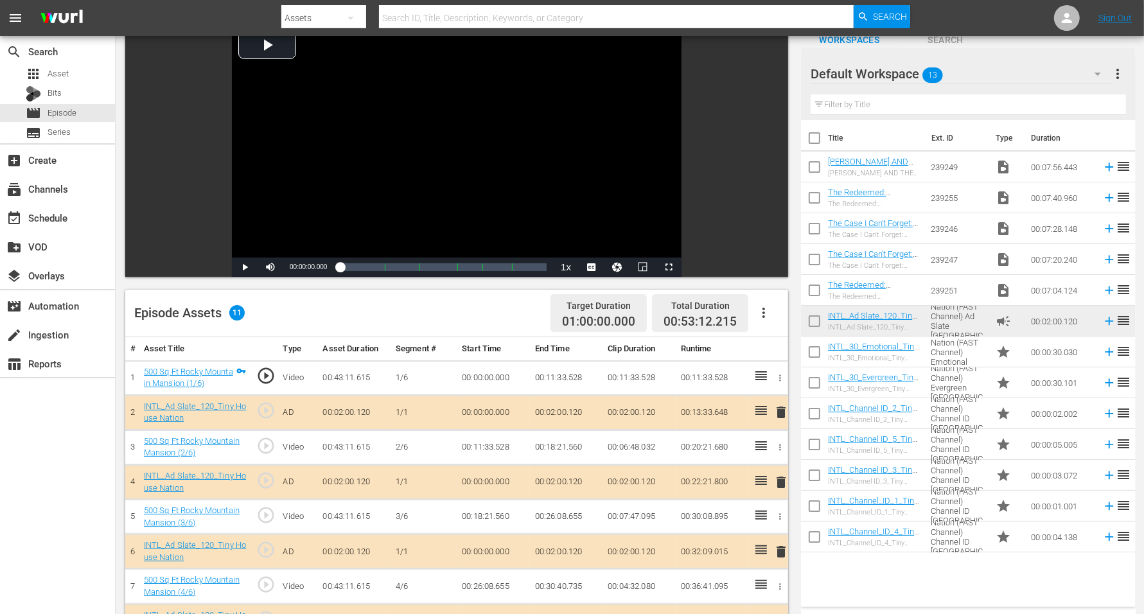
scroll to position [241, 0]
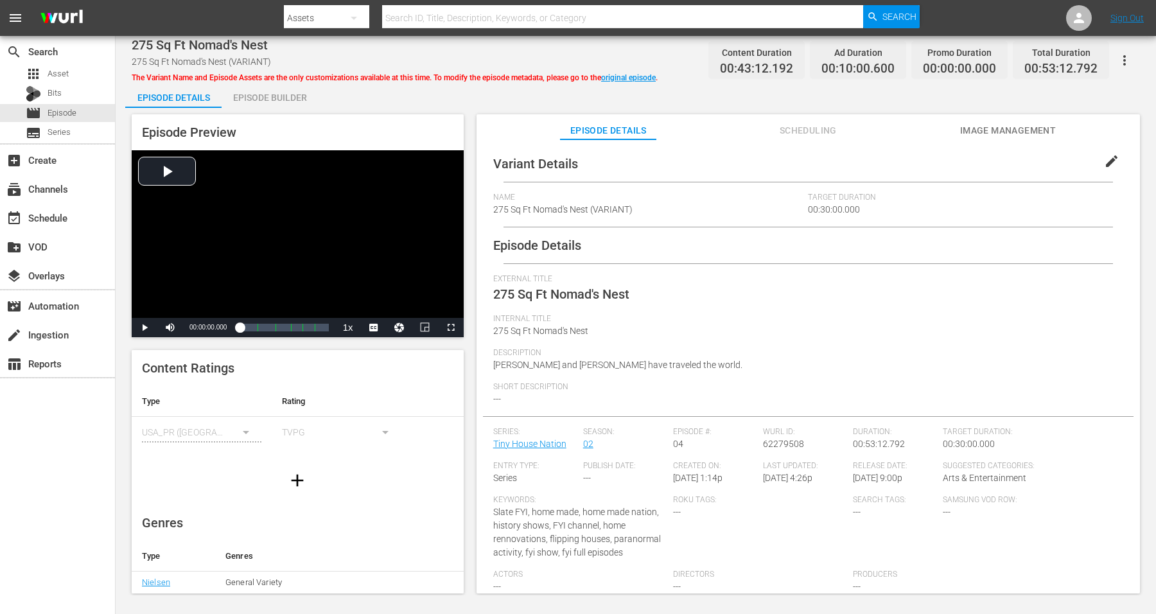
click at [281, 100] on div "Episode Builder" at bounding box center [270, 97] width 96 height 31
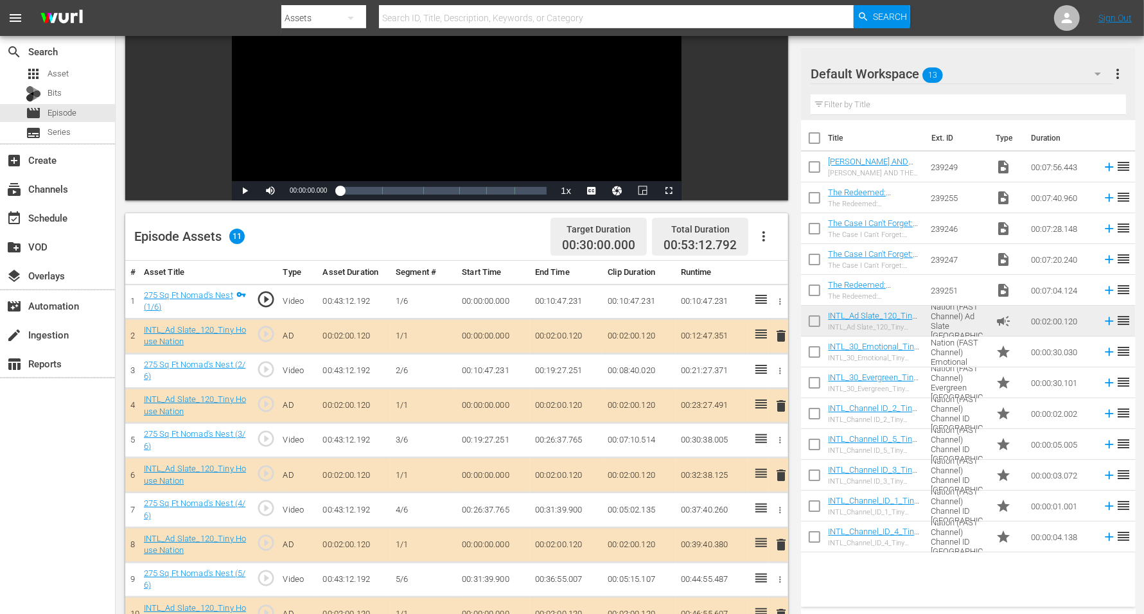
scroll to position [241, 0]
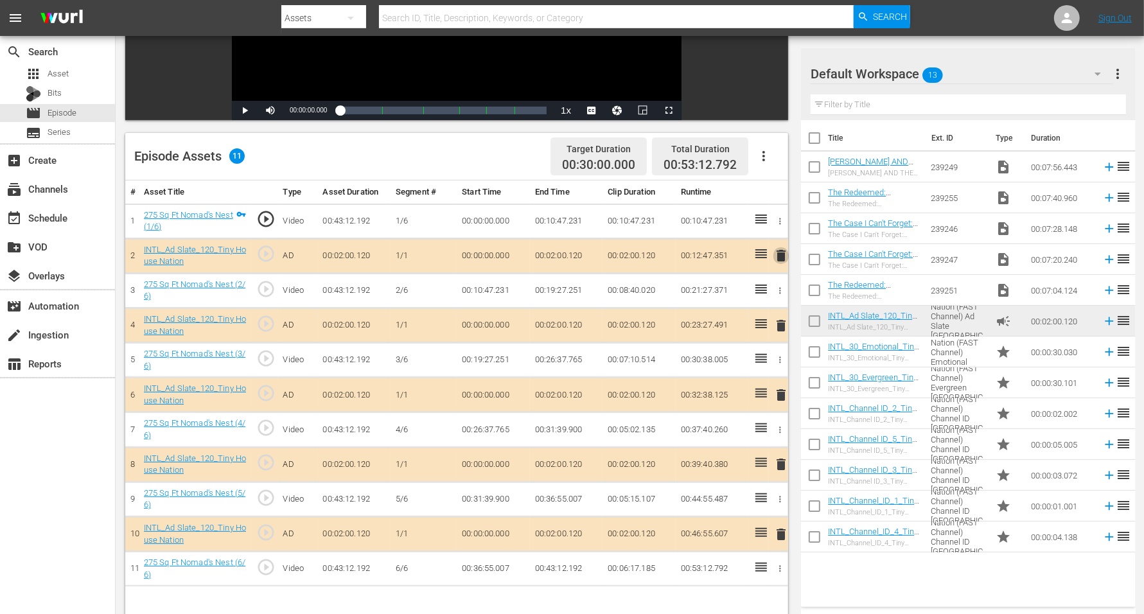
click at [784, 251] on span "delete" at bounding box center [780, 255] width 15 height 15
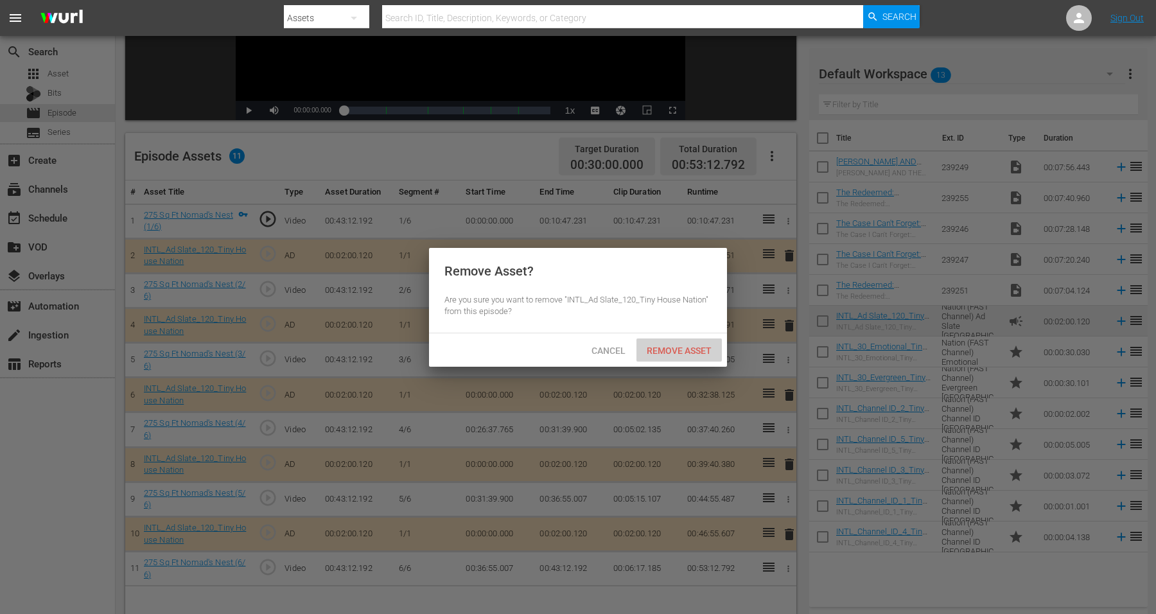
click at [670, 348] on span "Remove Asset" at bounding box center [679, 351] width 85 height 10
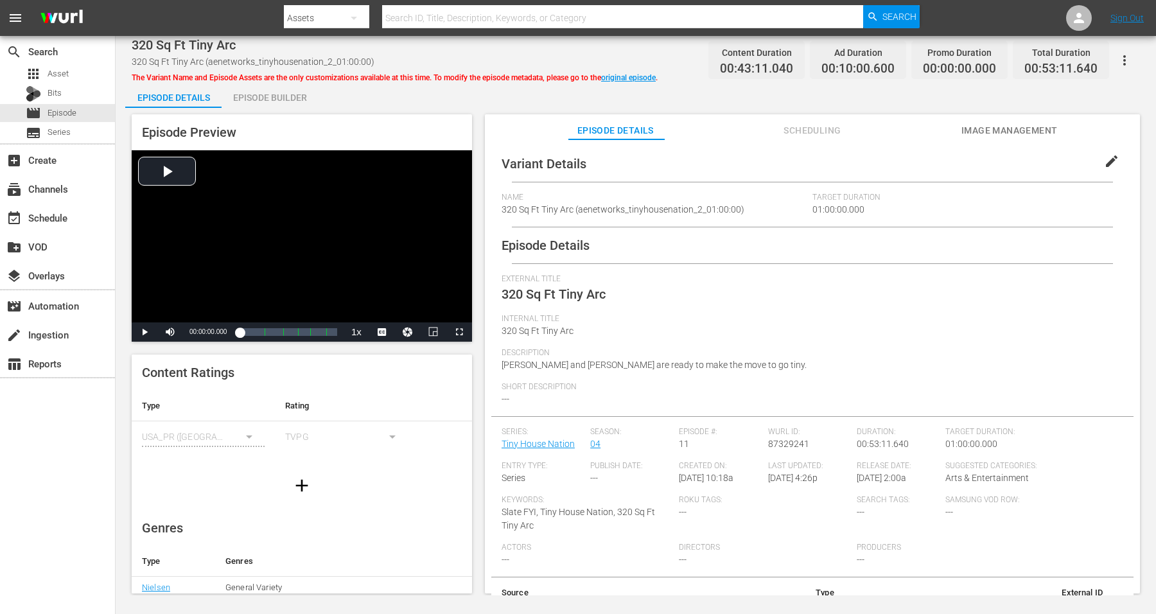
click at [292, 95] on div "Episode Builder" at bounding box center [270, 97] width 96 height 31
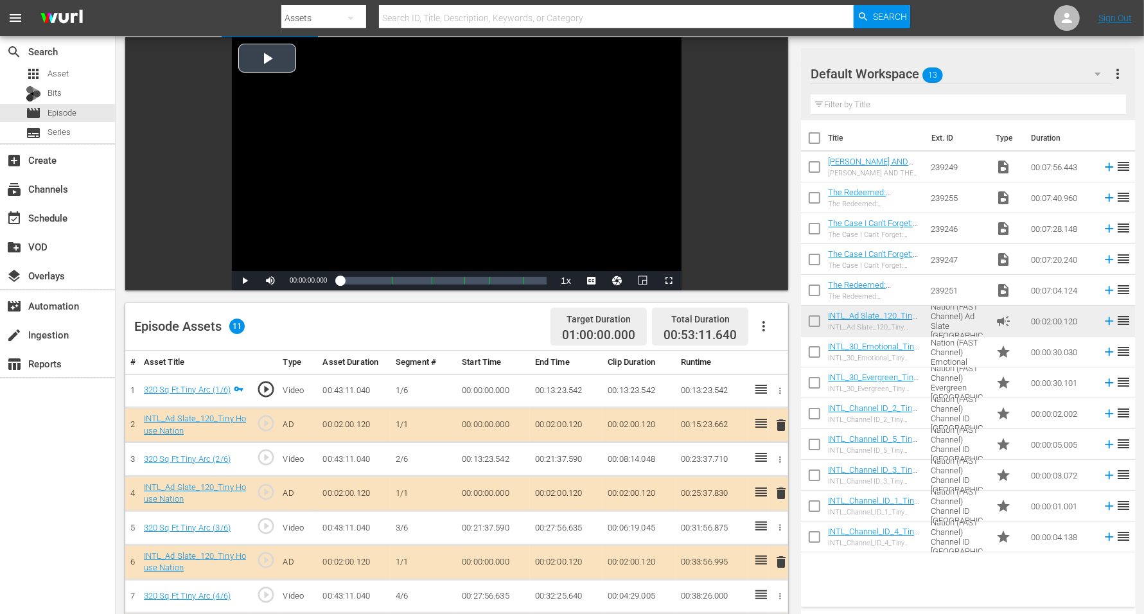
scroll to position [161, 0]
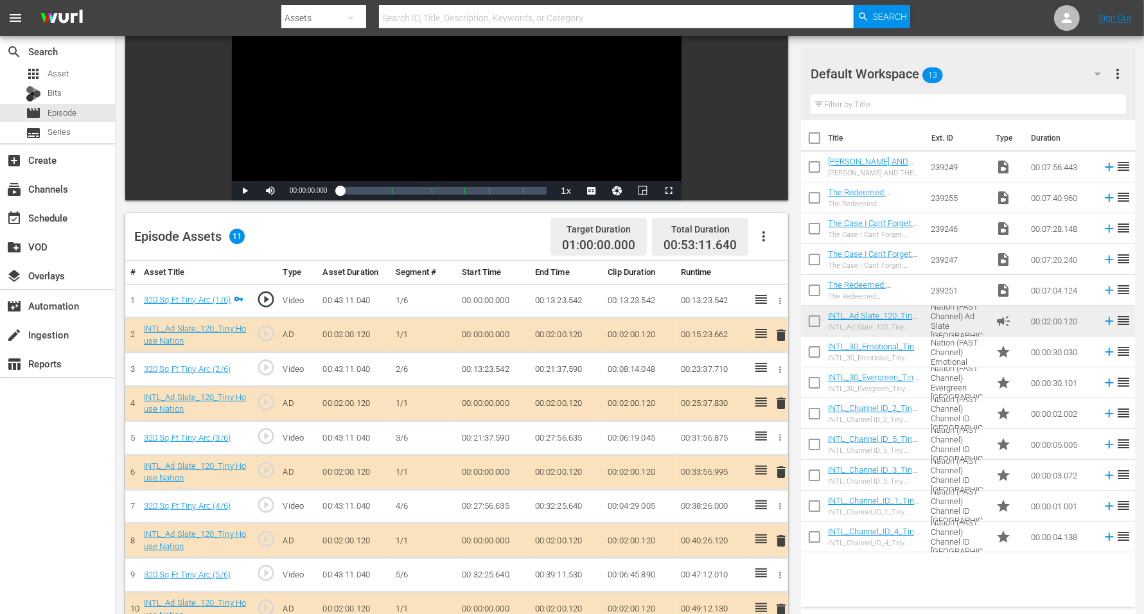
click at [781, 400] on span "delete" at bounding box center [780, 403] width 15 height 15
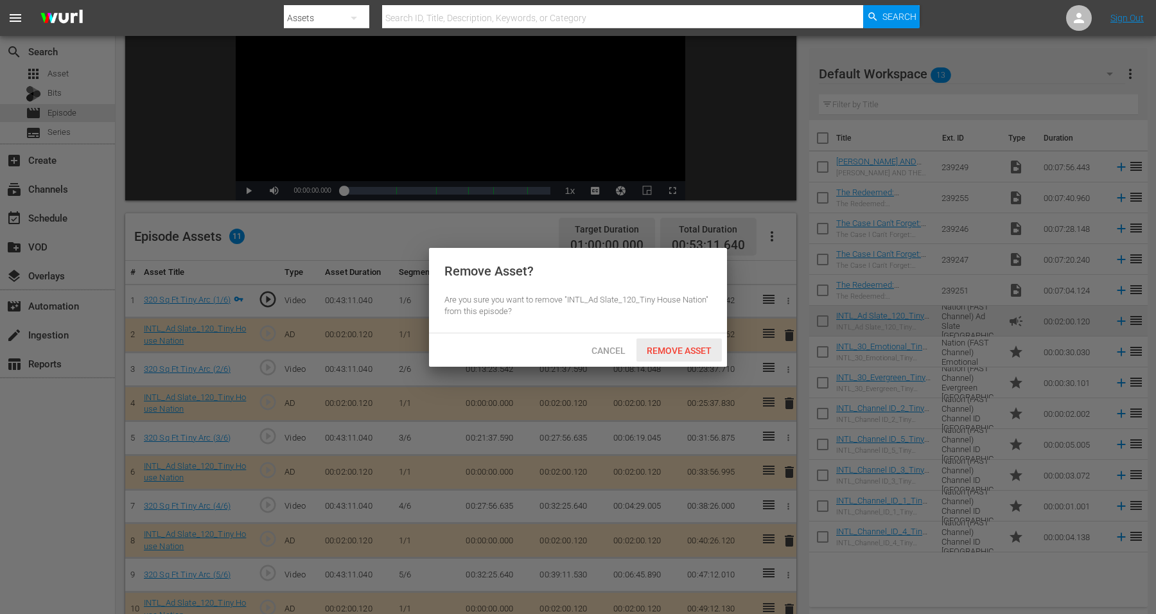
click at [679, 346] on span "Remove Asset" at bounding box center [679, 351] width 85 height 10
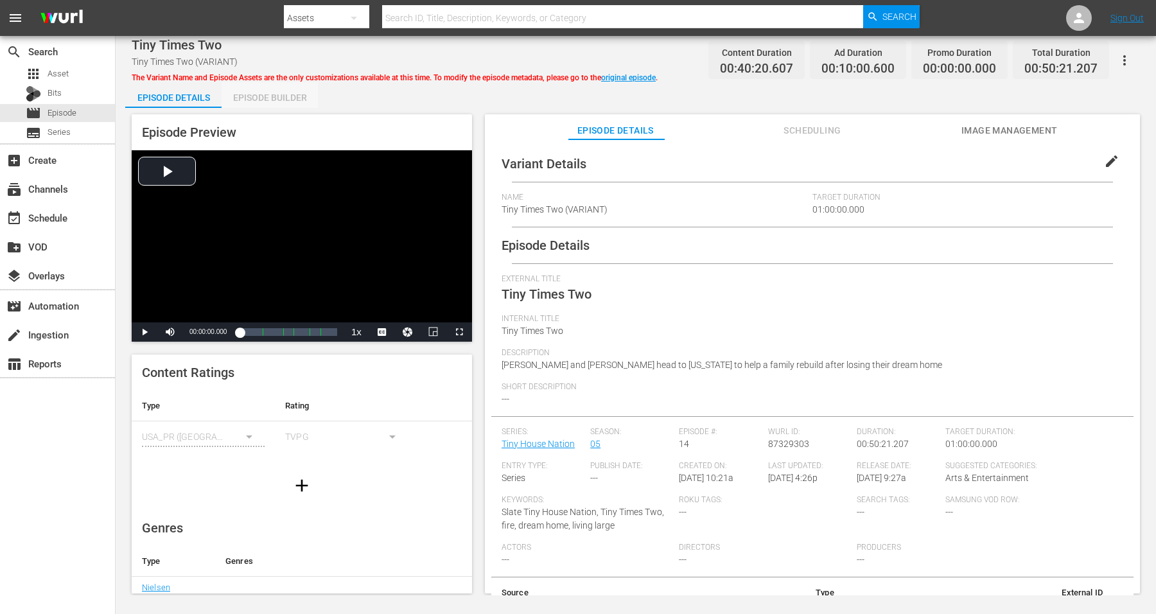
click at [251, 93] on div "Episode Builder" at bounding box center [270, 97] width 96 height 31
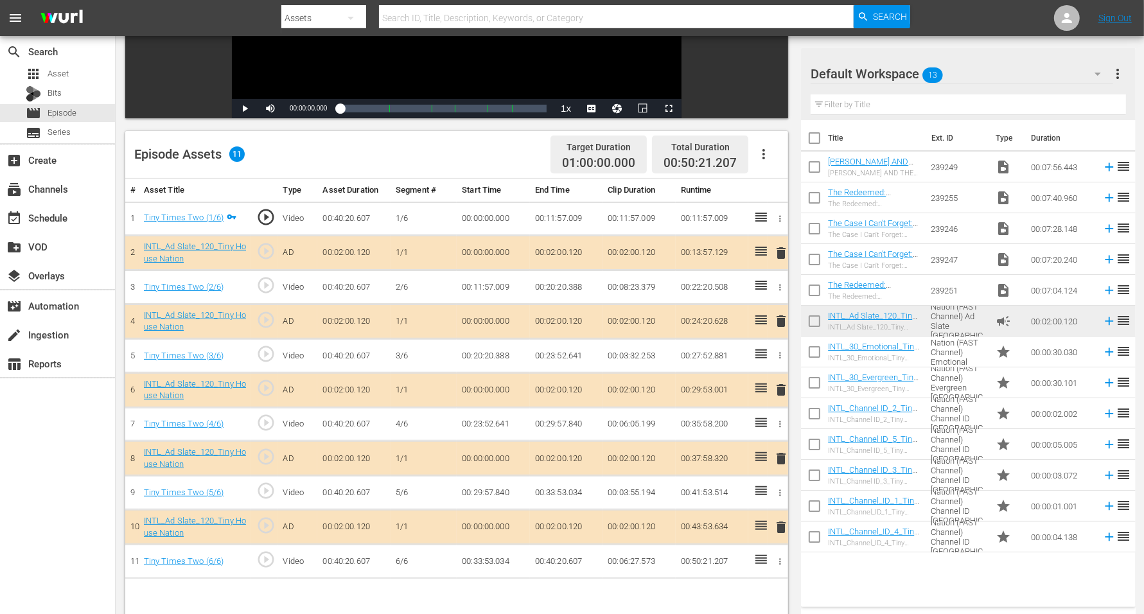
scroll to position [321, 0]
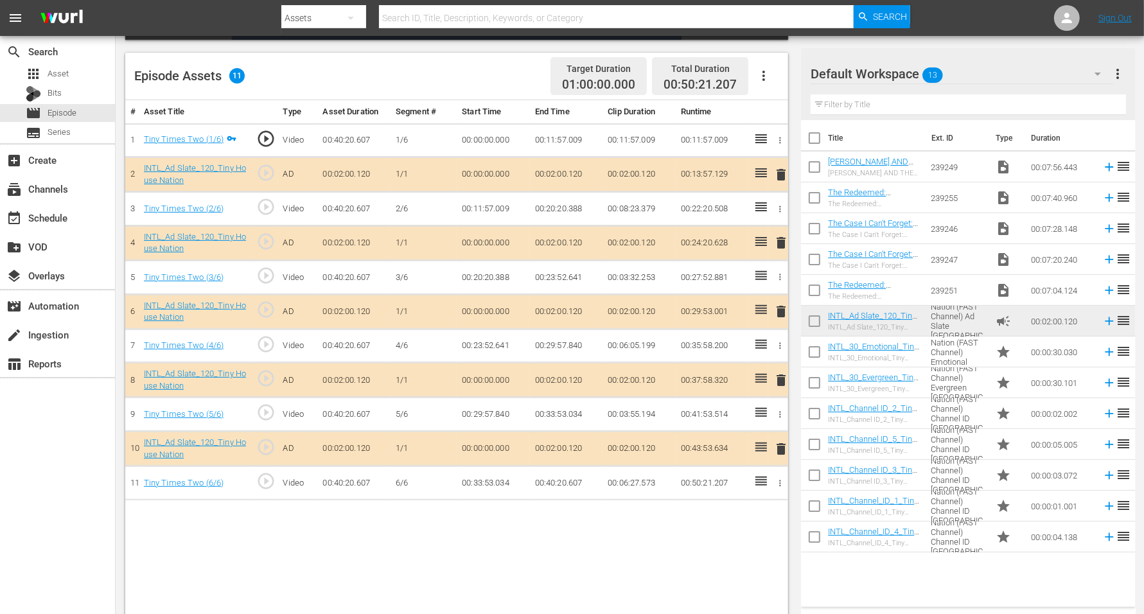
click at [782, 308] on span "delete" at bounding box center [780, 311] width 15 height 15
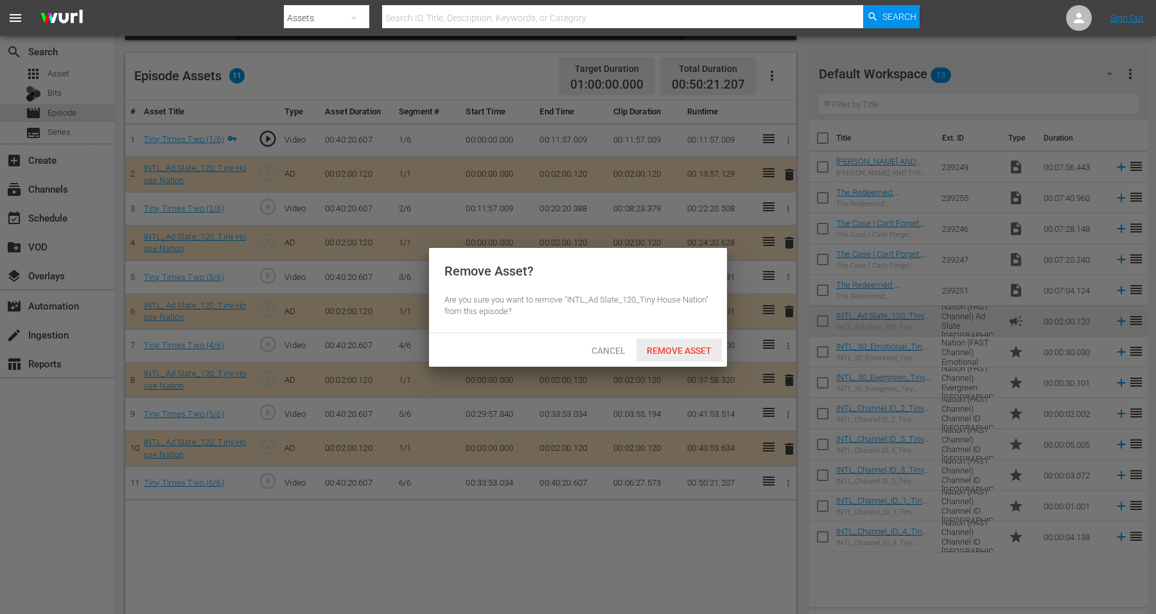
click at [675, 346] on span "Remove Asset" at bounding box center [679, 351] width 85 height 10
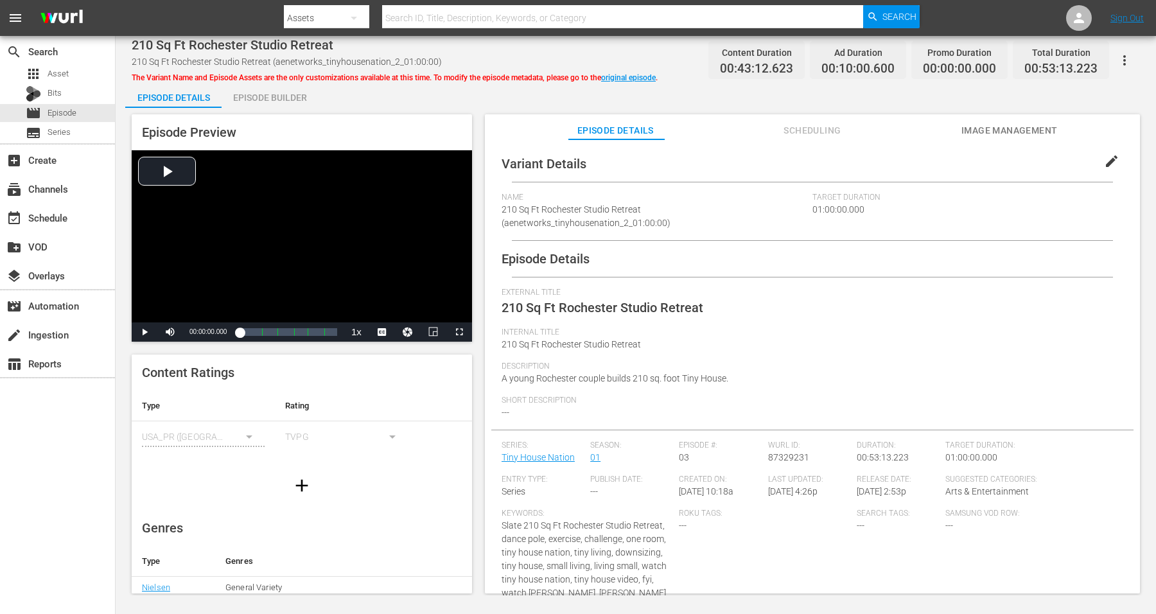
click at [281, 90] on div "Episode Builder" at bounding box center [270, 97] width 96 height 31
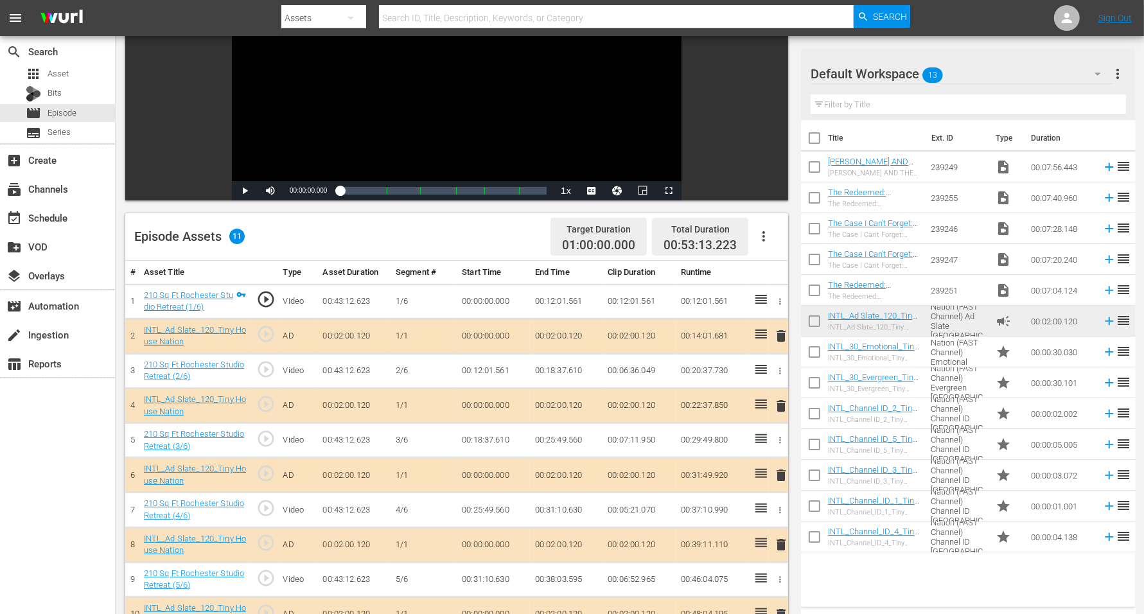
scroll to position [241, 0]
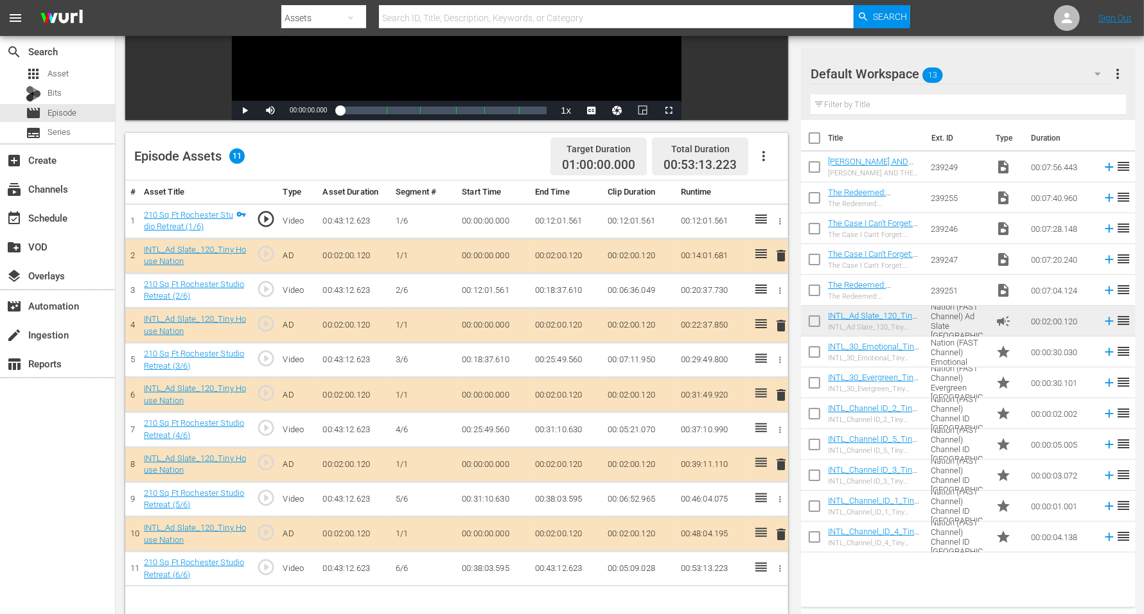
click at [778, 461] on span "delete" at bounding box center [780, 464] width 15 height 15
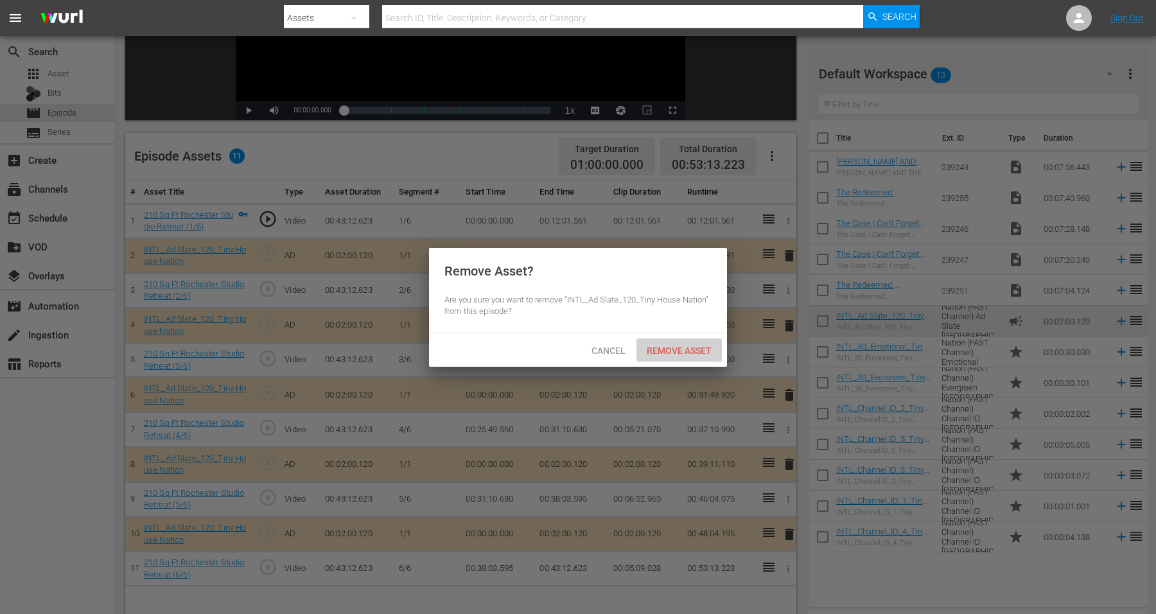
click at [659, 344] on div "Remove Asset" at bounding box center [679, 351] width 85 height 24
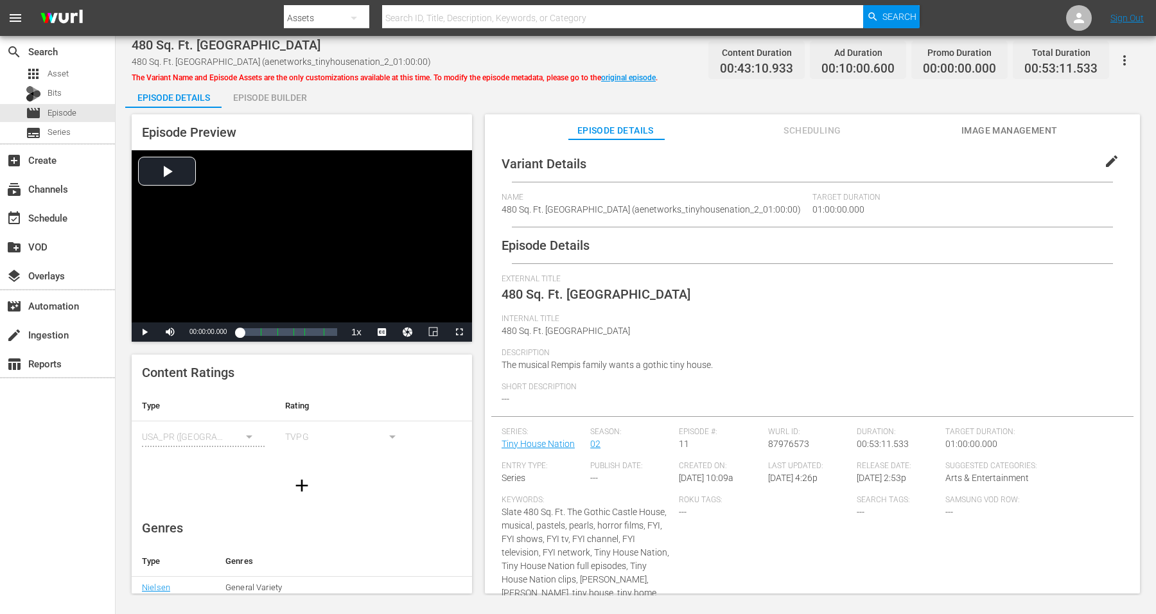
drag, startPoint x: 277, startPoint y: 89, endPoint x: 283, endPoint y: 91, distance: 6.7
click at [277, 90] on div "Episode Builder" at bounding box center [270, 97] width 96 height 31
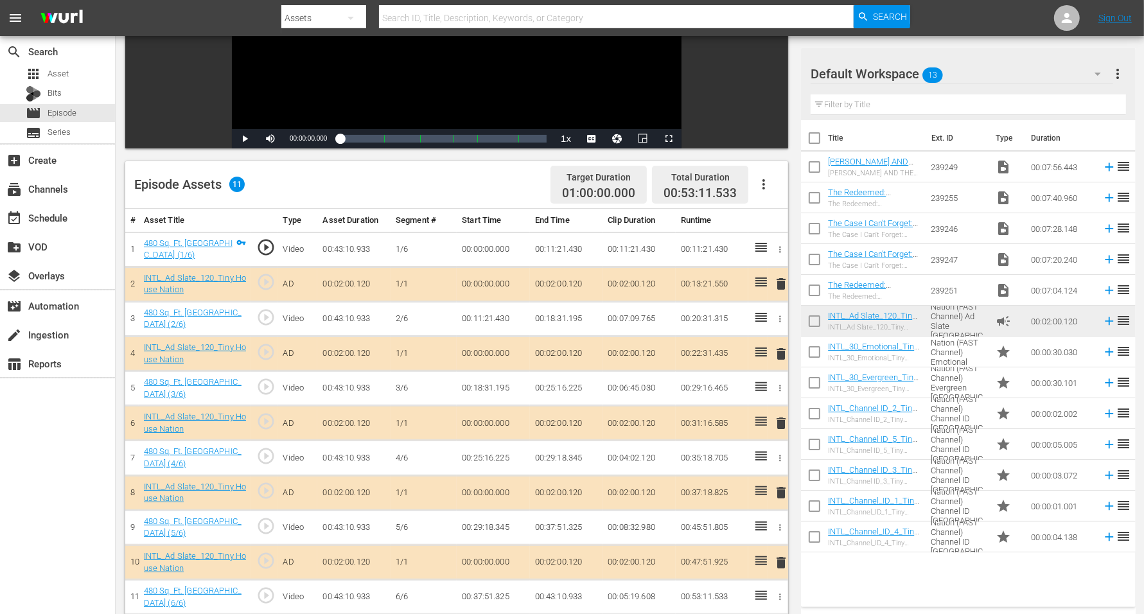
scroll to position [241, 0]
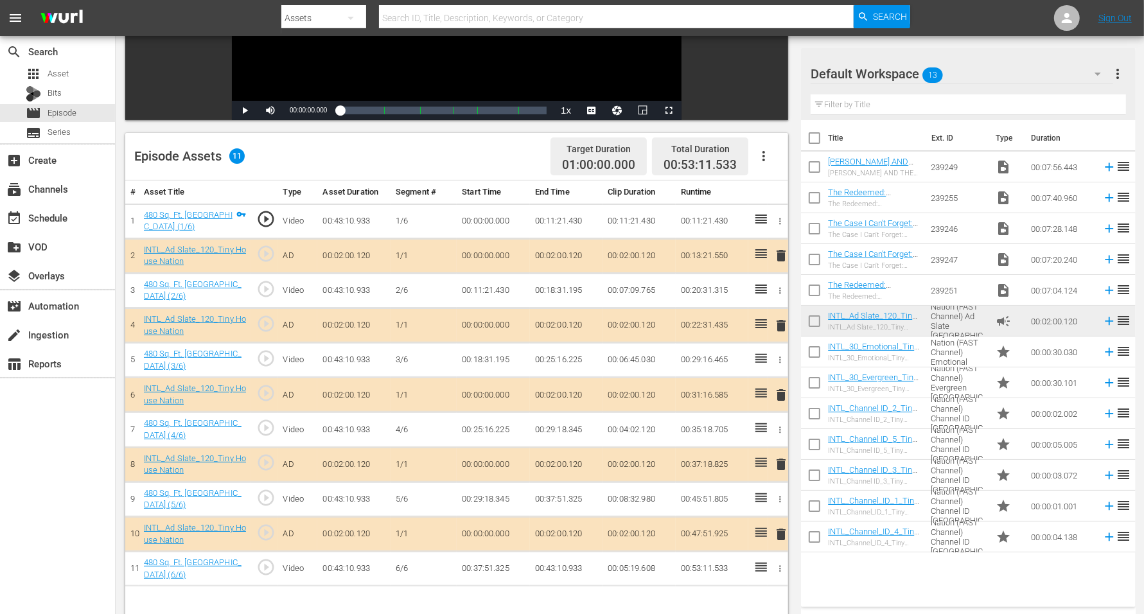
click at [778, 491] on span "delete" at bounding box center [780, 534] width 15 height 15
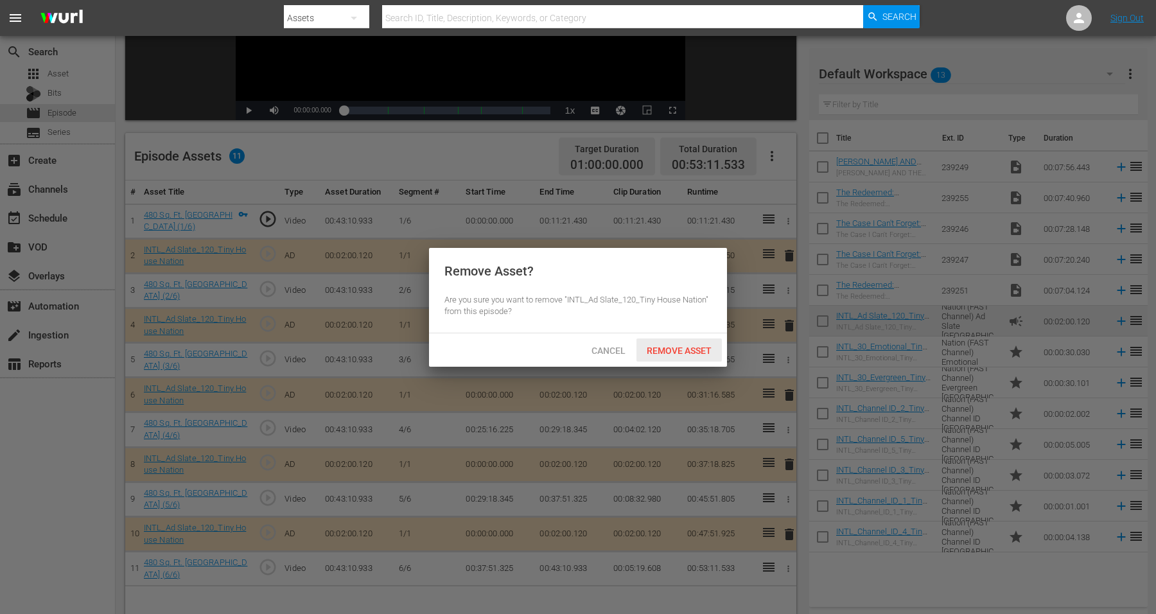
click at [656, 354] on span "Remove Asset" at bounding box center [679, 351] width 85 height 10
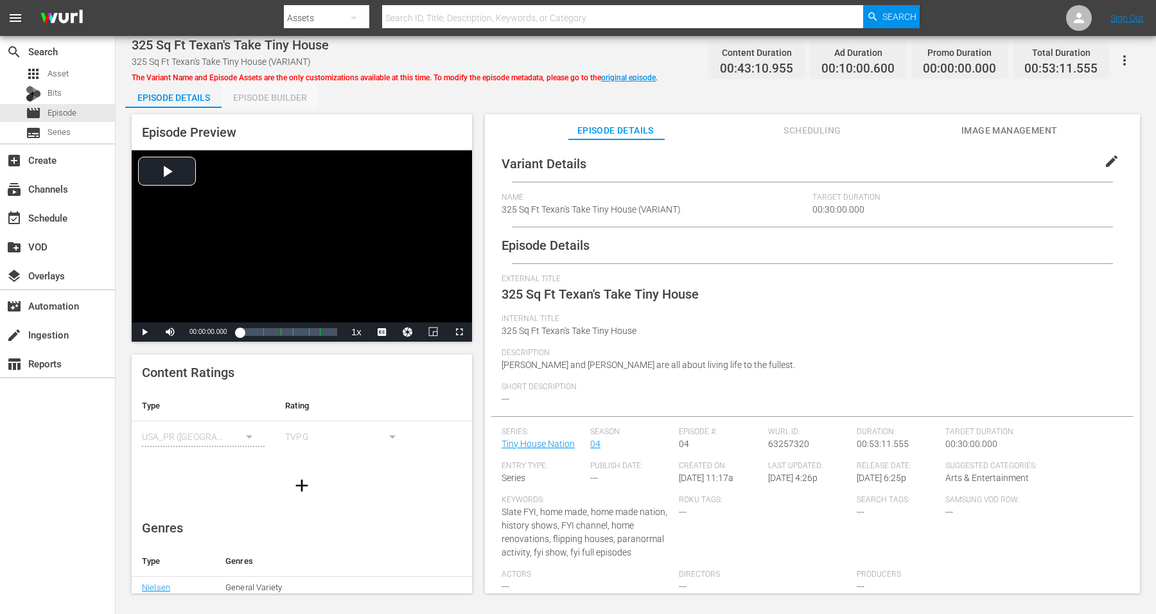
click at [275, 96] on div "Episode Builder" at bounding box center [270, 97] width 96 height 31
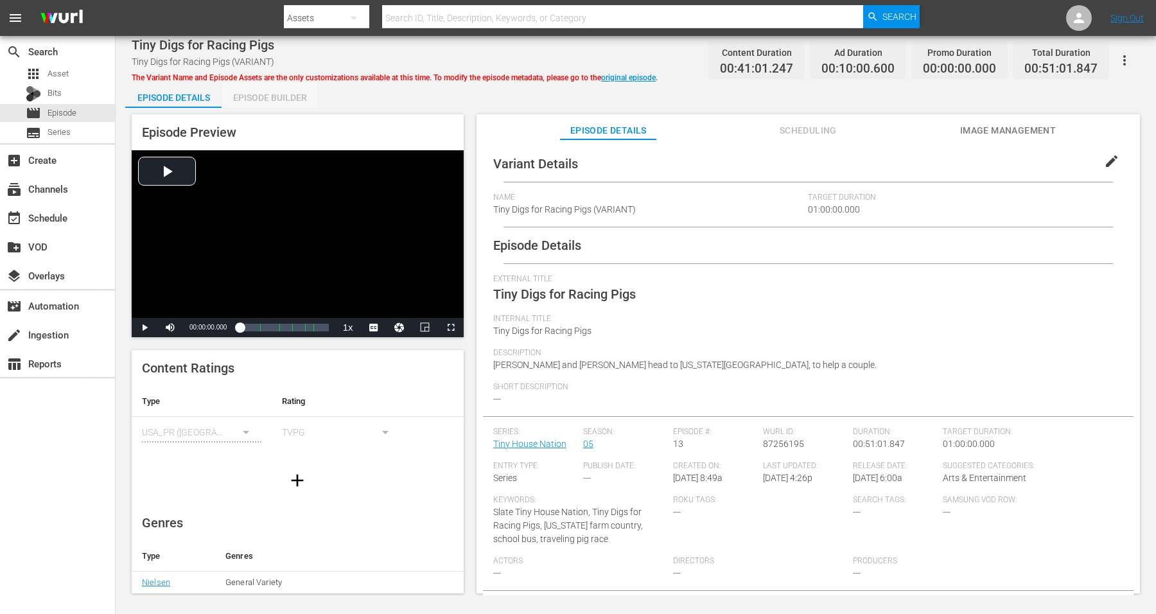
click at [263, 100] on div "Episode Builder" at bounding box center [270, 97] width 96 height 31
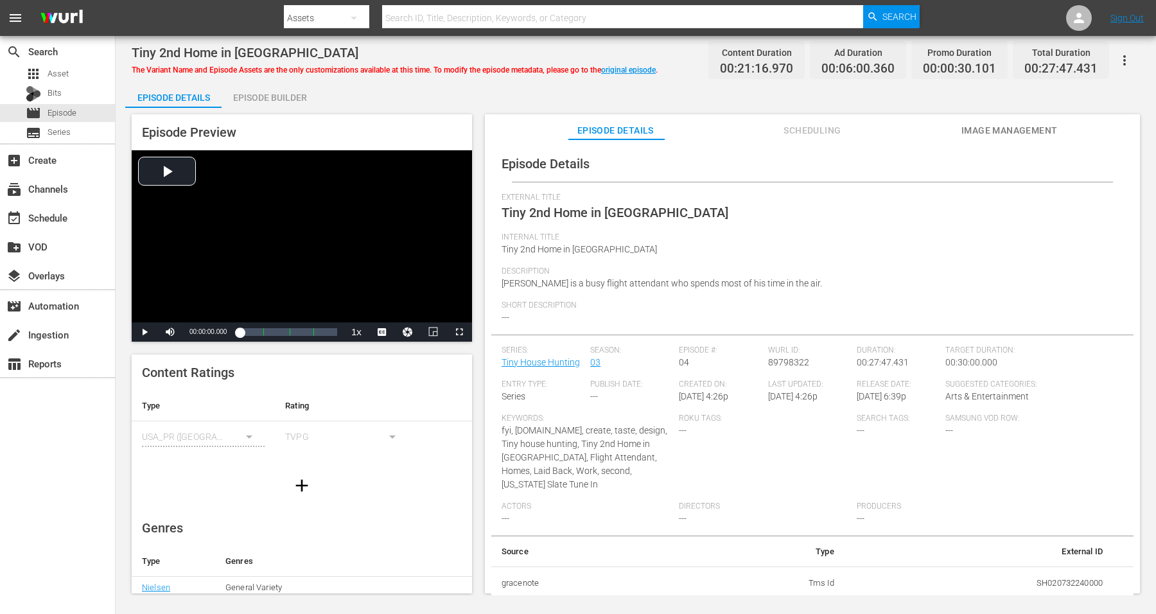
click at [267, 100] on div "Episode Builder" at bounding box center [270, 97] width 96 height 31
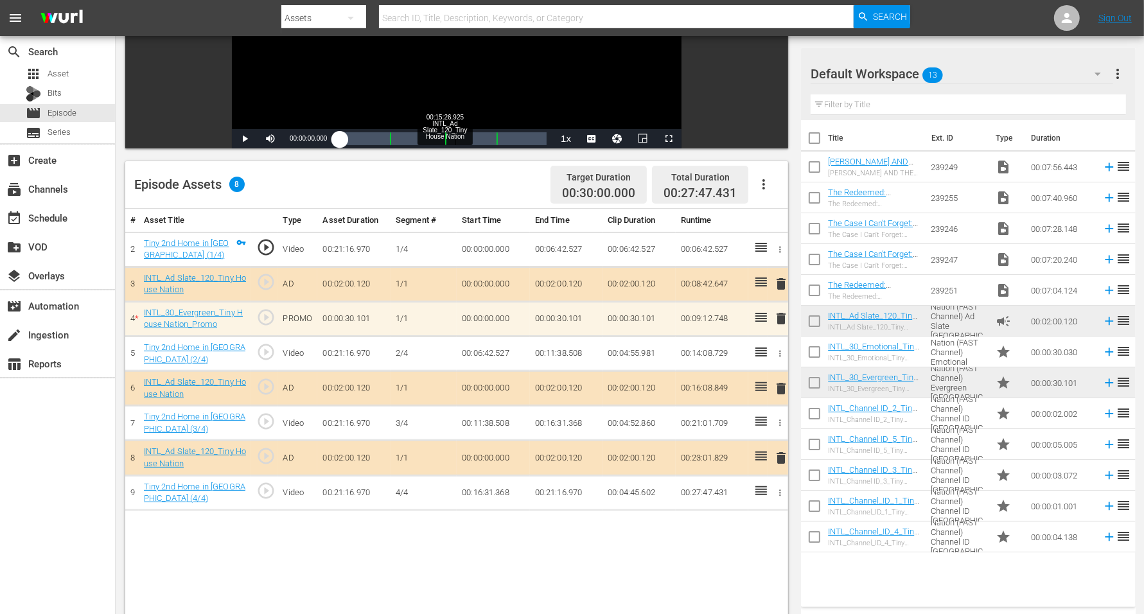
scroll to position [241, 0]
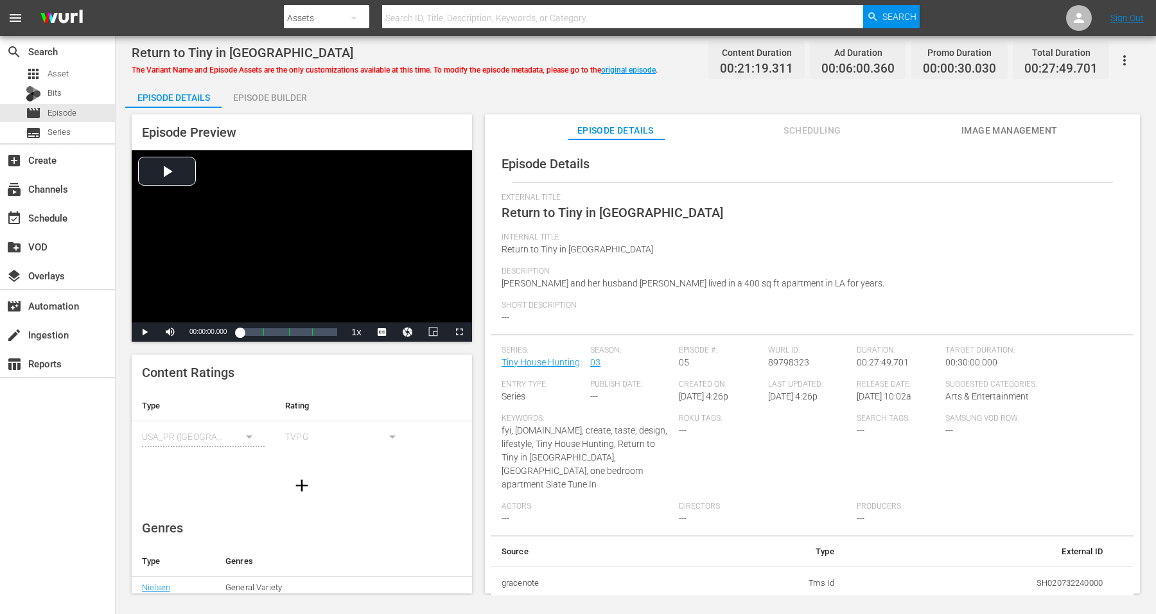
click at [296, 93] on div "Episode Builder" at bounding box center [270, 97] width 96 height 31
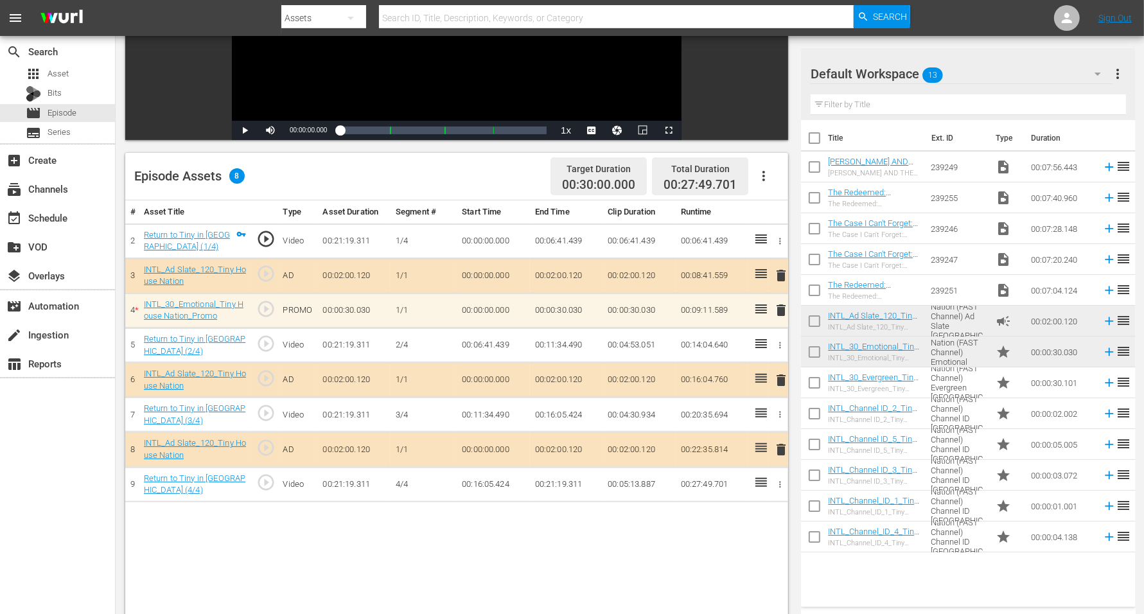
scroll to position [241, 0]
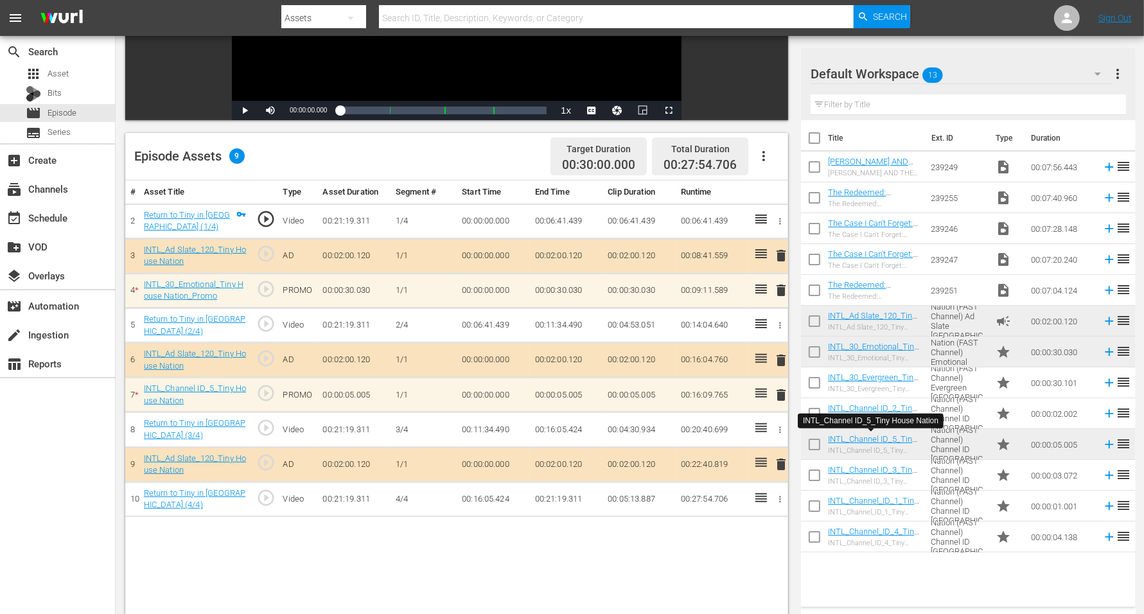
click at [779, 392] on span "delete" at bounding box center [780, 394] width 15 height 15
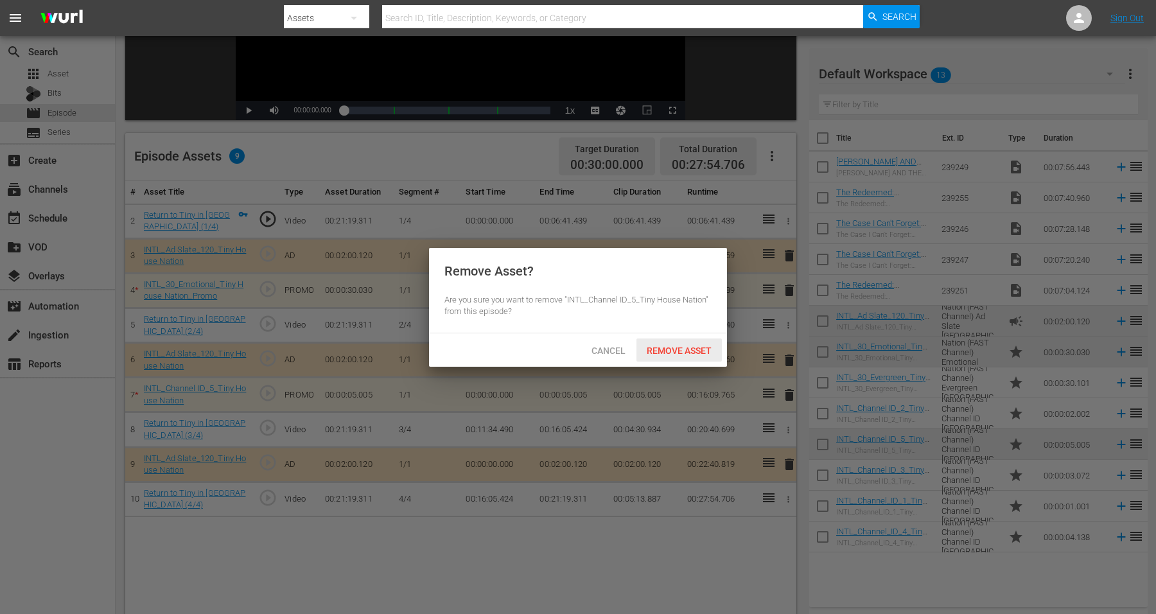
click at [684, 346] on span "Remove Asset" at bounding box center [679, 351] width 85 height 10
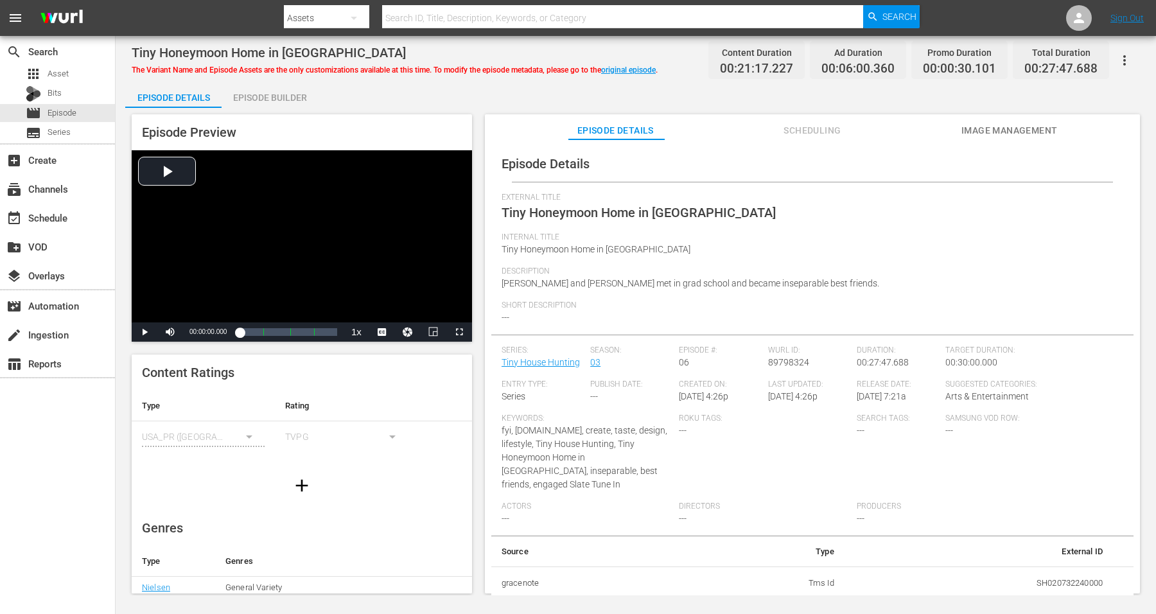
click at [256, 96] on div "Episode Builder" at bounding box center [270, 97] width 96 height 31
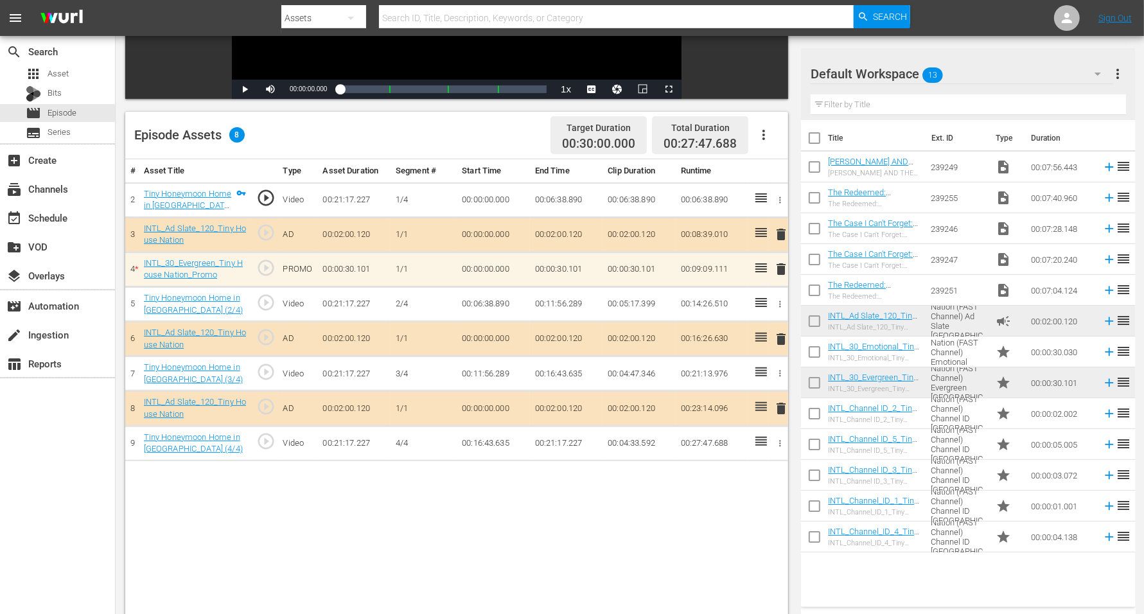
scroll to position [321, 0]
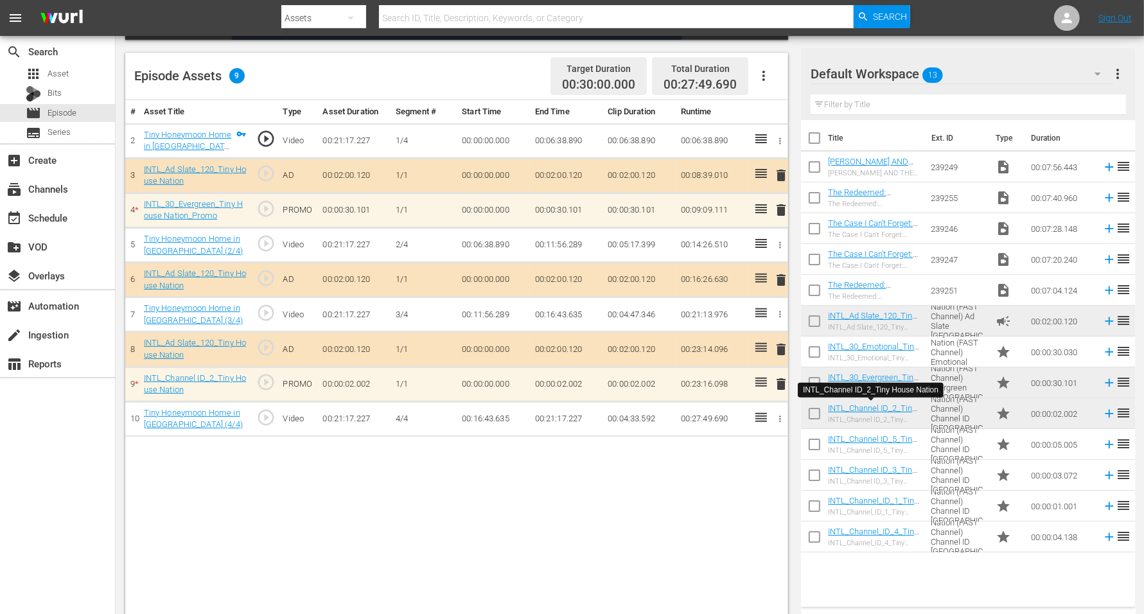
click at [785, 379] on span "delete" at bounding box center [780, 383] width 15 height 15
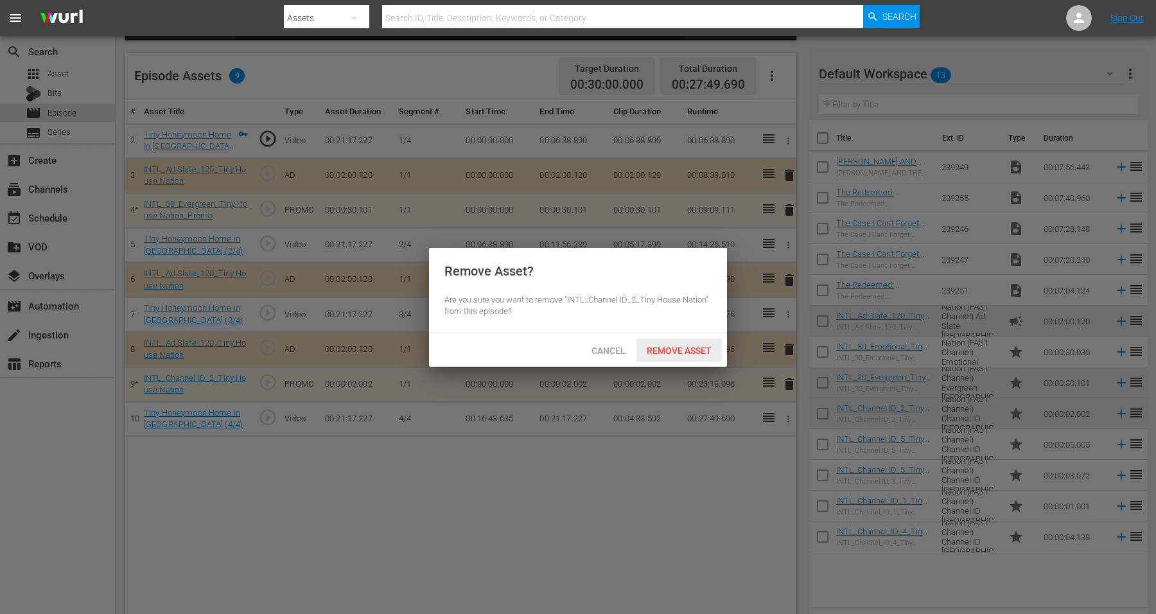
click at [688, 346] on span "Remove Asset" at bounding box center [679, 351] width 85 height 10
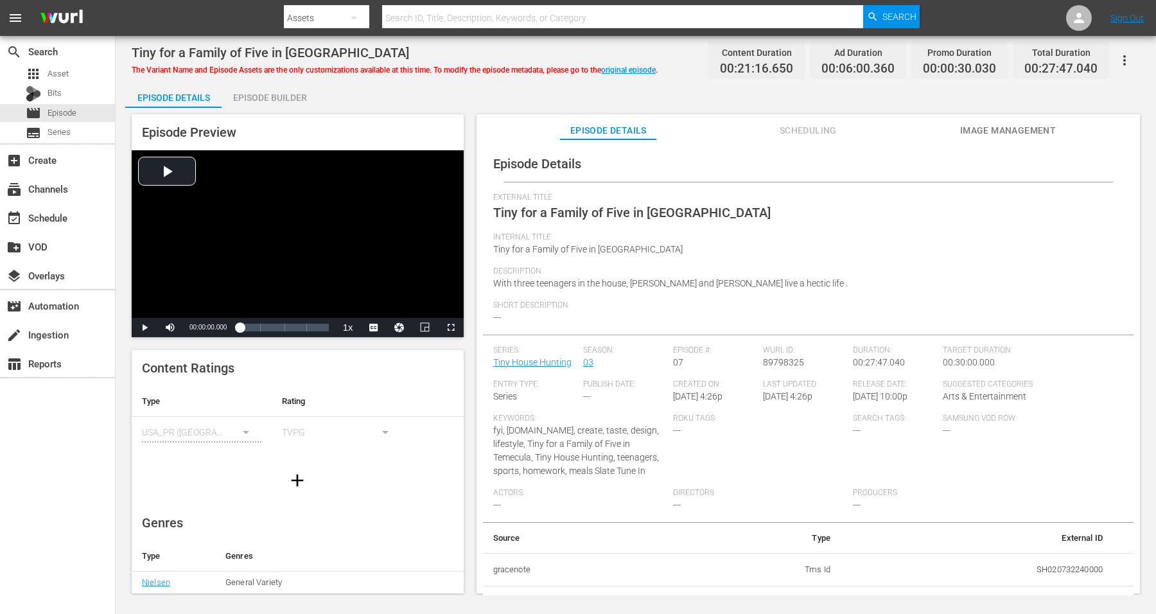
click at [270, 98] on div "Episode Builder" at bounding box center [270, 97] width 96 height 31
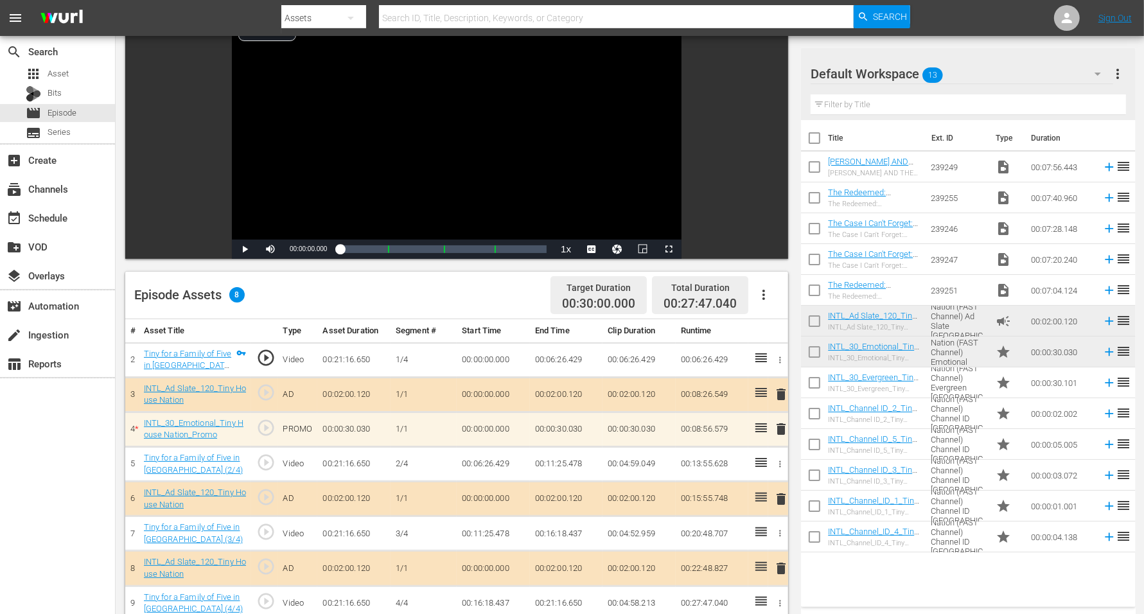
scroll to position [161, 0]
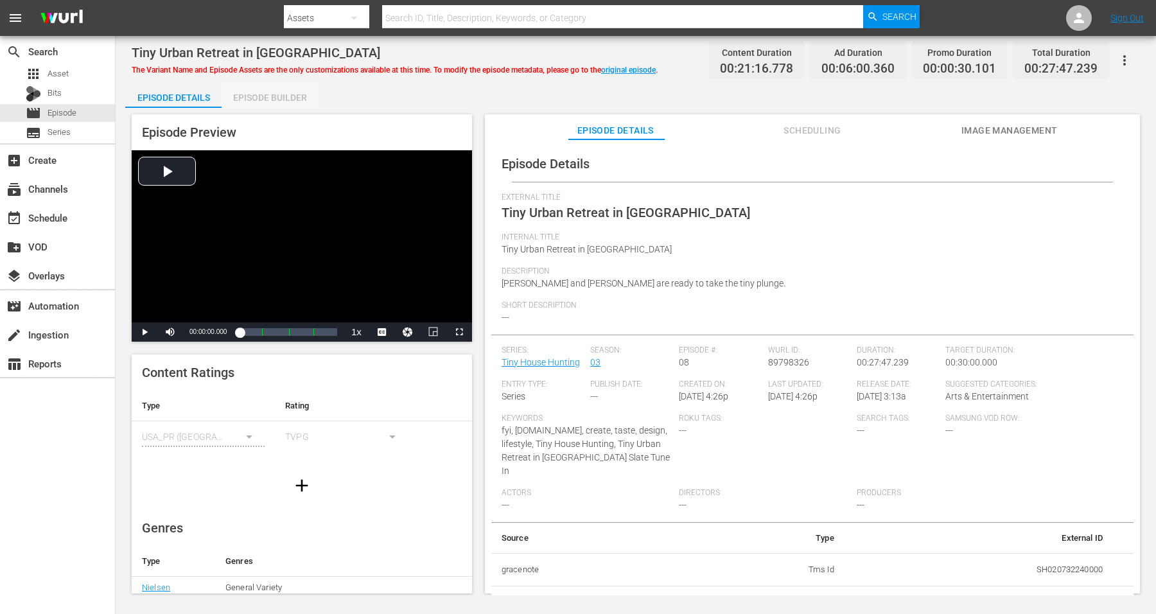
click at [288, 97] on div "Episode Builder" at bounding box center [270, 97] width 96 height 31
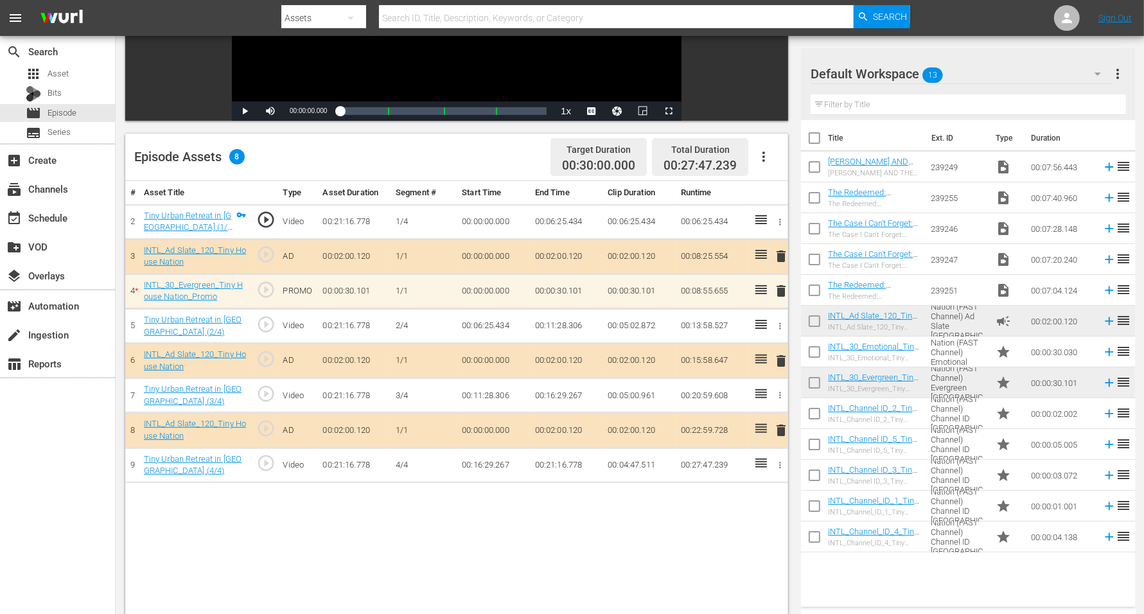
scroll to position [241, 0]
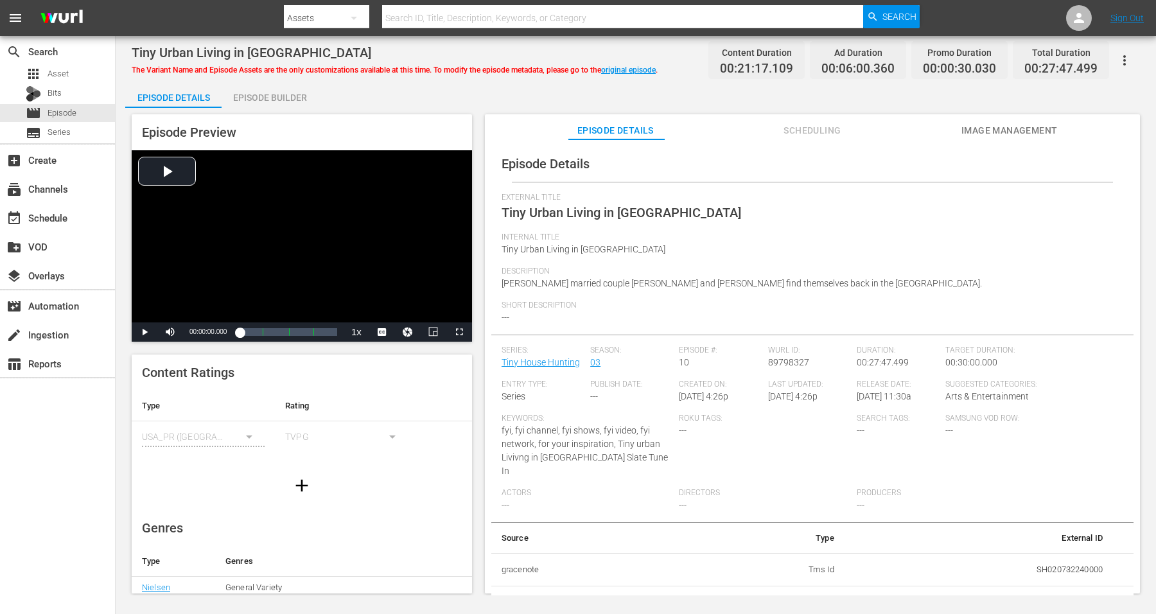
click at [280, 97] on div "Episode Builder" at bounding box center [270, 97] width 96 height 31
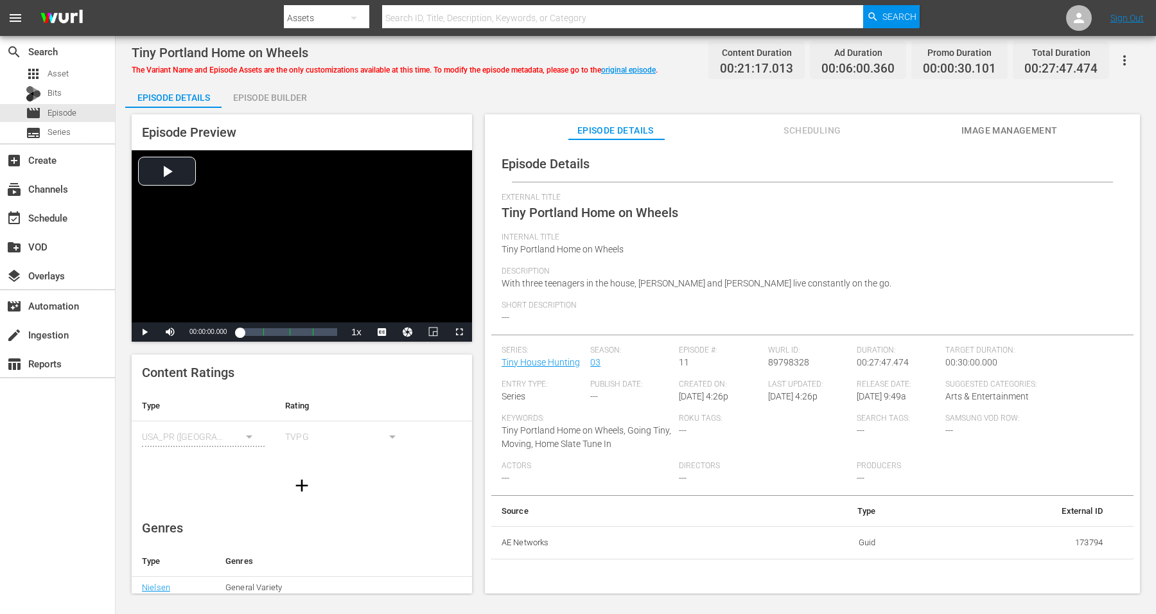
click at [270, 95] on div "Episode Builder" at bounding box center [270, 97] width 96 height 31
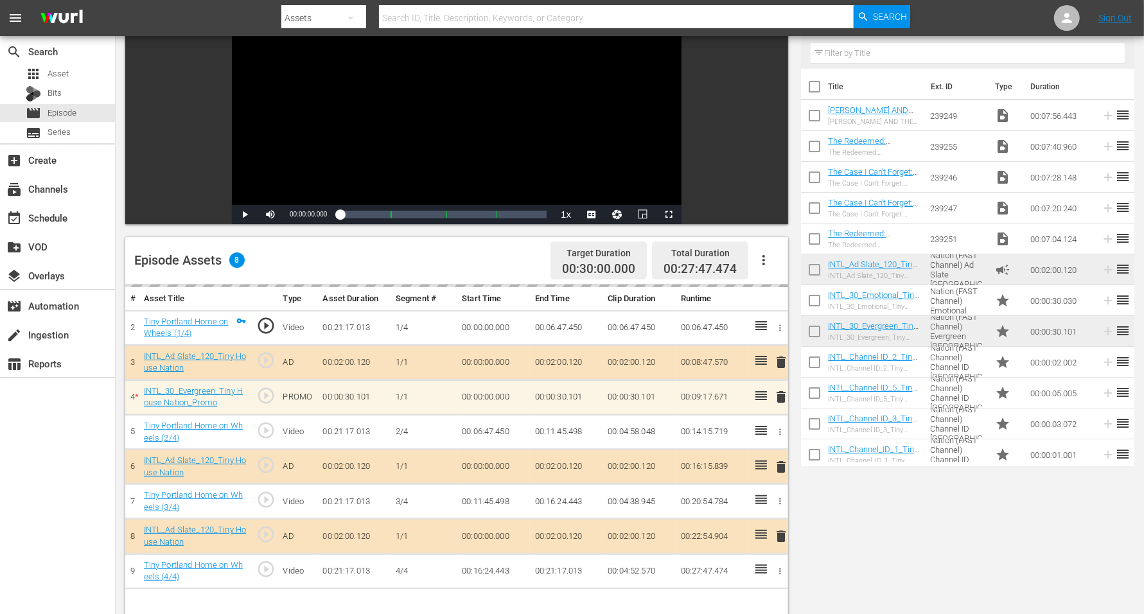
scroll to position [241, 0]
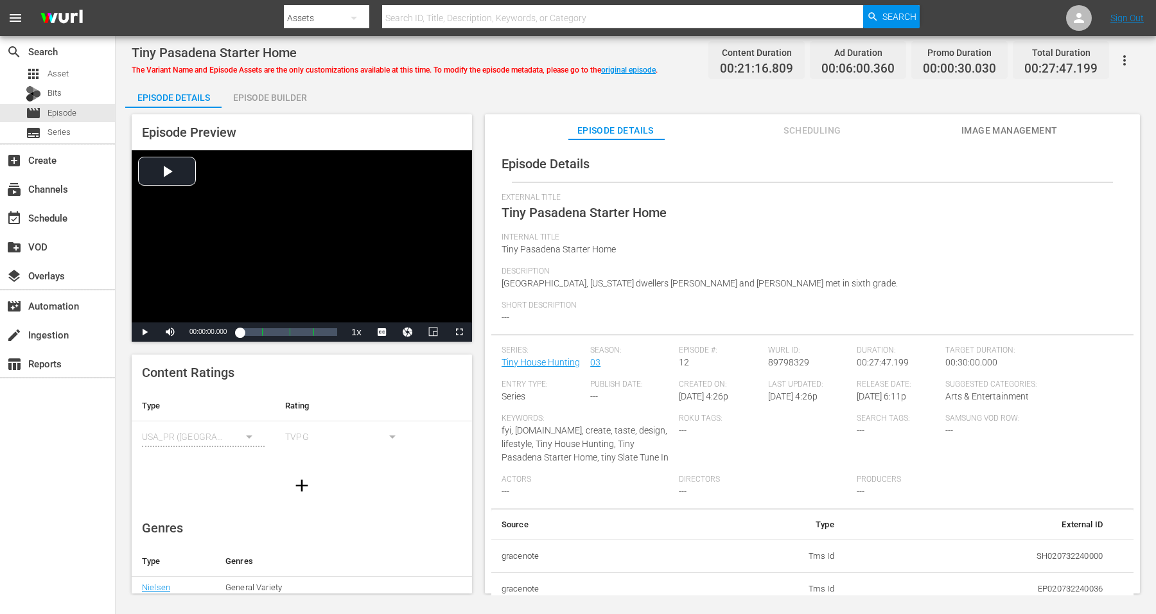
click at [274, 94] on div "Episode Builder" at bounding box center [270, 97] width 96 height 31
